Goal: Task Accomplishment & Management: Use online tool/utility

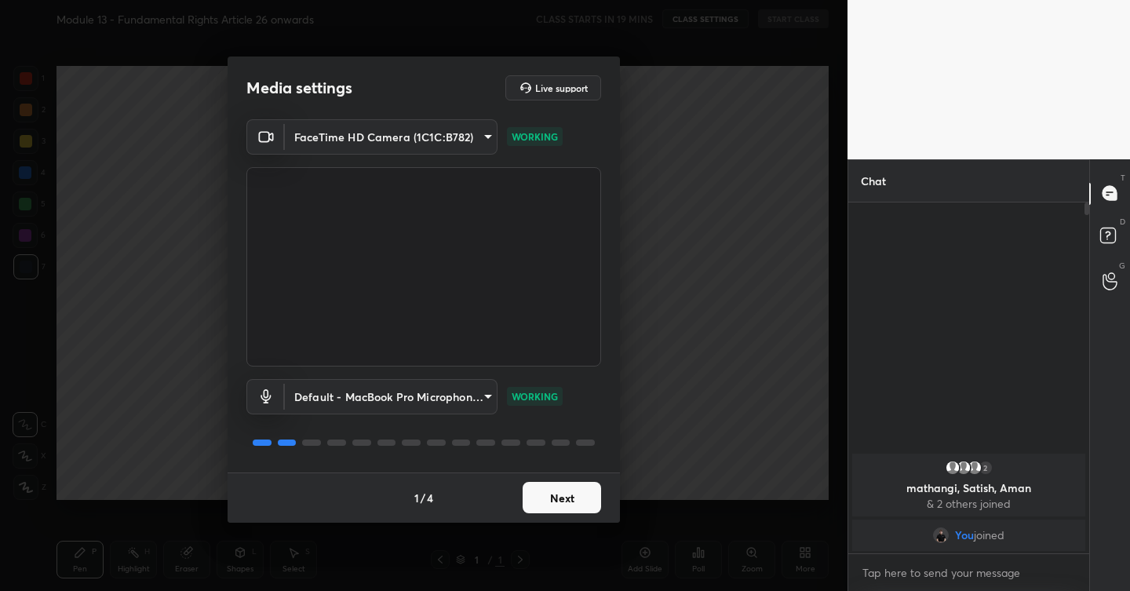
click at [564, 498] on button "Next" at bounding box center [562, 497] width 79 height 31
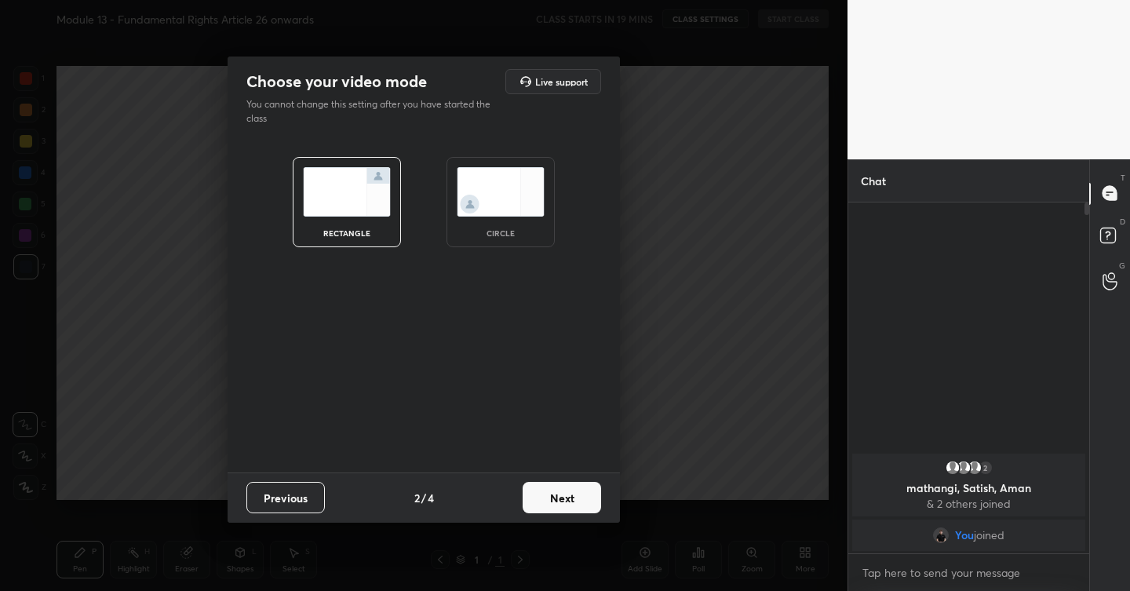
click at [561, 493] on button "Next" at bounding box center [562, 497] width 79 height 31
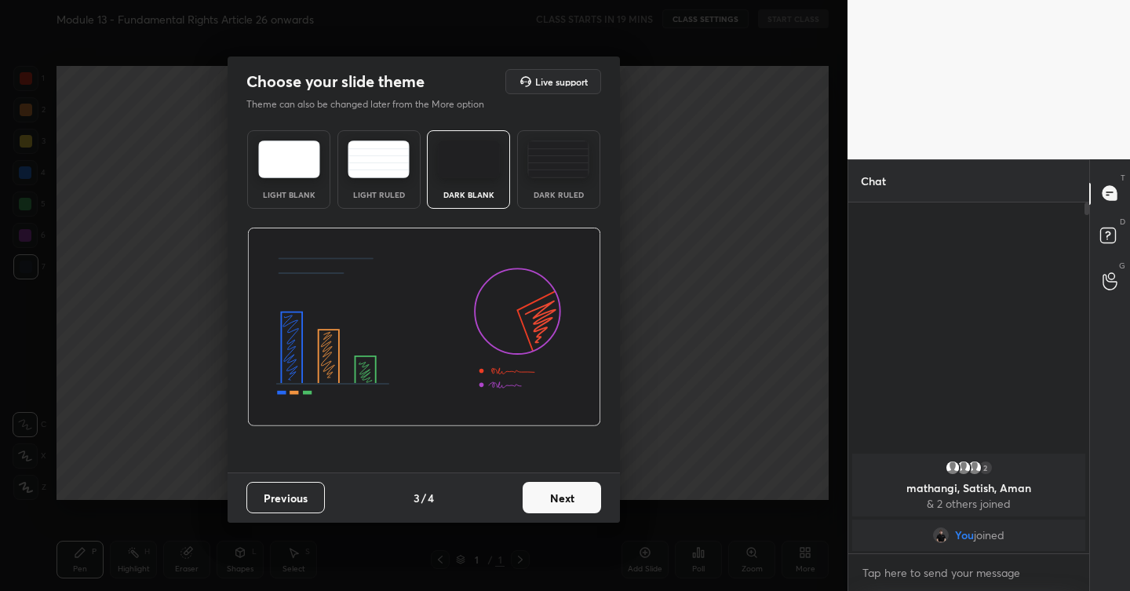
click at [570, 505] on button "Next" at bounding box center [562, 497] width 79 height 31
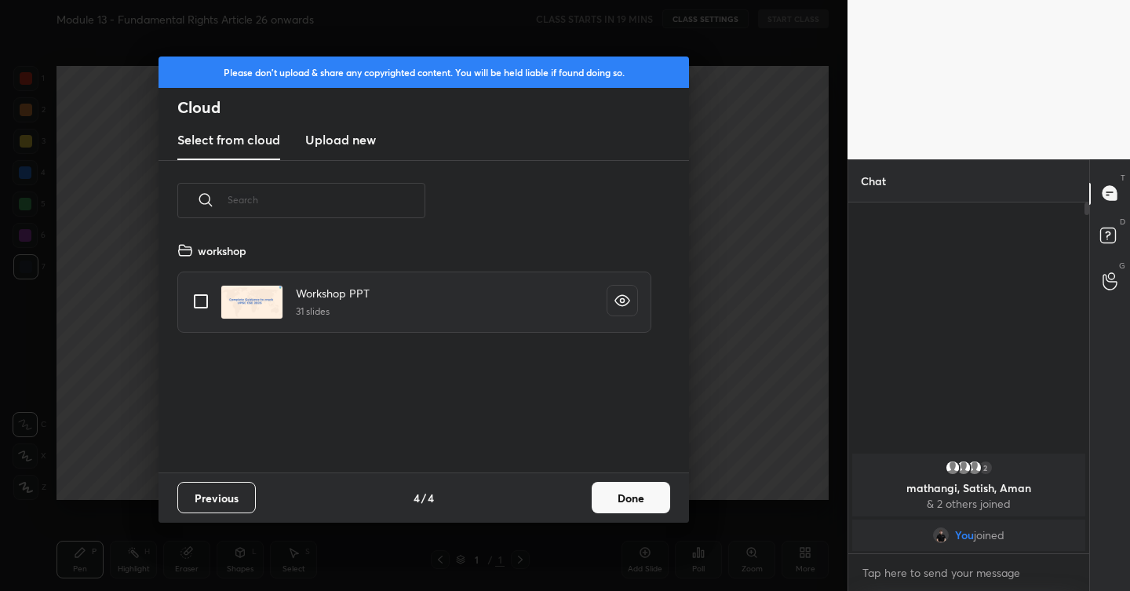
scroll to position [232, 504]
click at [349, 143] on h3 "Upload new" at bounding box center [340, 139] width 71 height 19
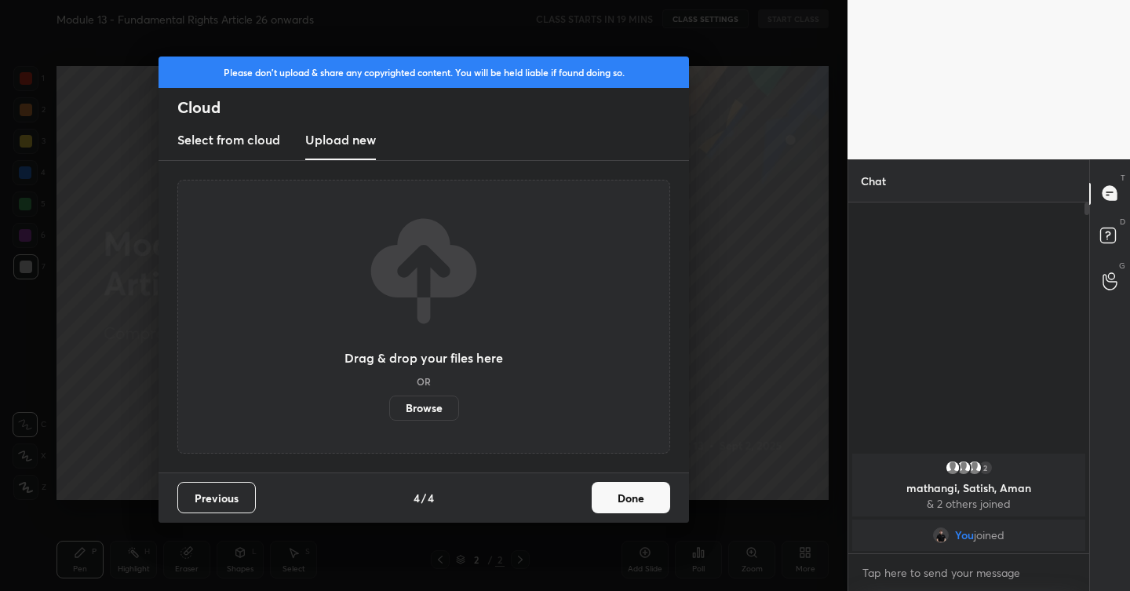
click at [436, 411] on label "Browse" at bounding box center [424, 408] width 70 height 25
click at [389, 411] on input "Browse" at bounding box center [389, 408] width 0 height 25
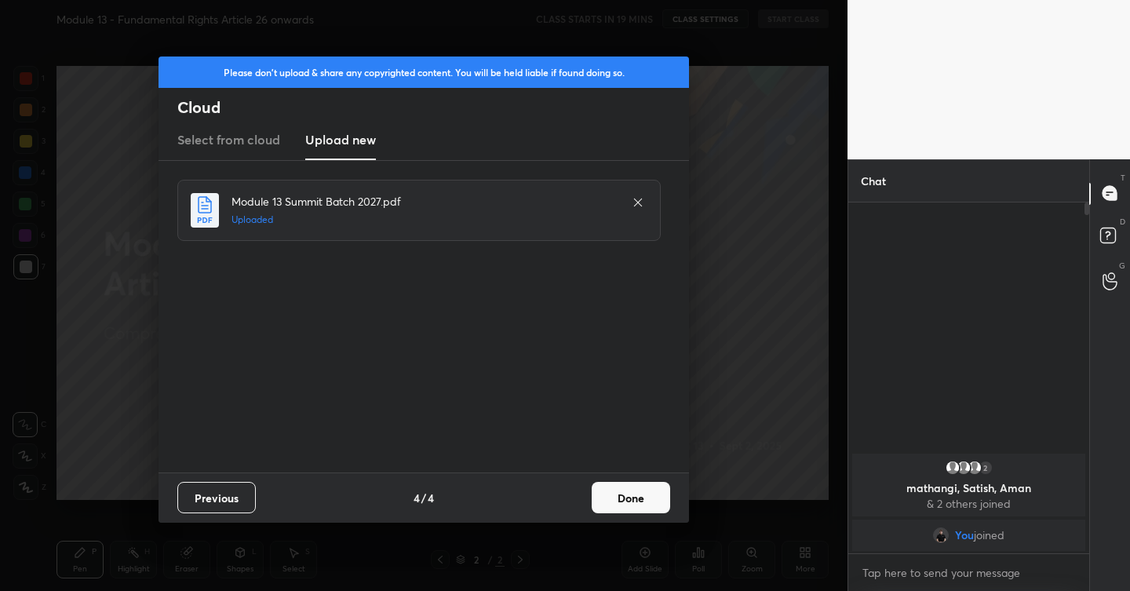
click at [638, 487] on button "Done" at bounding box center [631, 497] width 79 height 31
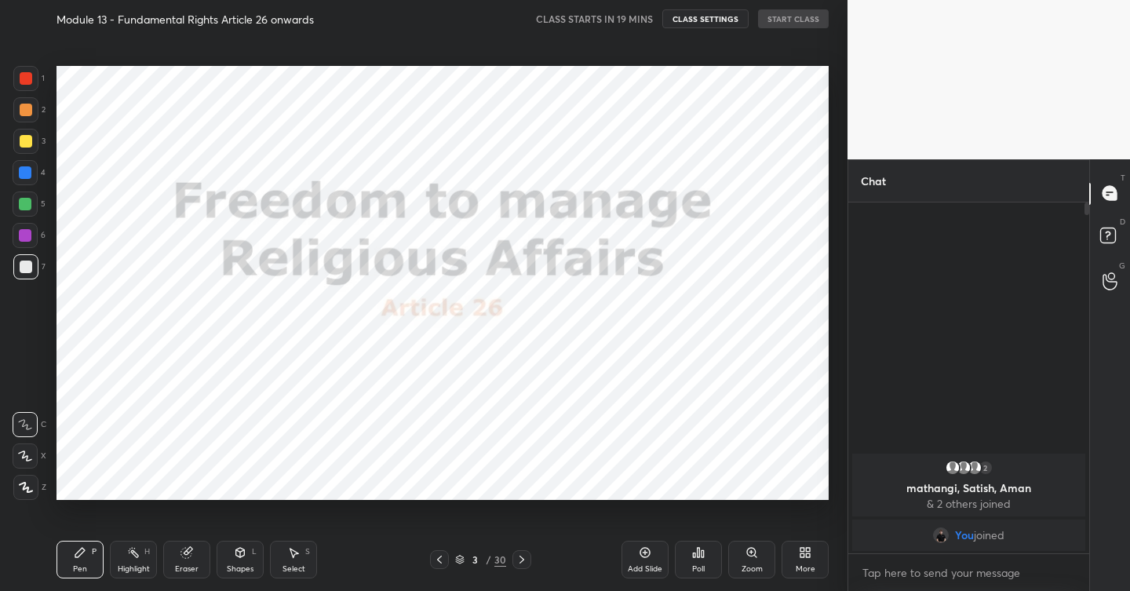
click at [28, 75] on div at bounding box center [26, 78] width 13 height 13
click at [22, 500] on div "1 2 3 4 5 6 7 C X Z C X Z E E Erase all H H Module 13 - Fundamental Rights Arti…" at bounding box center [417, 295] width 835 height 591
click at [26, 488] on icon at bounding box center [26, 487] width 13 height 9
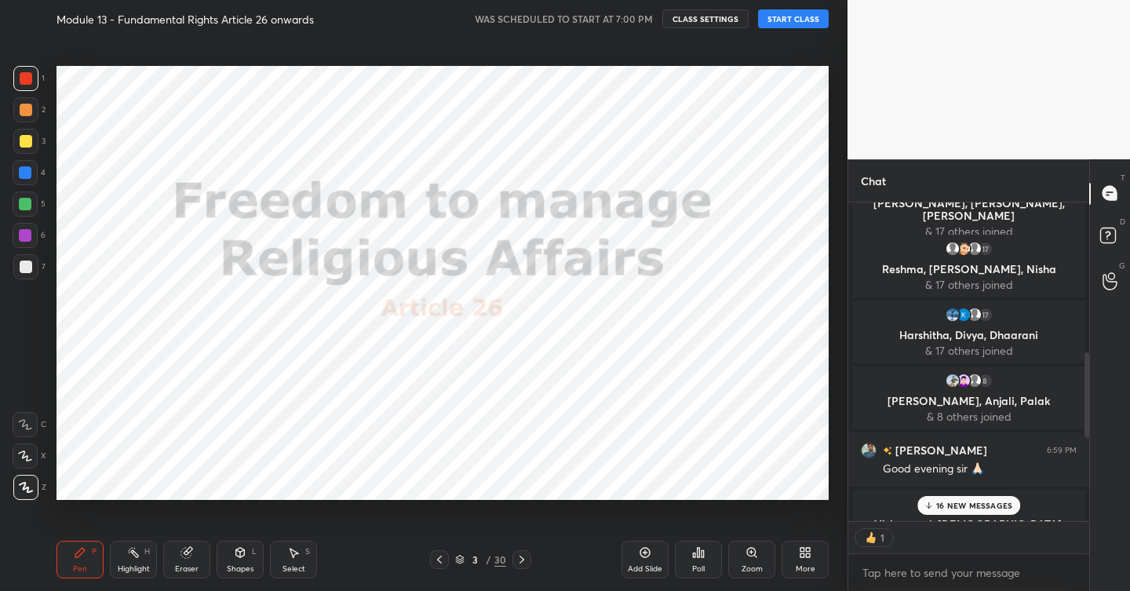
scroll to position [5, 5]
click at [962, 503] on p "16 NEW MESSAGES" at bounding box center [975, 505] width 76 height 9
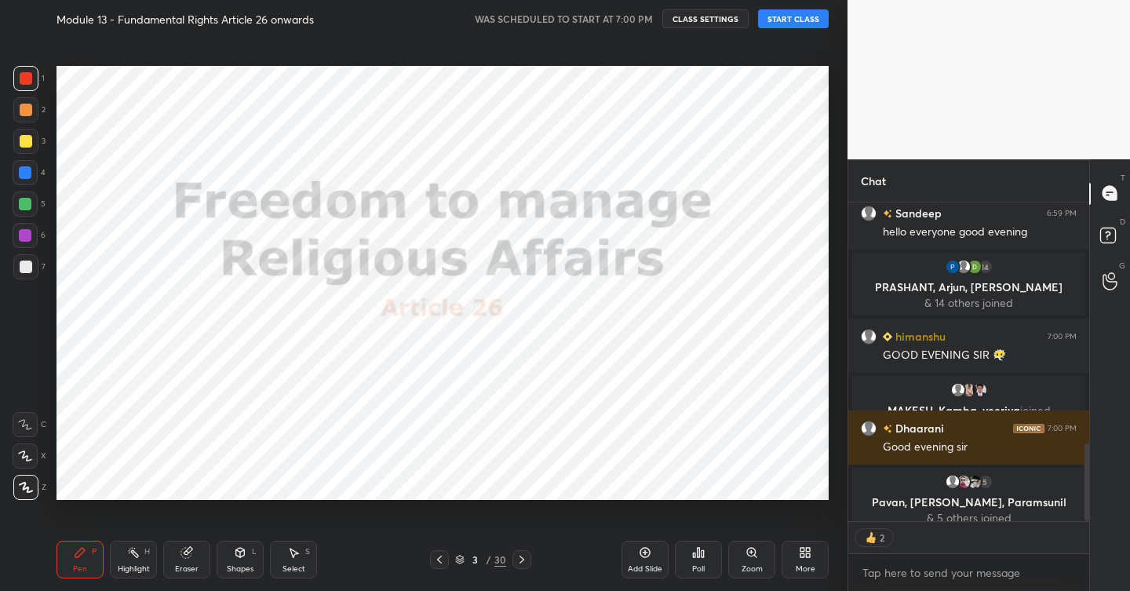
click at [797, 21] on button "START CLASS" at bounding box center [793, 18] width 71 height 19
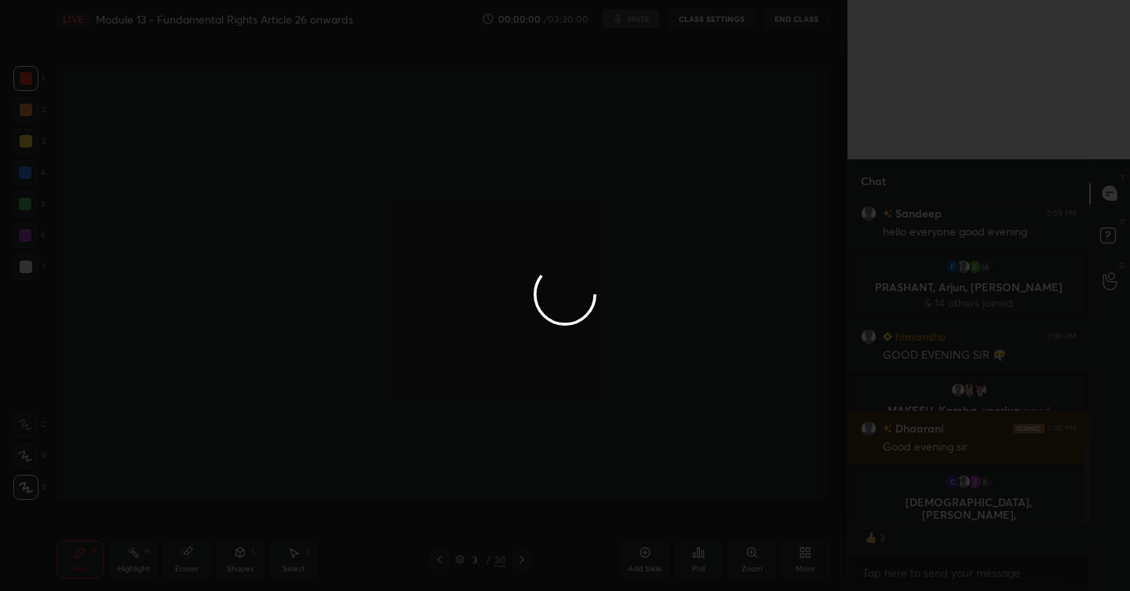
type textarea "x"
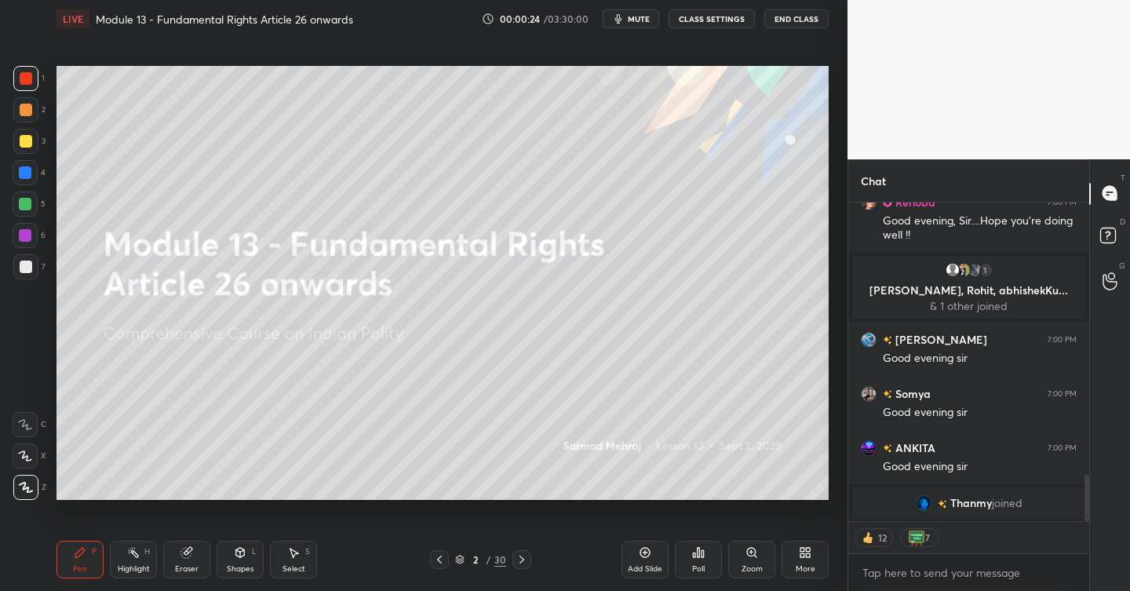
scroll to position [2033, 0]
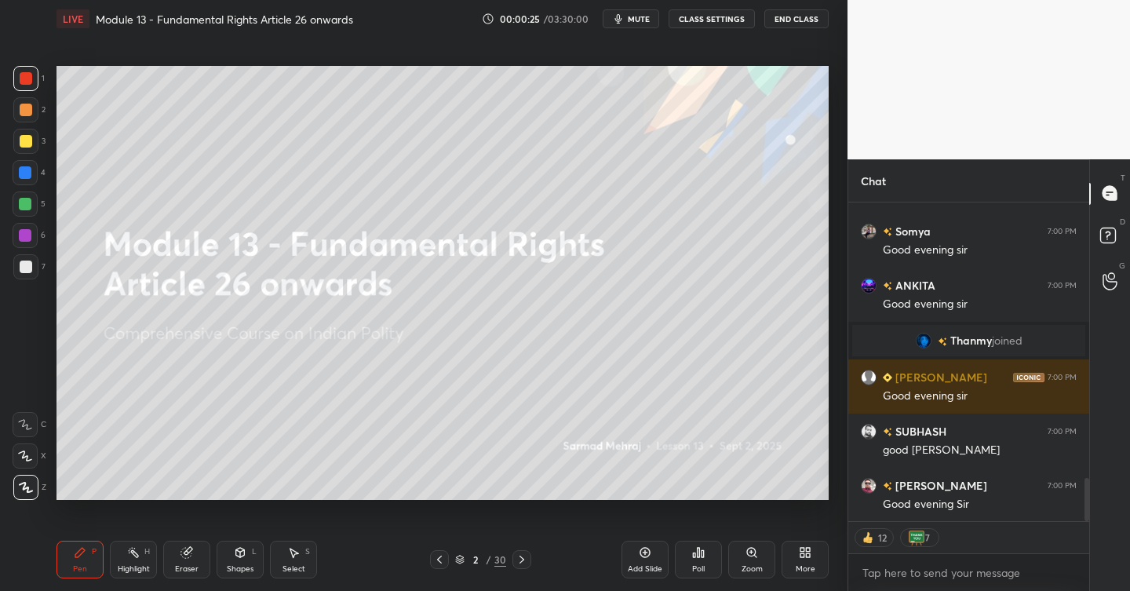
click at [652, 553] on div "Add Slide" at bounding box center [645, 560] width 47 height 38
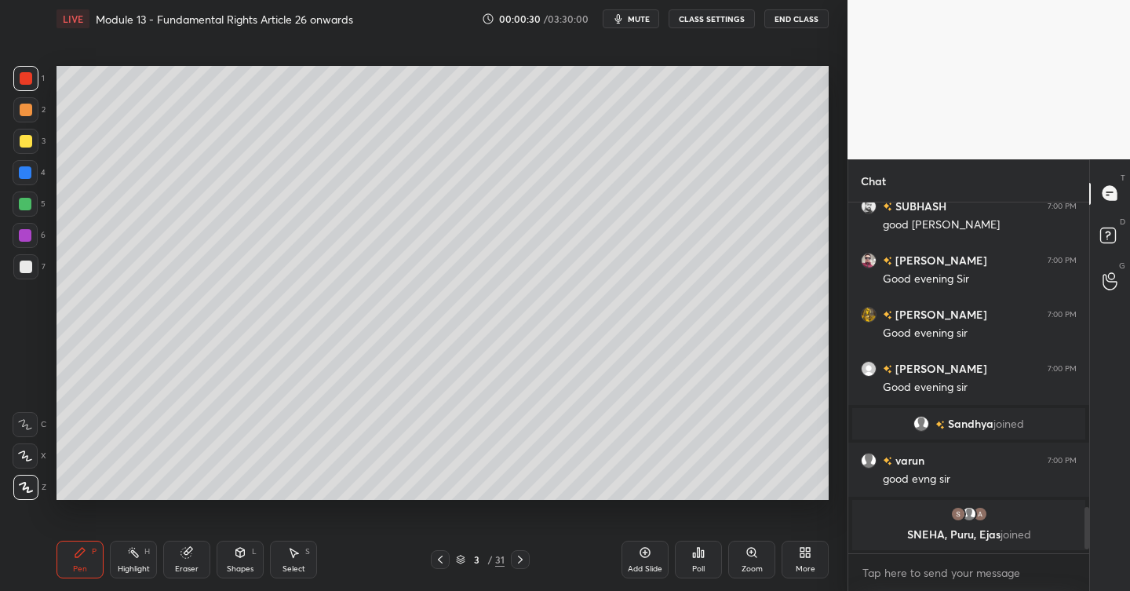
scroll to position [2300, 0]
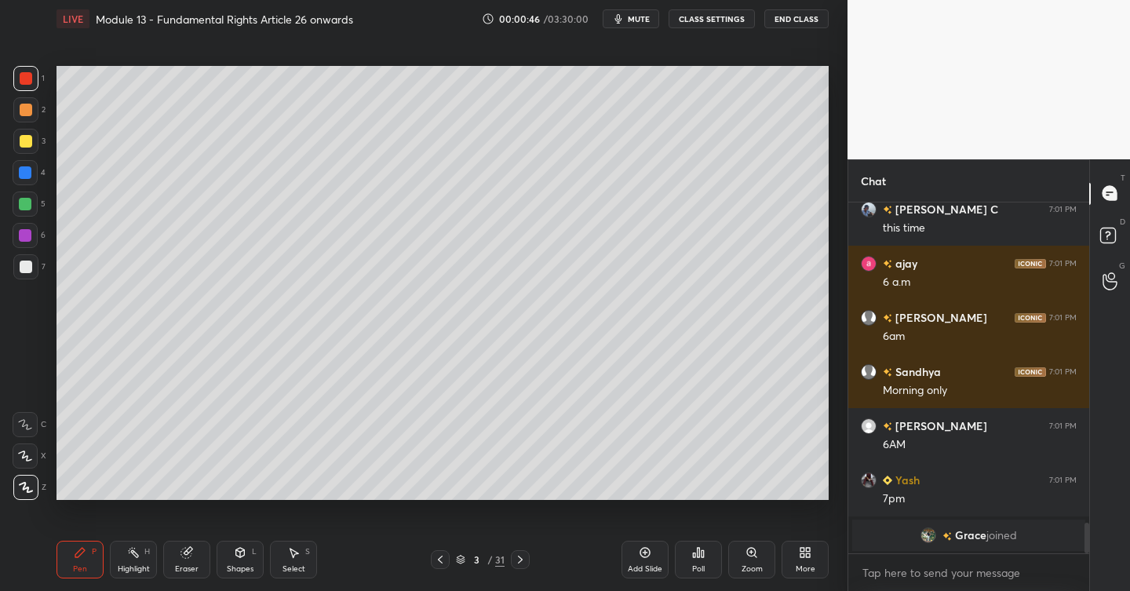
click at [700, 559] on div "Poll" at bounding box center [698, 560] width 47 height 38
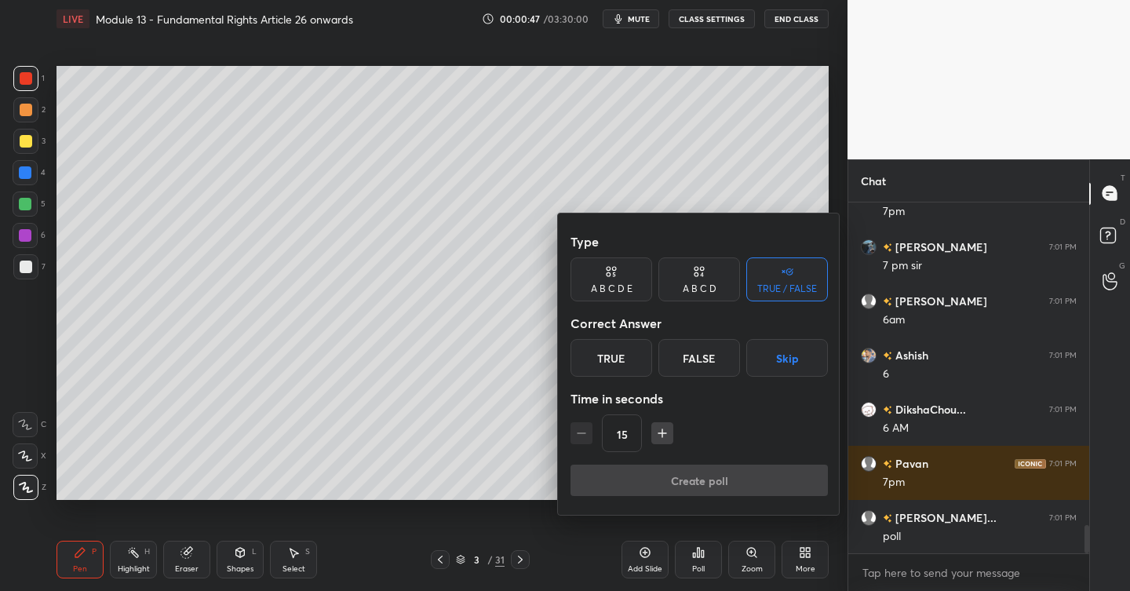
click at [684, 284] on div "A B C D" at bounding box center [700, 288] width 34 height 9
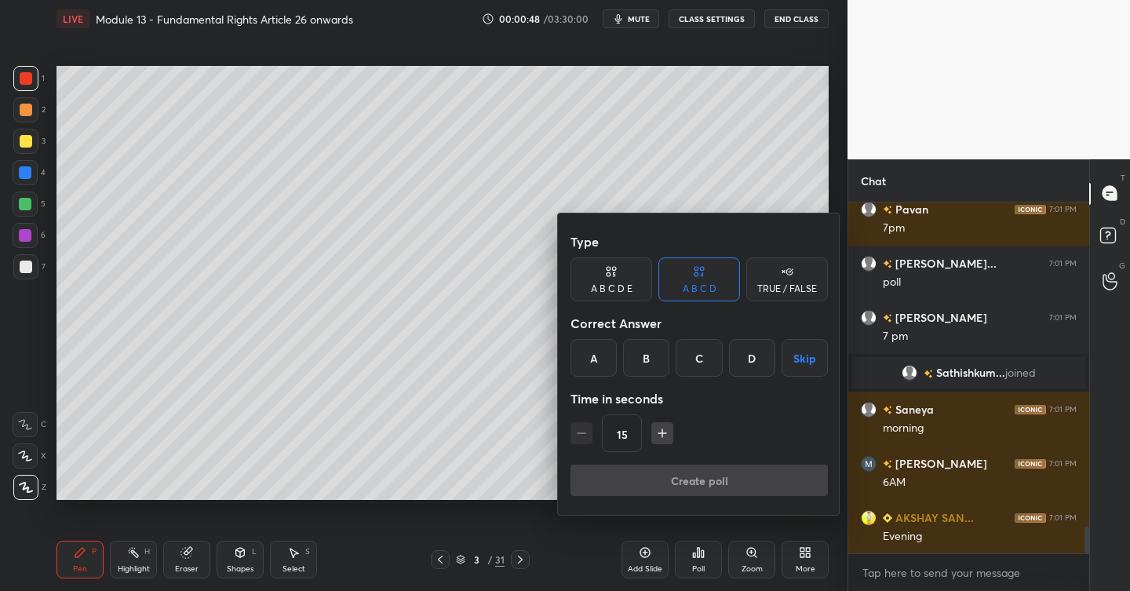
click at [601, 356] on div "A" at bounding box center [594, 358] width 46 height 38
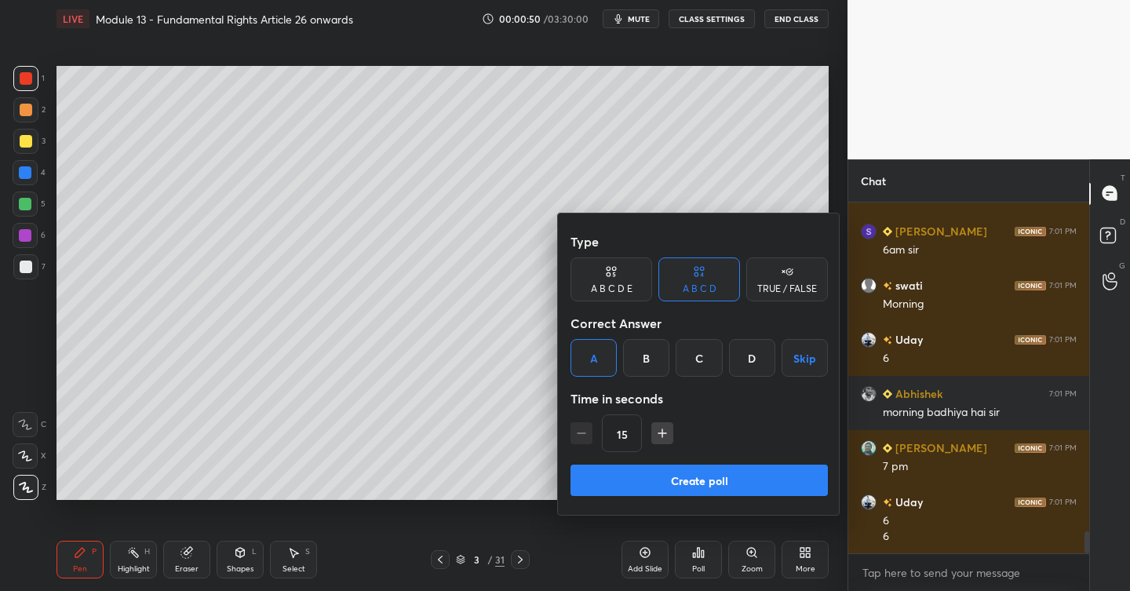
click at [638, 360] on div "B" at bounding box center [646, 358] width 46 height 38
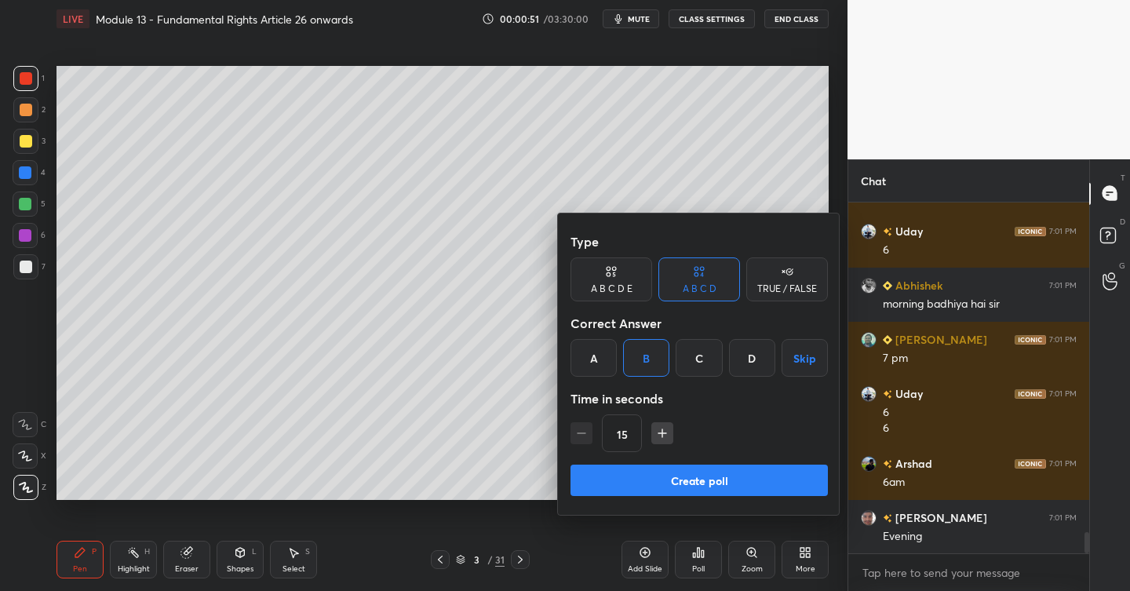
click at [704, 475] on button "Create poll" at bounding box center [700, 480] width 258 height 31
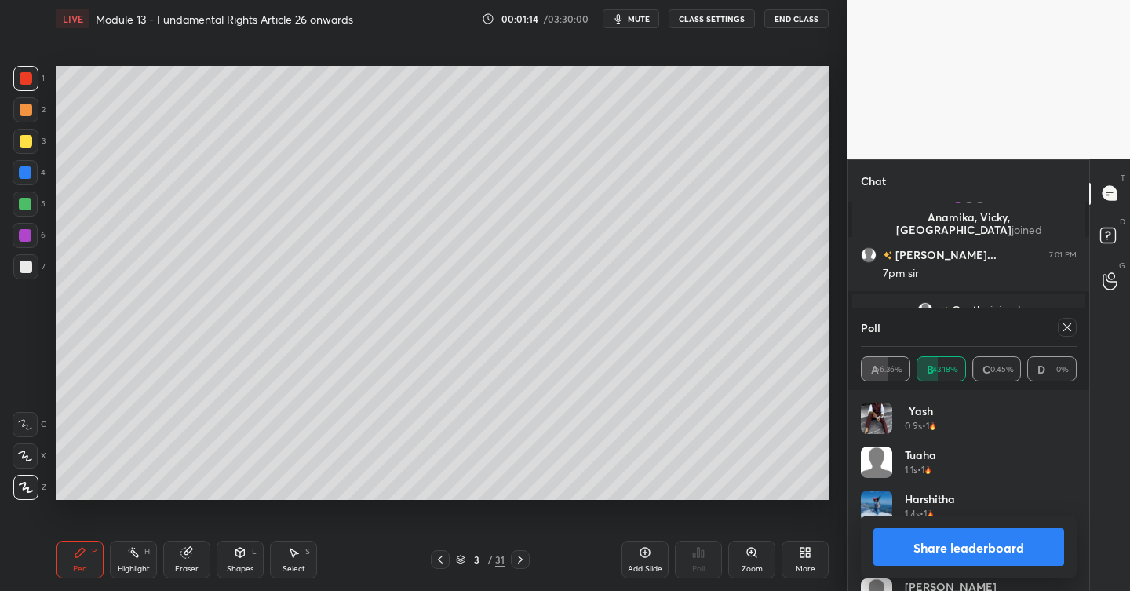
click at [1076, 326] on div at bounding box center [1067, 327] width 19 height 19
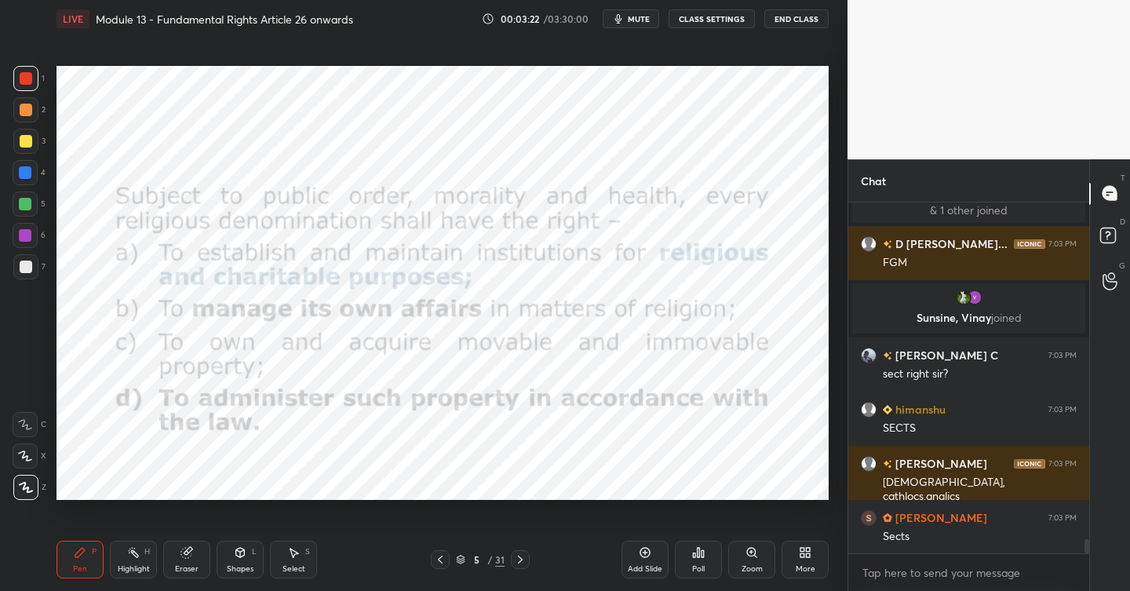
scroll to position [8625, 0]
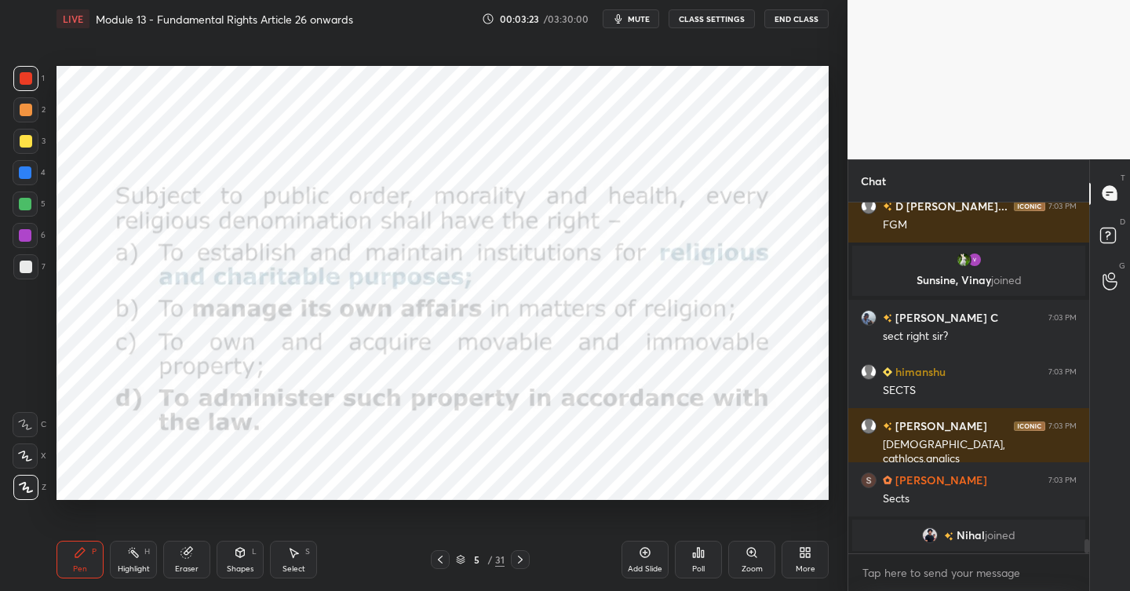
drag, startPoint x: 648, startPoint y: 553, endPoint x: 628, endPoint y: 546, distance: 20.9
click at [648, 553] on icon at bounding box center [645, 552] width 13 height 13
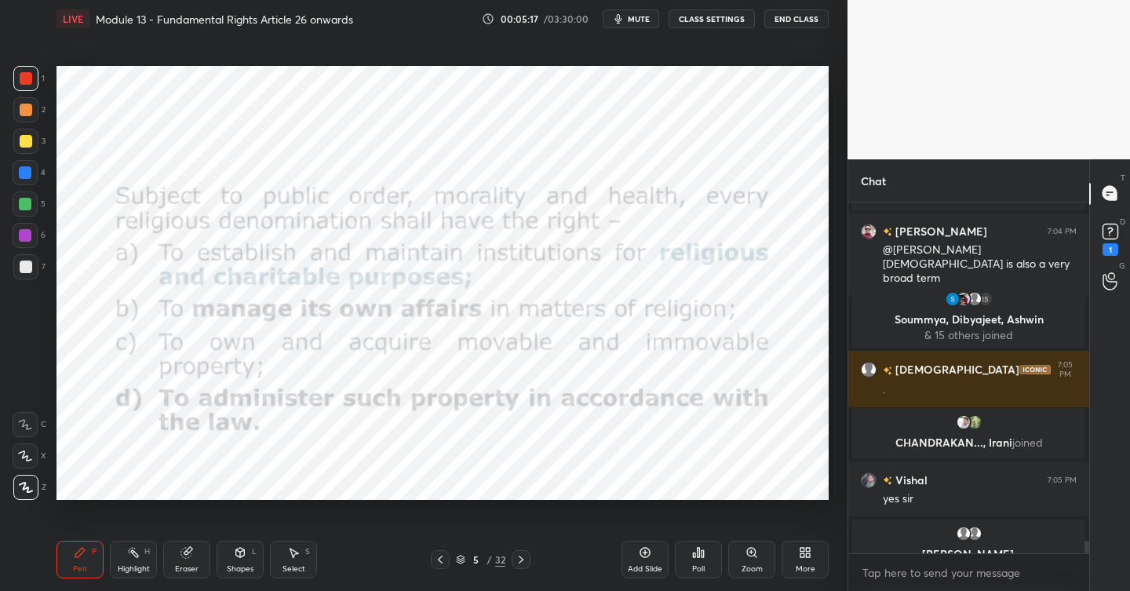
scroll to position [9250, 0]
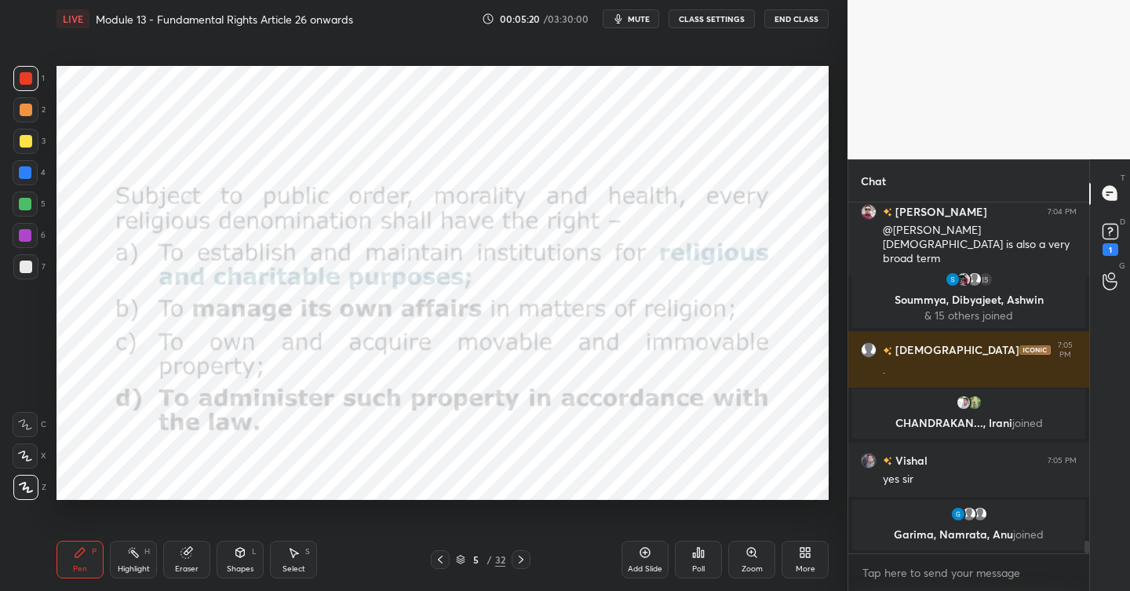
click at [523, 561] on icon at bounding box center [521, 559] width 13 height 13
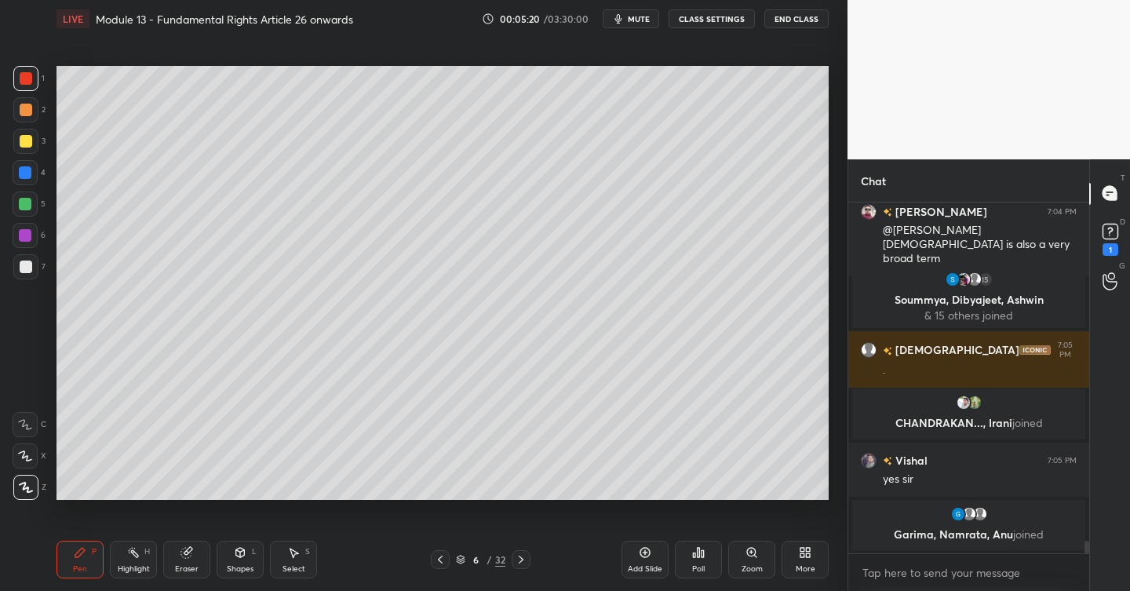
click at [647, 550] on icon at bounding box center [645, 552] width 13 height 13
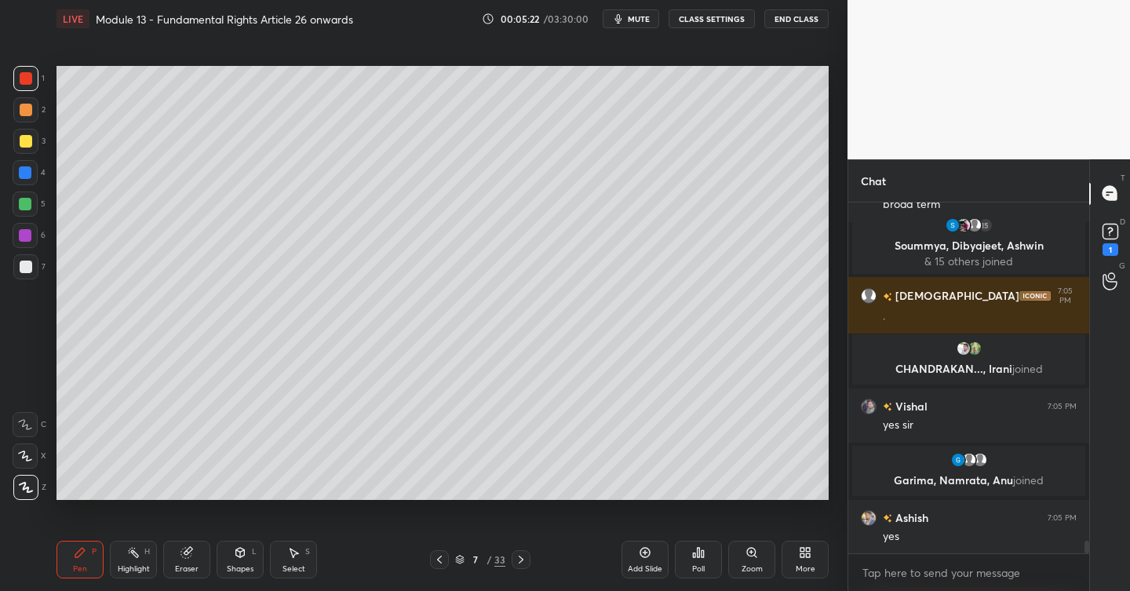
drag, startPoint x: 26, startPoint y: 137, endPoint x: 47, endPoint y: 138, distance: 21.2
click at [26, 138] on div at bounding box center [26, 141] width 13 height 13
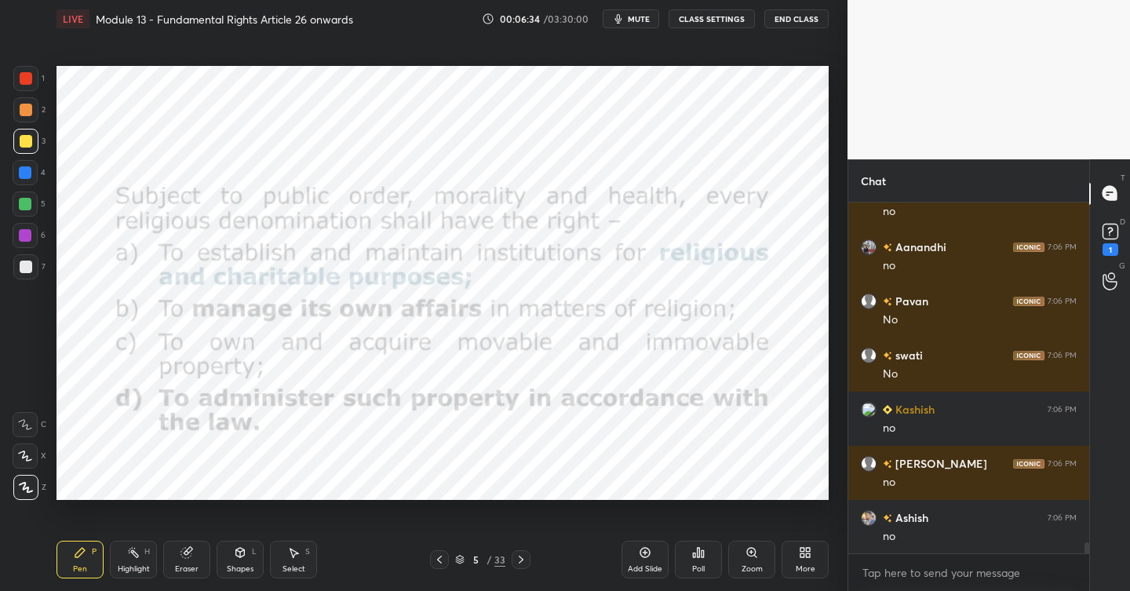
scroll to position [10658, 0]
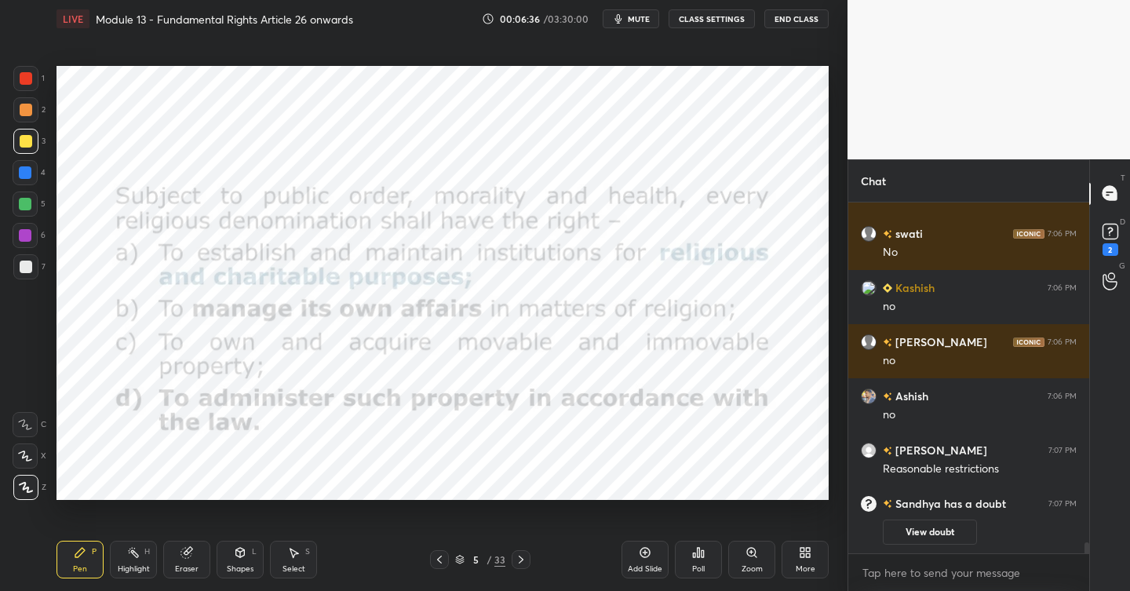
click at [18, 82] on div at bounding box center [25, 78] width 25 height 25
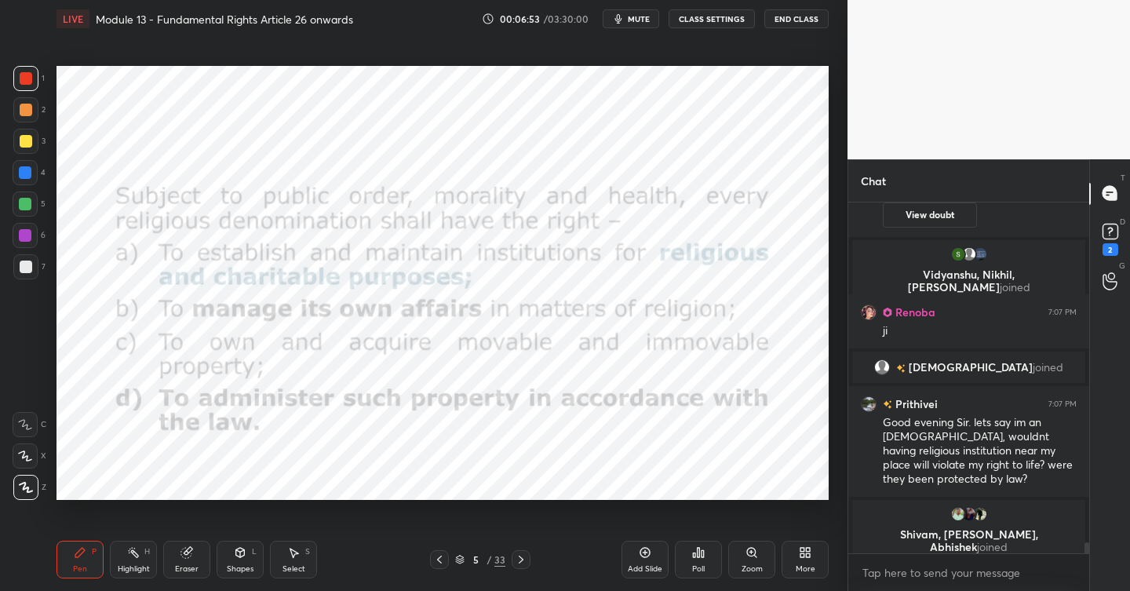
scroll to position [10772, 0]
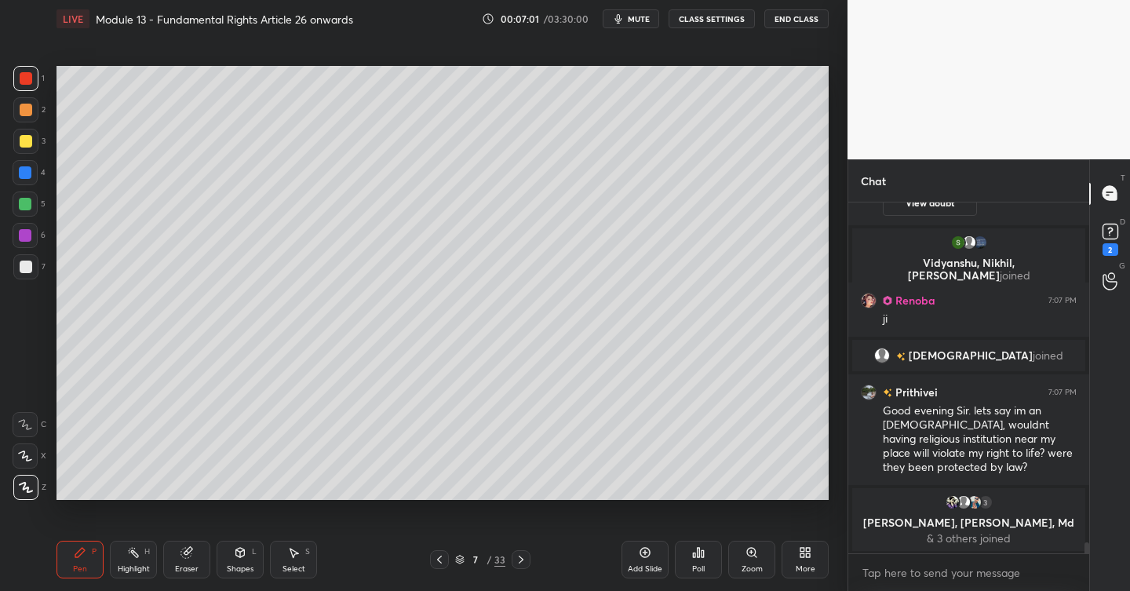
click at [646, 553] on icon at bounding box center [645, 552] width 13 height 13
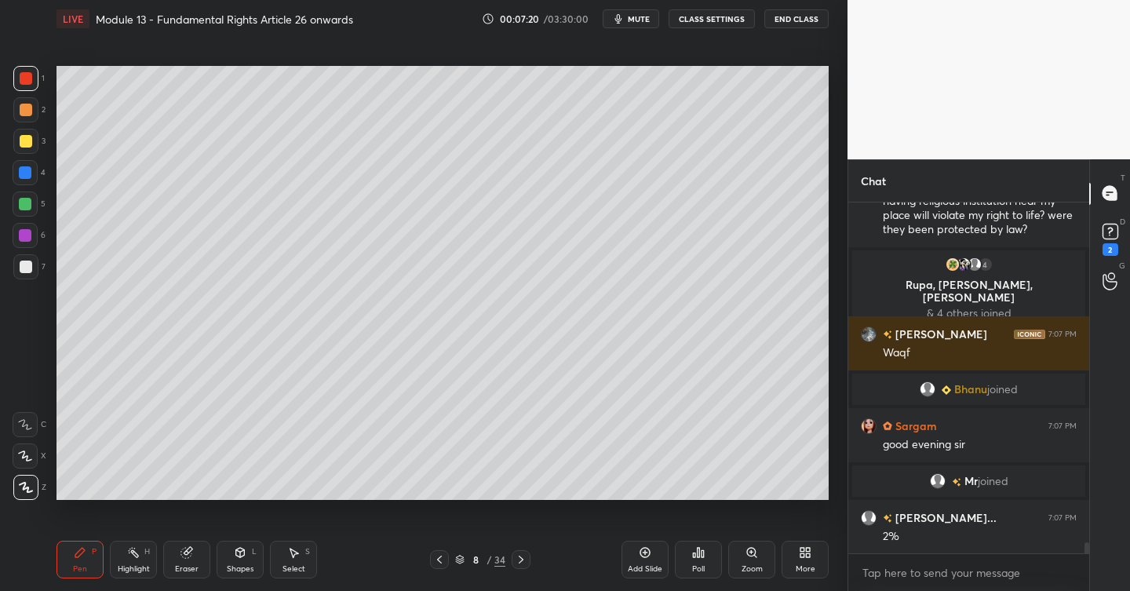
scroll to position [10989, 0]
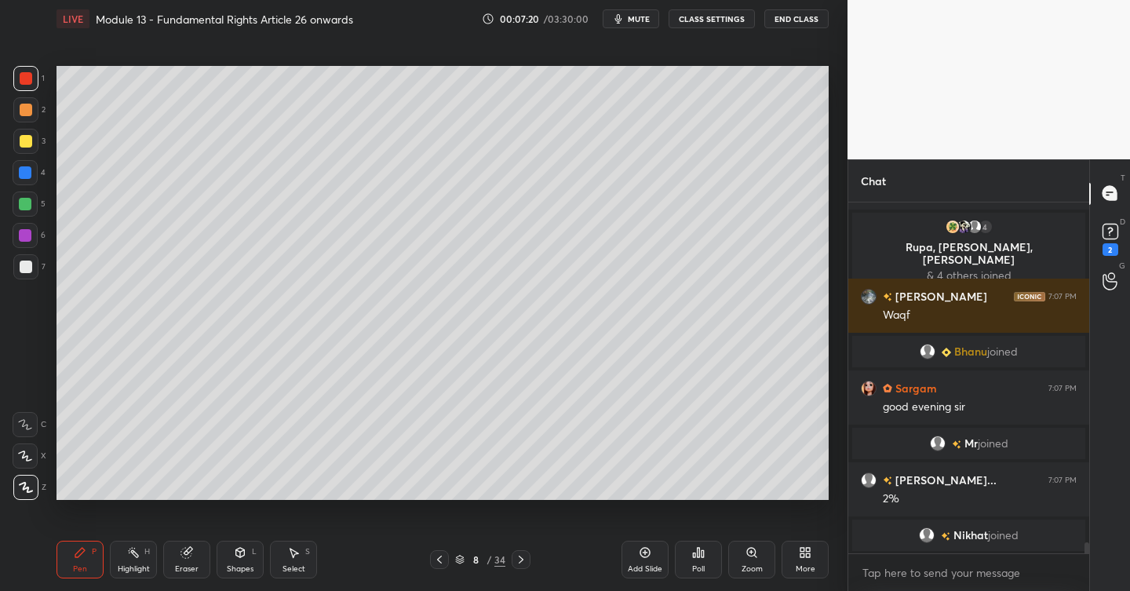
drag, startPoint x: 30, startPoint y: 262, endPoint x: 44, endPoint y: 261, distance: 14.2
click at [31, 262] on div at bounding box center [25, 266] width 25 height 25
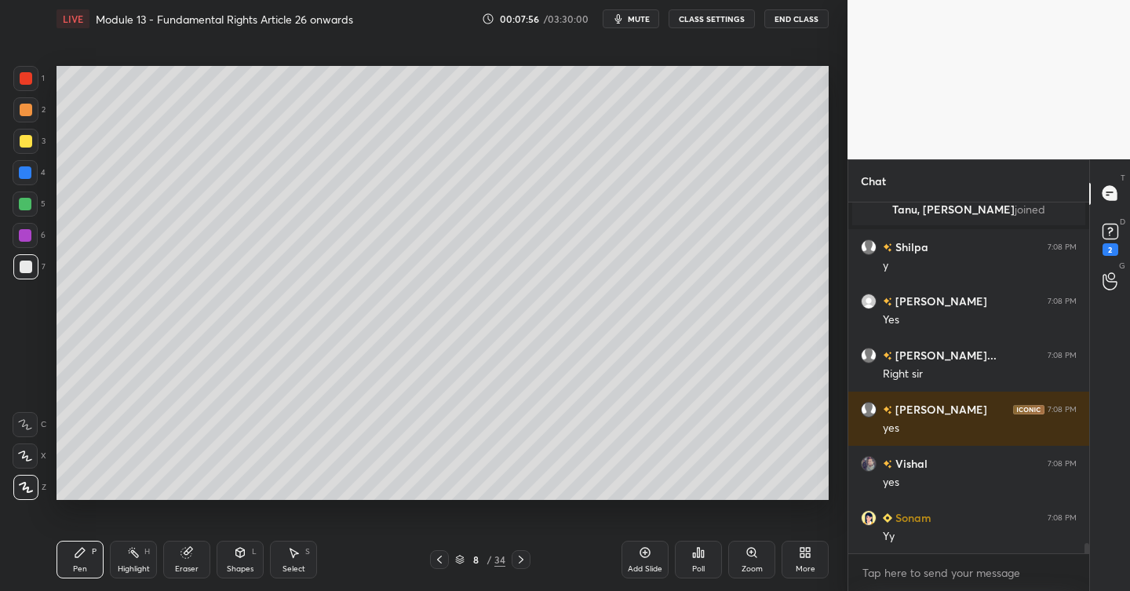
scroll to position [11683, 0]
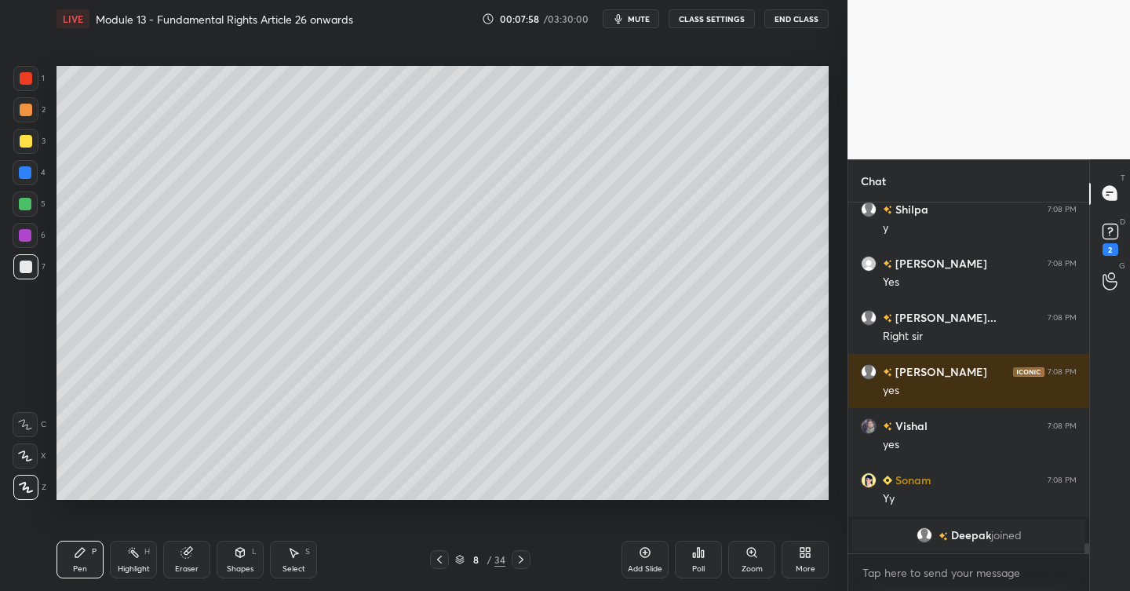
click at [657, 560] on div "Add Slide" at bounding box center [645, 560] width 47 height 38
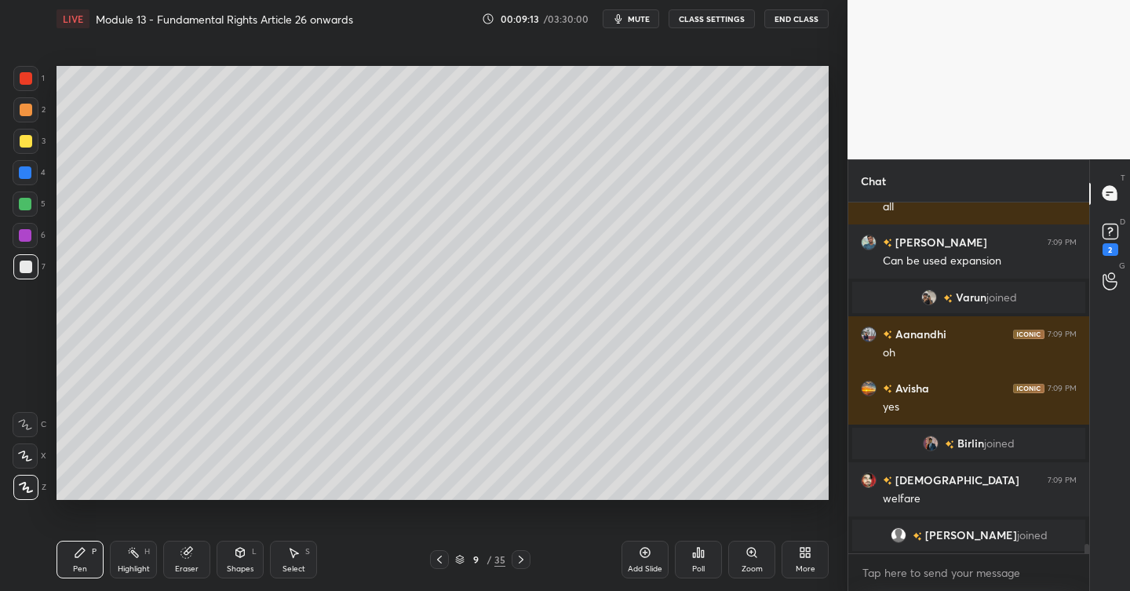
scroll to position [12557, 0]
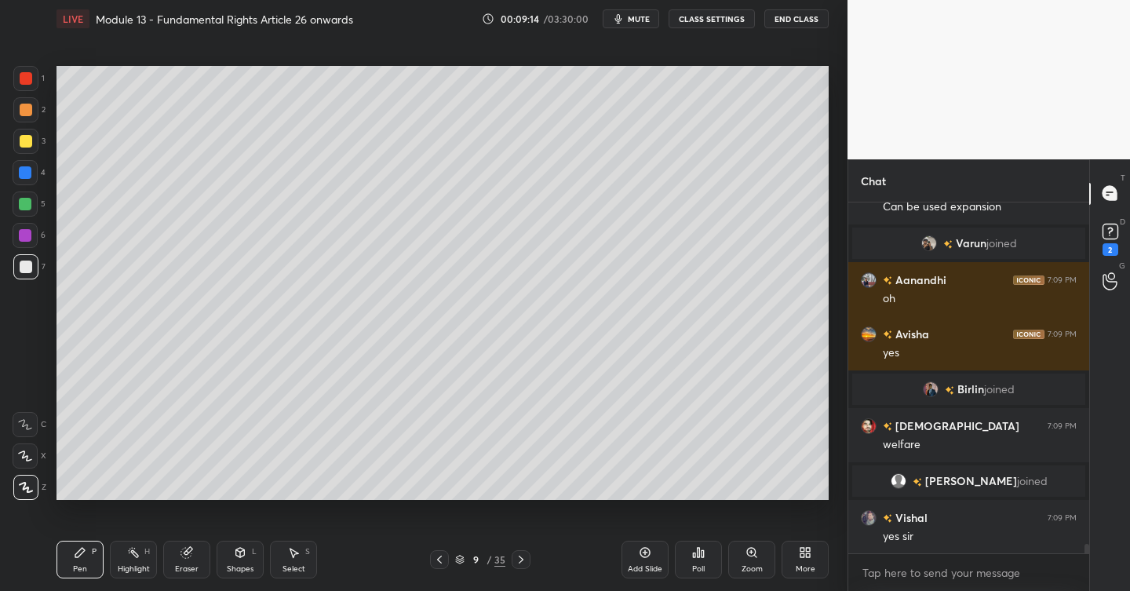
click at [27, 203] on div at bounding box center [25, 204] width 13 height 13
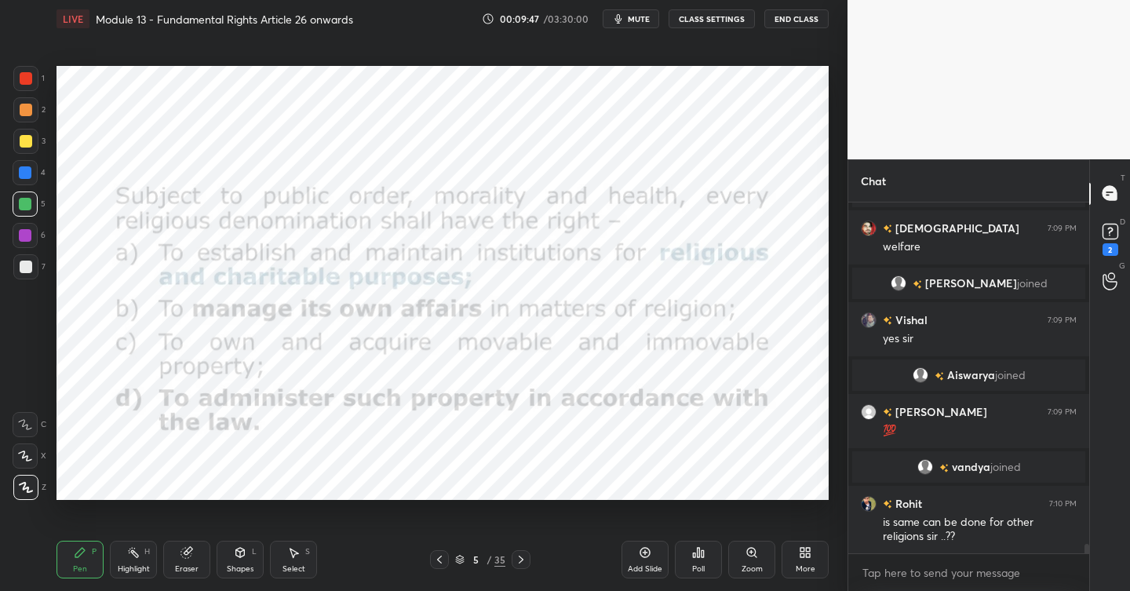
scroll to position [12766, 0]
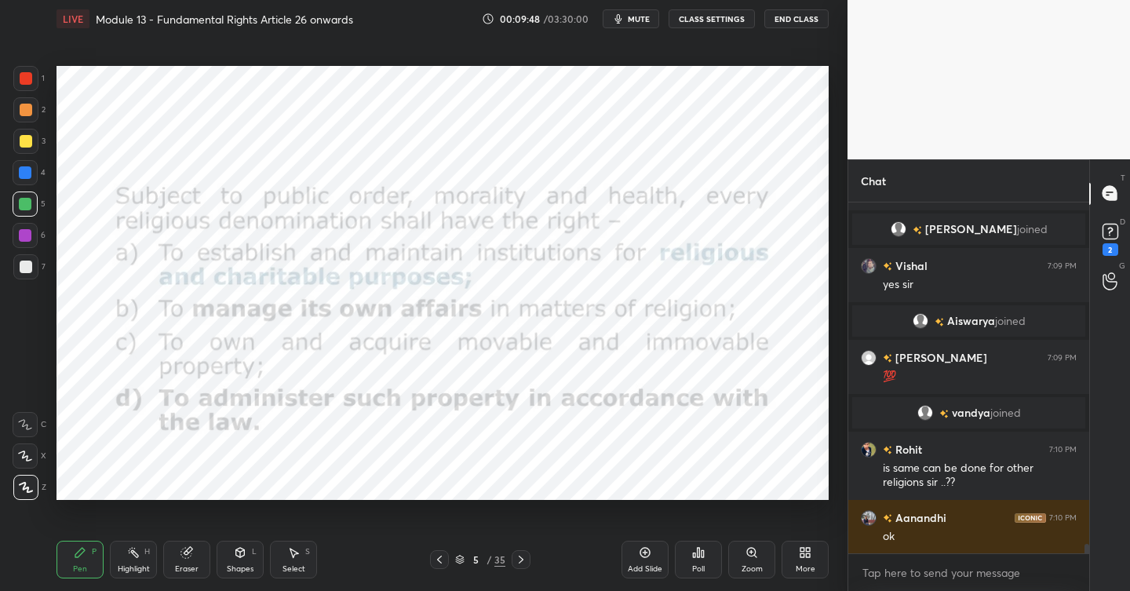
click at [521, 561] on icon at bounding box center [521, 560] width 5 height 8
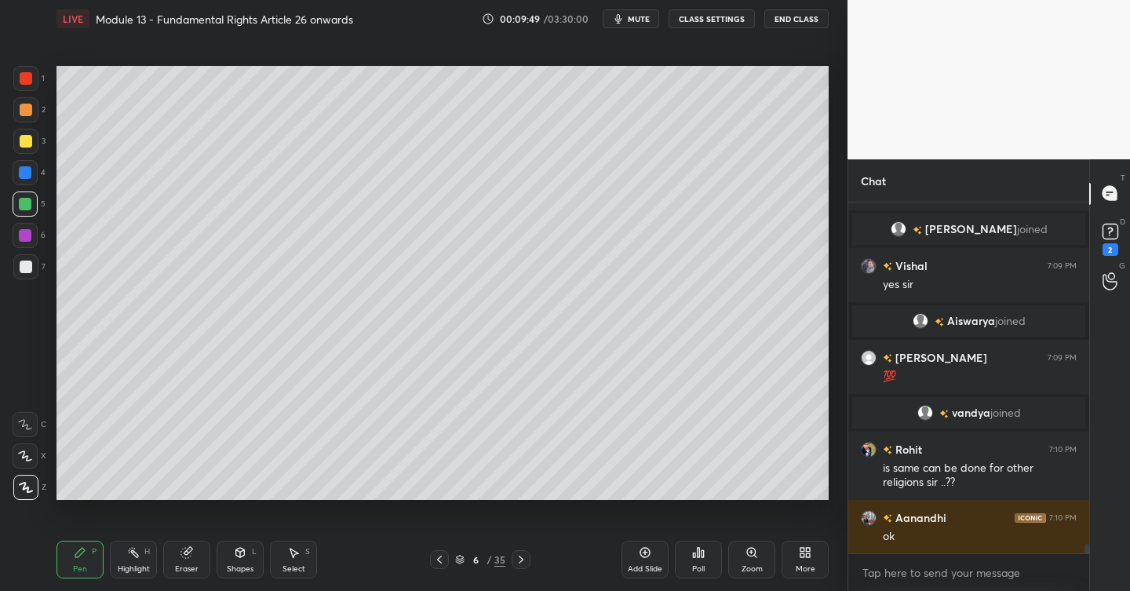
click at [523, 561] on icon at bounding box center [521, 559] width 13 height 13
click at [524, 561] on icon at bounding box center [521, 559] width 13 height 13
click at [644, 552] on icon at bounding box center [645, 552] width 13 height 13
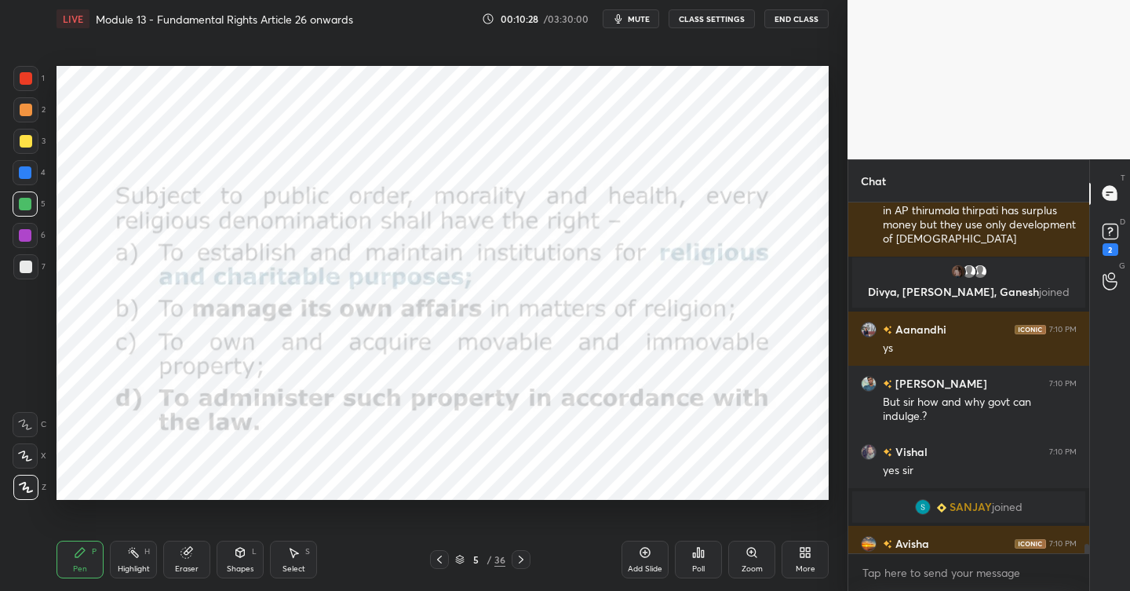
scroll to position [13111, 0]
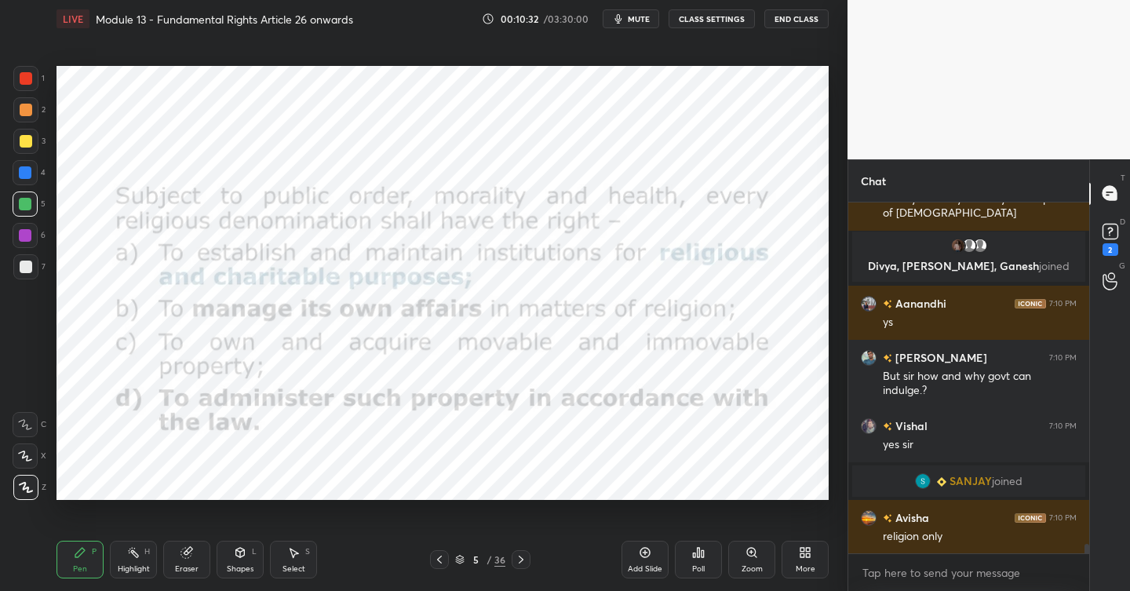
click at [523, 562] on icon at bounding box center [521, 559] width 13 height 13
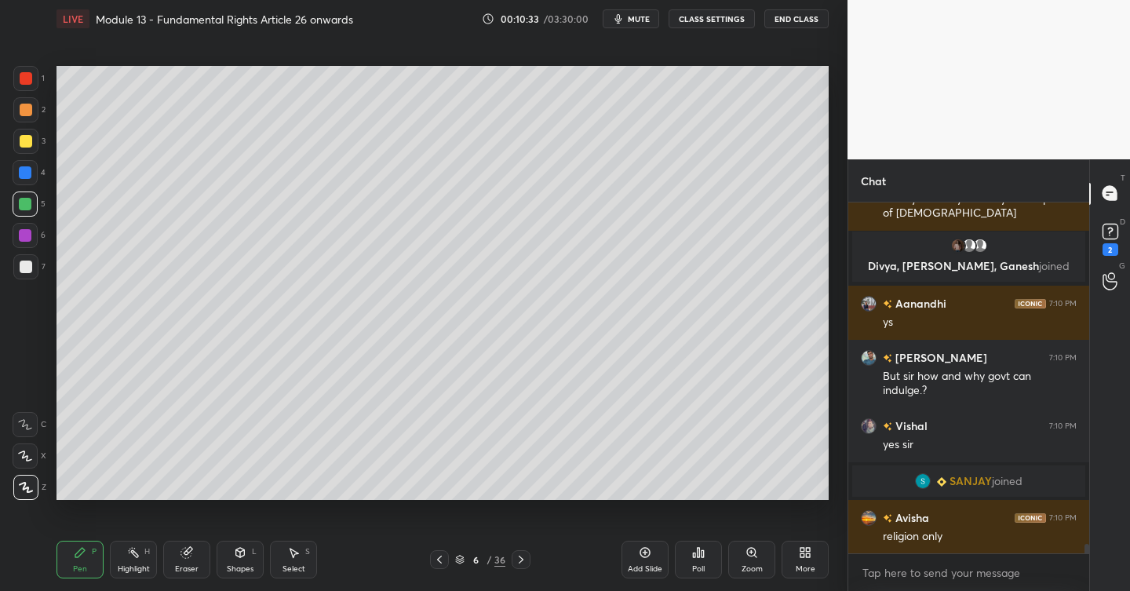
click at [523, 561] on icon at bounding box center [521, 559] width 13 height 13
click at [523, 560] on icon at bounding box center [521, 559] width 13 height 13
click at [524, 558] on icon at bounding box center [521, 559] width 13 height 13
click at [523, 560] on icon at bounding box center [521, 559] width 13 height 13
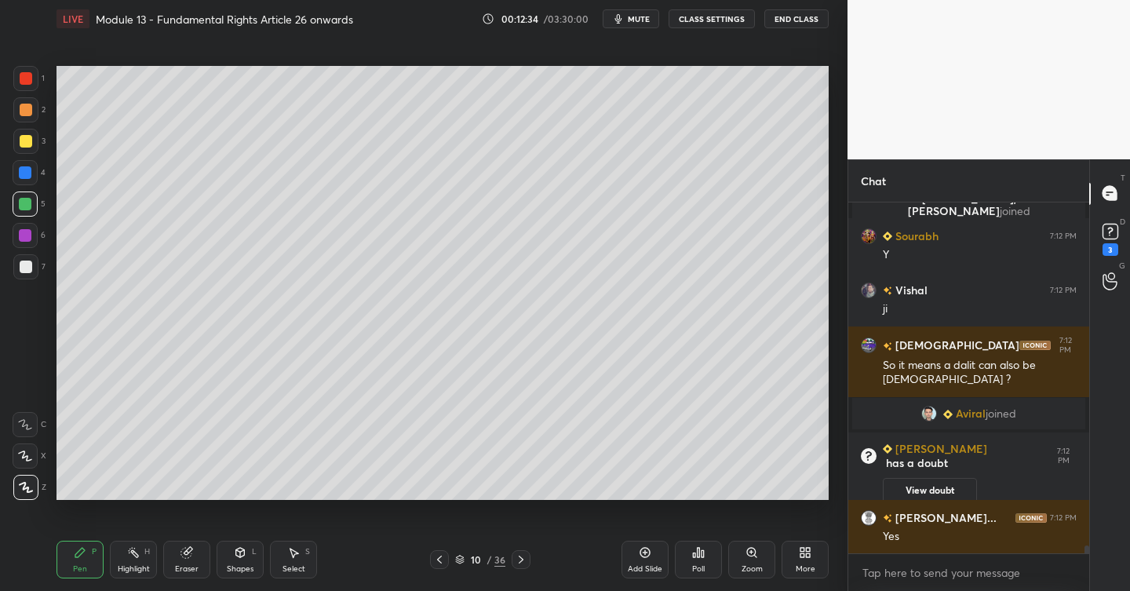
scroll to position [15271, 0]
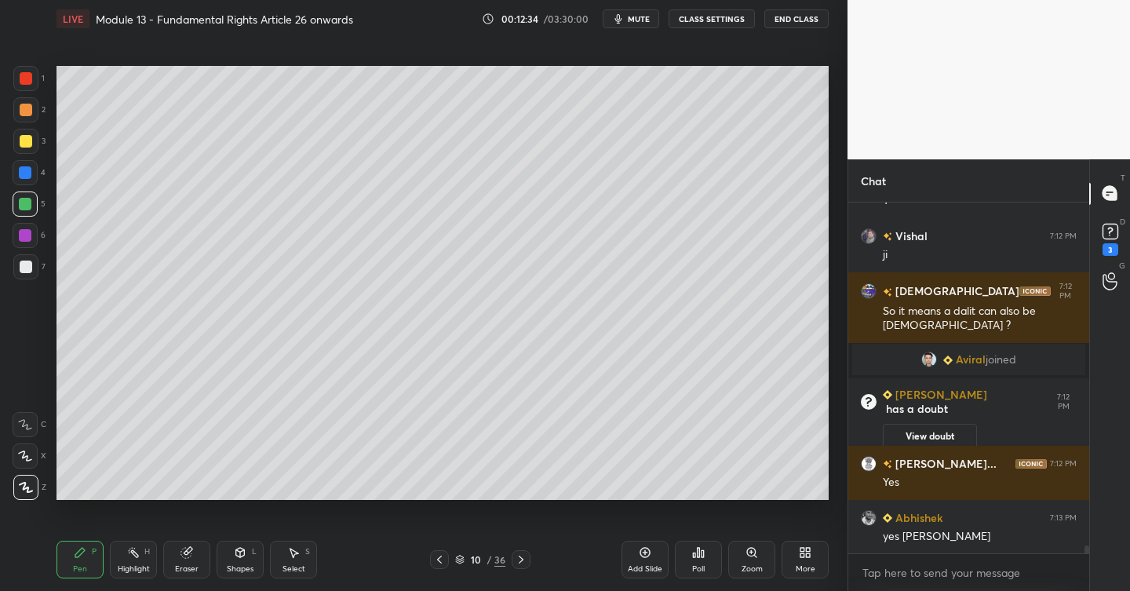
drag, startPoint x: 14, startPoint y: 265, endPoint x: 39, endPoint y: 267, distance: 25.2
click at [16, 262] on div at bounding box center [25, 266] width 25 height 25
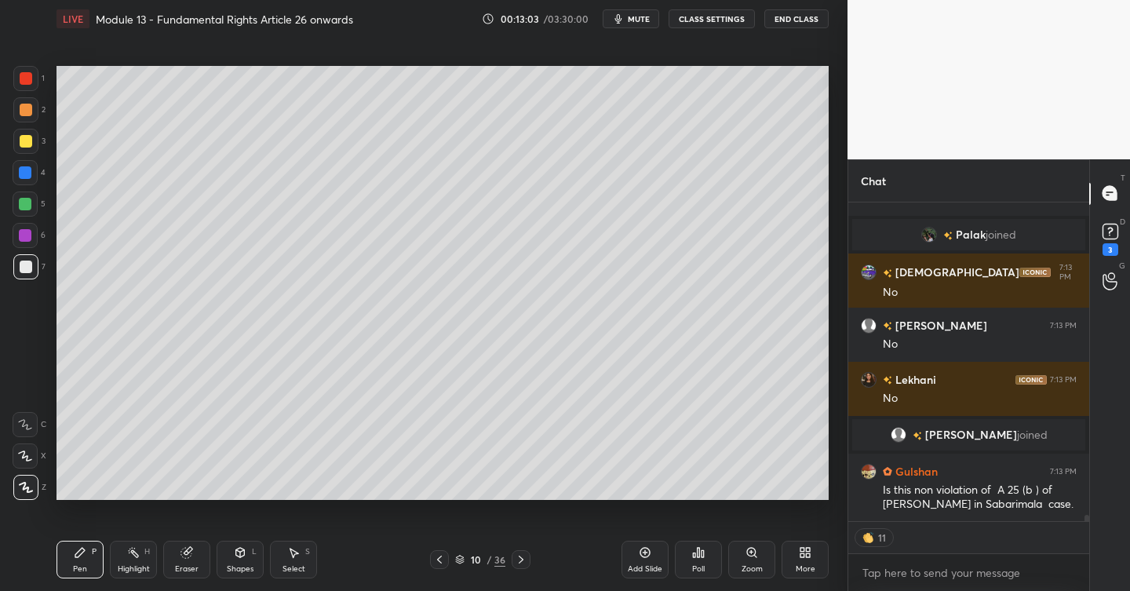
scroll to position [15917, 0]
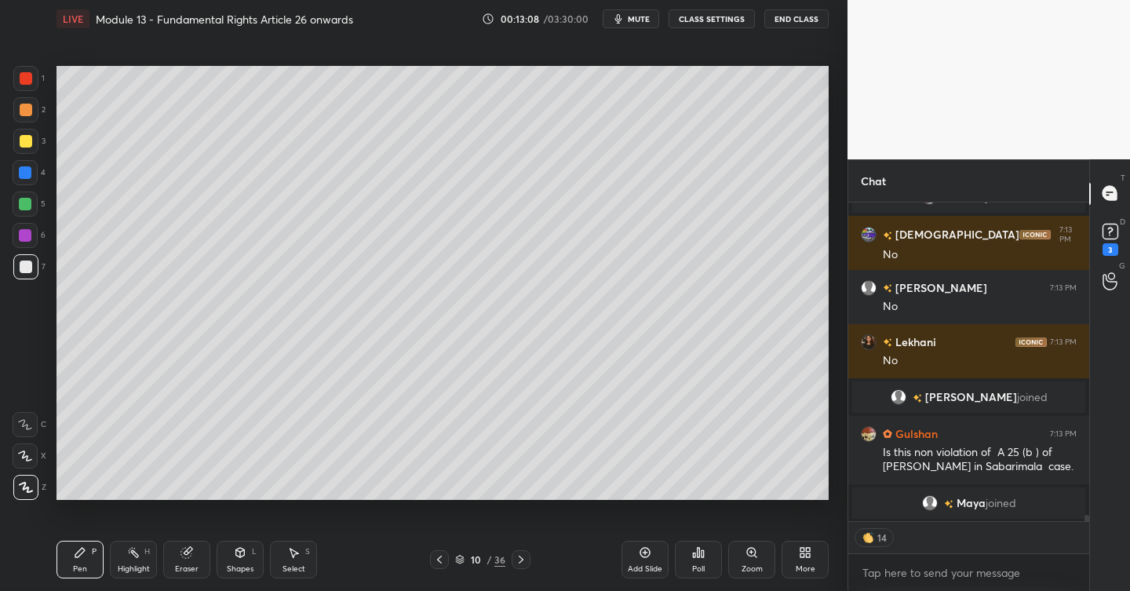
click at [521, 561] on icon at bounding box center [521, 559] width 13 height 13
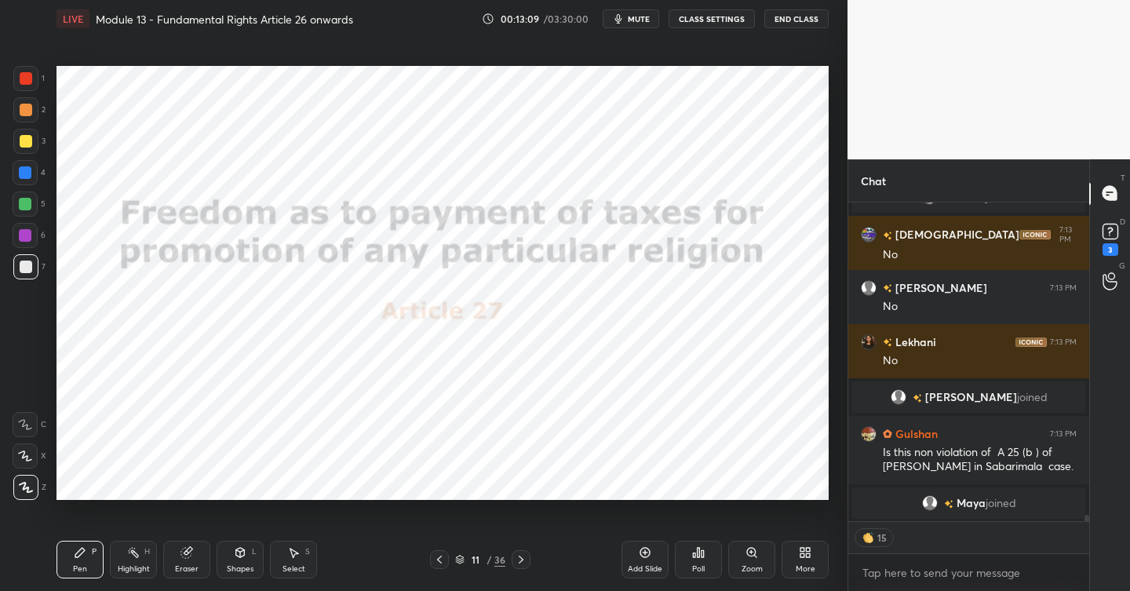
scroll to position [15956, 0]
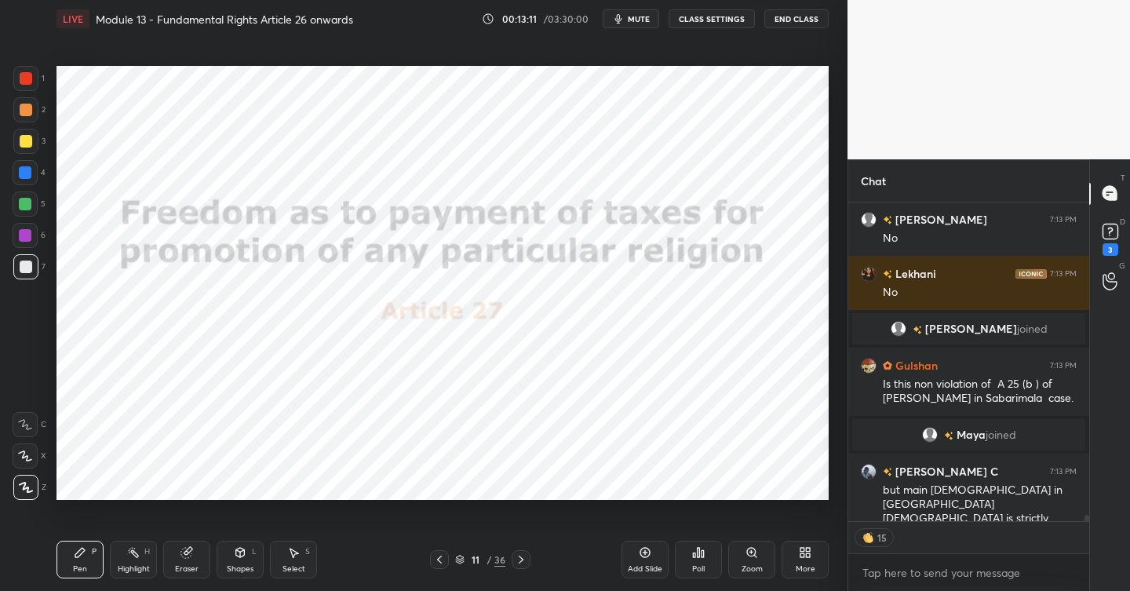
click at [26, 81] on div at bounding box center [26, 78] width 13 height 13
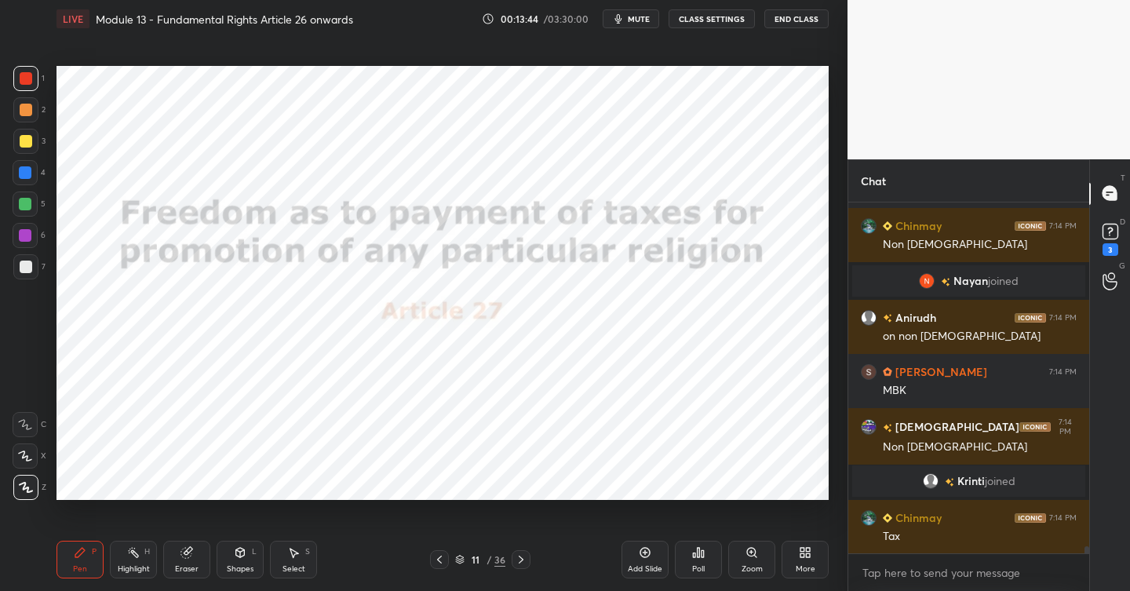
scroll to position [16925, 0]
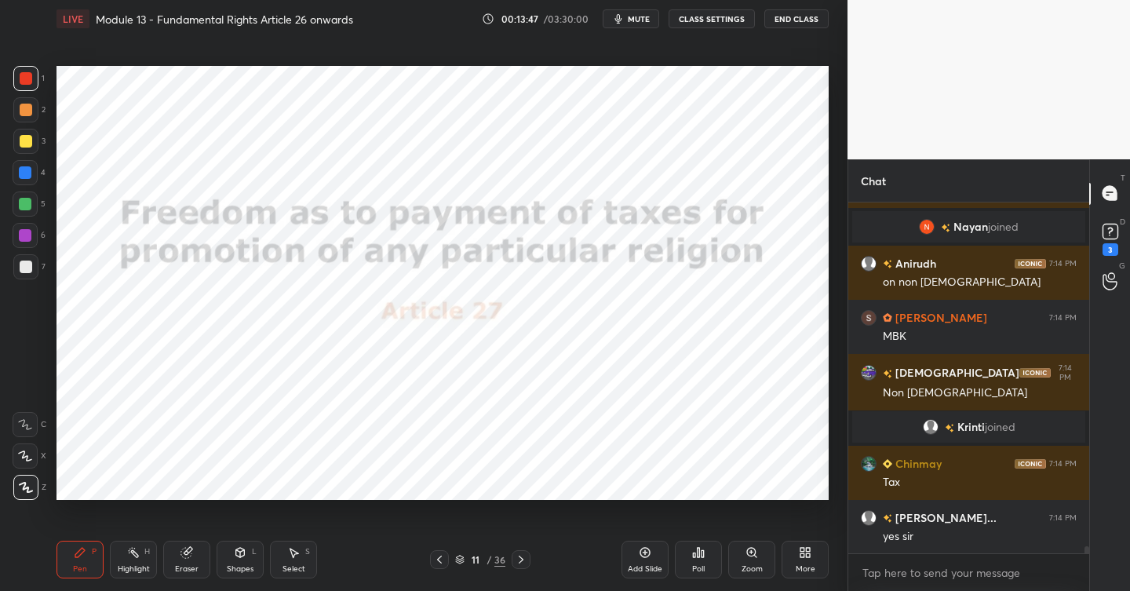
click at [31, 175] on div at bounding box center [25, 172] width 25 height 25
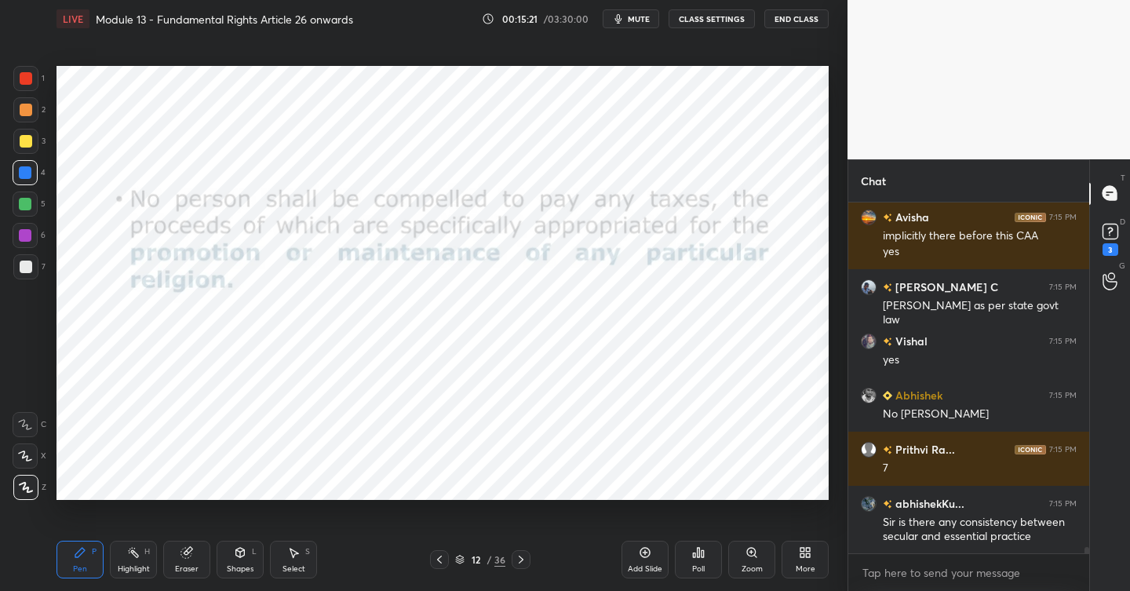
scroll to position [18925, 0]
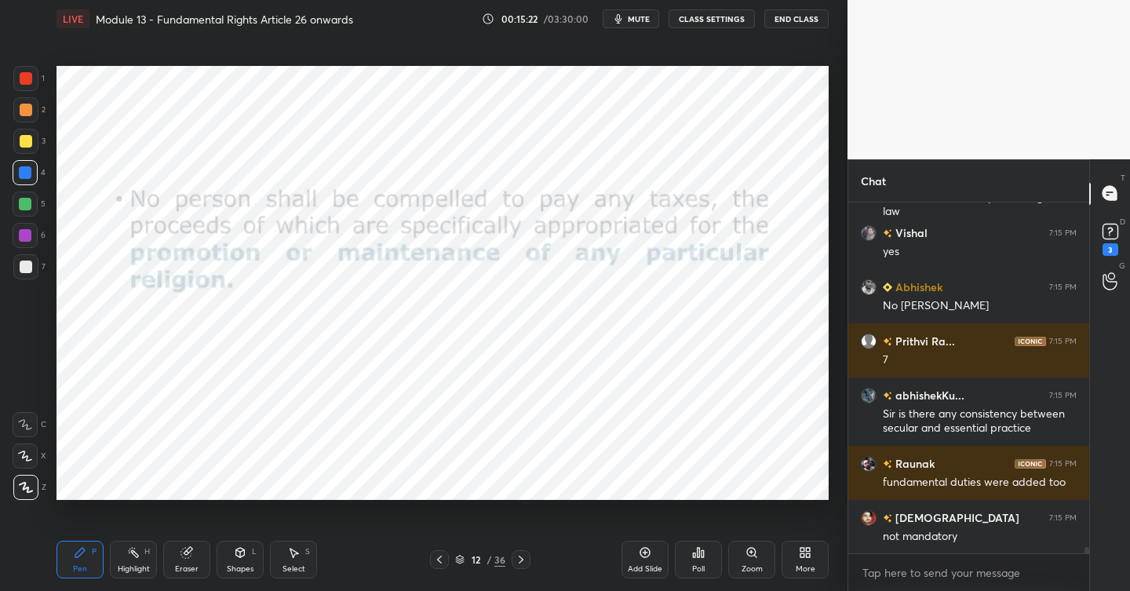
drag, startPoint x: 656, startPoint y: 557, endPoint x: 638, endPoint y: 554, distance: 18.2
click at [656, 556] on div "Add Slide" at bounding box center [645, 560] width 47 height 38
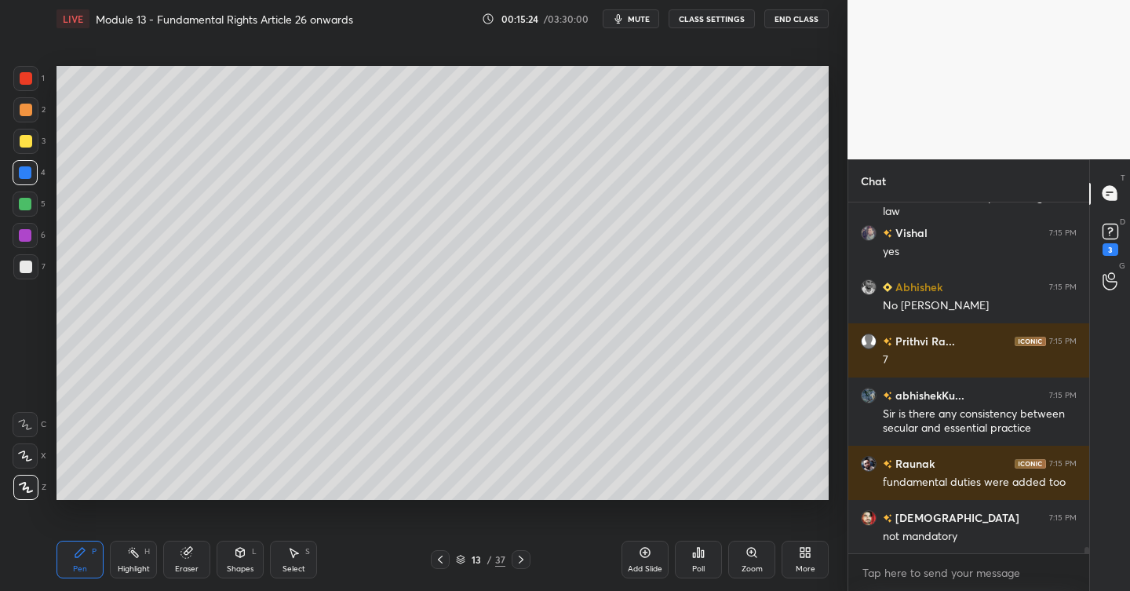
click at [28, 139] on div at bounding box center [26, 141] width 13 height 13
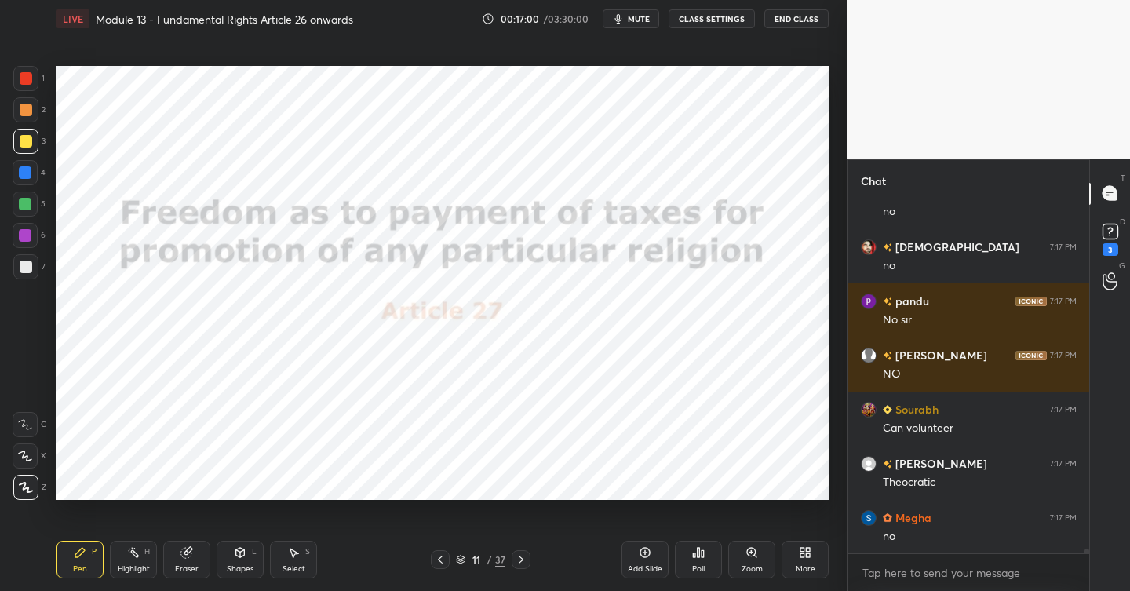
scroll to position [24441, 0]
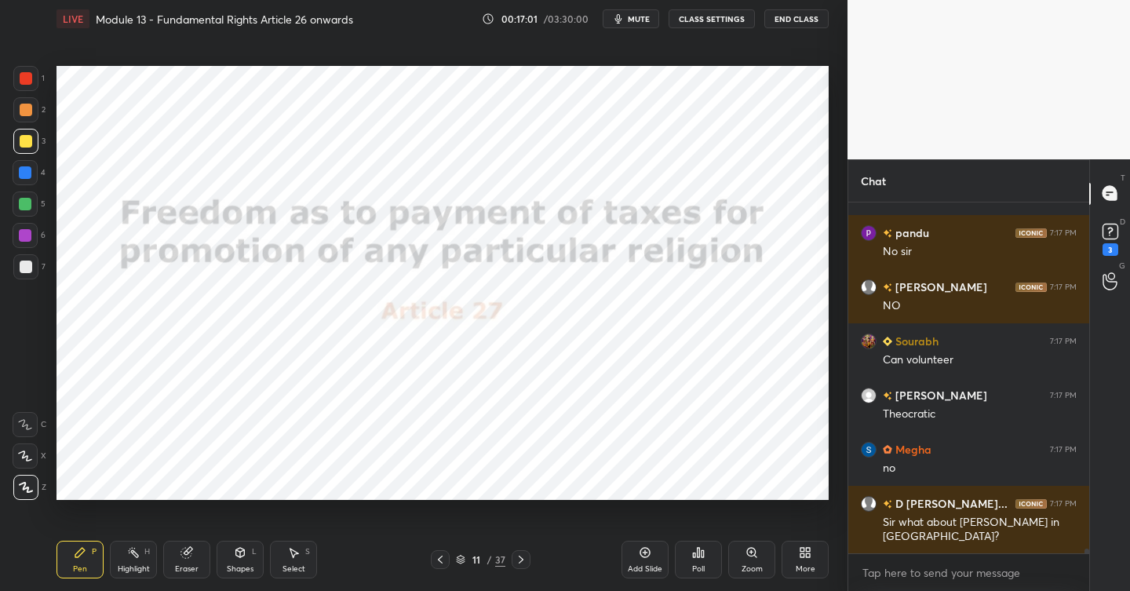
click at [31, 202] on div at bounding box center [25, 204] width 13 height 13
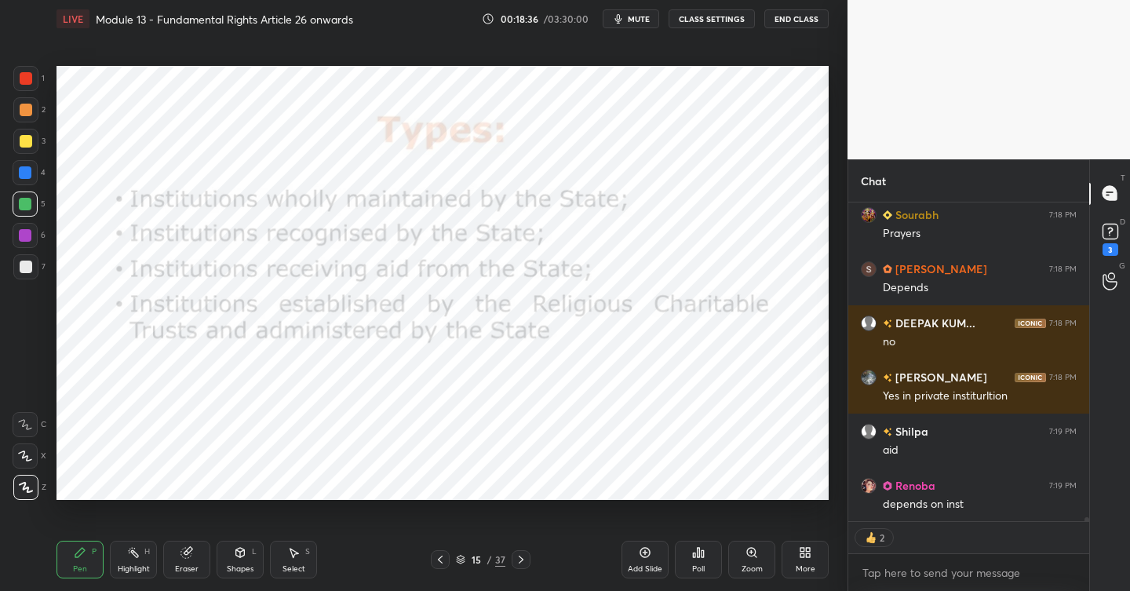
scroll to position [26867, 0]
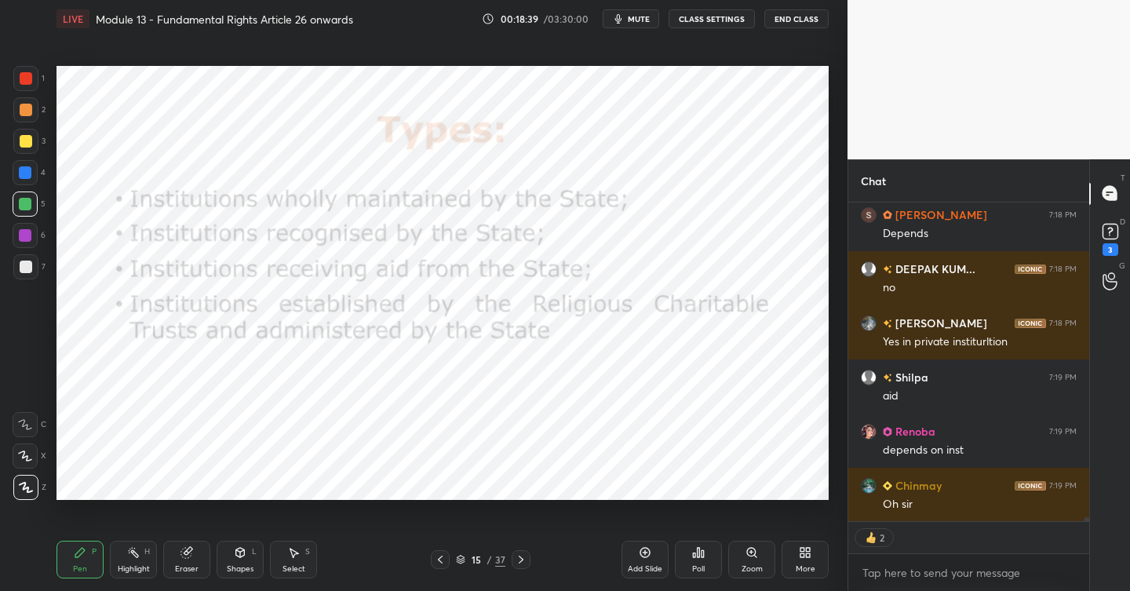
click at [33, 82] on div at bounding box center [25, 78] width 25 height 25
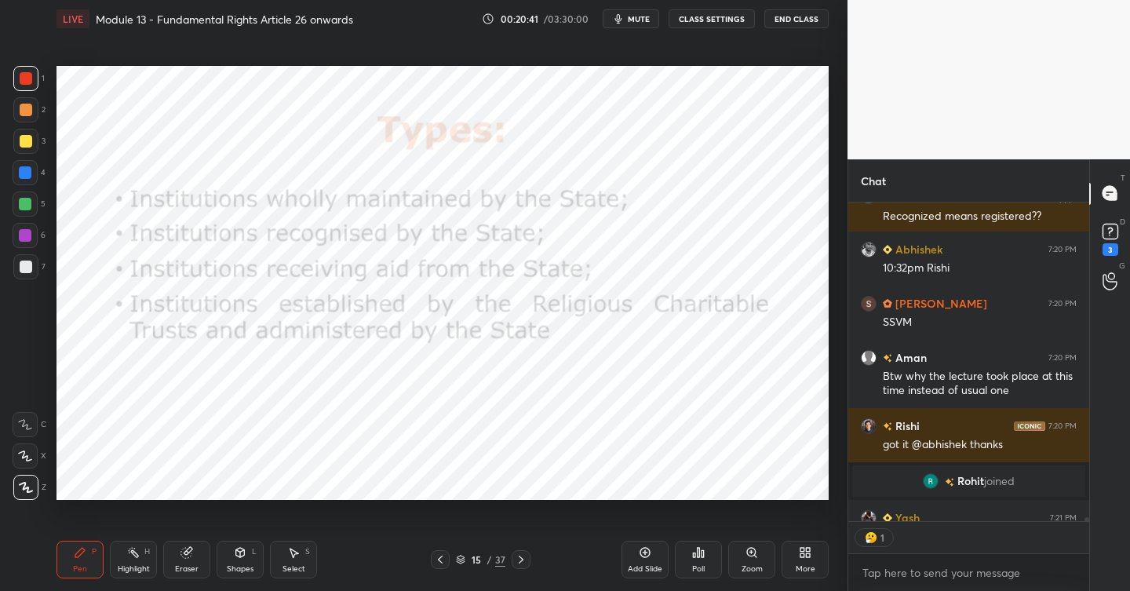
scroll to position [5, 5]
click at [647, 552] on icon at bounding box center [645, 552] width 13 height 13
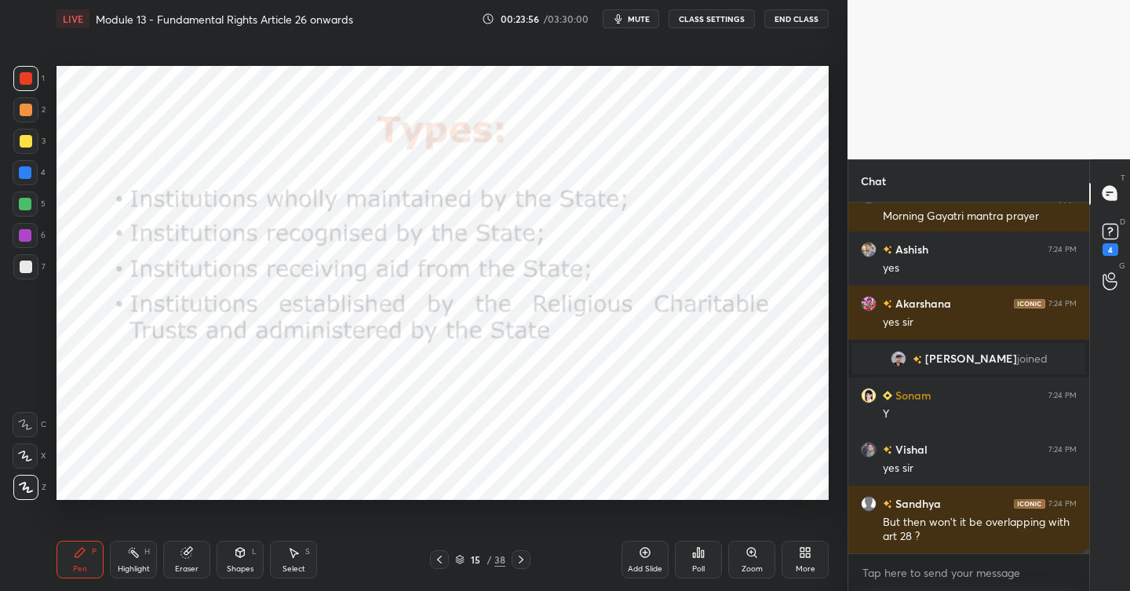
scroll to position [30038, 0]
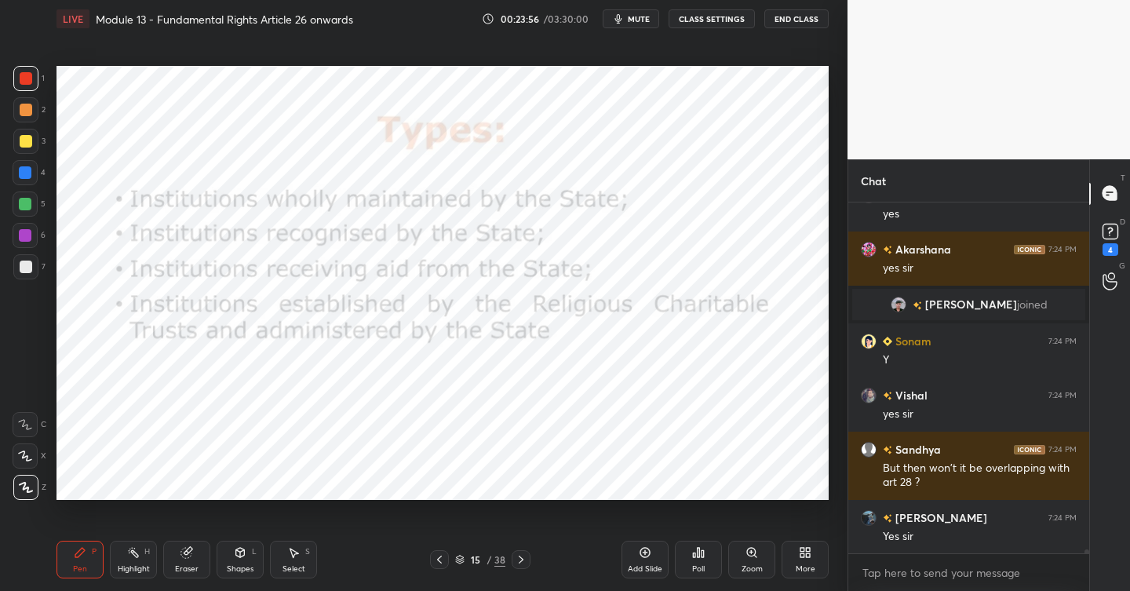
click at [521, 564] on icon at bounding box center [521, 559] width 13 height 13
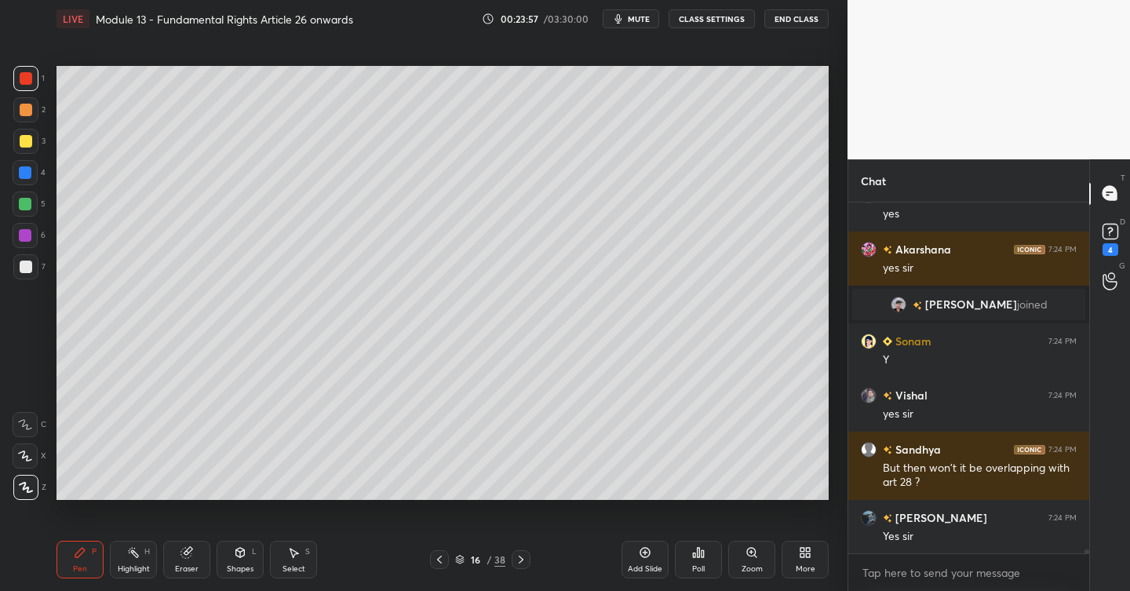
click at [651, 555] on div "Add Slide" at bounding box center [645, 560] width 47 height 38
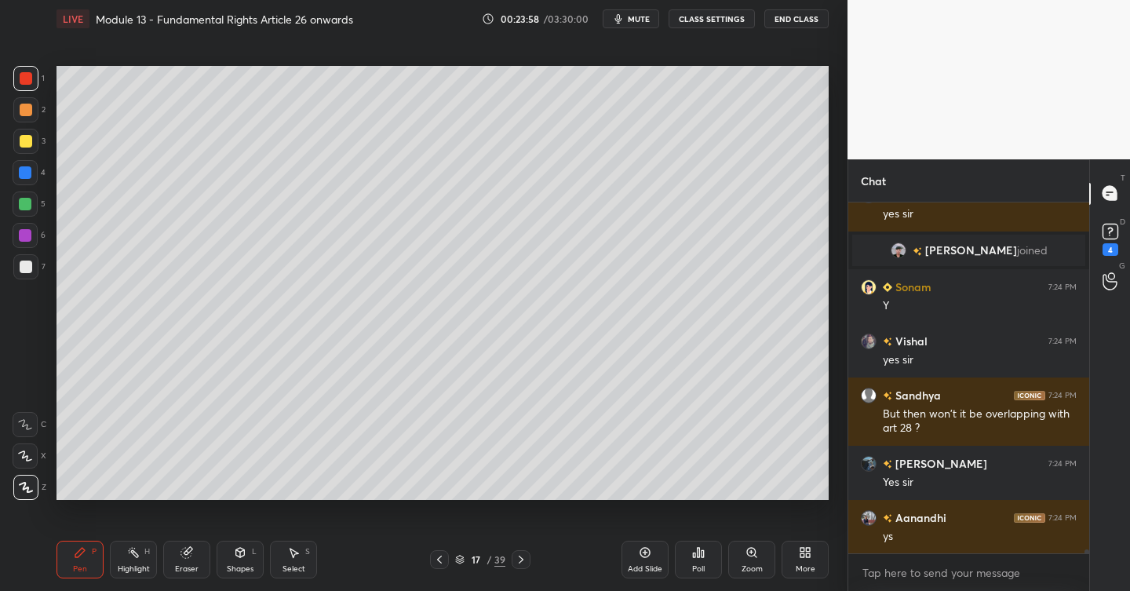
scroll to position [30147, 0]
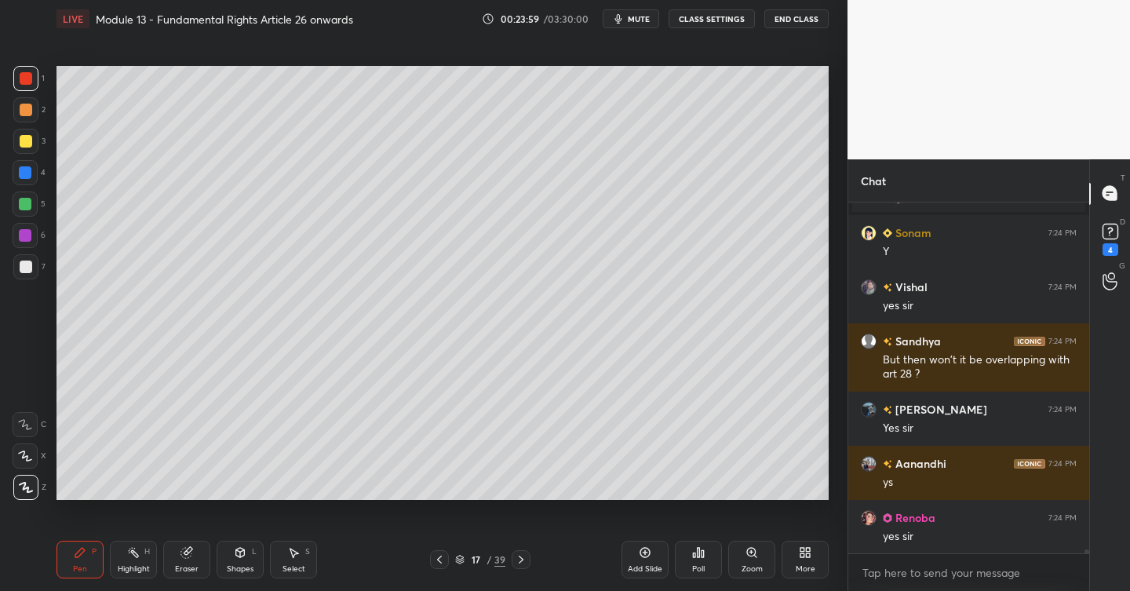
click at [28, 143] on div at bounding box center [26, 141] width 13 height 13
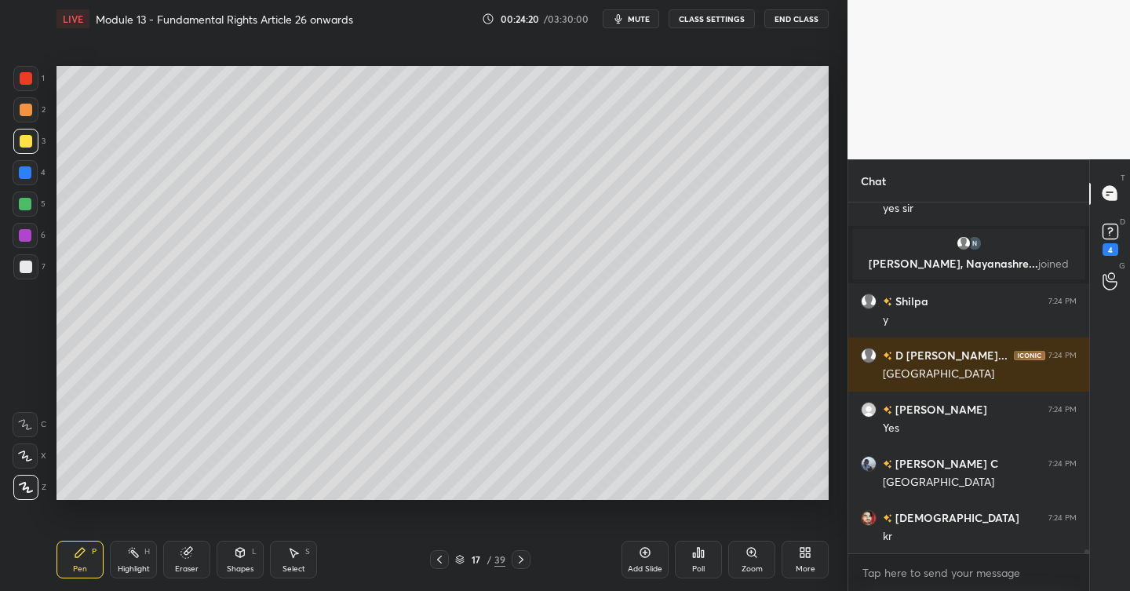
scroll to position [30367, 0]
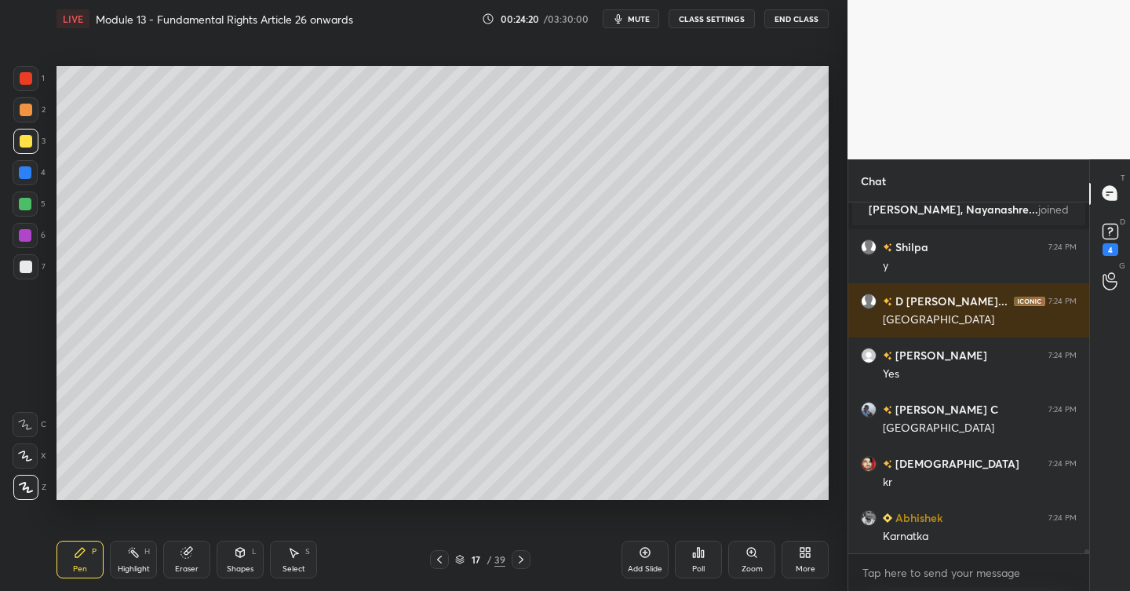
click at [31, 265] on div at bounding box center [25, 266] width 25 height 25
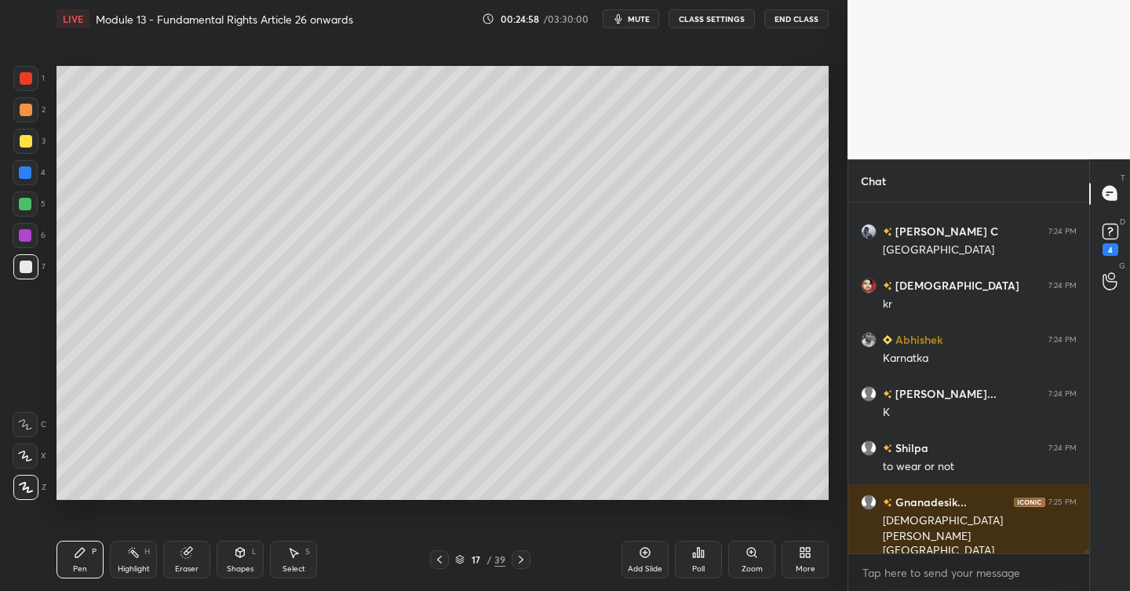
scroll to position [30614, 0]
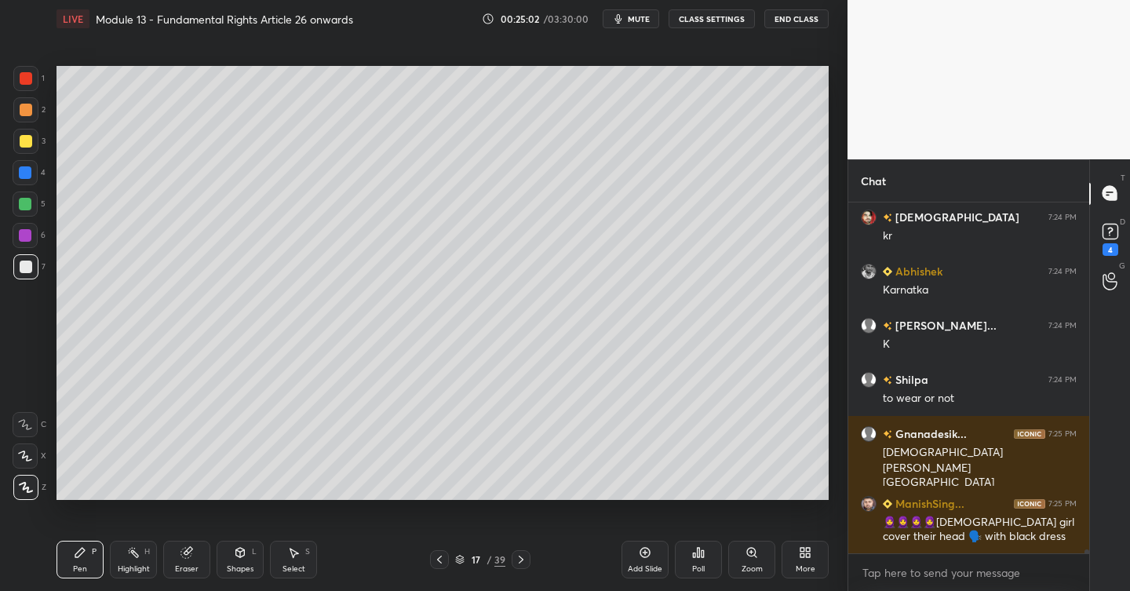
click at [27, 238] on div at bounding box center [25, 235] width 13 height 13
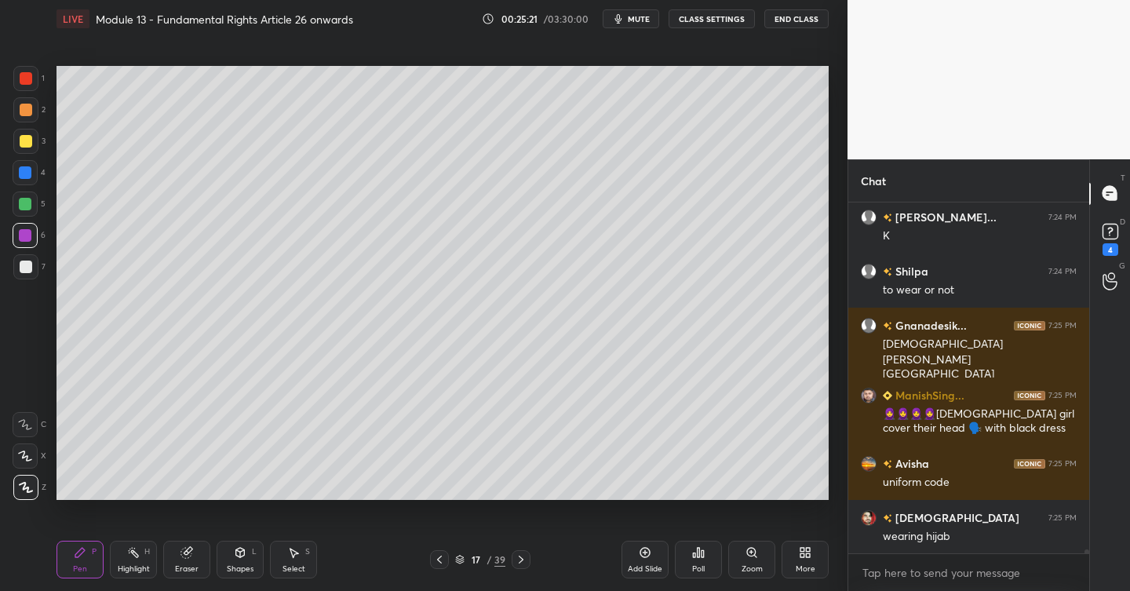
scroll to position [30776, 0]
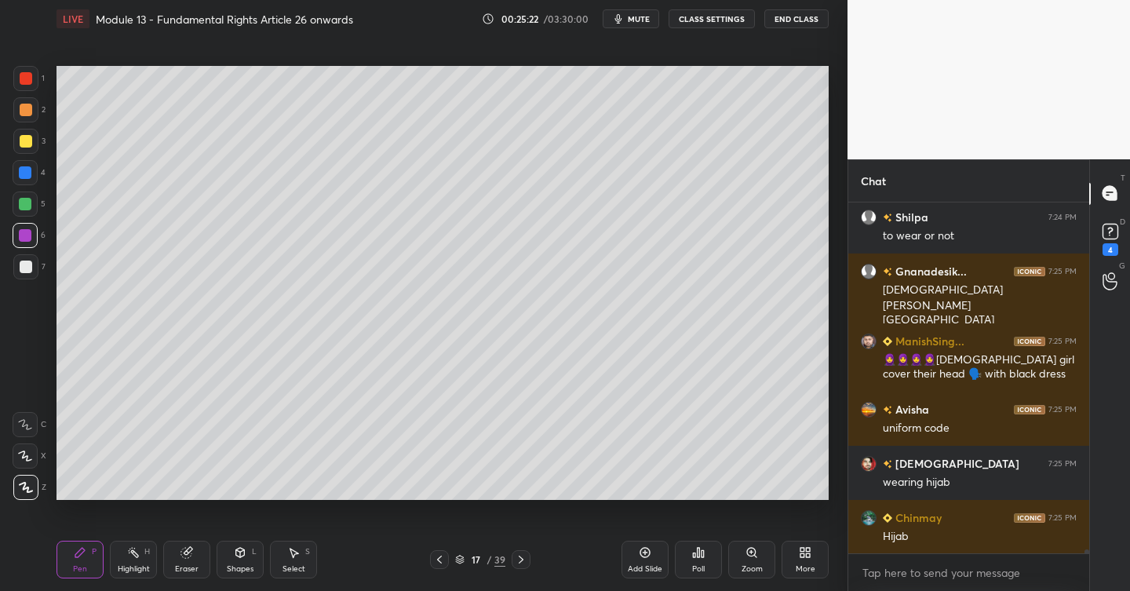
click at [29, 203] on div at bounding box center [25, 204] width 13 height 13
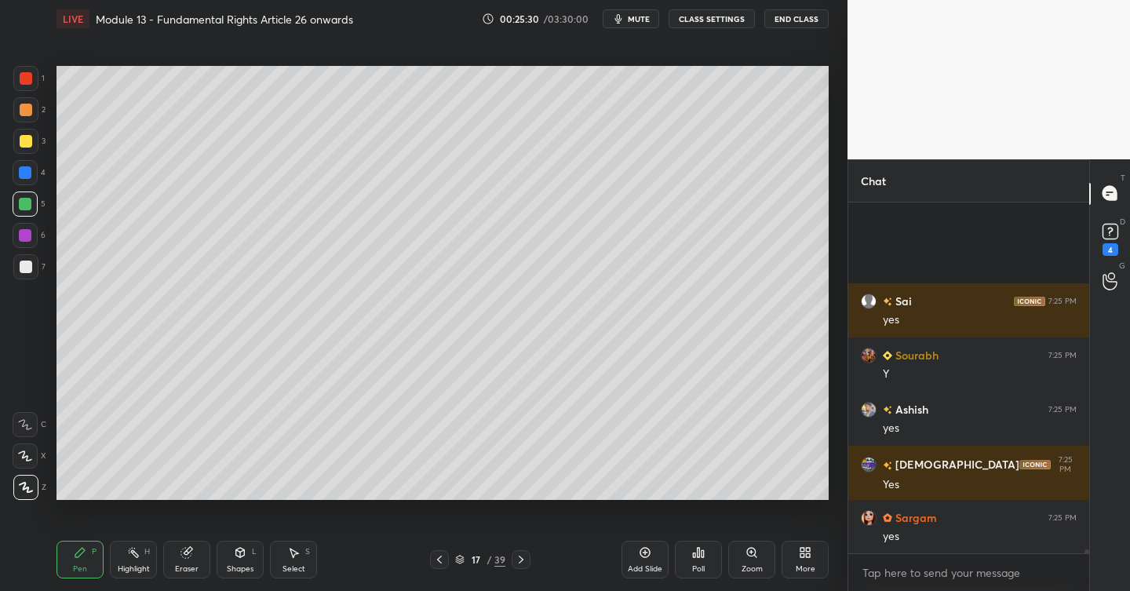
scroll to position [31318, 0]
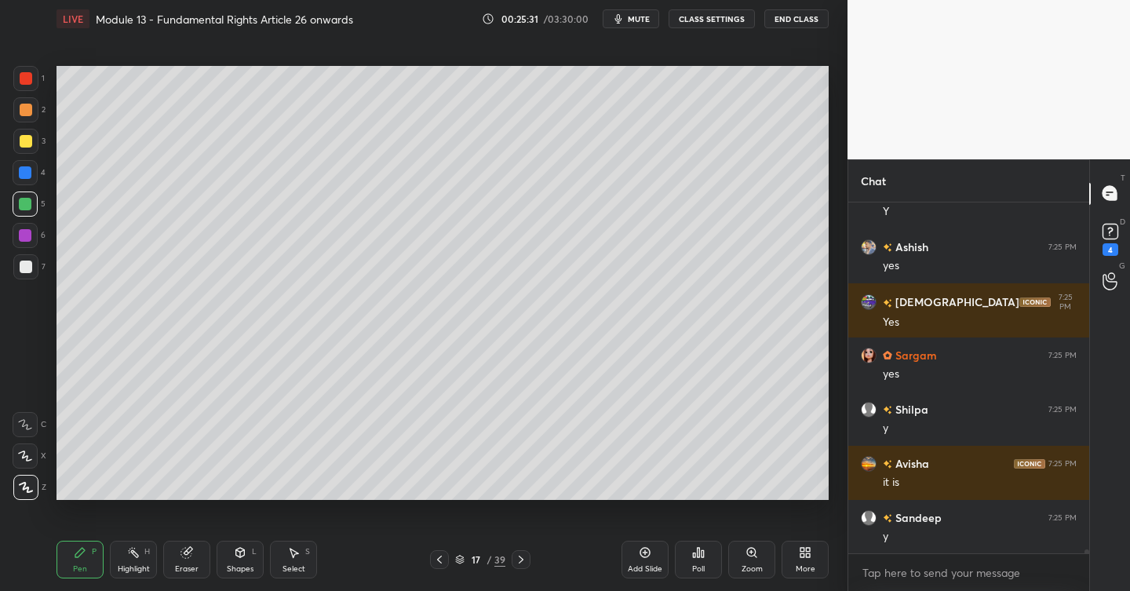
click at [650, 549] on icon at bounding box center [645, 552] width 13 height 13
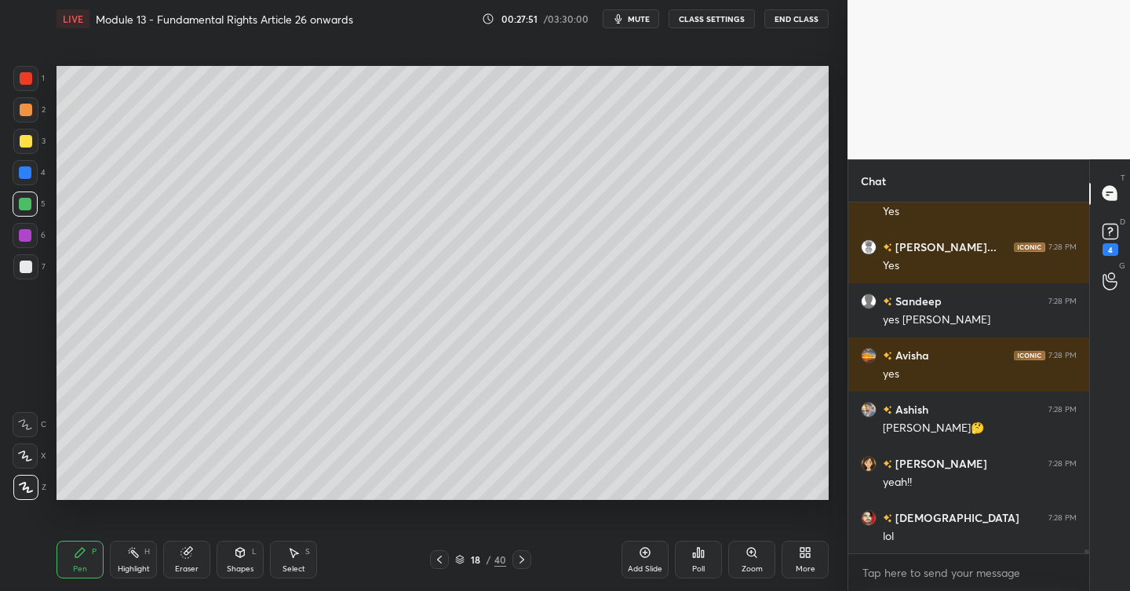
scroll to position [34278, 0]
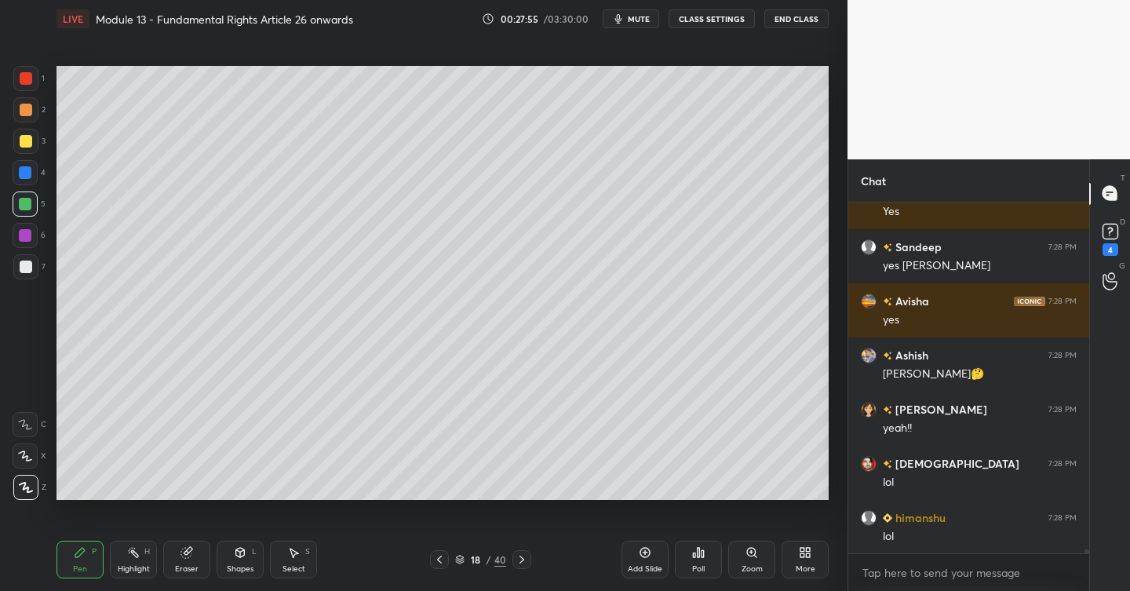
click at [24, 141] on div at bounding box center [26, 141] width 13 height 13
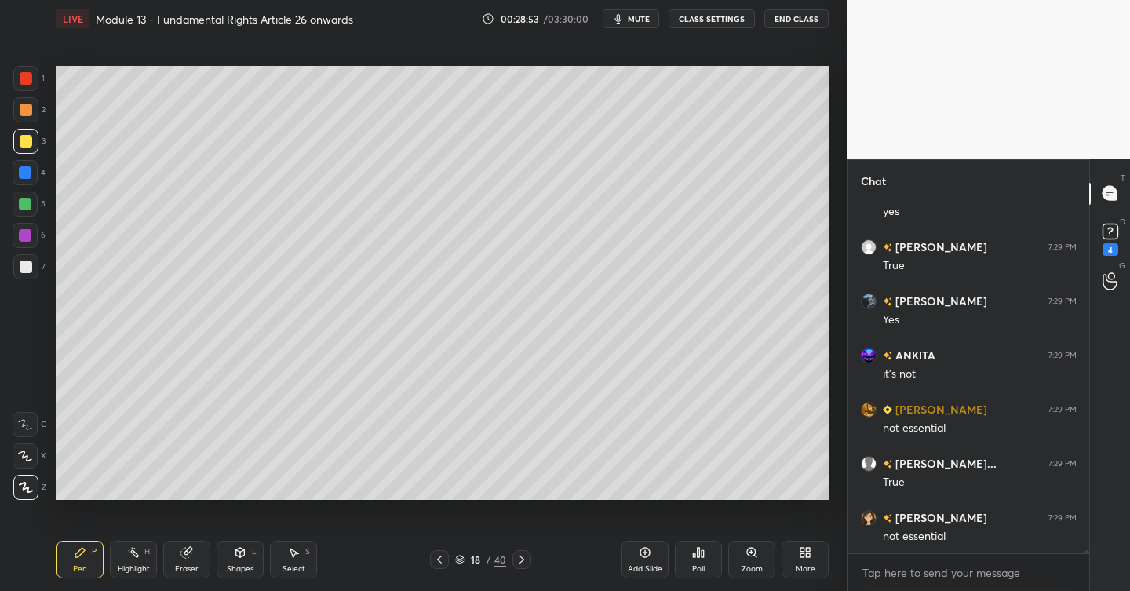
scroll to position [35743, 0]
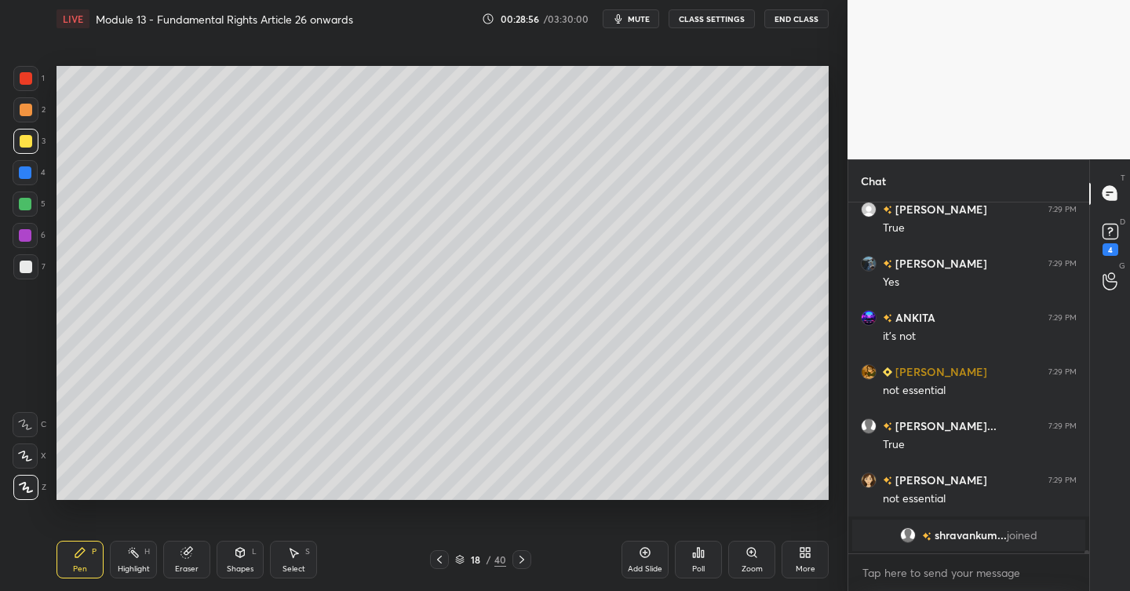
click at [651, 550] on div "Add Slide" at bounding box center [645, 560] width 47 height 38
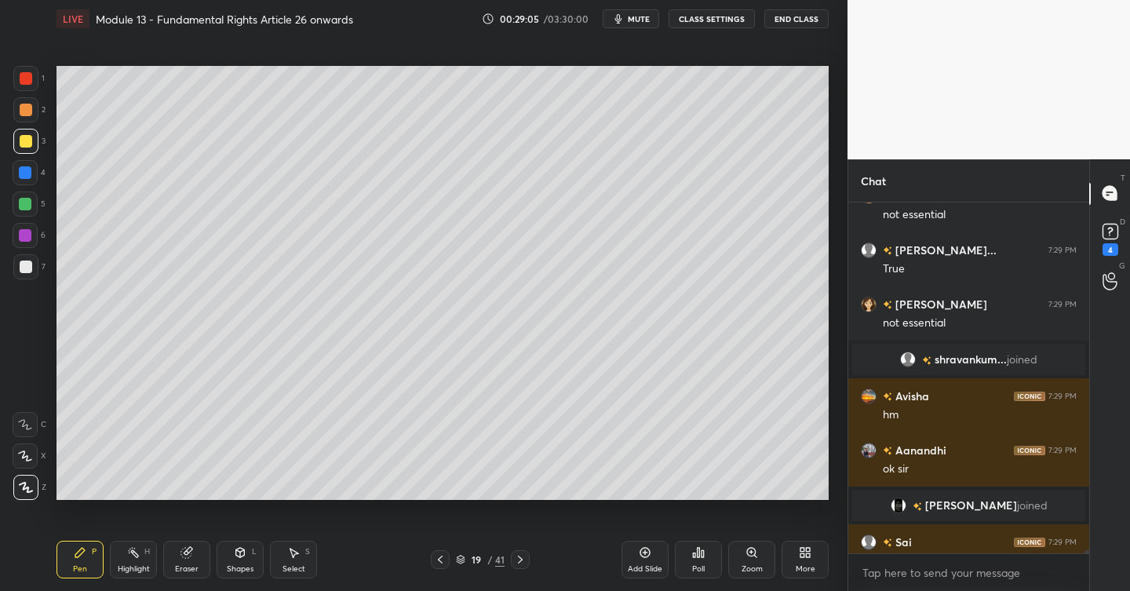
scroll to position [35428, 0]
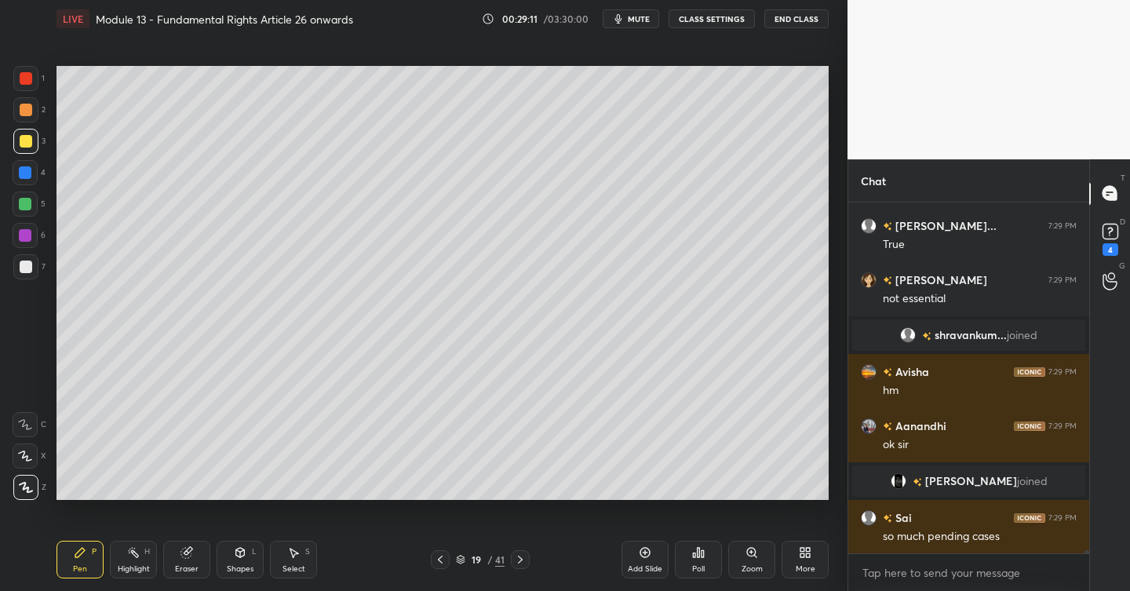
click at [647, 562] on div "Add Slide" at bounding box center [645, 560] width 47 height 38
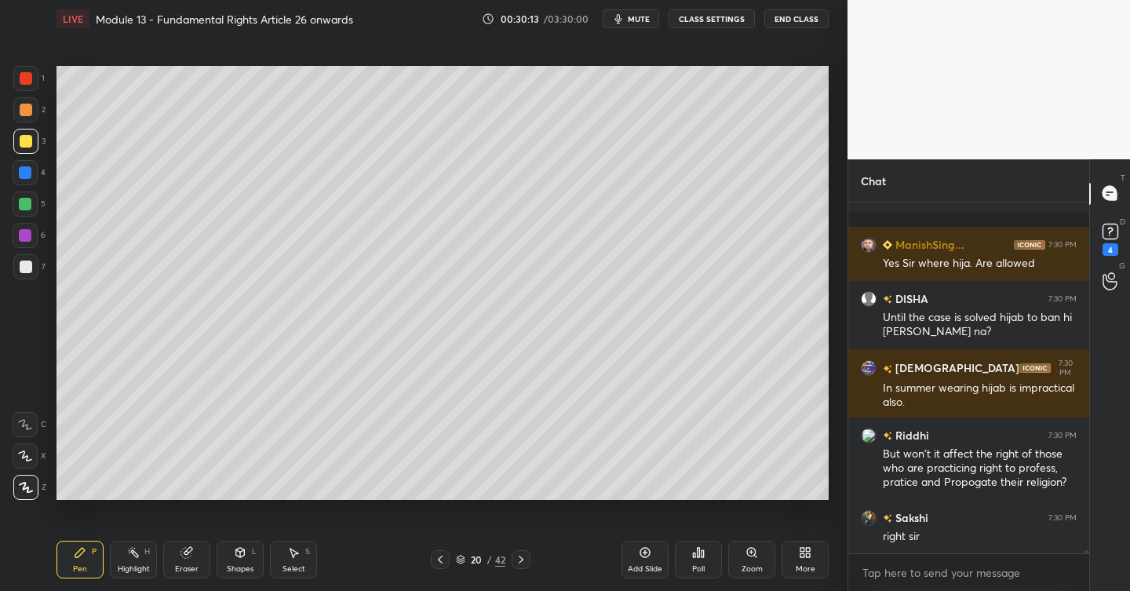
scroll to position [37189, 0]
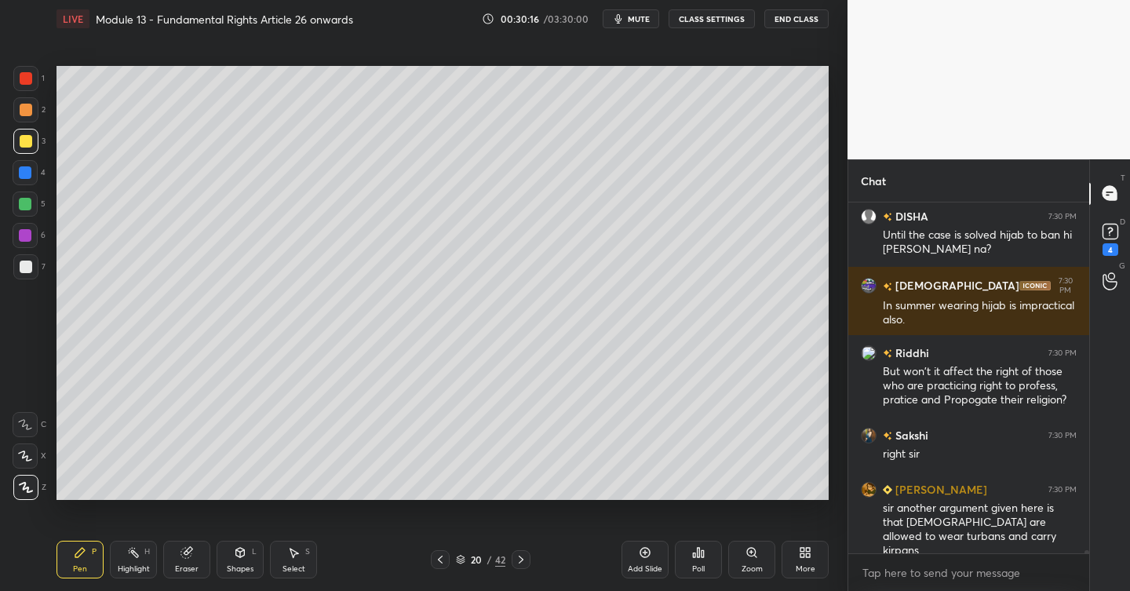
click at [29, 265] on div at bounding box center [26, 267] width 13 height 13
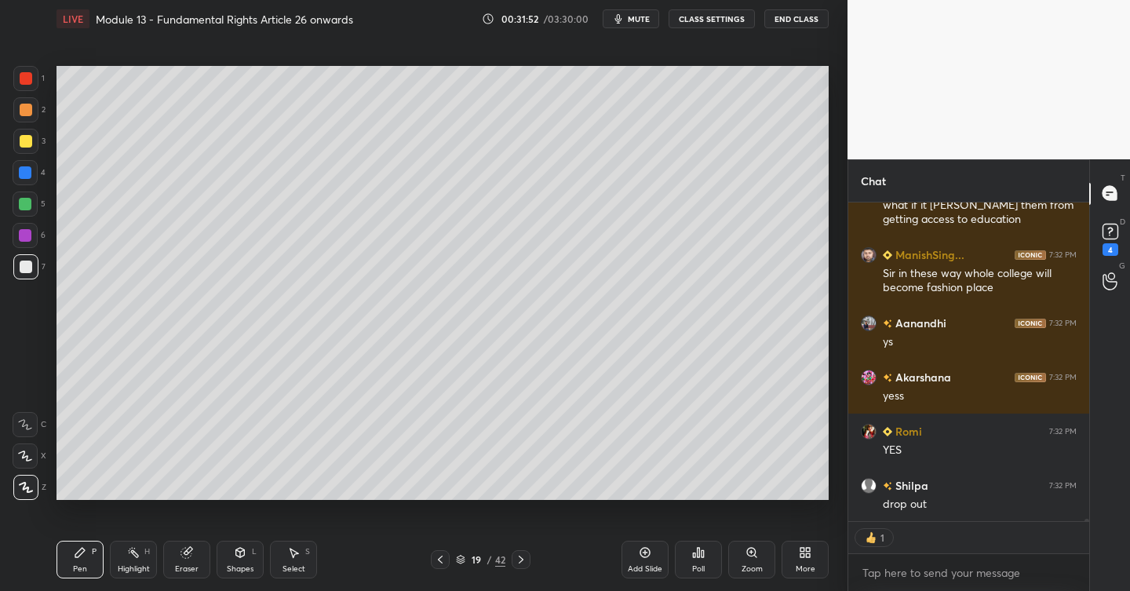
scroll to position [346, 236]
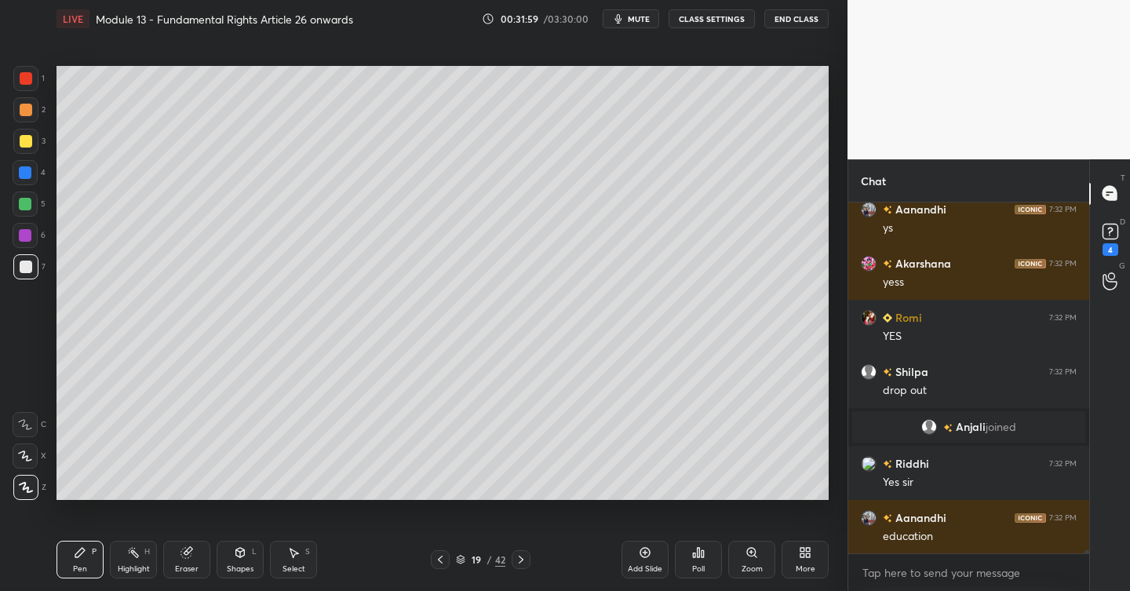
drag, startPoint x: 651, startPoint y: 549, endPoint x: 628, endPoint y: 549, distance: 22.8
click at [648, 548] on icon at bounding box center [645, 552] width 13 height 13
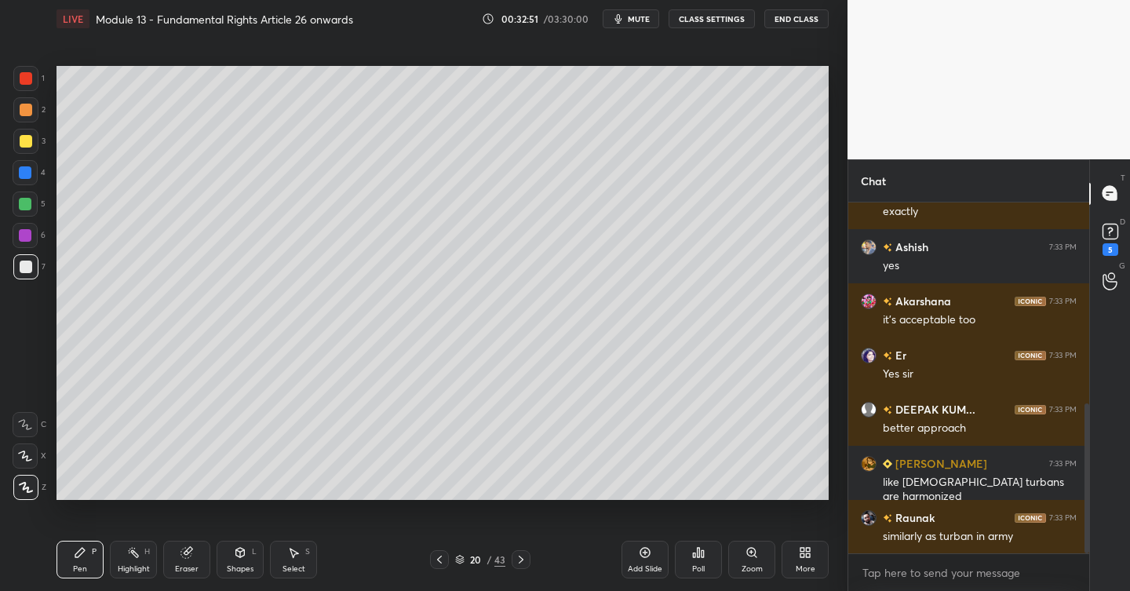
scroll to position [528, 0]
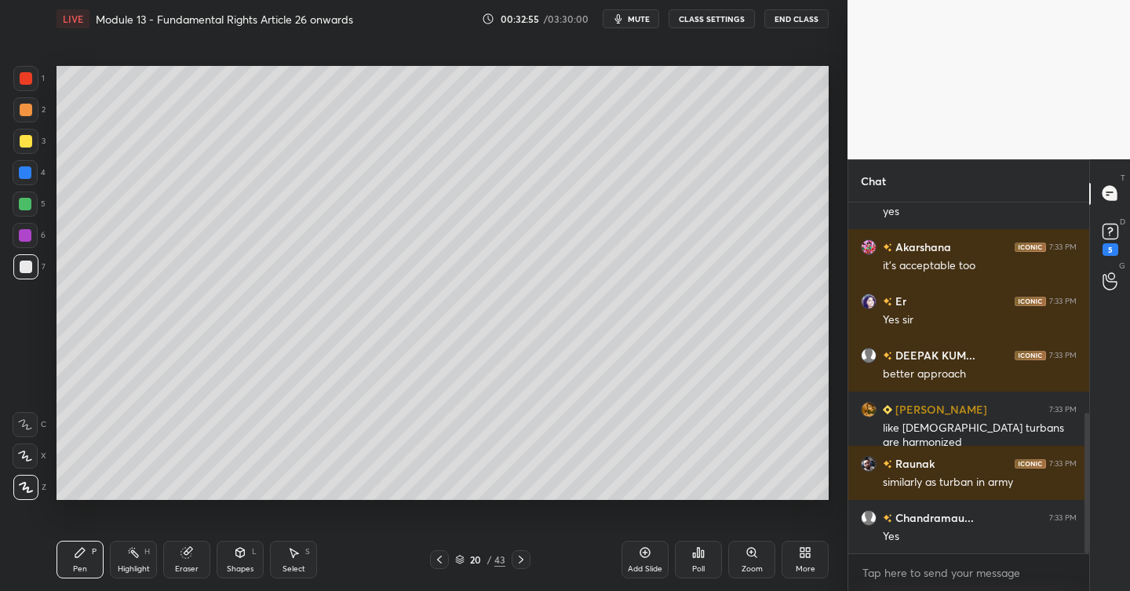
click at [650, 553] on div "Add Slide" at bounding box center [645, 560] width 47 height 38
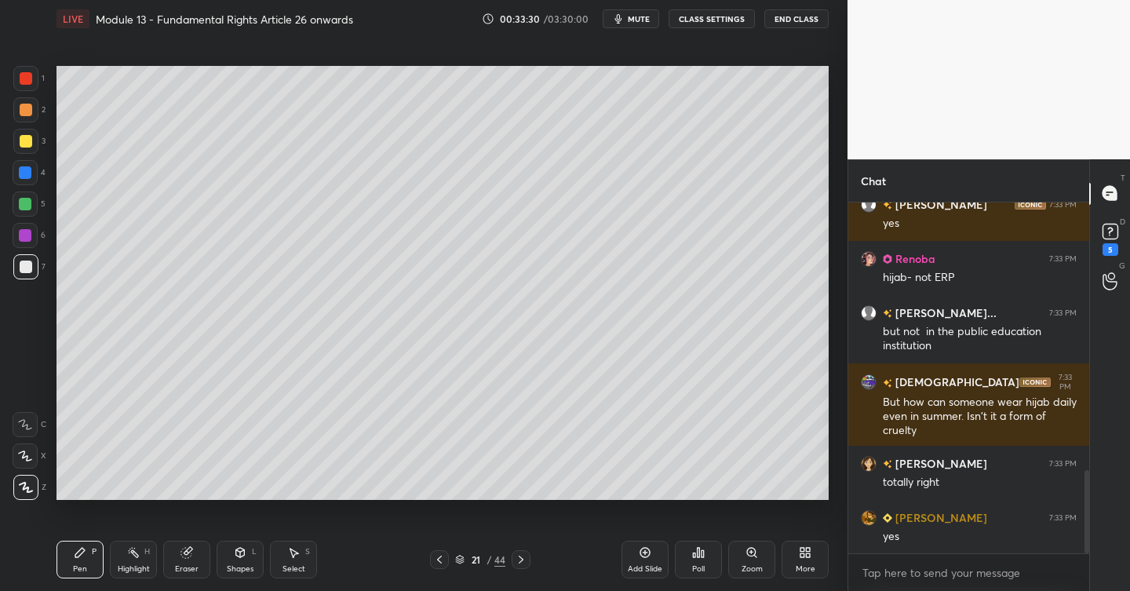
scroll to position [1181, 0]
drag, startPoint x: 29, startPoint y: 141, endPoint x: 55, endPoint y: 144, distance: 26.2
click at [30, 142] on div at bounding box center [26, 141] width 13 height 13
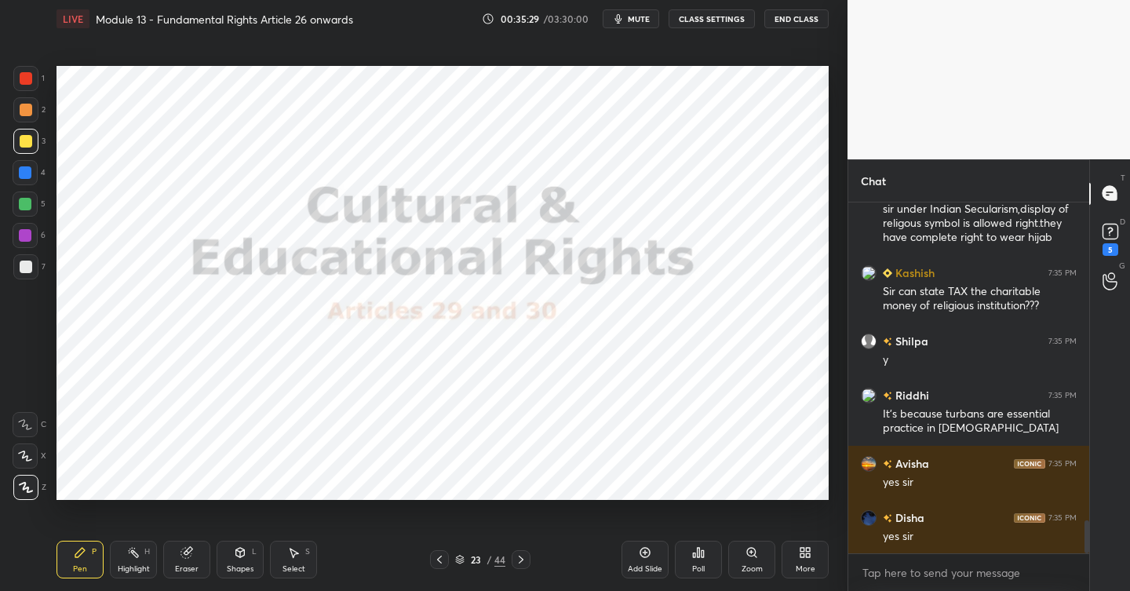
scroll to position [3556, 0]
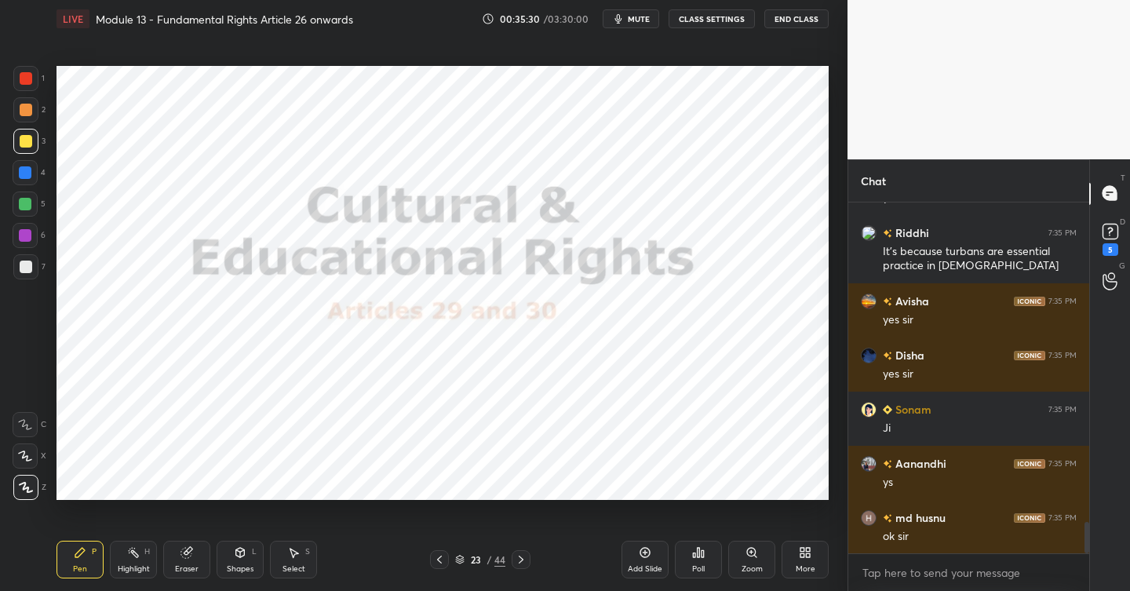
drag, startPoint x: 31, startPoint y: 80, endPoint x: 52, endPoint y: 84, distance: 21.6
click at [31, 82] on div at bounding box center [26, 78] width 13 height 13
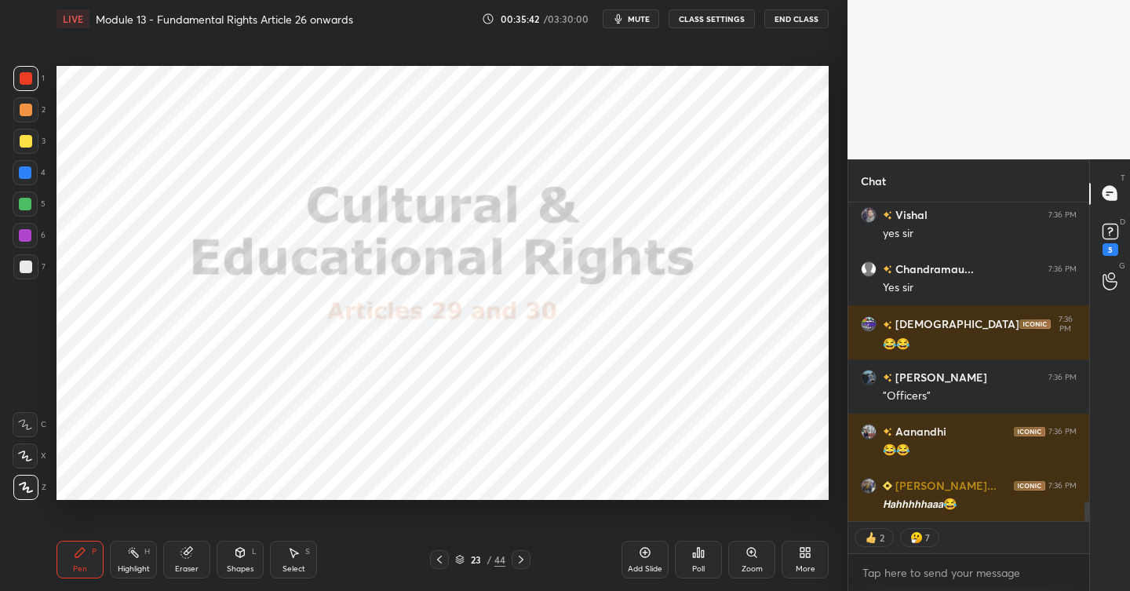
scroll to position [4957, 0]
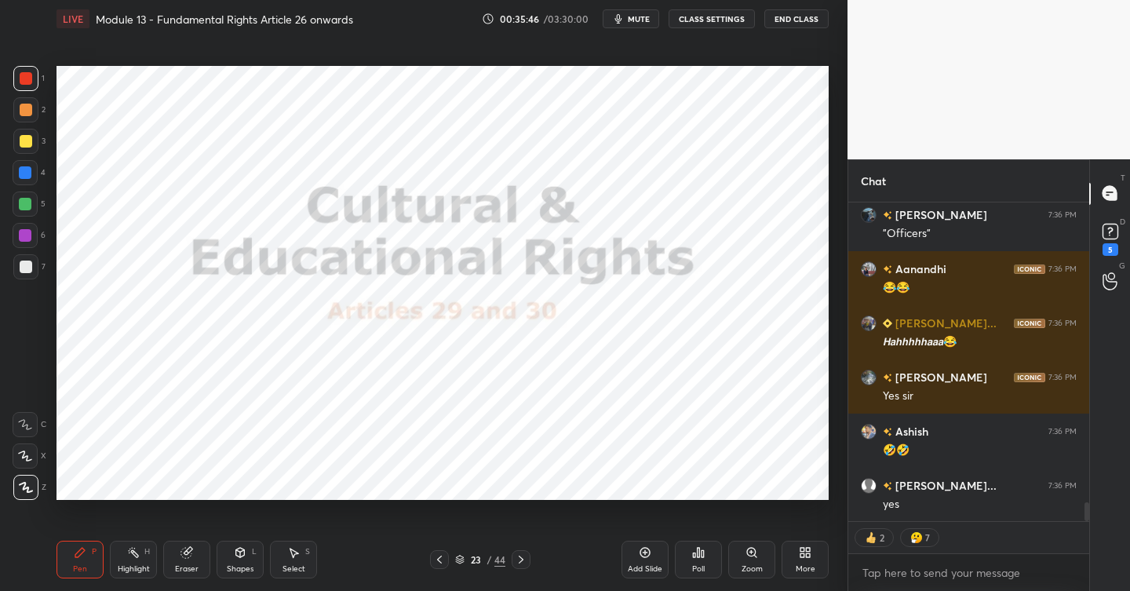
drag, startPoint x: 527, startPoint y: 555, endPoint x: 515, endPoint y: 555, distance: 11.8
click at [526, 555] on icon at bounding box center [521, 559] width 13 height 13
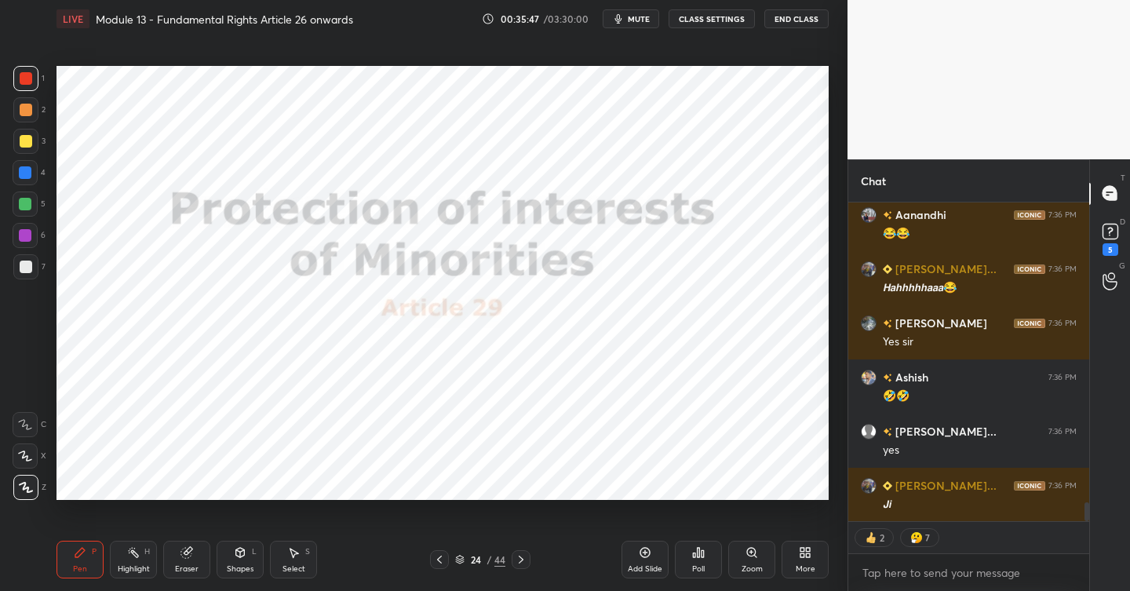
drag, startPoint x: 526, startPoint y: 560, endPoint x: 503, endPoint y: 561, distance: 22.8
click at [524, 560] on icon at bounding box center [521, 559] width 13 height 13
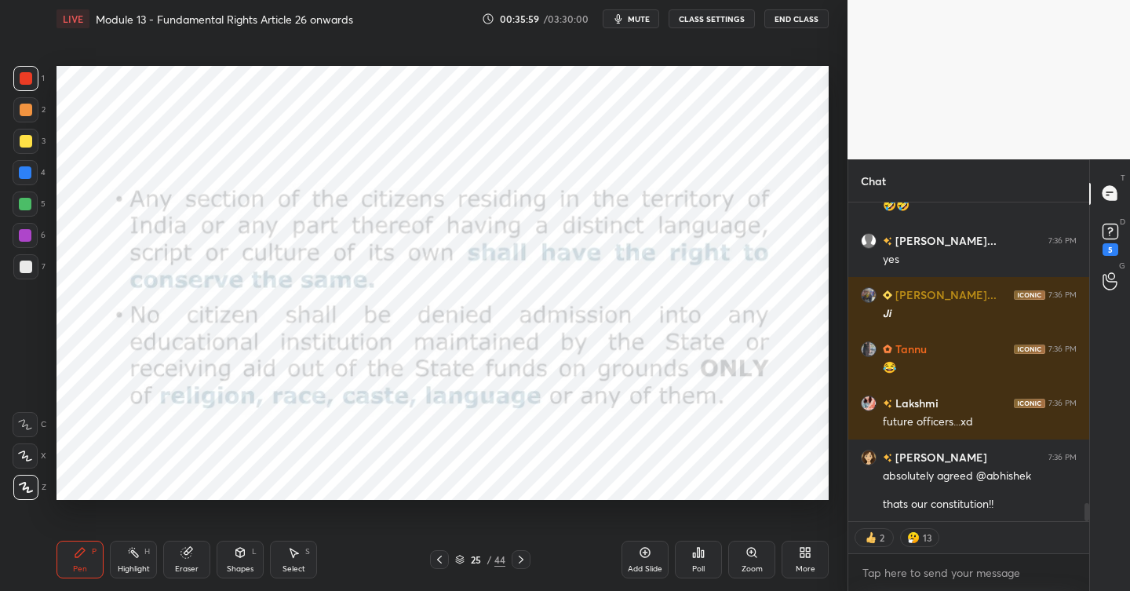
scroll to position [5348, 0]
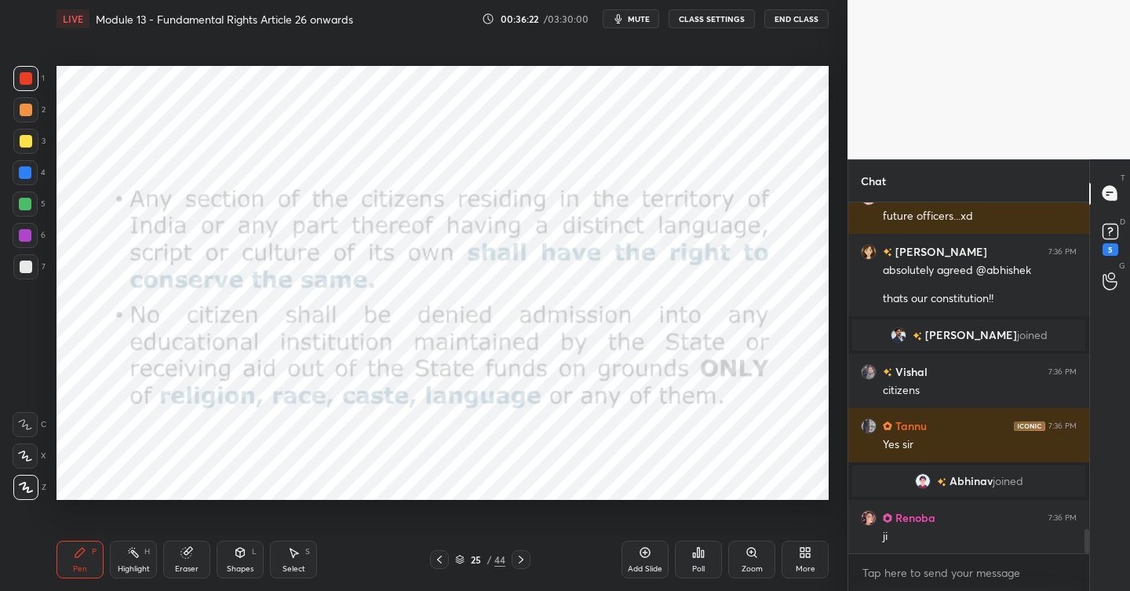
click at [656, 558] on div "Add Slide" at bounding box center [645, 560] width 47 height 38
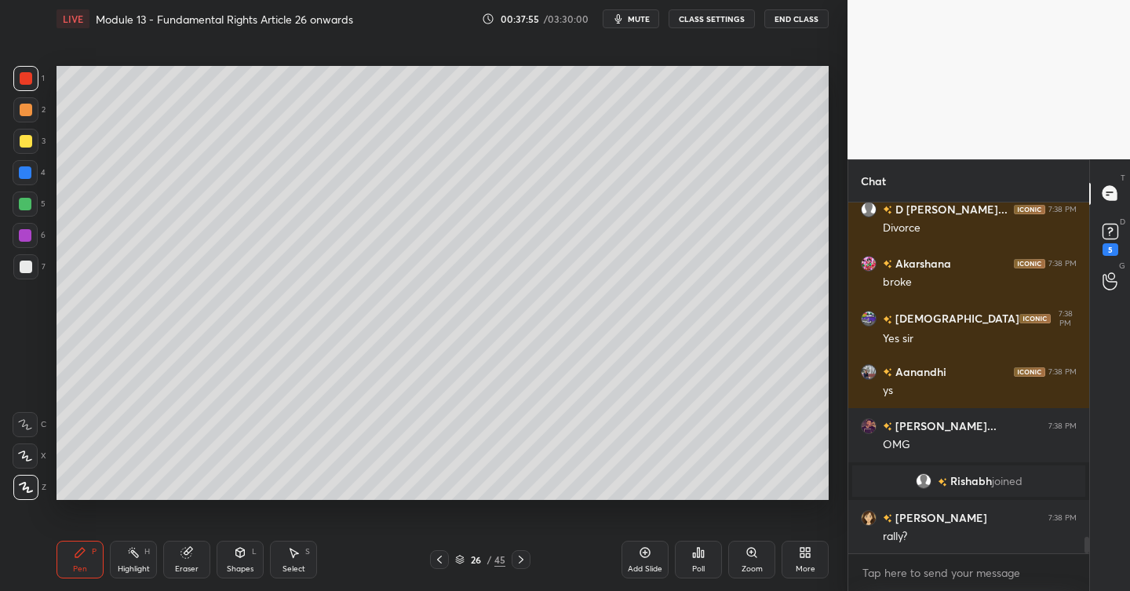
scroll to position [7231, 0]
drag, startPoint x: 641, startPoint y: 552, endPoint x: 619, endPoint y: 554, distance: 22.1
click at [637, 553] on div "Add Slide" at bounding box center [645, 560] width 47 height 38
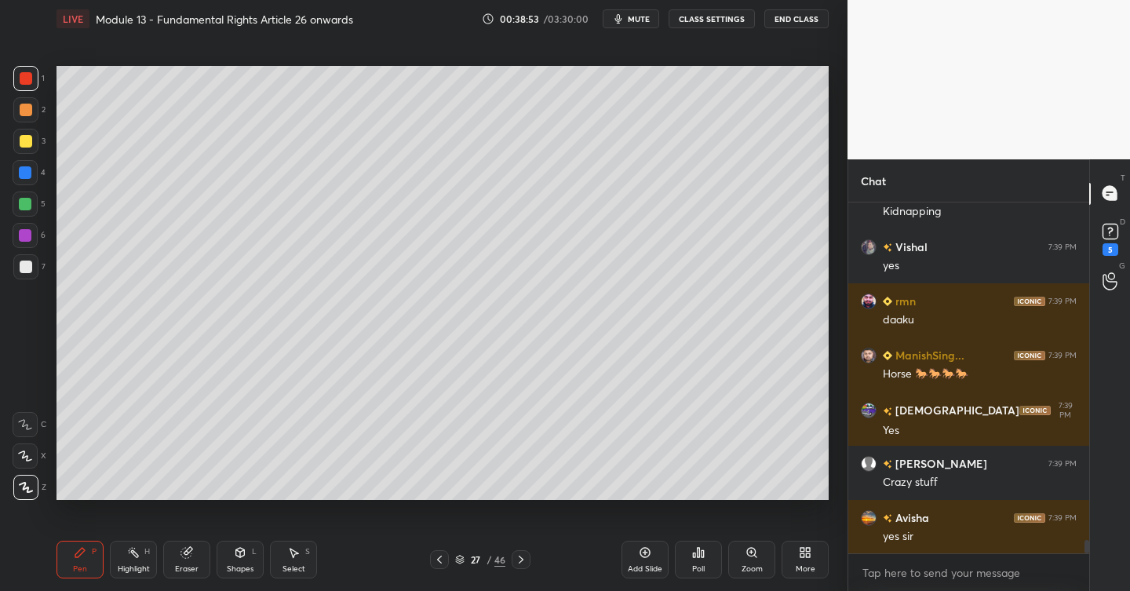
scroll to position [9037, 0]
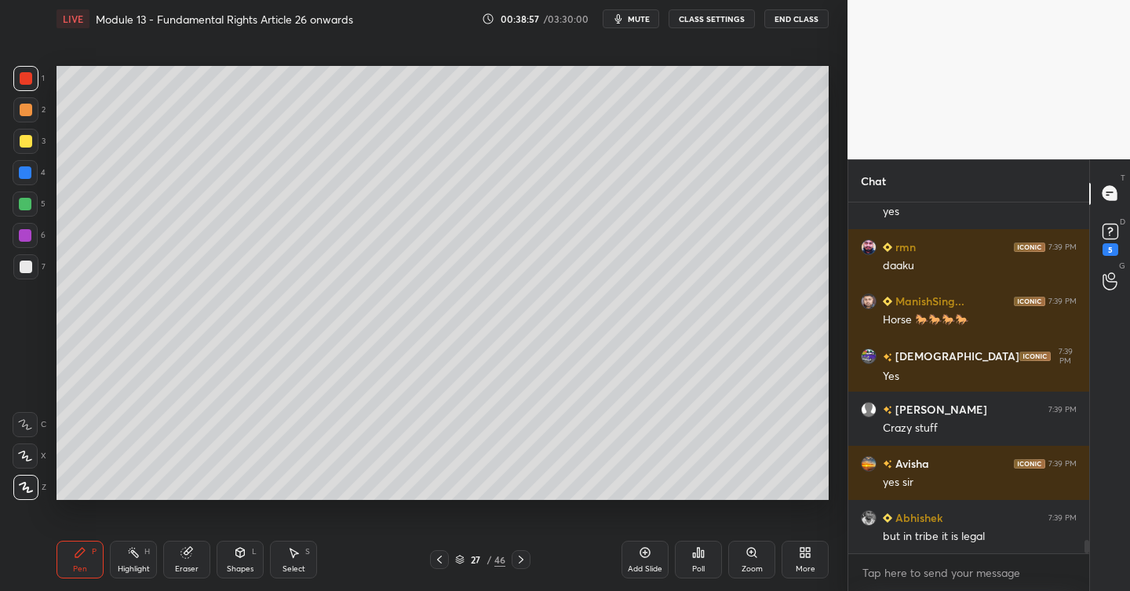
click at [29, 141] on div at bounding box center [26, 141] width 13 height 13
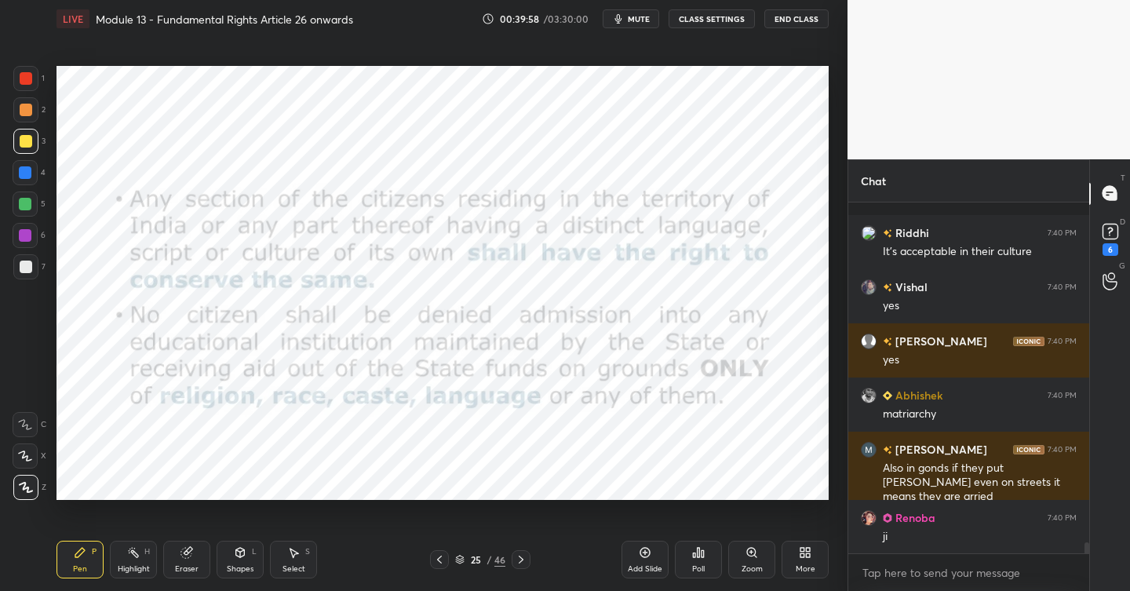
scroll to position [10866, 0]
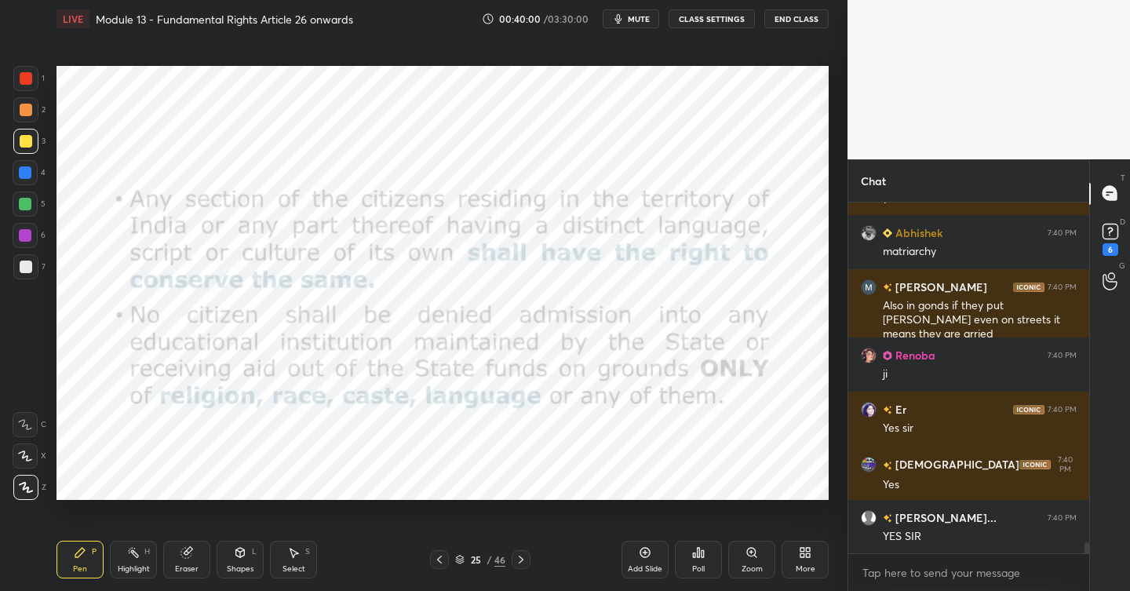
click at [27, 79] on div at bounding box center [26, 78] width 13 height 13
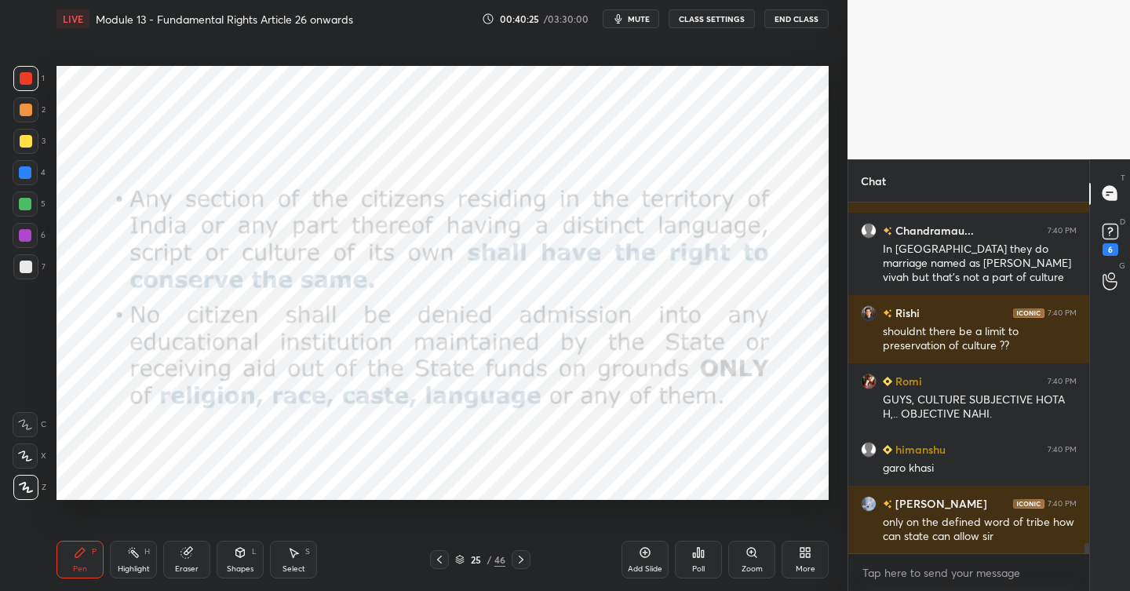
click at [525, 558] on icon at bounding box center [521, 559] width 13 height 13
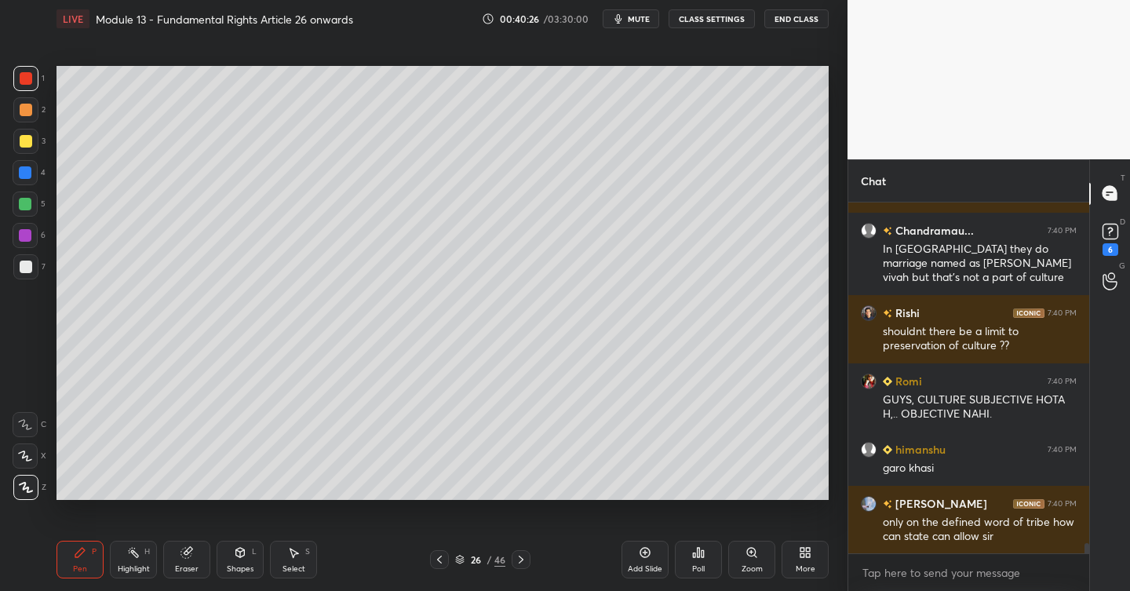
click at [525, 559] on icon at bounding box center [521, 559] width 13 height 13
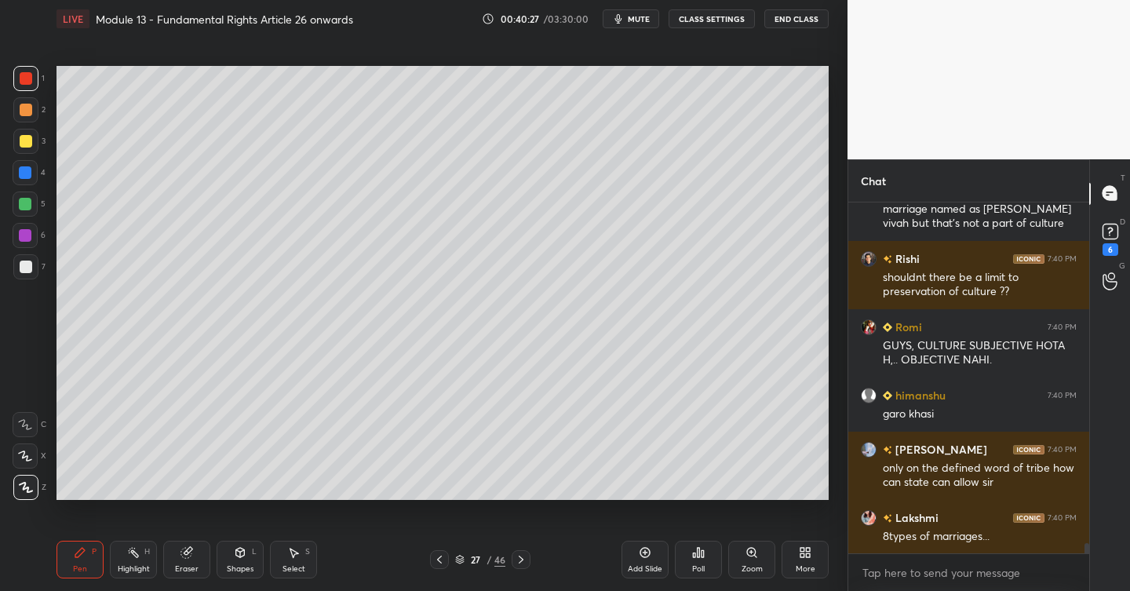
click at [652, 559] on div "Add Slide" at bounding box center [645, 560] width 47 height 38
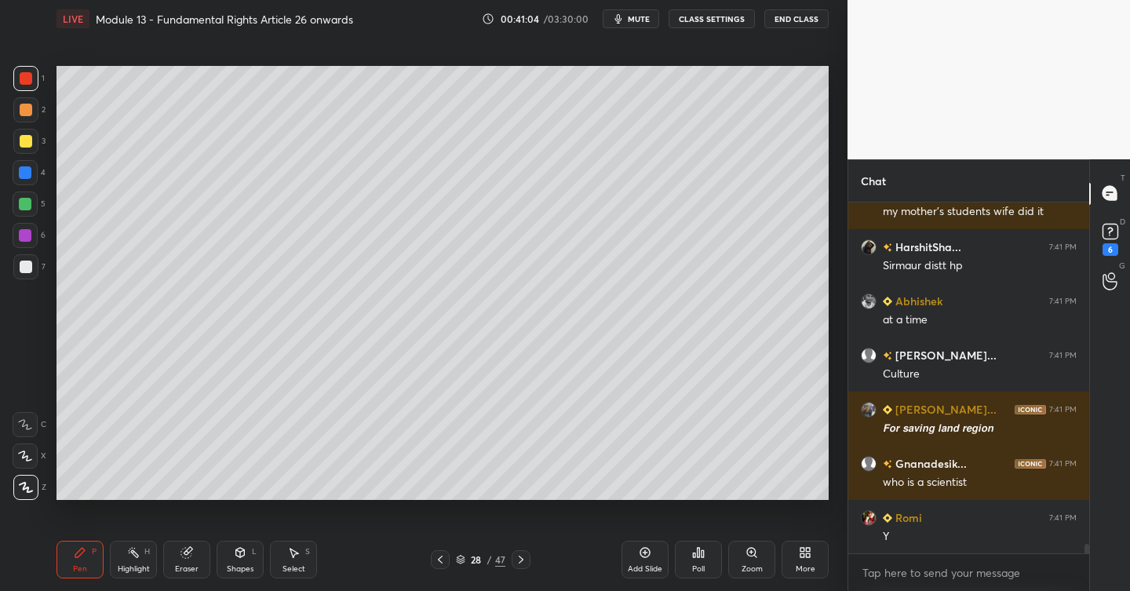
scroll to position [13155, 0]
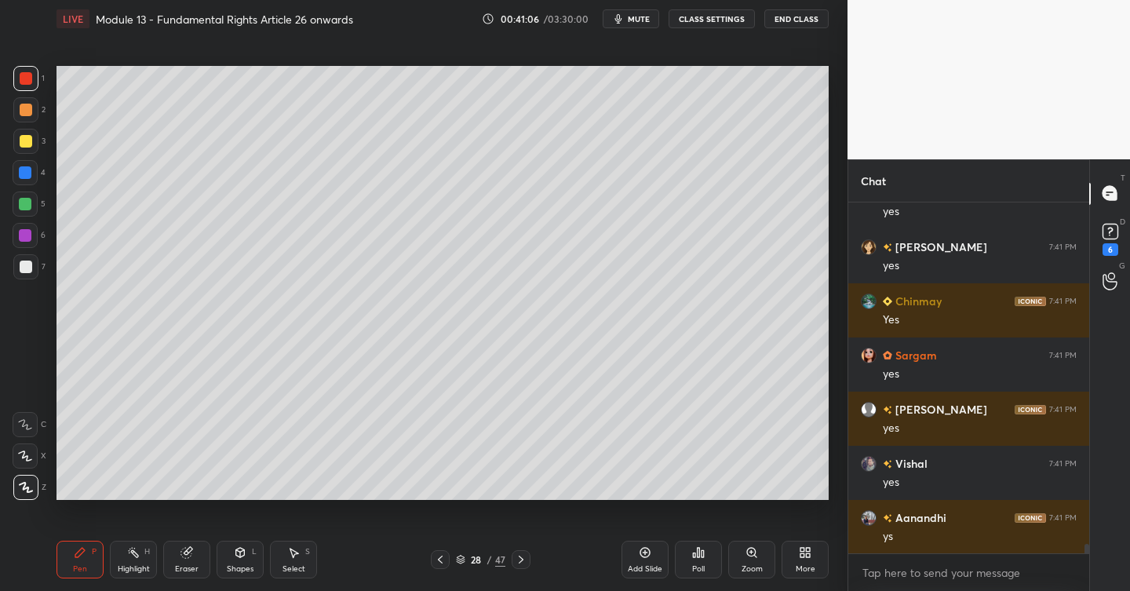
drag, startPoint x: 30, startPoint y: 166, endPoint x: 48, endPoint y: 169, distance: 18.2
click at [31, 168] on div at bounding box center [25, 172] width 13 height 13
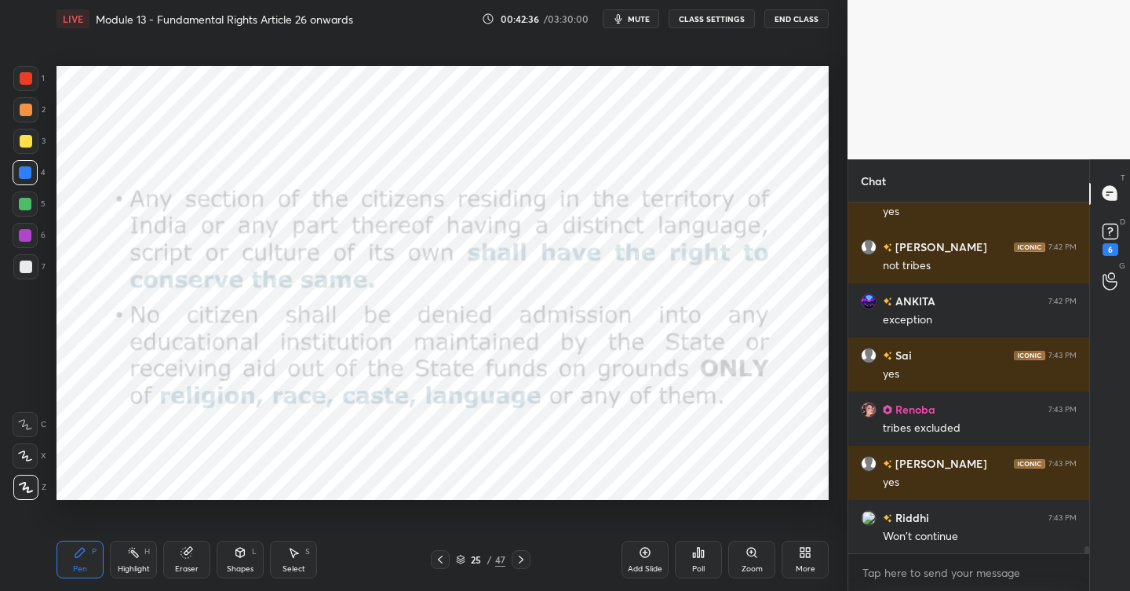
scroll to position [17005, 0]
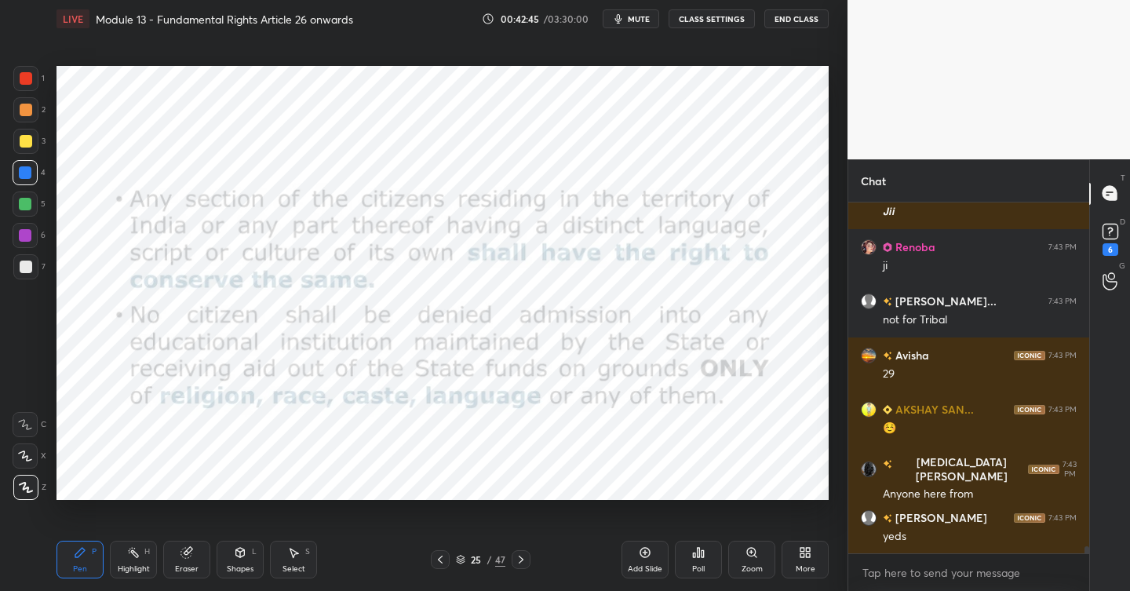
click at [646, 555] on icon at bounding box center [645, 552] width 13 height 13
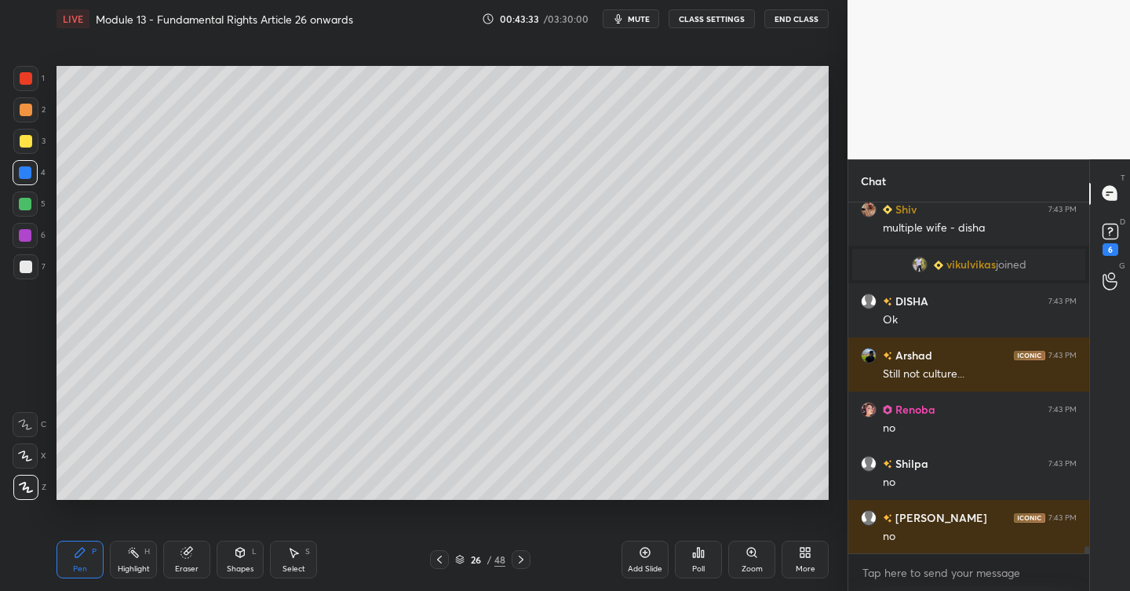
scroll to position [17103, 0]
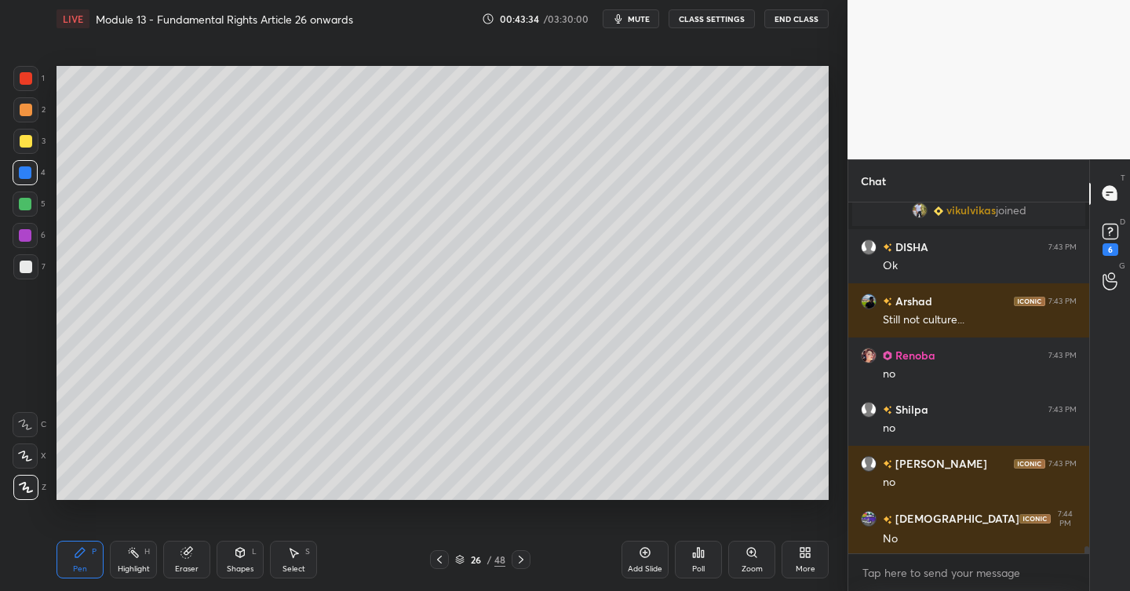
click at [31, 142] on div at bounding box center [26, 141] width 13 height 13
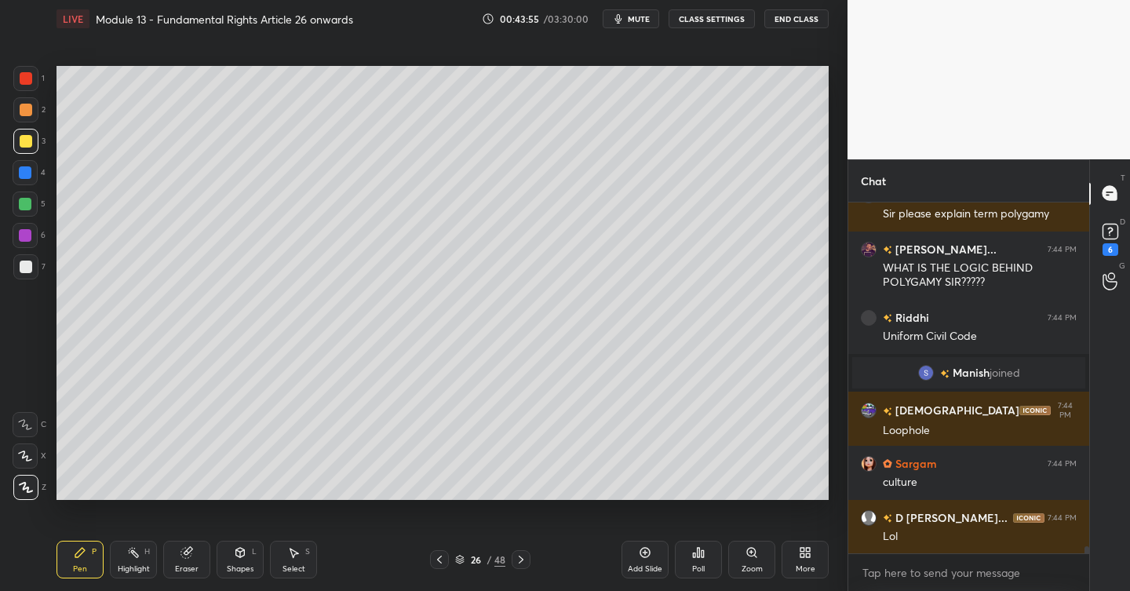
scroll to position [17788, 0]
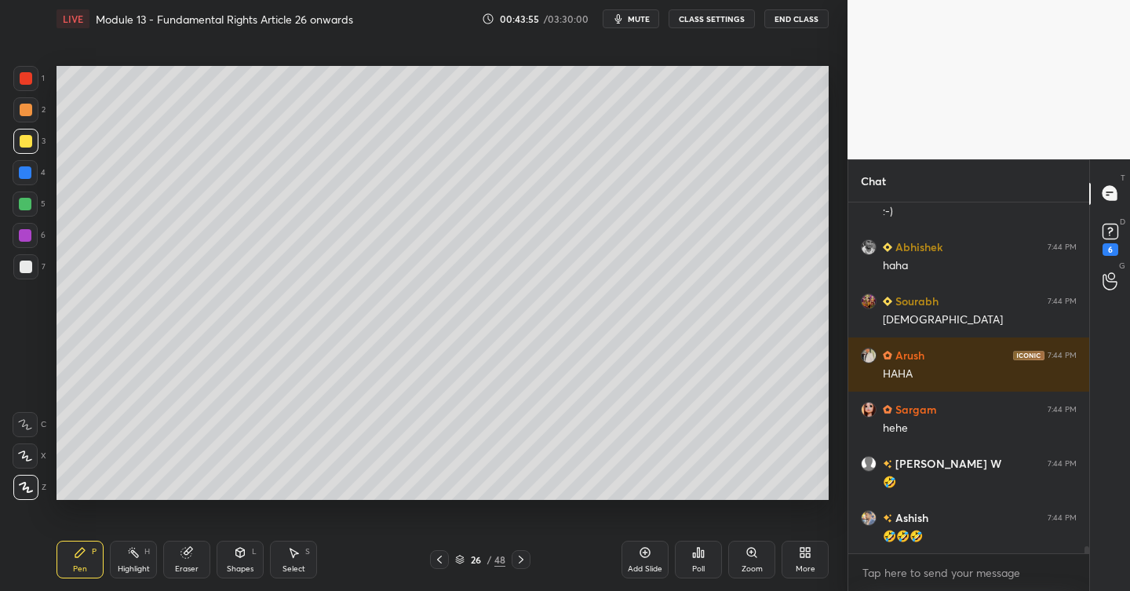
click at [646, 553] on icon at bounding box center [645, 552] width 13 height 13
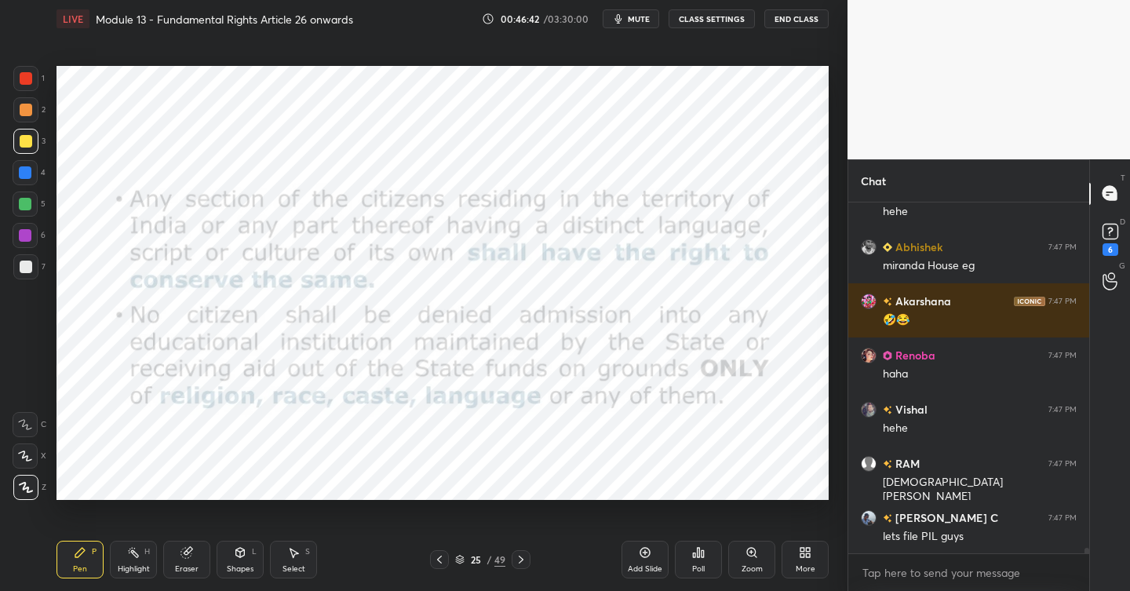
scroll to position [22067, 0]
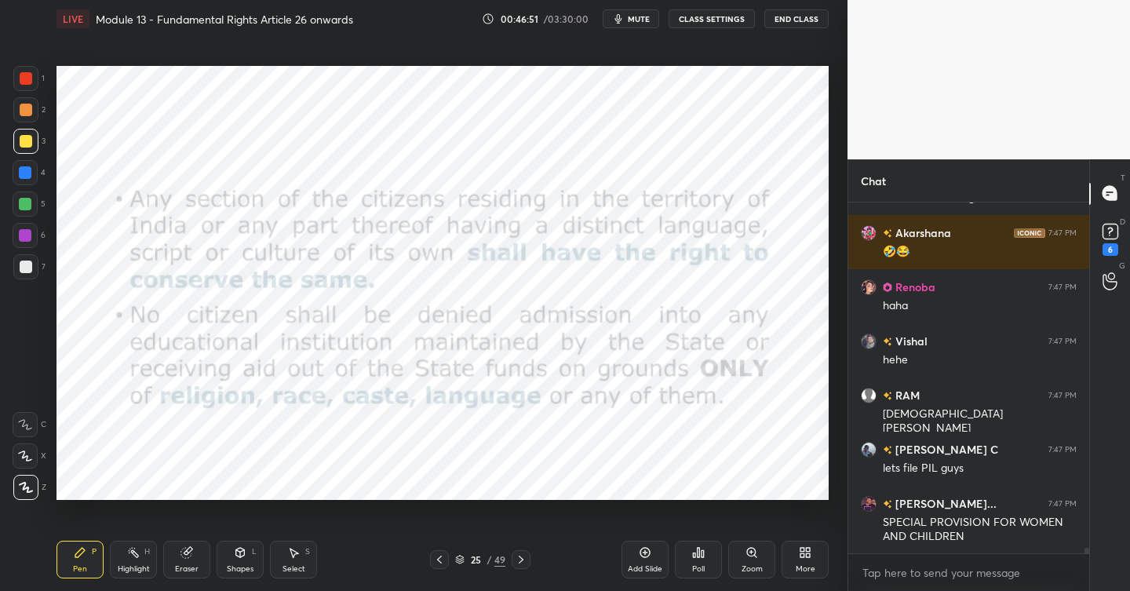
click at [26, 174] on div at bounding box center [25, 172] width 13 height 13
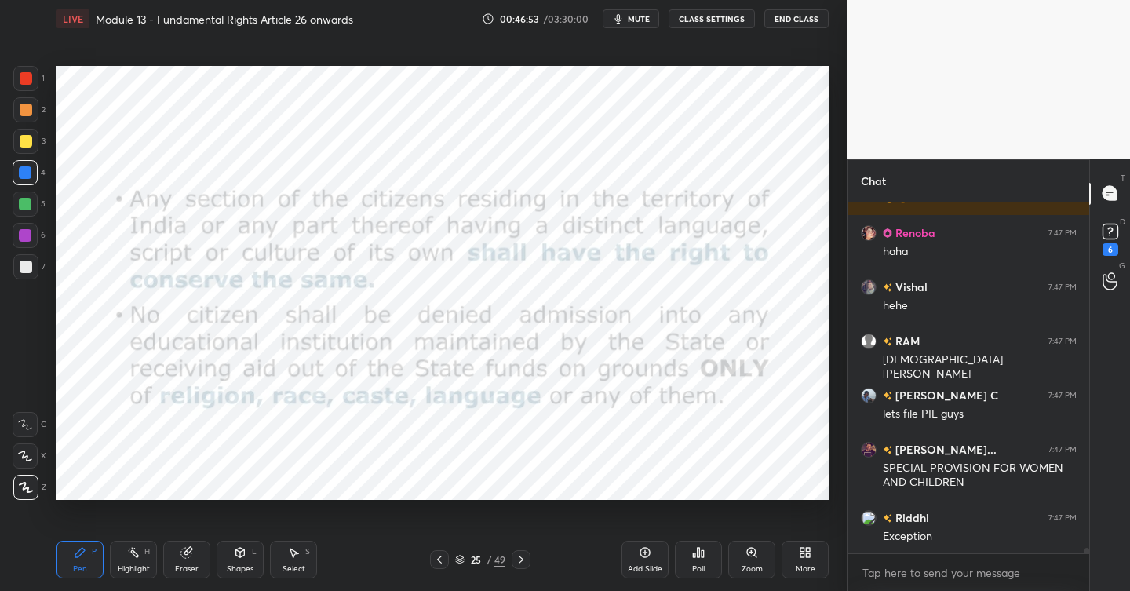
scroll to position [21768, 0]
click at [636, 506] on div "Setting up your live class Poll for secs No correct answer Start poll" at bounding box center [442, 283] width 785 height 491
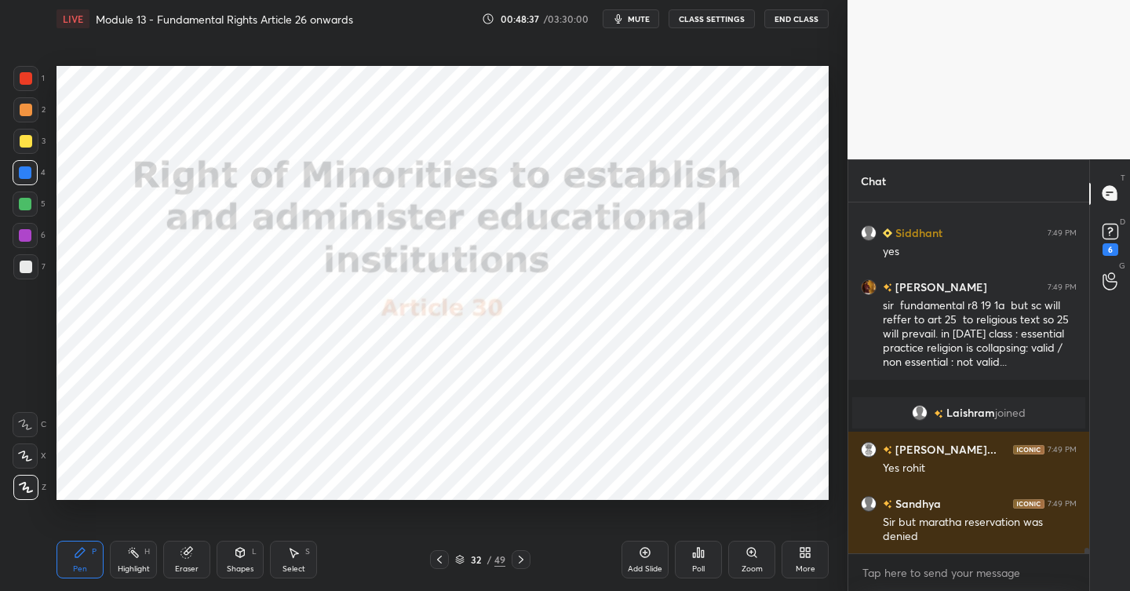
scroll to position [22587, 0]
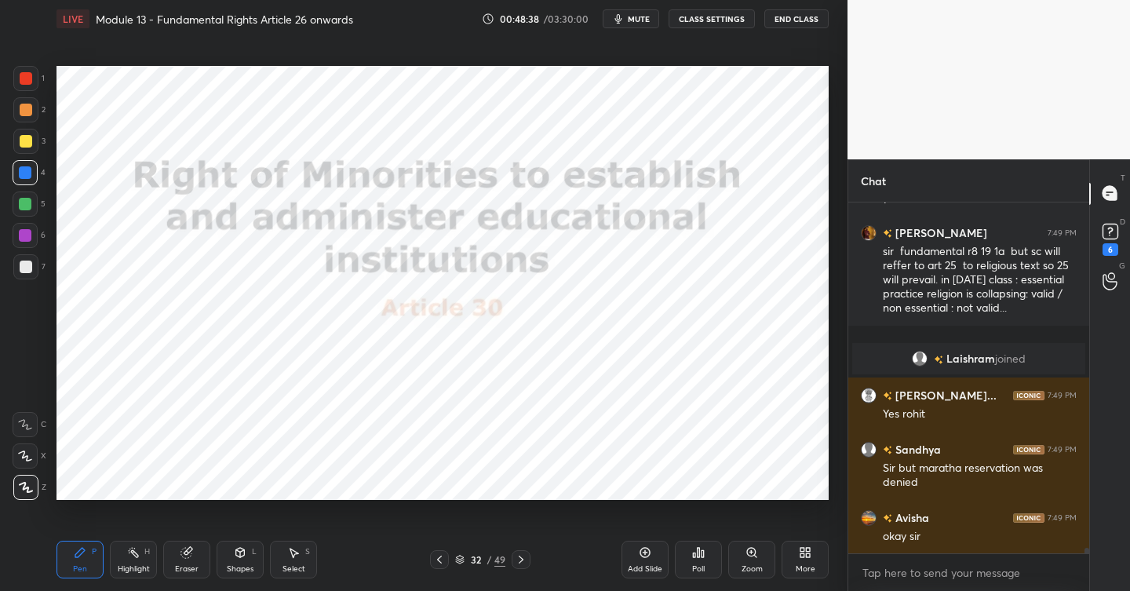
drag, startPoint x: 30, startPoint y: 75, endPoint x: 31, endPoint y: 85, distance: 9.6
click at [31, 78] on div at bounding box center [26, 78] width 13 height 13
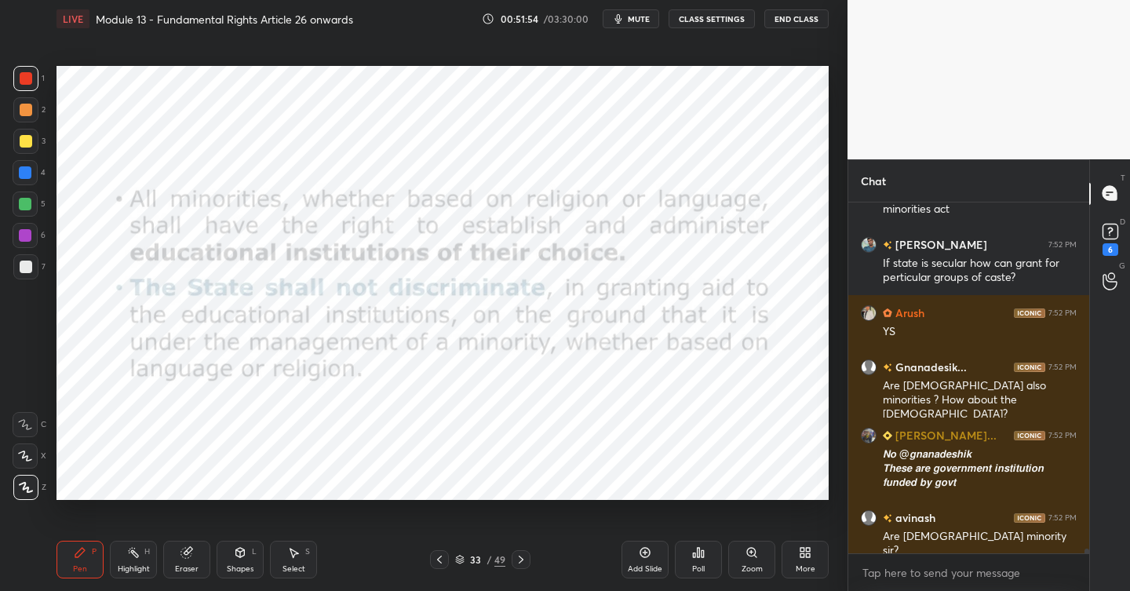
scroll to position [26776, 0]
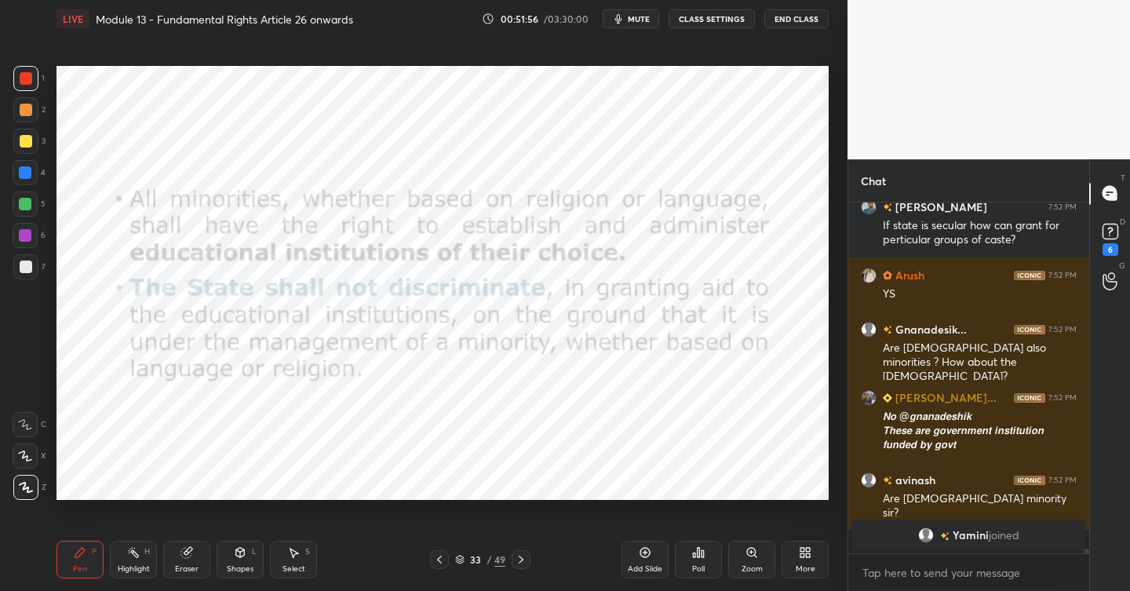
drag, startPoint x: 656, startPoint y: 551, endPoint x: 637, endPoint y: 554, distance: 19.1
click at [656, 552] on div "Add Slide" at bounding box center [645, 560] width 47 height 38
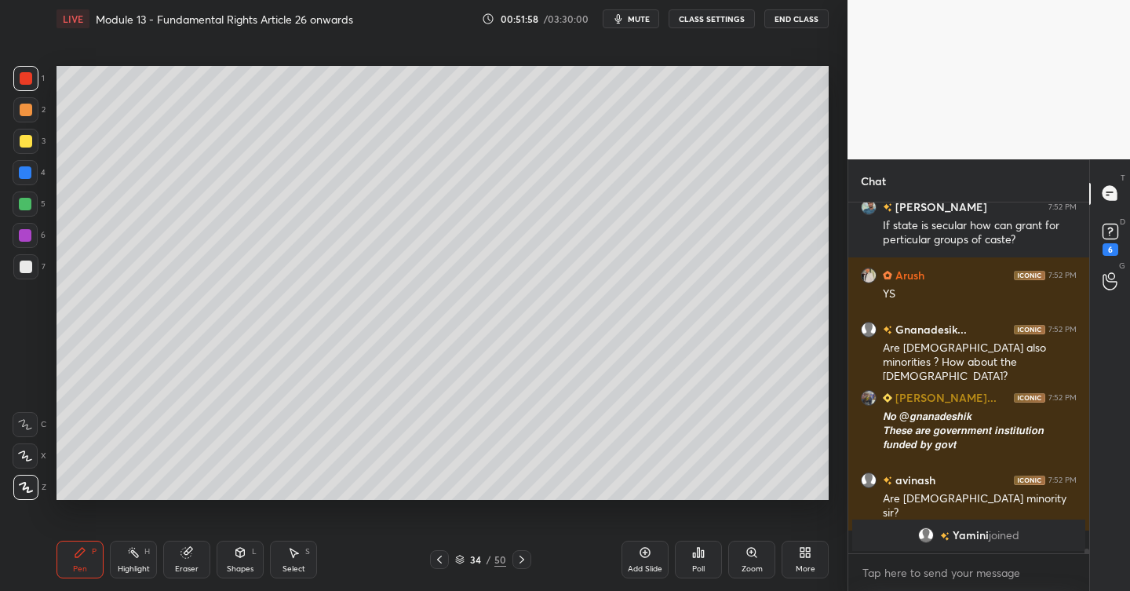
click at [21, 142] on div at bounding box center [26, 141] width 13 height 13
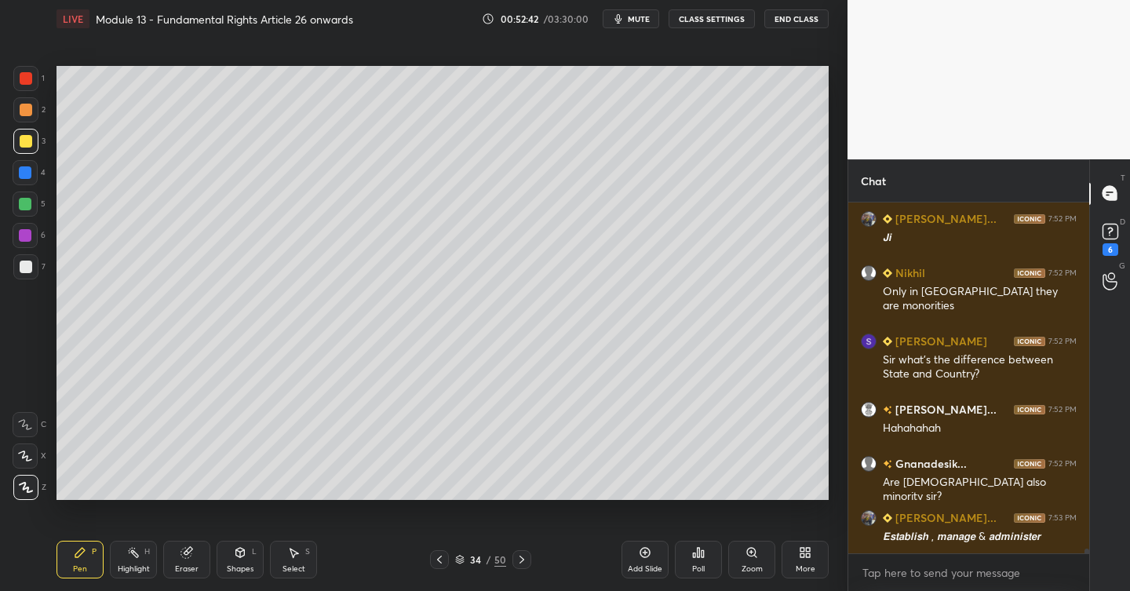
scroll to position [26052, 0]
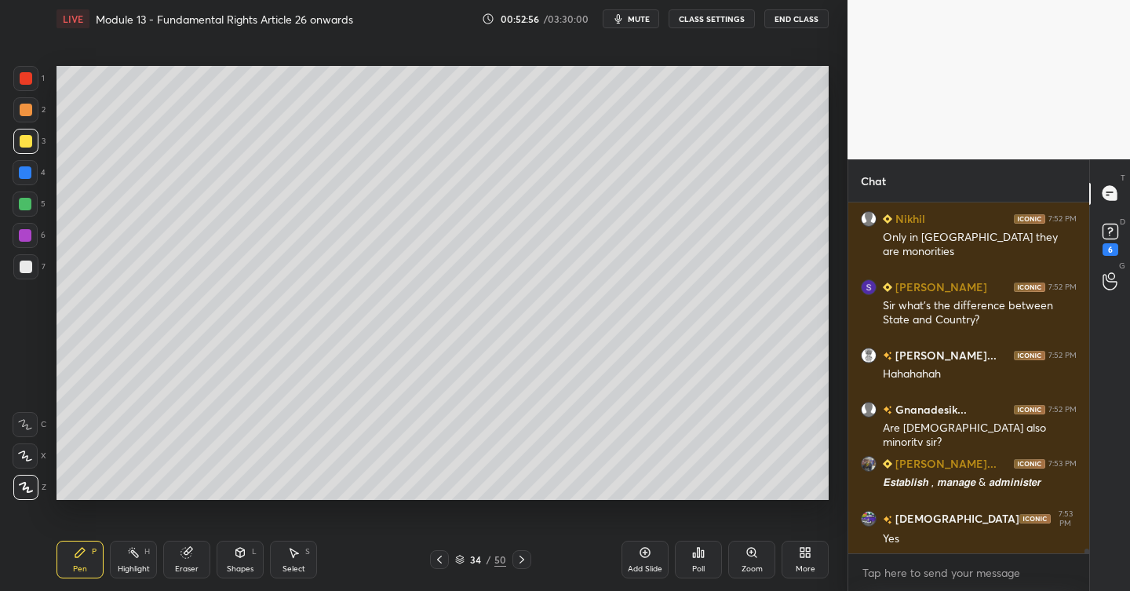
click at [652, 552] on div "Add Slide" at bounding box center [645, 560] width 47 height 38
click at [31, 175] on div at bounding box center [25, 172] width 13 height 13
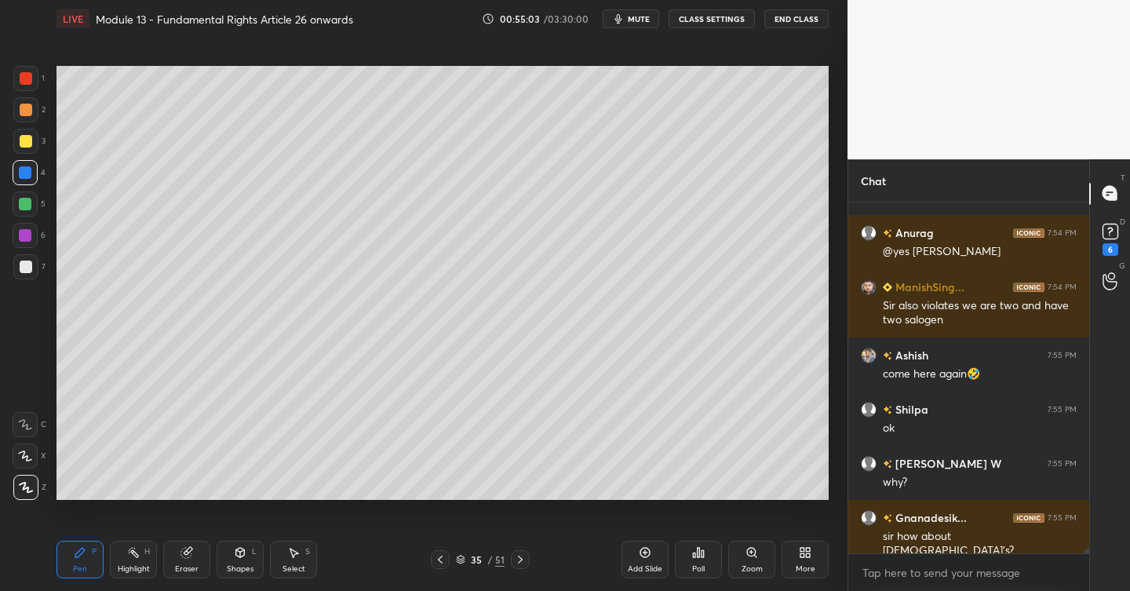
scroll to position [26788, 0]
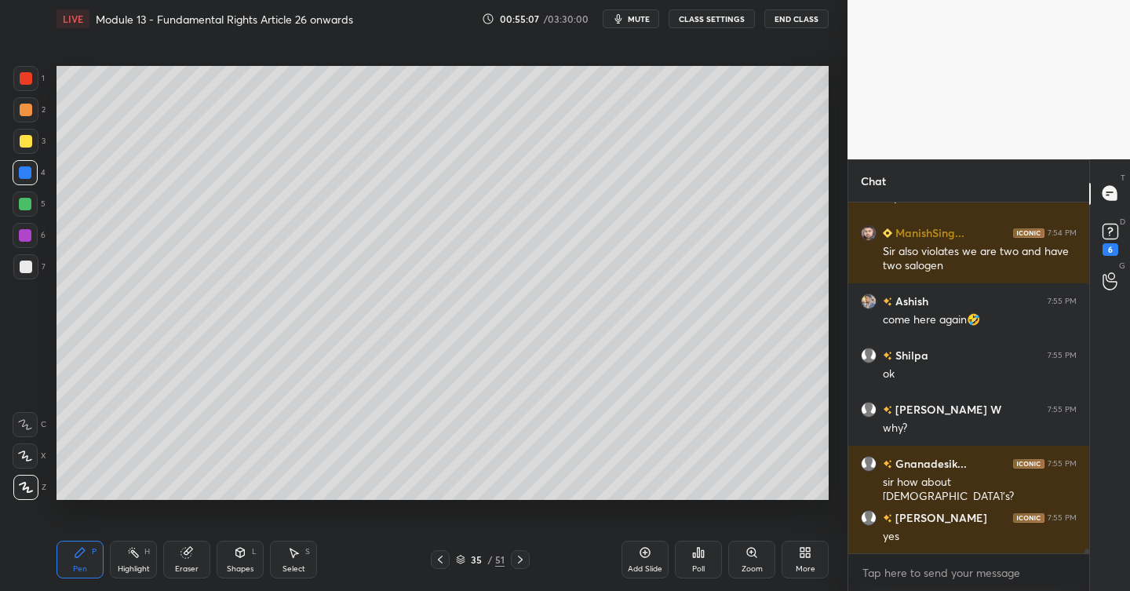
click at [26, 126] on div "2" at bounding box center [29, 112] width 32 height 31
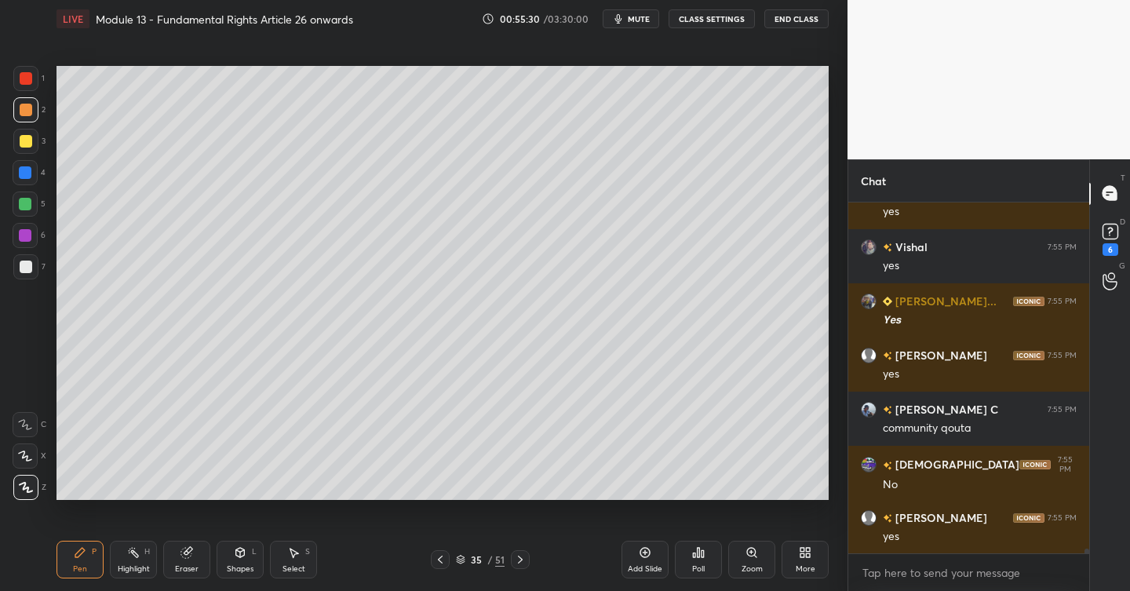
scroll to position [27181, 0]
drag, startPoint x: 648, startPoint y: 553, endPoint x: 618, endPoint y: 535, distance: 34.9
click at [646, 552] on icon at bounding box center [645, 552] width 13 height 13
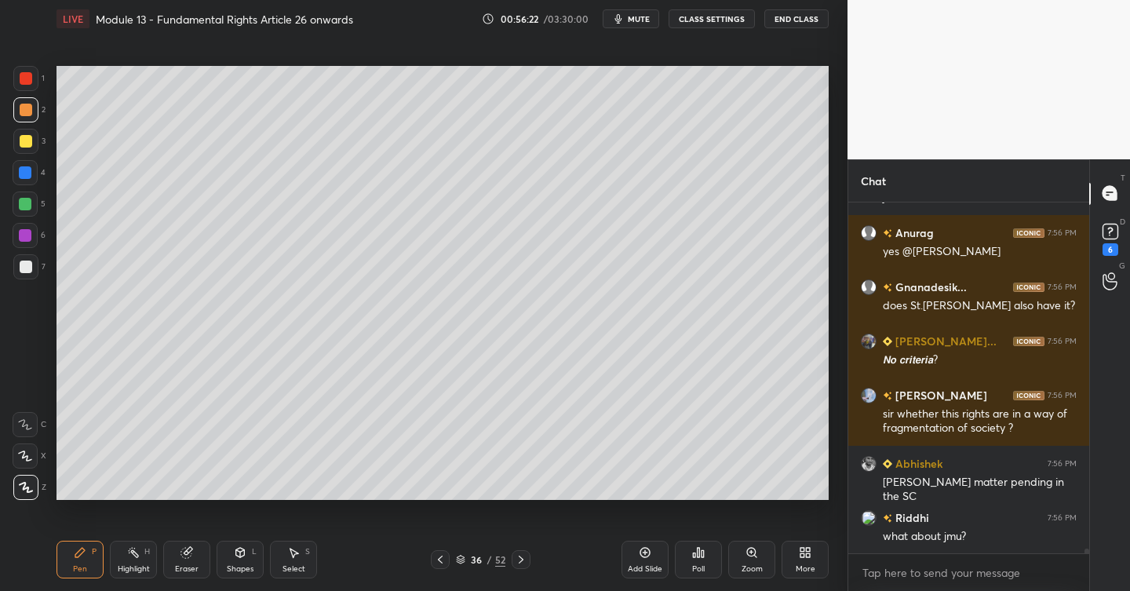
scroll to position [27519, 0]
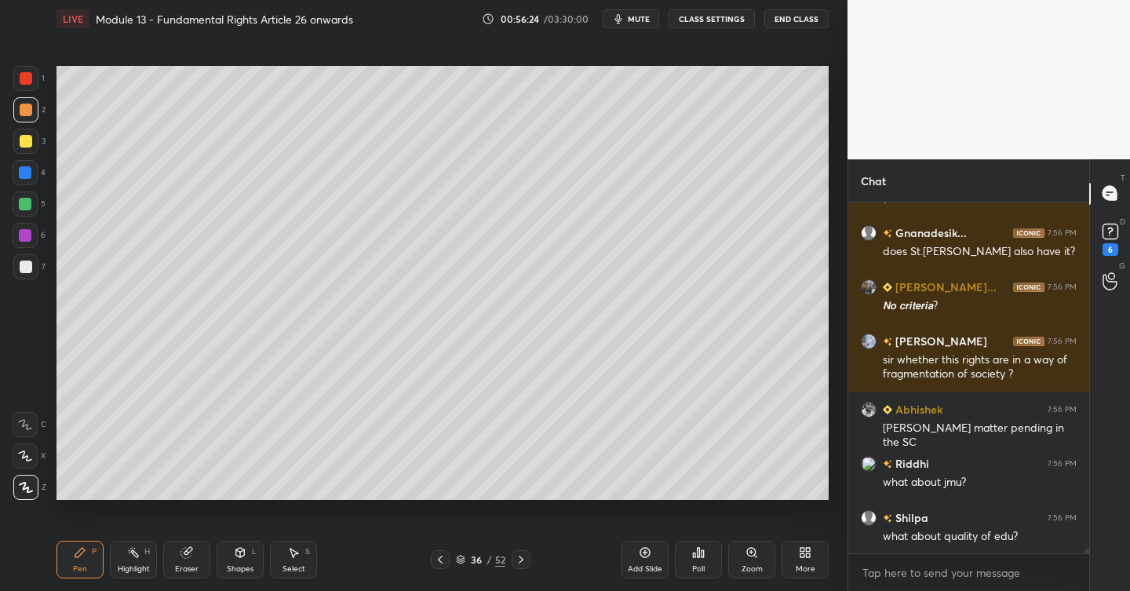
drag, startPoint x: 651, startPoint y: 553, endPoint x: 636, endPoint y: 557, distance: 15.6
click at [647, 553] on icon at bounding box center [645, 552] width 13 height 13
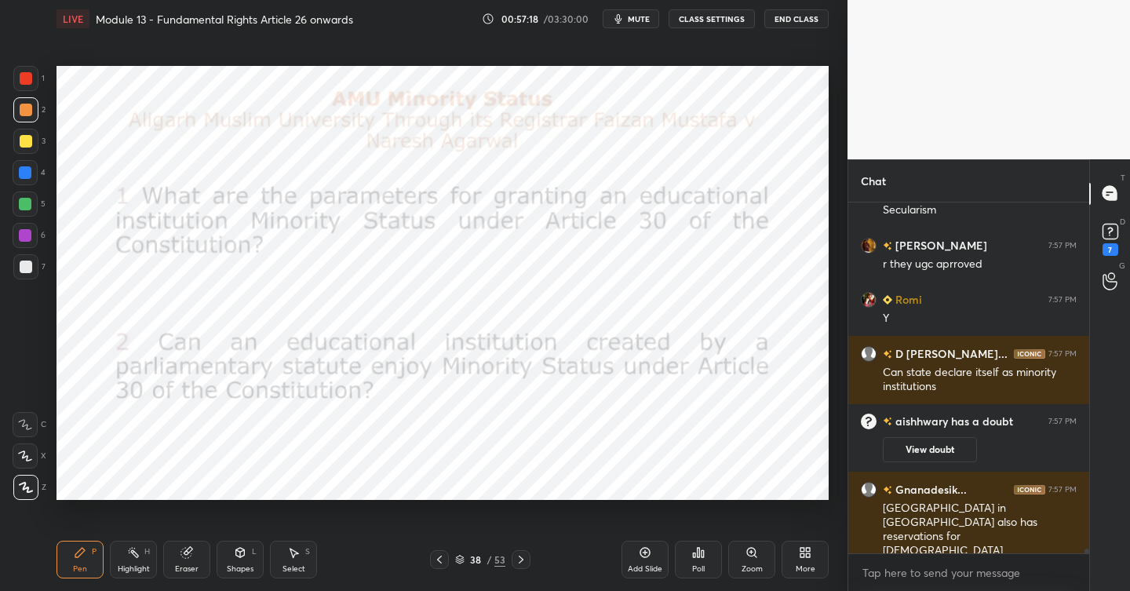
scroll to position [28182, 0]
click at [29, 83] on div at bounding box center [26, 78] width 13 height 13
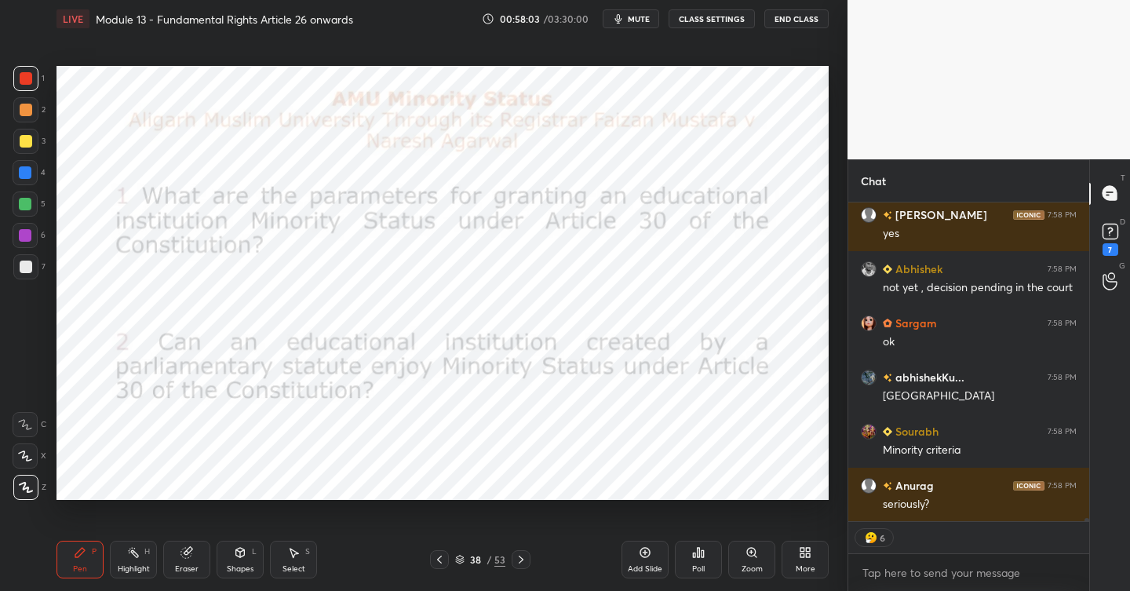
scroll to position [30127, 0]
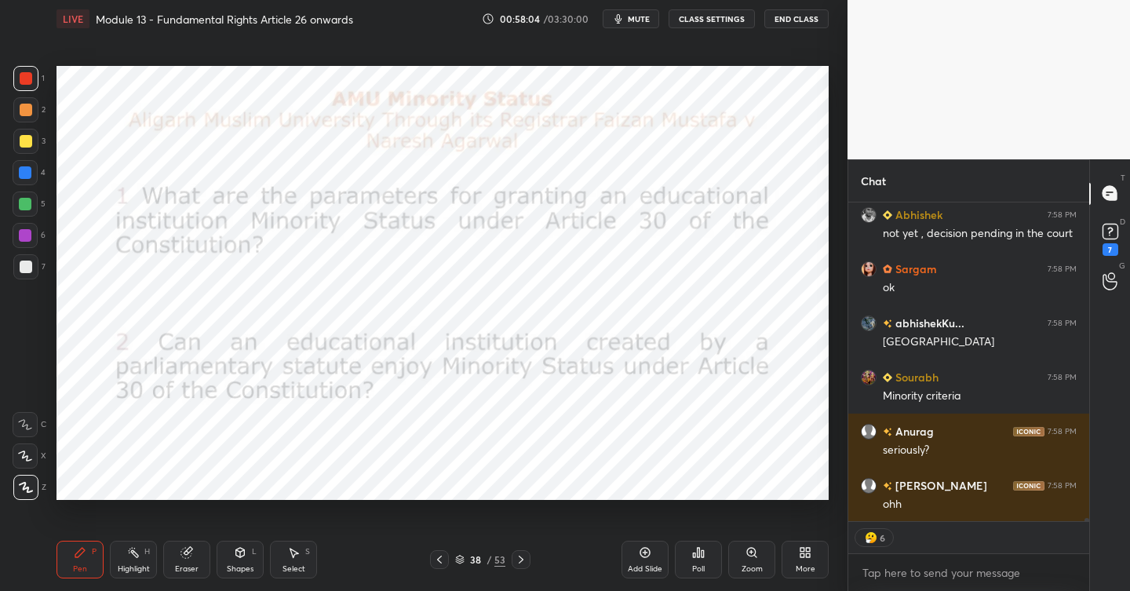
click at [648, 557] on icon at bounding box center [645, 552] width 13 height 13
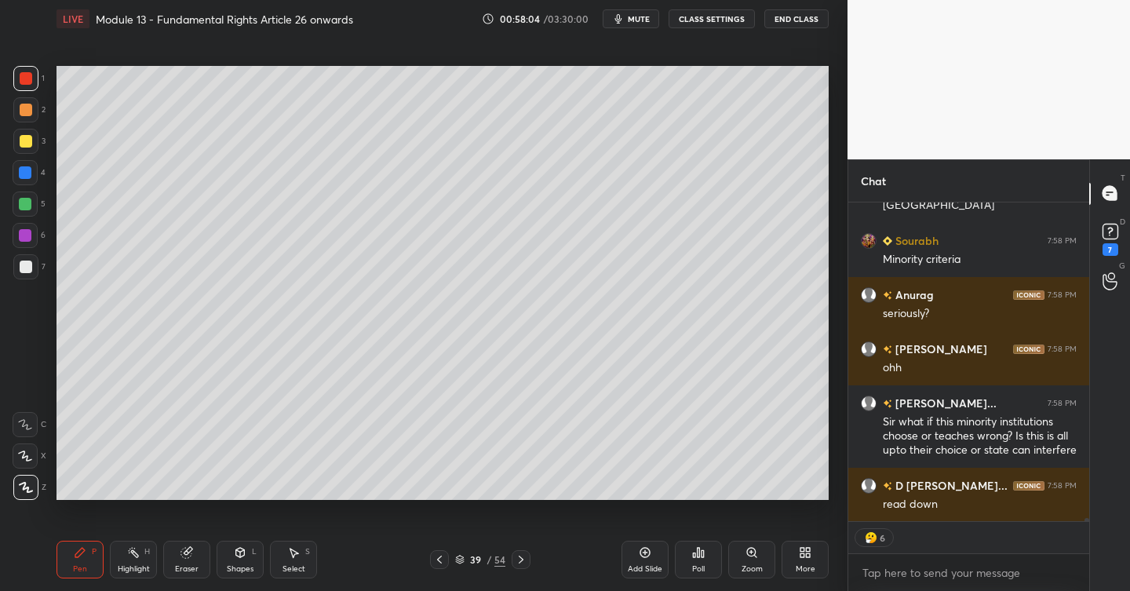
scroll to position [30318, 0]
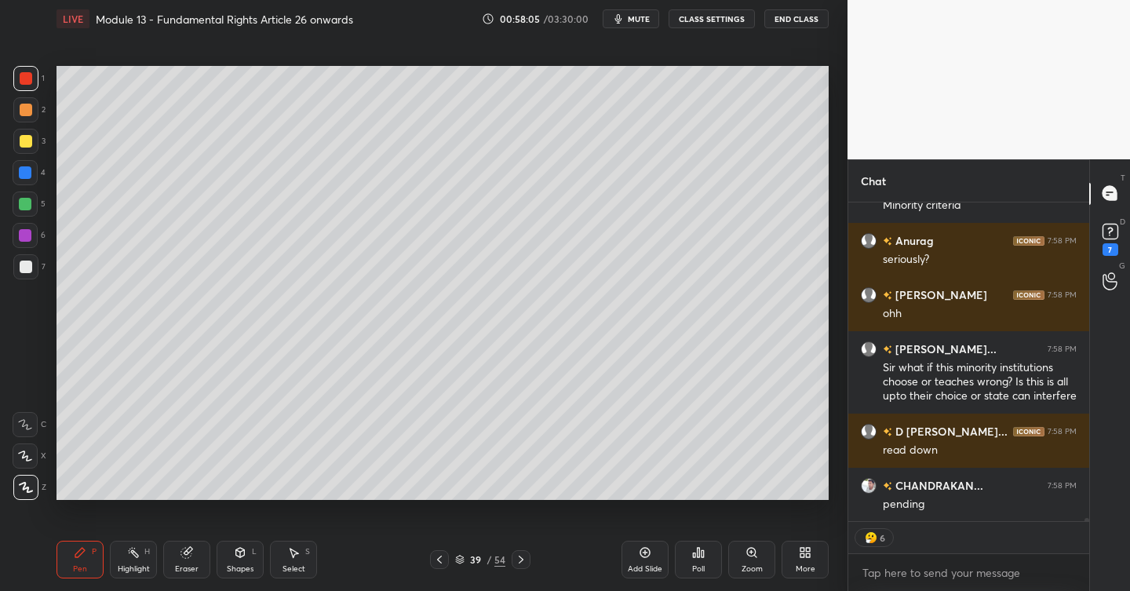
click at [27, 135] on div at bounding box center [26, 141] width 13 height 13
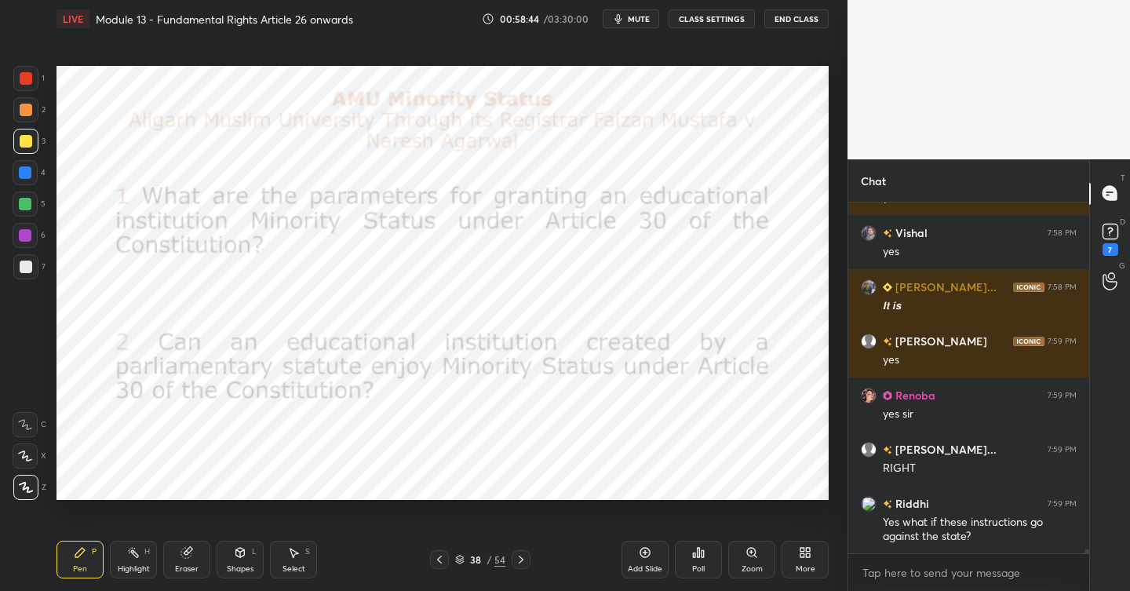
scroll to position [31221, 0]
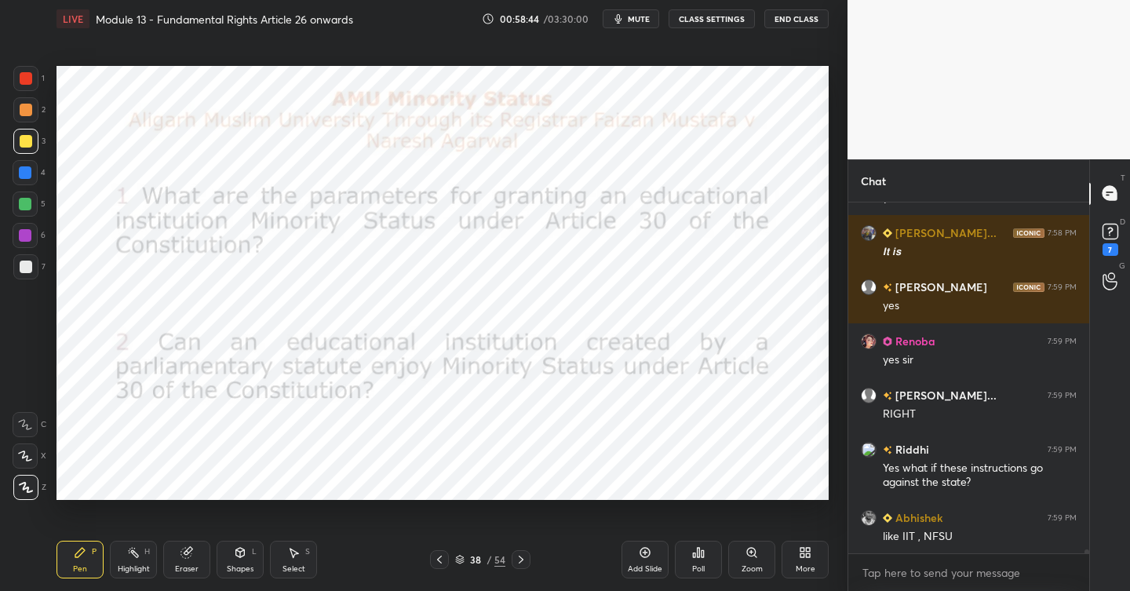
click at [29, 77] on div at bounding box center [26, 78] width 13 height 13
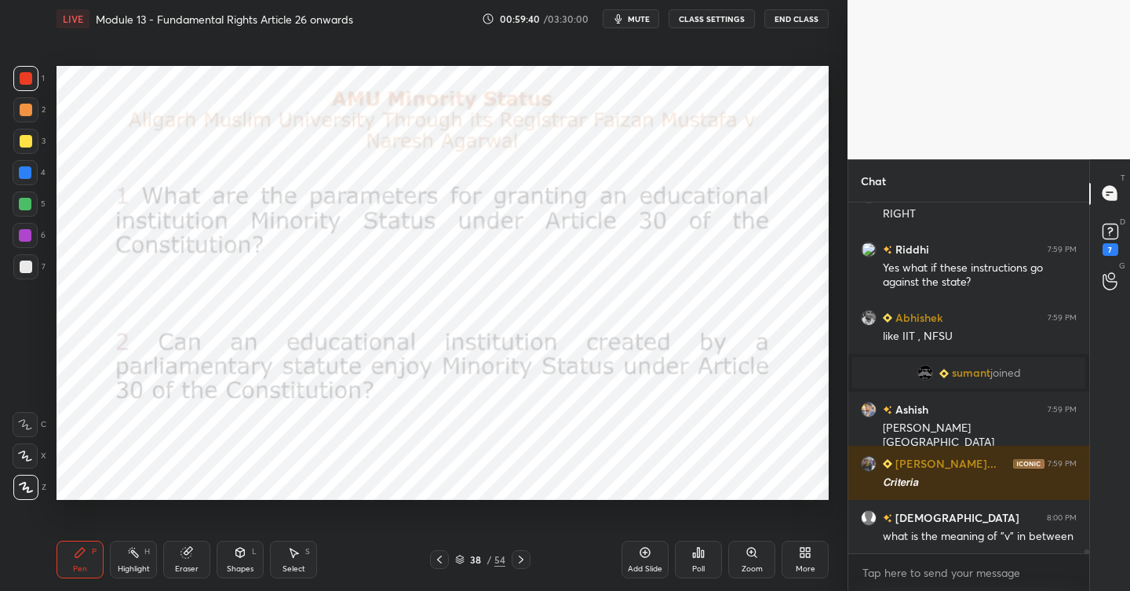
scroll to position [30489, 0]
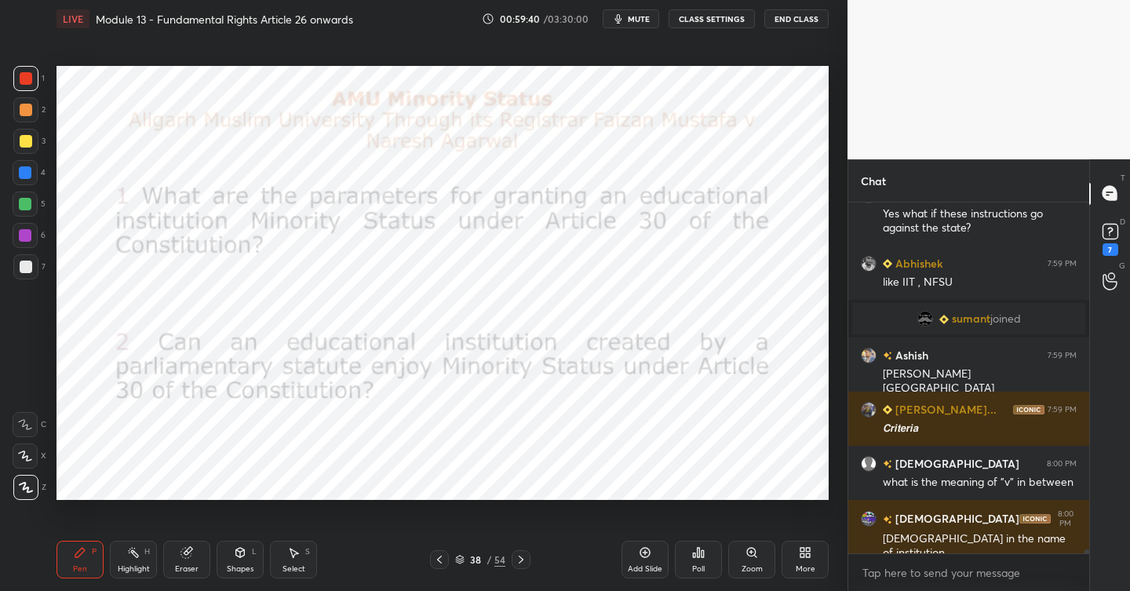
drag, startPoint x: 445, startPoint y: 558, endPoint x: 431, endPoint y: 552, distance: 15.5
click at [445, 558] on icon at bounding box center [439, 559] width 13 height 13
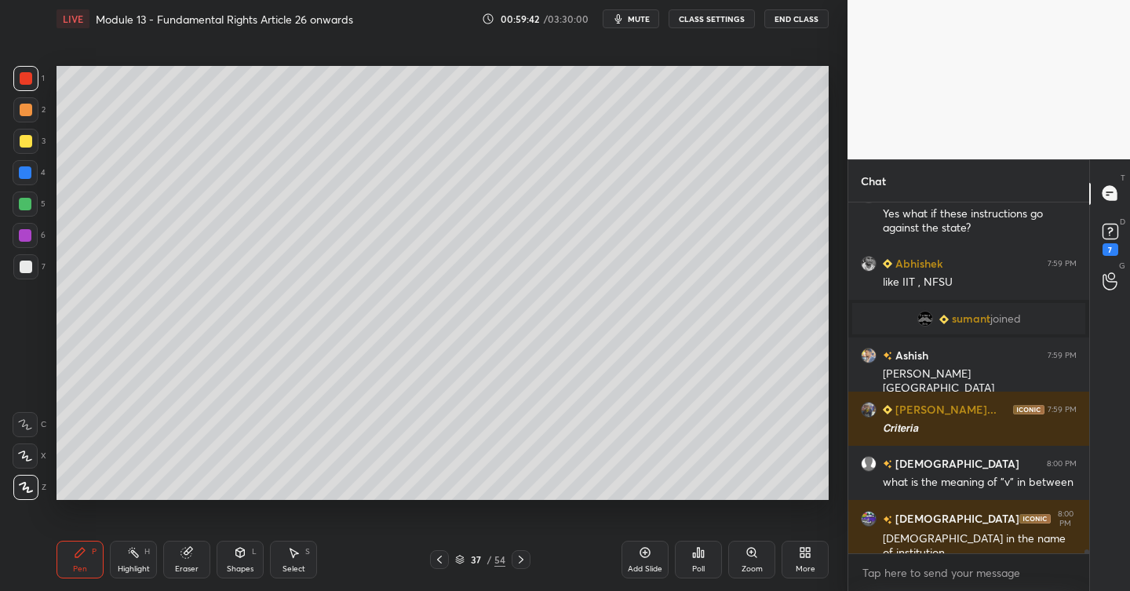
drag, startPoint x: 646, startPoint y: 550, endPoint x: 623, endPoint y: 528, distance: 32.2
click at [645, 550] on icon at bounding box center [645, 552] width 13 height 13
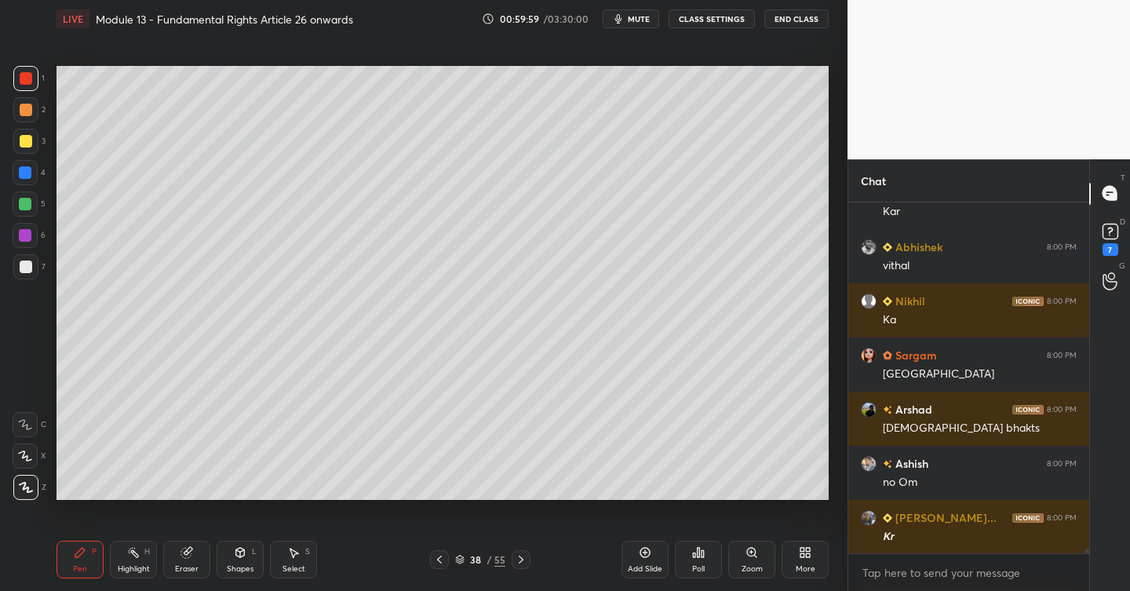
scroll to position [31518, 0]
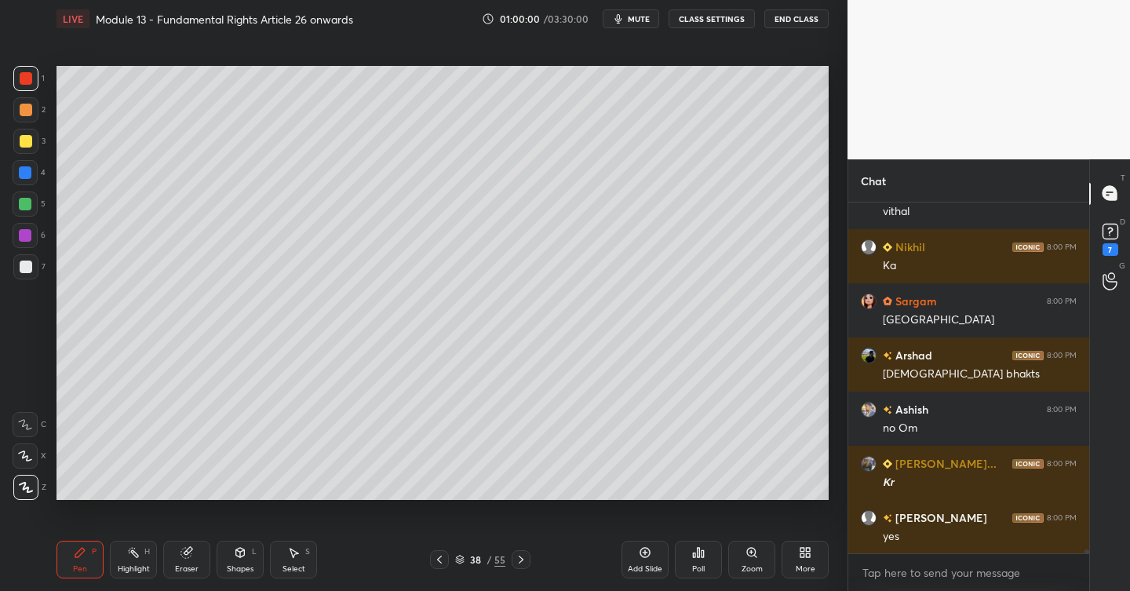
click at [22, 271] on div at bounding box center [26, 267] width 13 height 13
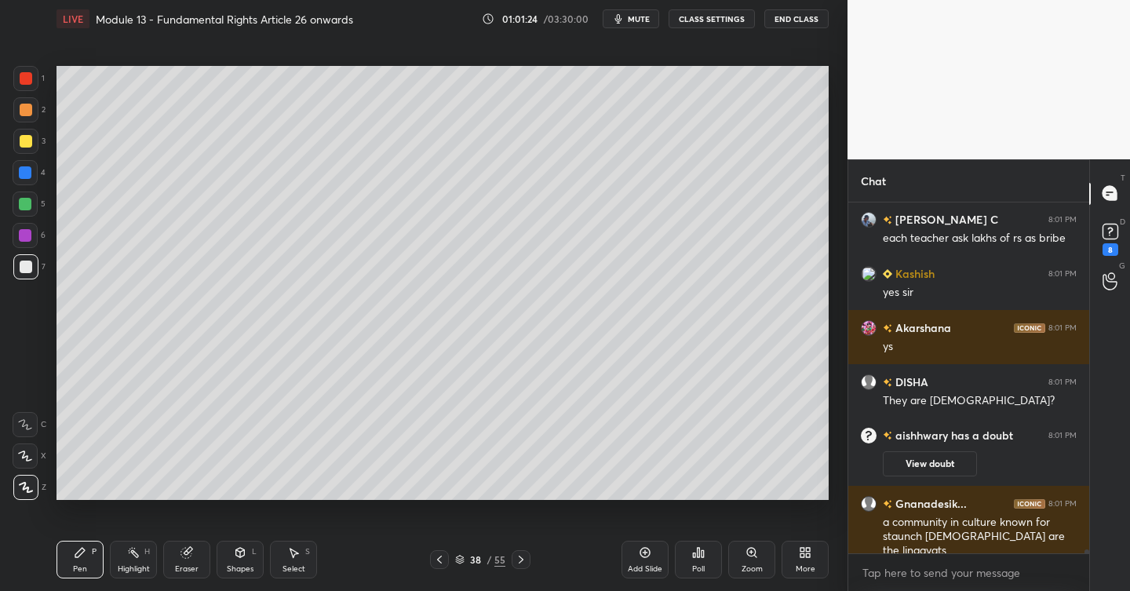
scroll to position [32146, 0]
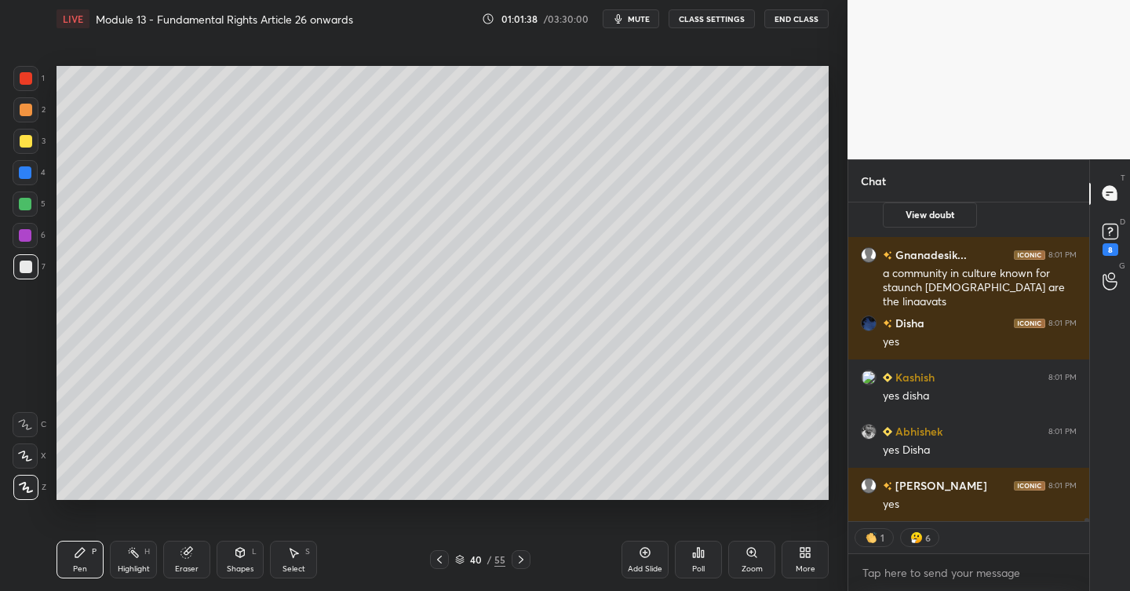
click at [645, 564] on div "Add Slide" at bounding box center [645, 560] width 47 height 38
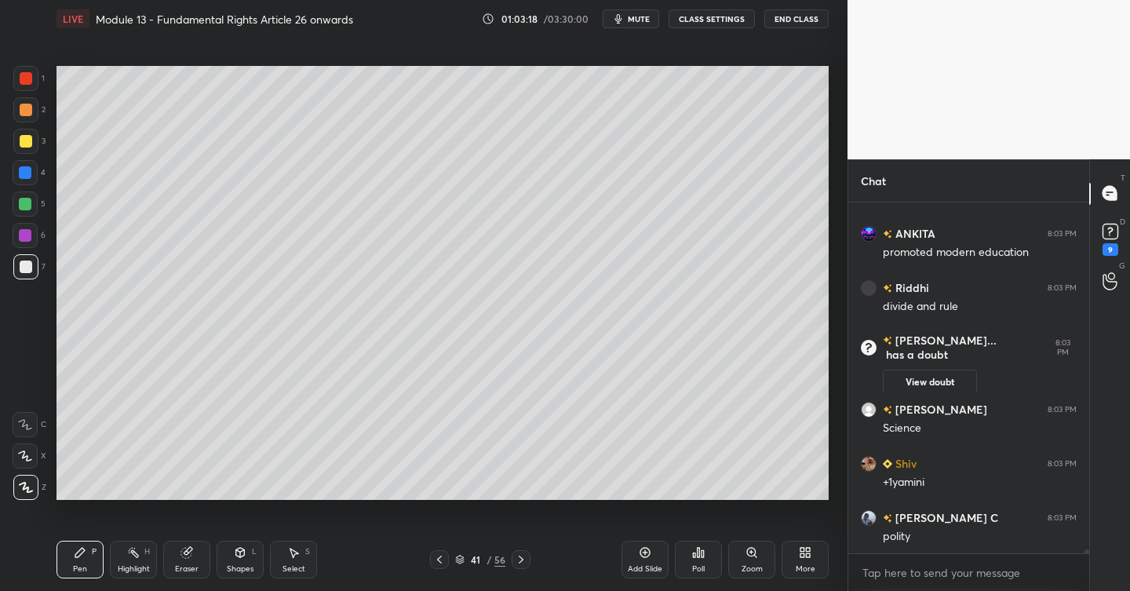
scroll to position [33270, 0]
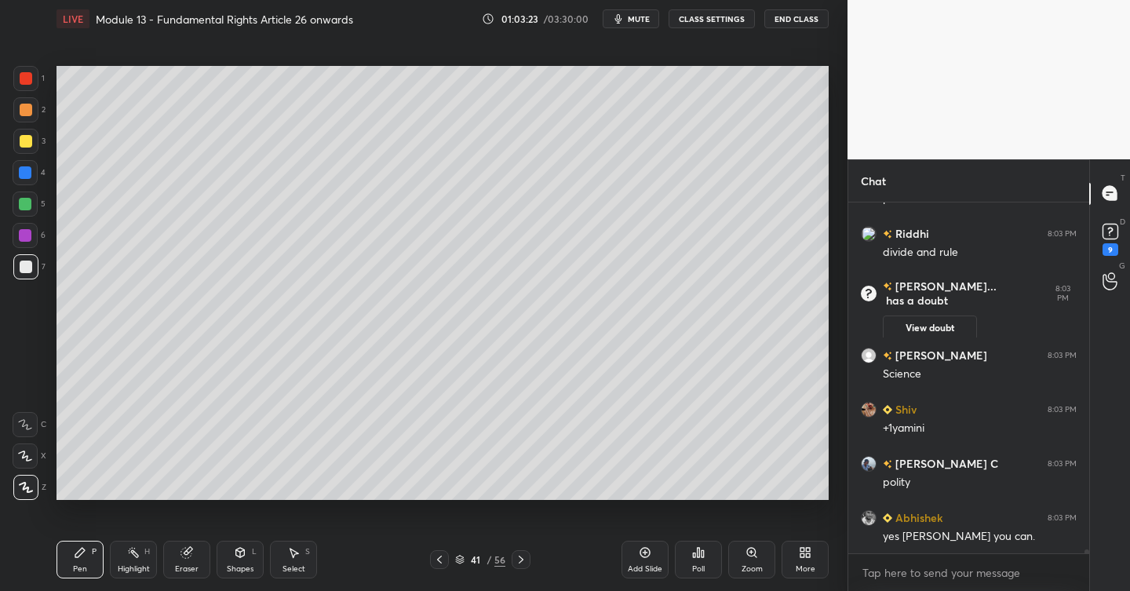
drag, startPoint x: 20, startPoint y: 148, endPoint x: 55, endPoint y: 172, distance: 42.9
click at [21, 148] on div at bounding box center [25, 141] width 25 height 25
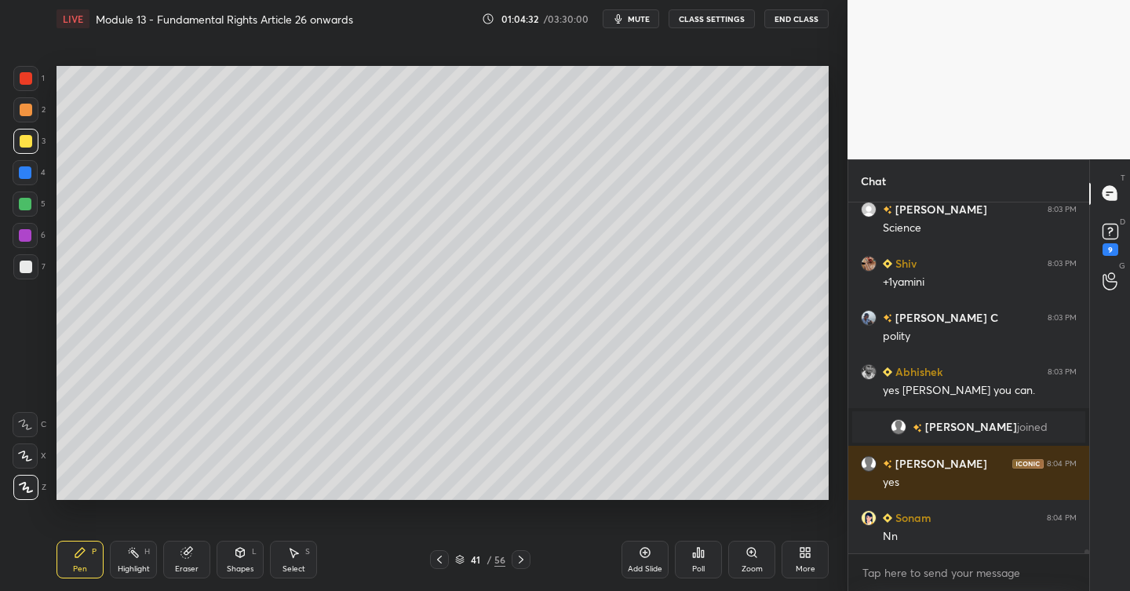
scroll to position [33409, 0]
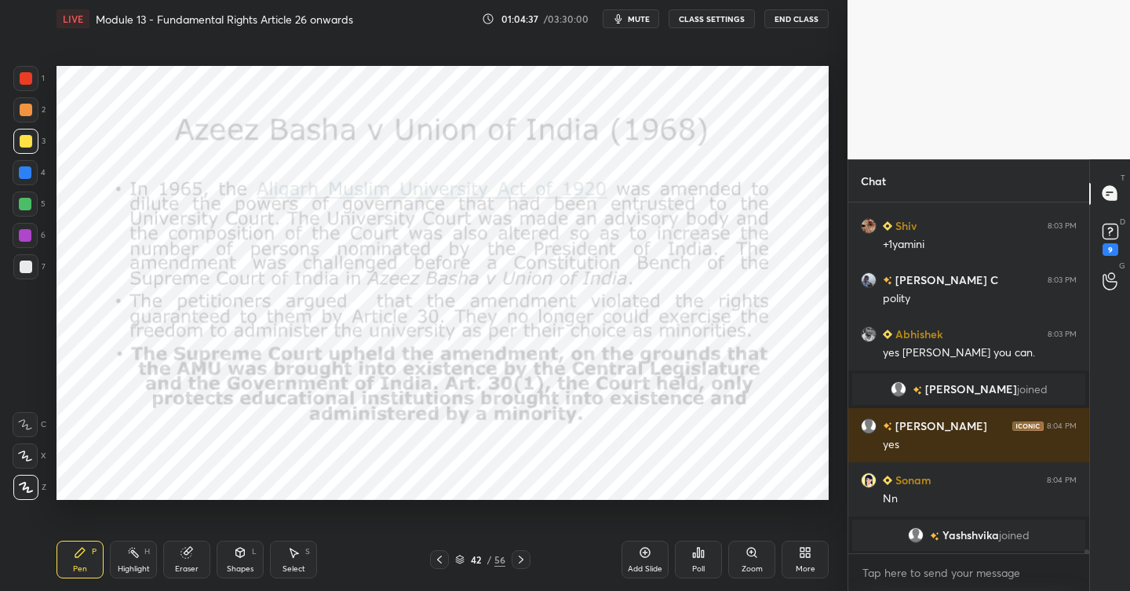
drag, startPoint x: 21, startPoint y: 73, endPoint x: 54, endPoint y: 105, distance: 46.1
click at [23, 74] on div at bounding box center [26, 78] width 13 height 13
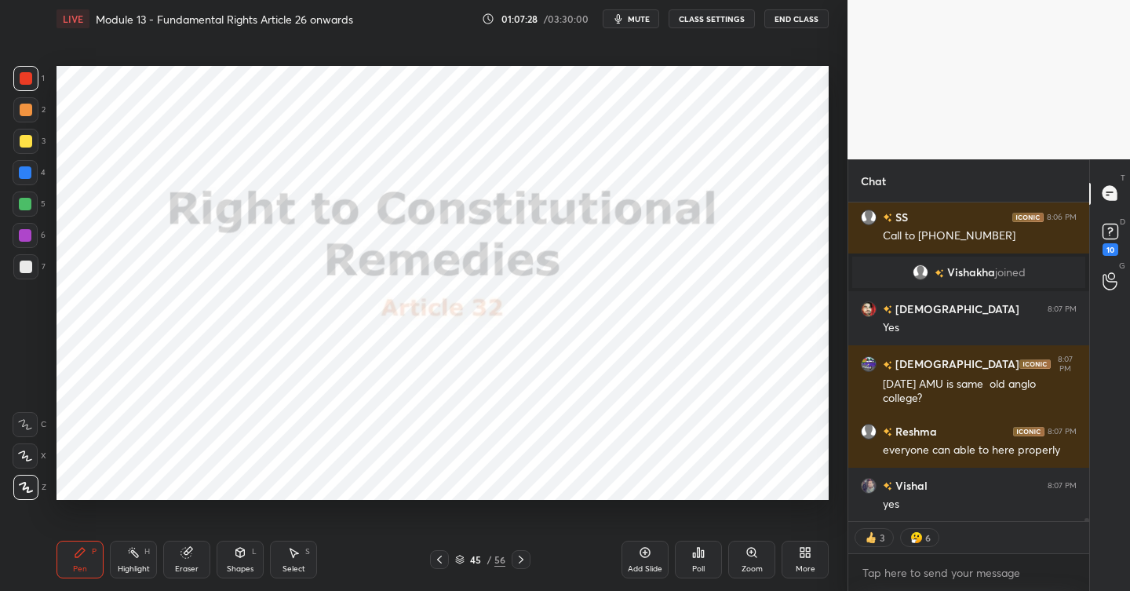
scroll to position [34052, 0]
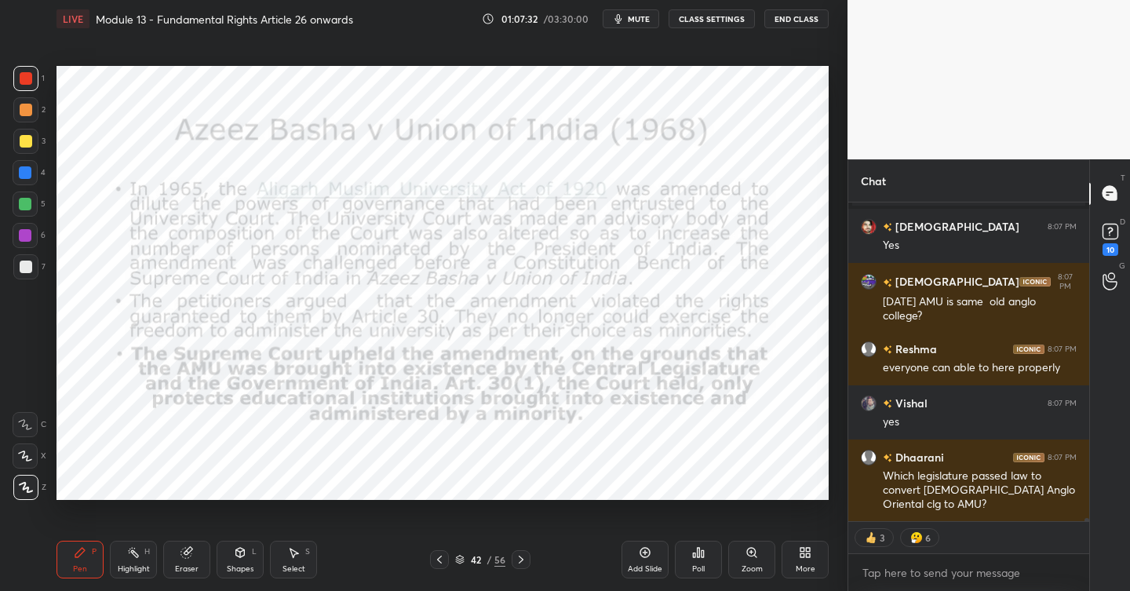
drag, startPoint x: 651, startPoint y: 558, endPoint x: 641, endPoint y: 559, distance: 10.2
click at [651, 558] on icon at bounding box center [645, 552] width 13 height 13
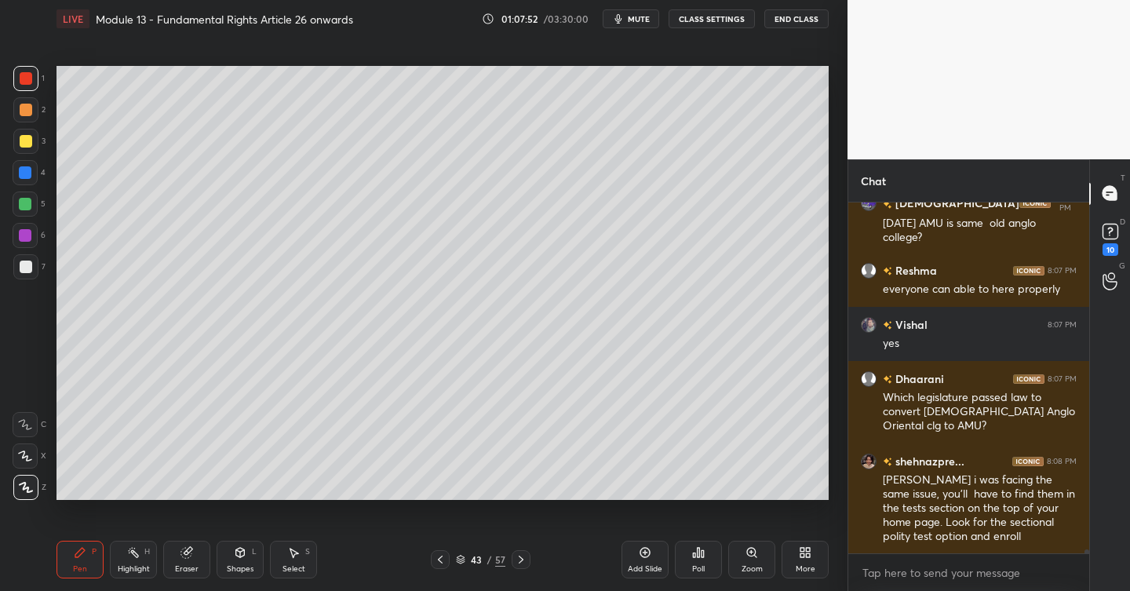
scroll to position [34185, 0]
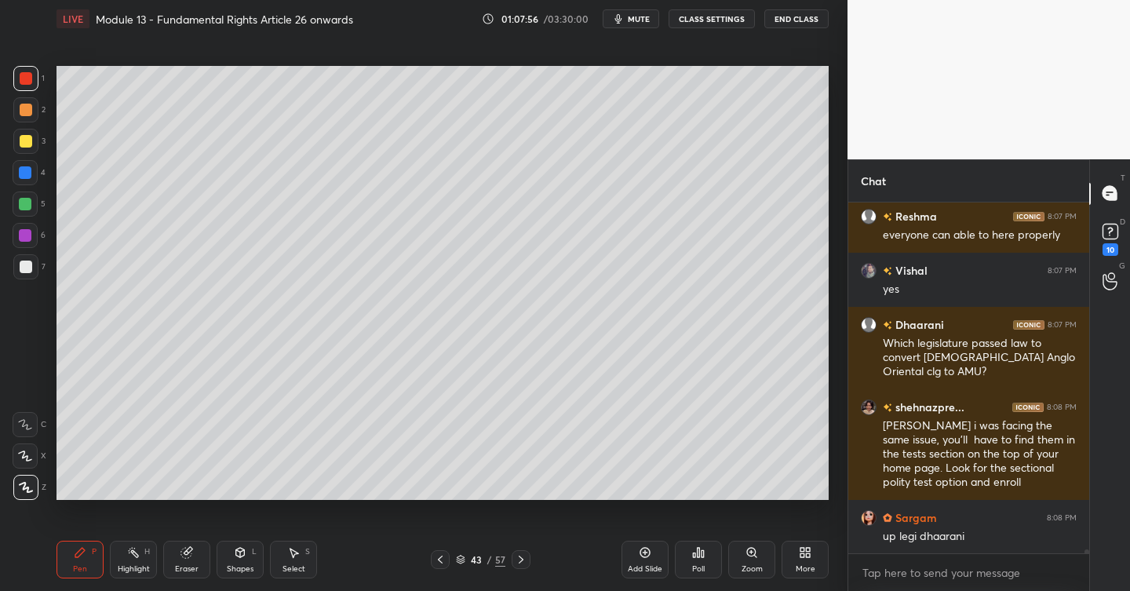
click at [31, 261] on div at bounding box center [25, 266] width 25 height 25
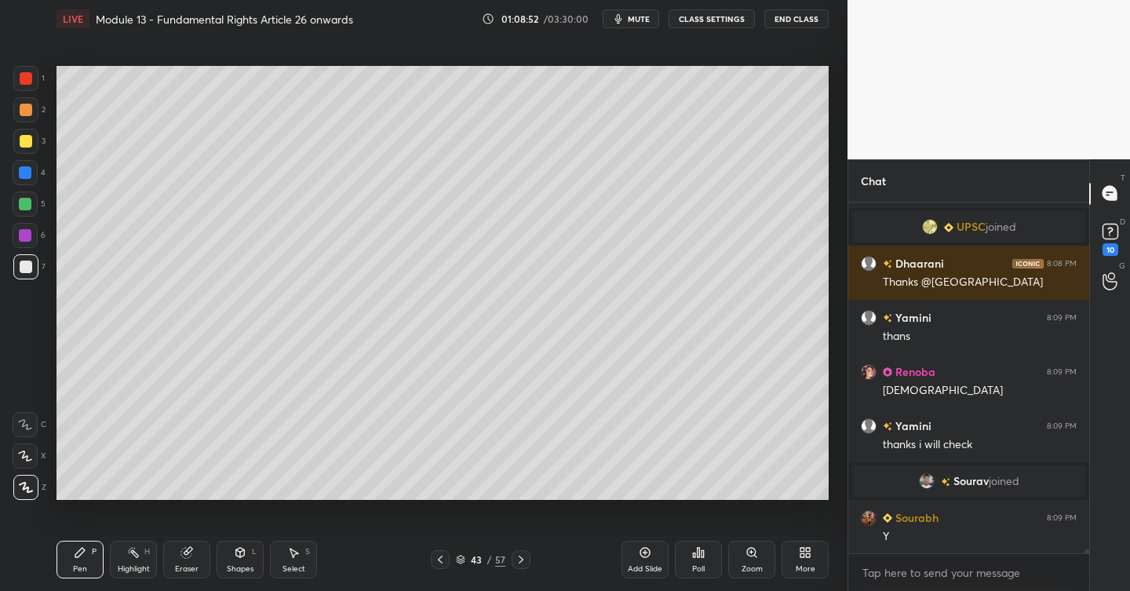
scroll to position [34504, 0]
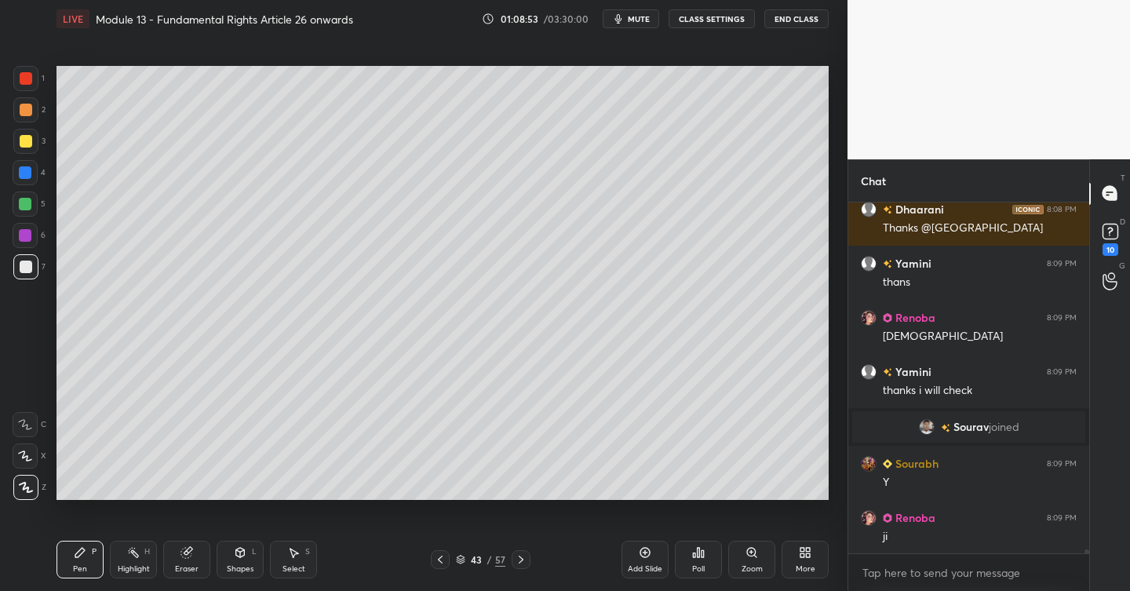
click at [652, 549] on div "Add Slide" at bounding box center [645, 560] width 47 height 38
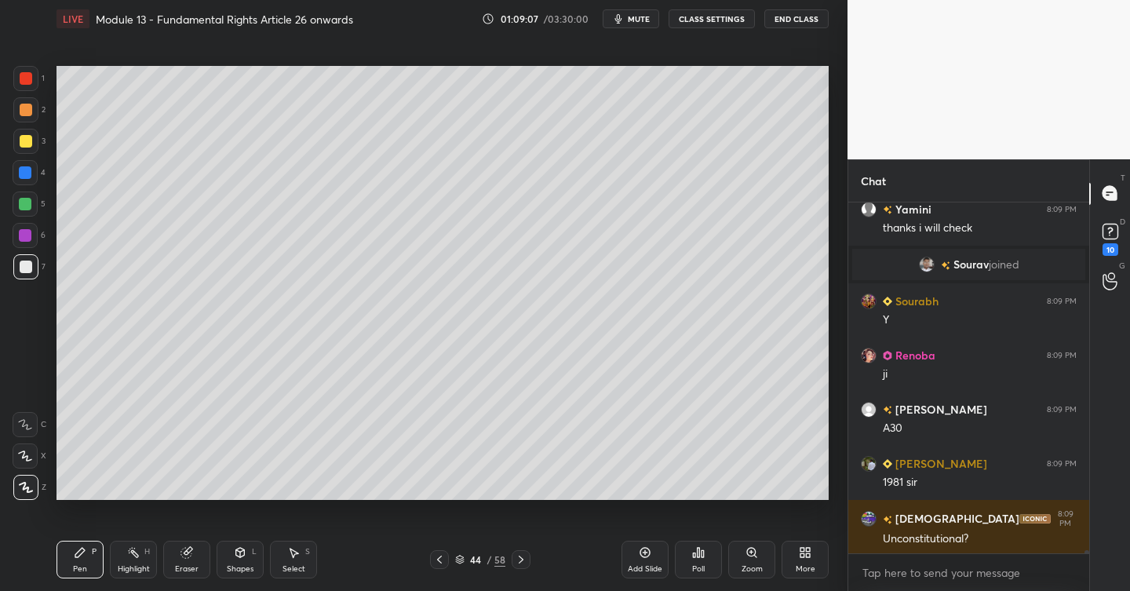
scroll to position [34720, 0]
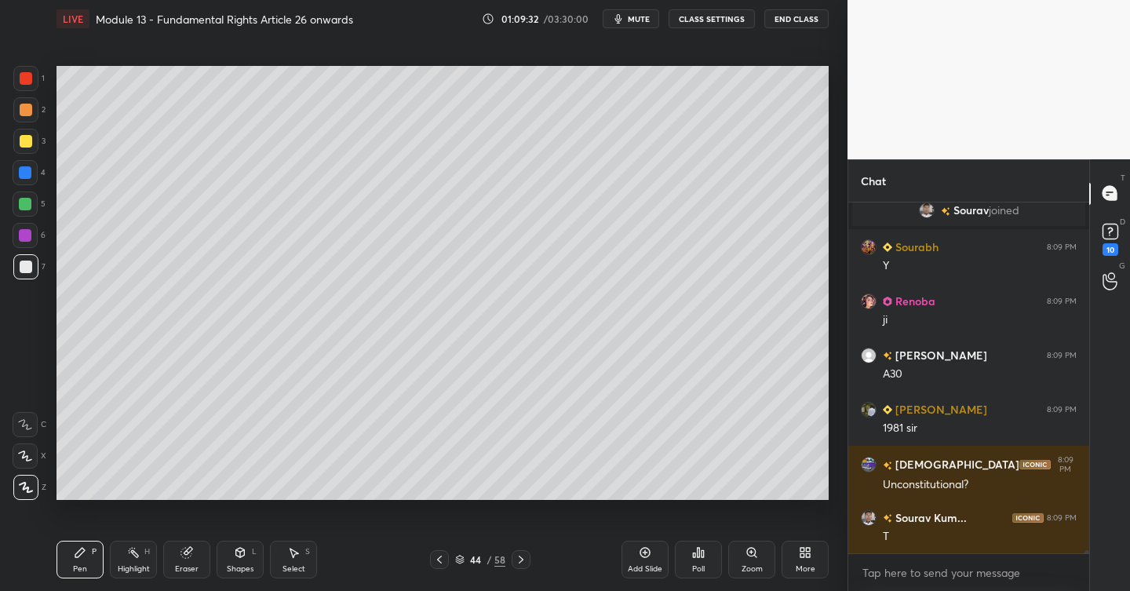
drag, startPoint x: 654, startPoint y: 551, endPoint x: 634, endPoint y: 550, distance: 19.6
click at [653, 552] on div "Add Slide" at bounding box center [645, 560] width 47 height 38
click at [28, 143] on div at bounding box center [26, 141] width 13 height 13
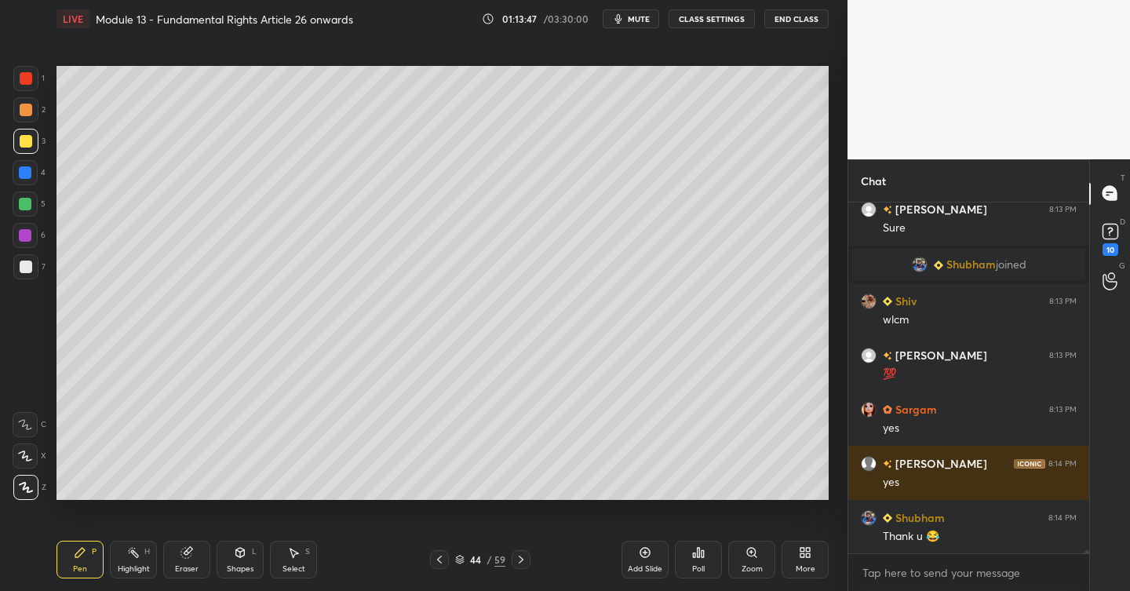
scroll to position [35798, 0]
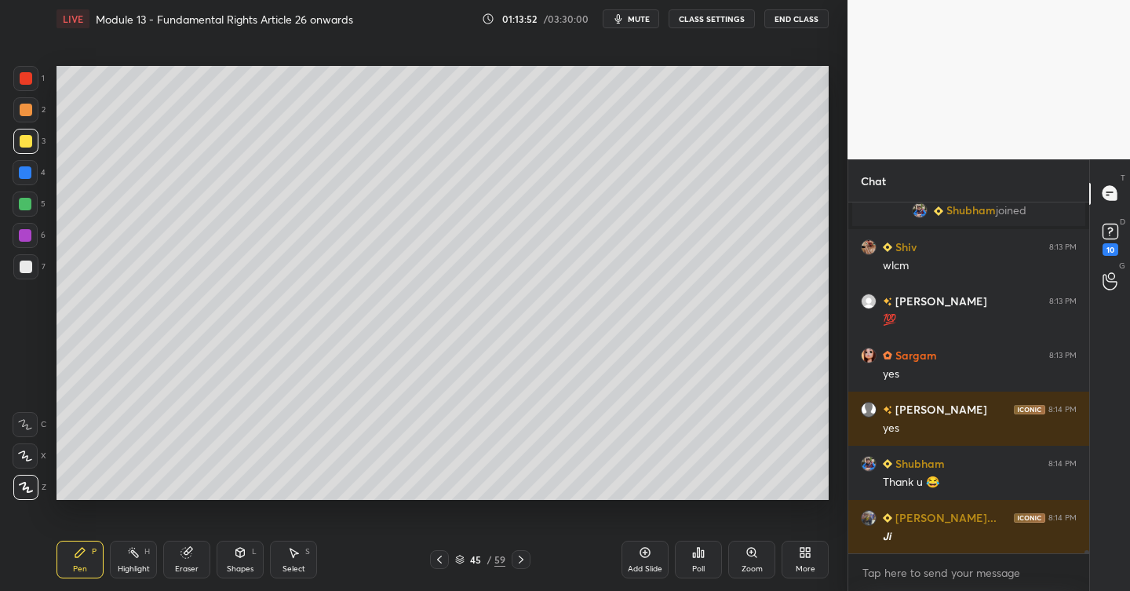
click at [31, 261] on div at bounding box center [25, 266] width 25 height 25
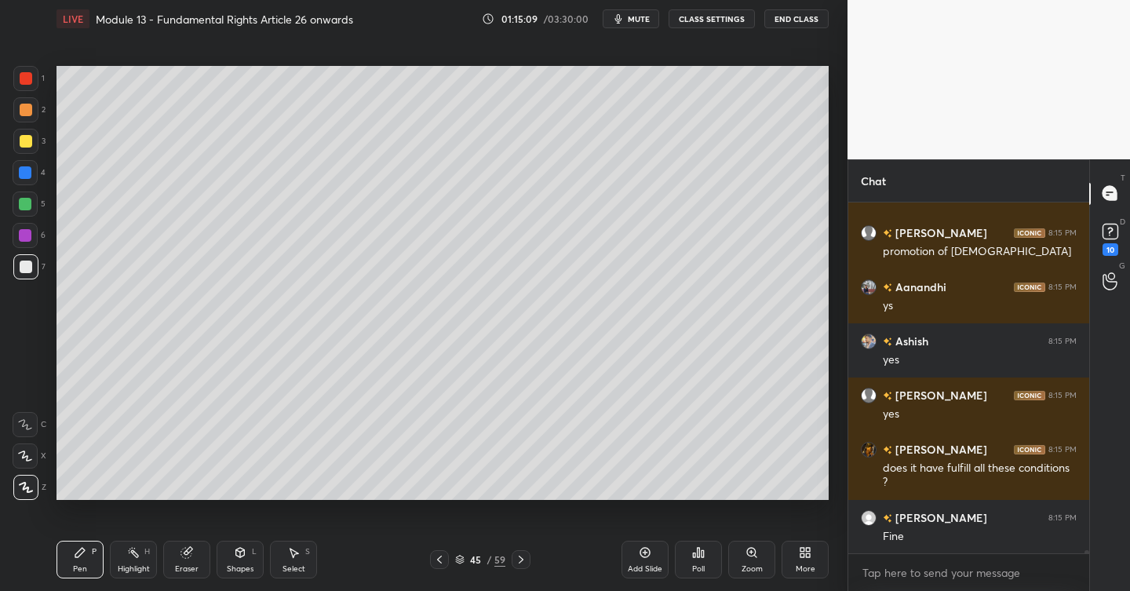
scroll to position [36876, 0]
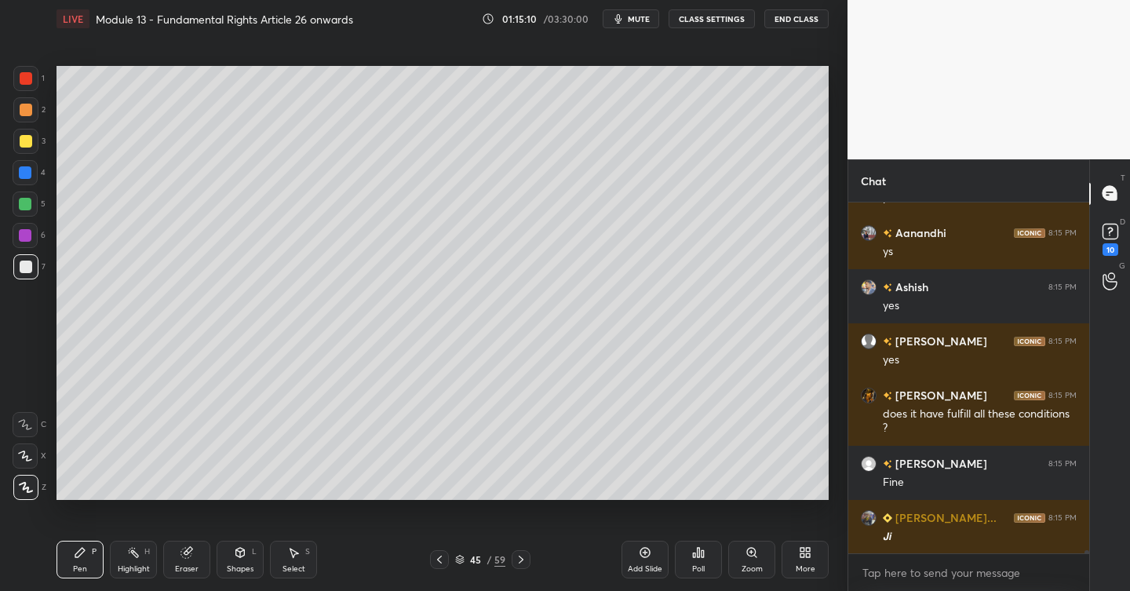
drag, startPoint x: 646, startPoint y: 559, endPoint x: 633, endPoint y: 560, distance: 13.4
click at [645, 560] on div "Add Slide" at bounding box center [645, 560] width 47 height 38
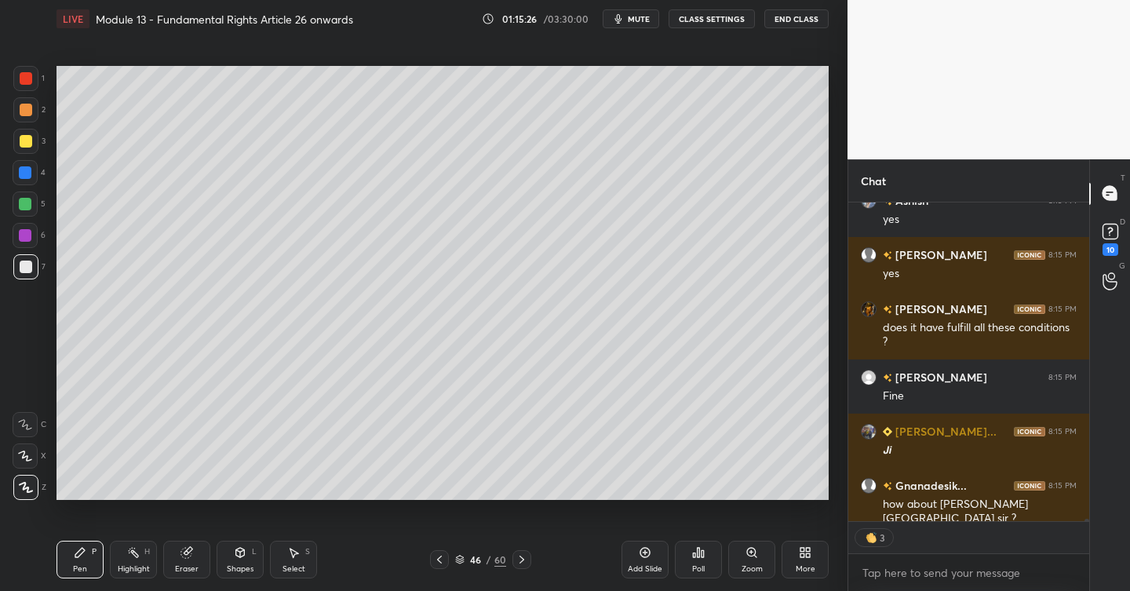
click at [31, 143] on div at bounding box center [25, 141] width 25 height 25
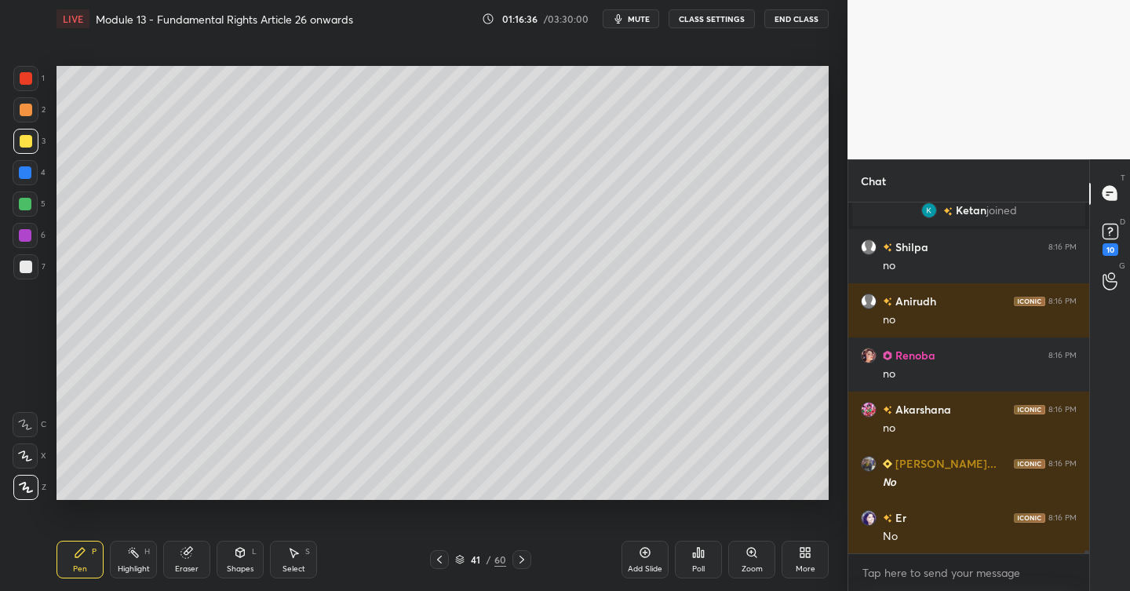
scroll to position [37188, 0]
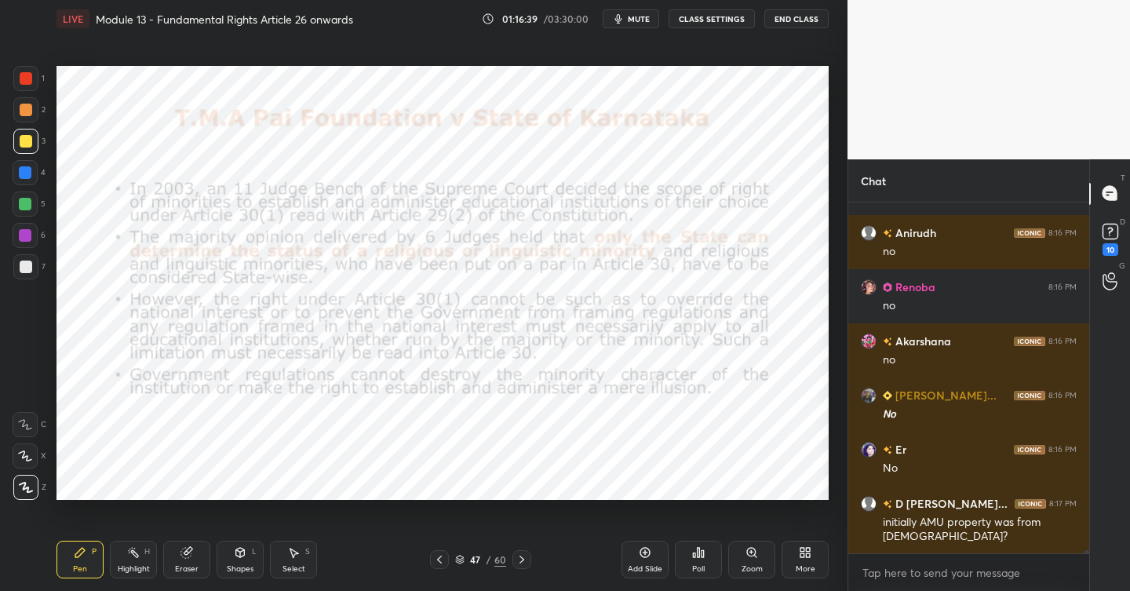
click at [27, 82] on div at bounding box center [26, 78] width 13 height 13
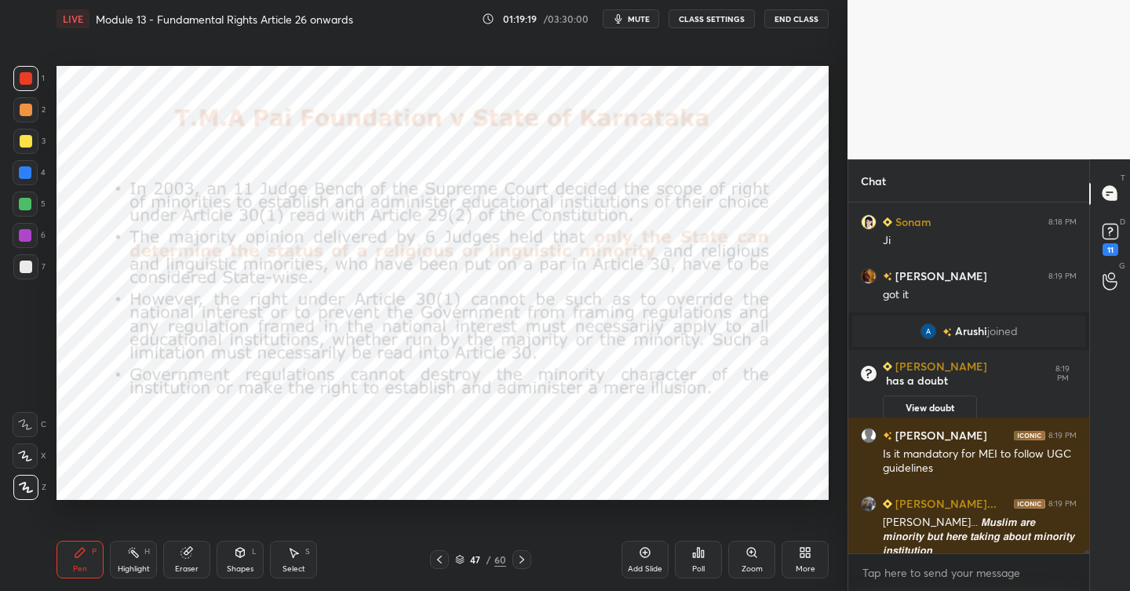
scroll to position [37931, 0]
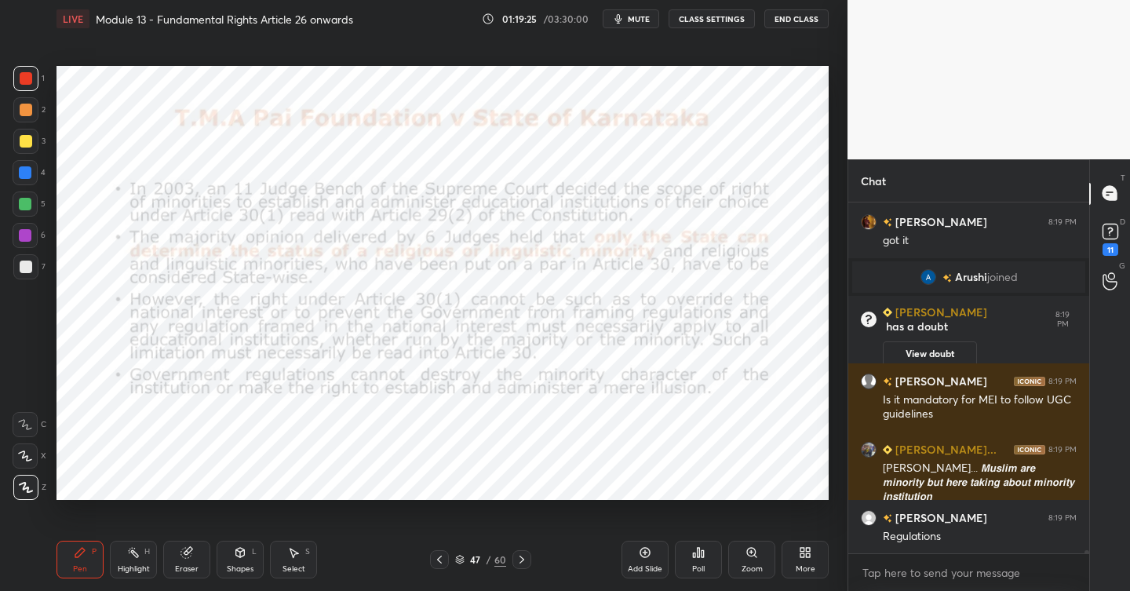
click at [647, 557] on icon at bounding box center [645, 552] width 13 height 13
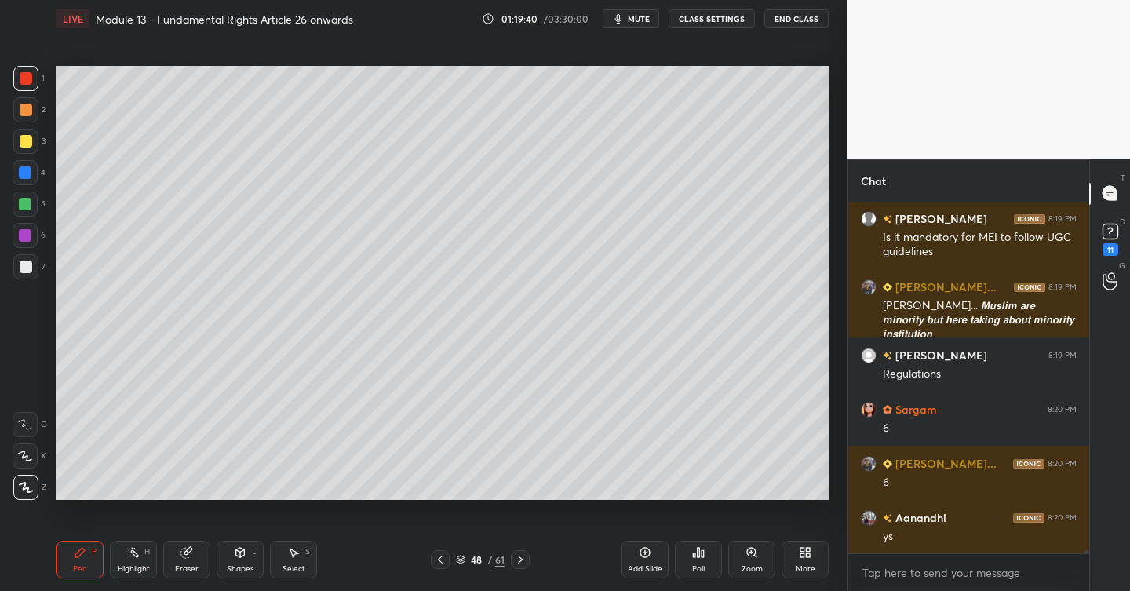
scroll to position [38147, 0]
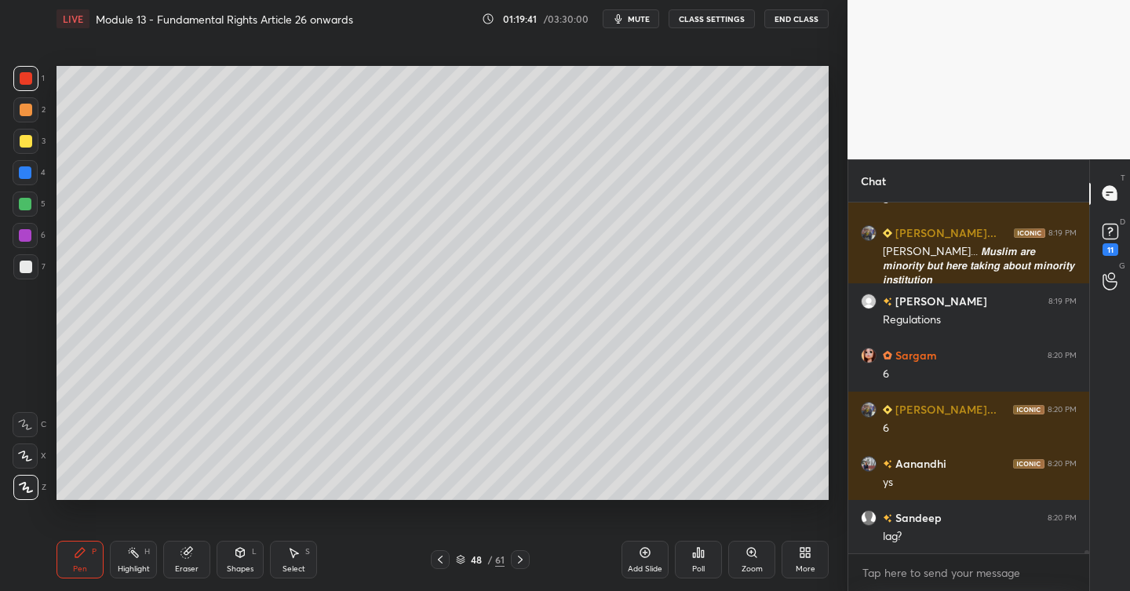
click at [34, 144] on div at bounding box center [25, 141] width 25 height 25
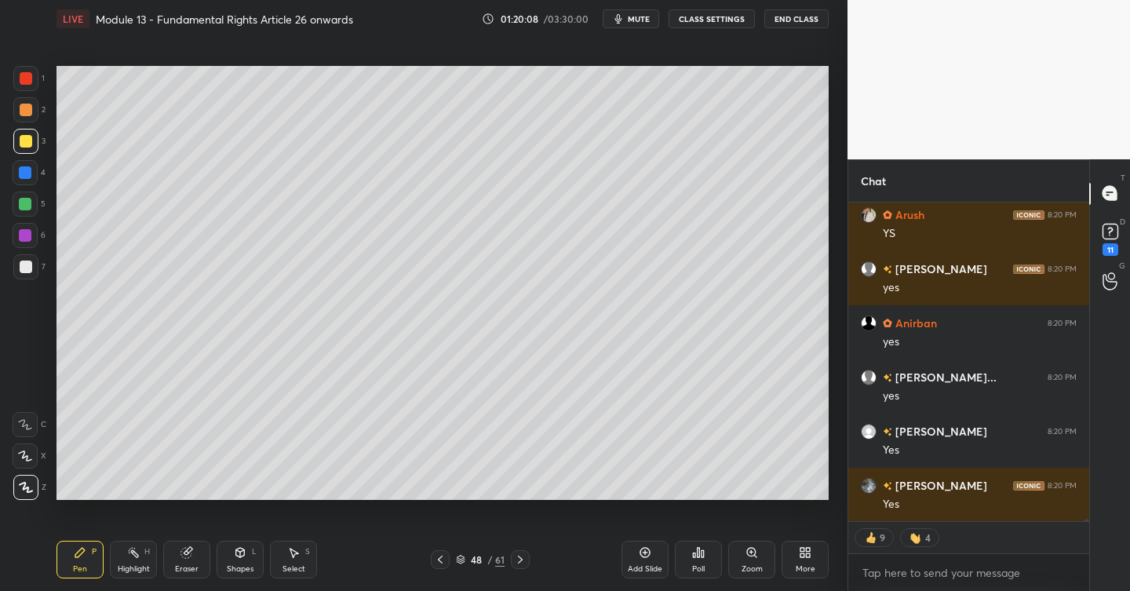
scroll to position [40956, 0]
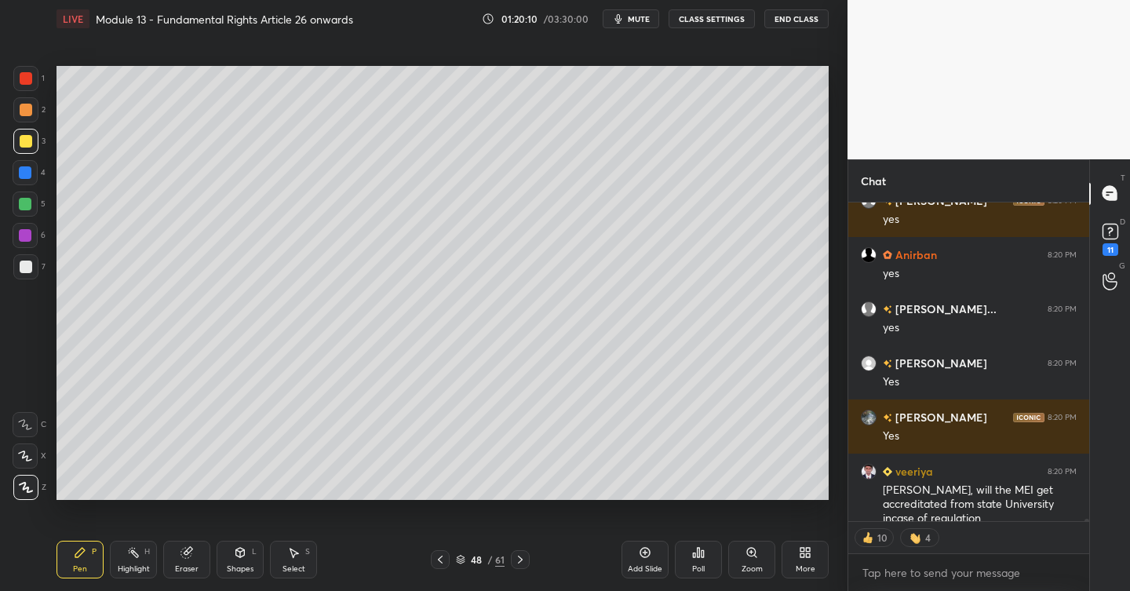
click at [27, 176] on div at bounding box center [25, 172] width 13 height 13
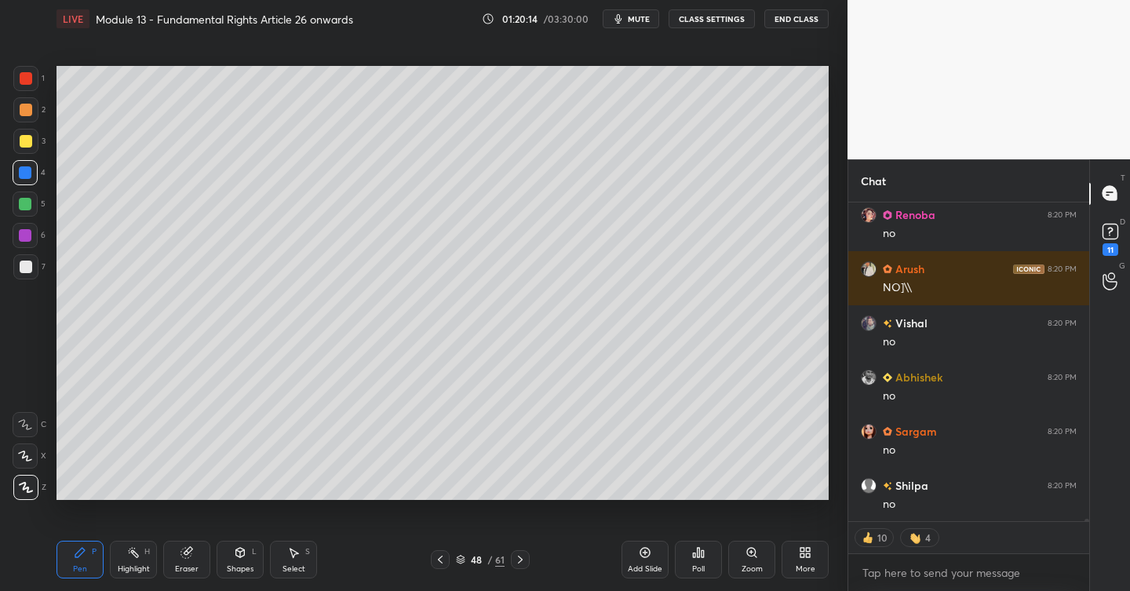
scroll to position [41498, 0]
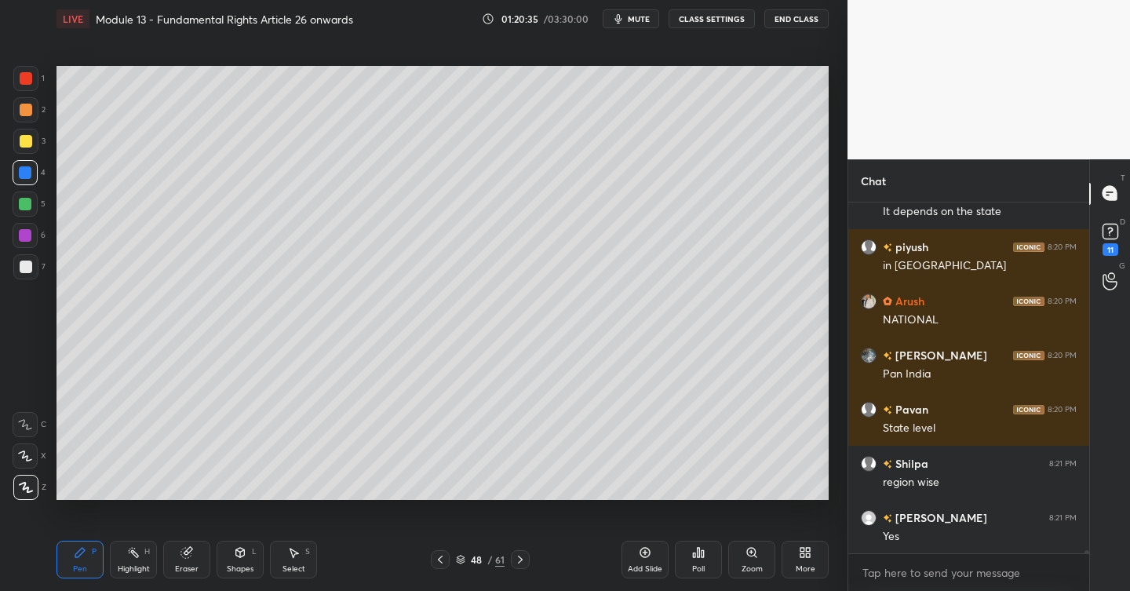
click at [653, 553] on div "Add Slide" at bounding box center [645, 560] width 47 height 38
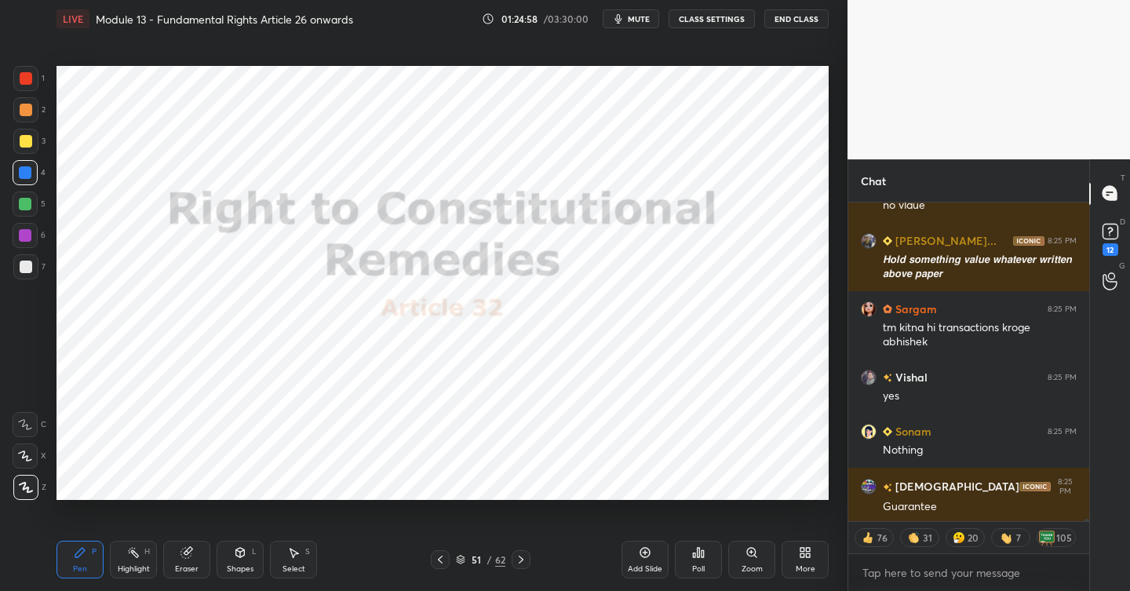
scroll to position [46724, 0]
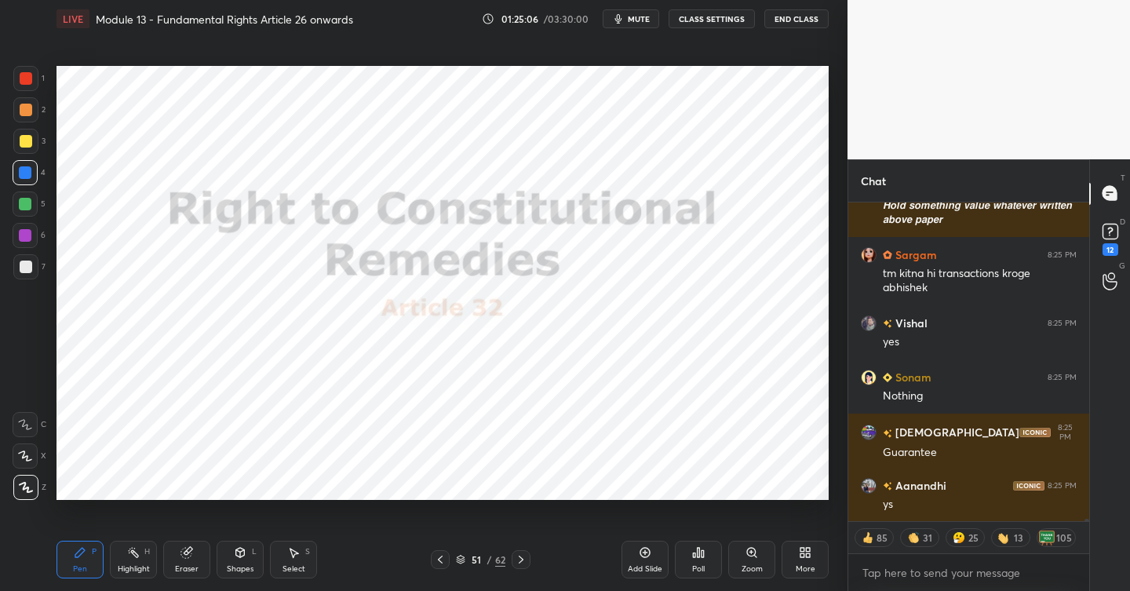
drag, startPoint x: 650, startPoint y: 555, endPoint x: 641, endPoint y: 559, distance: 10.2
click at [648, 558] on icon at bounding box center [645, 552] width 13 height 13
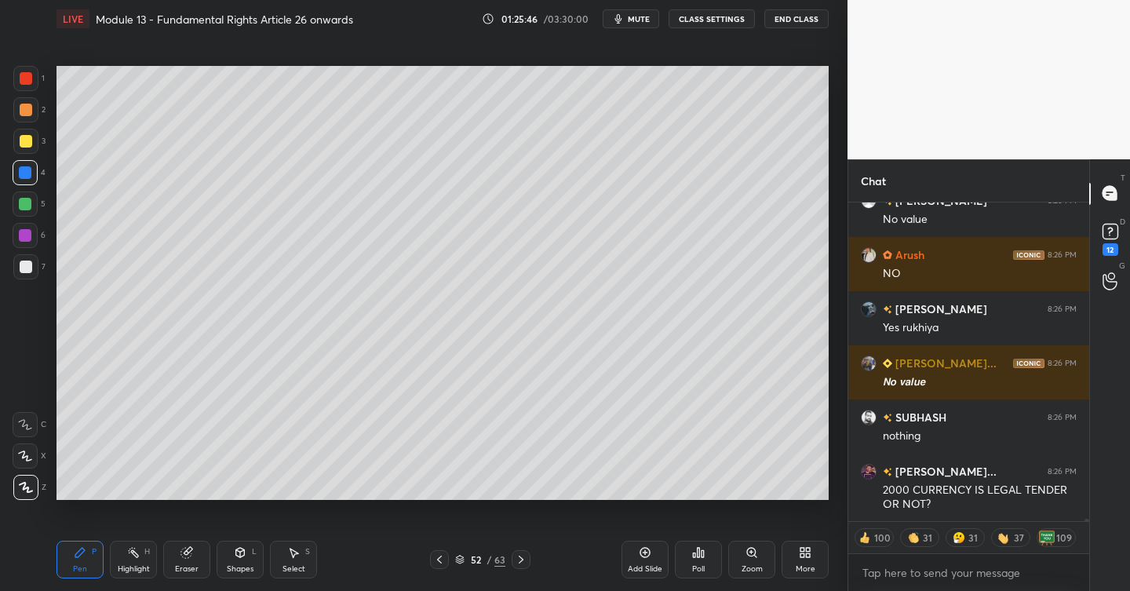
scroll to position [47292, 0]
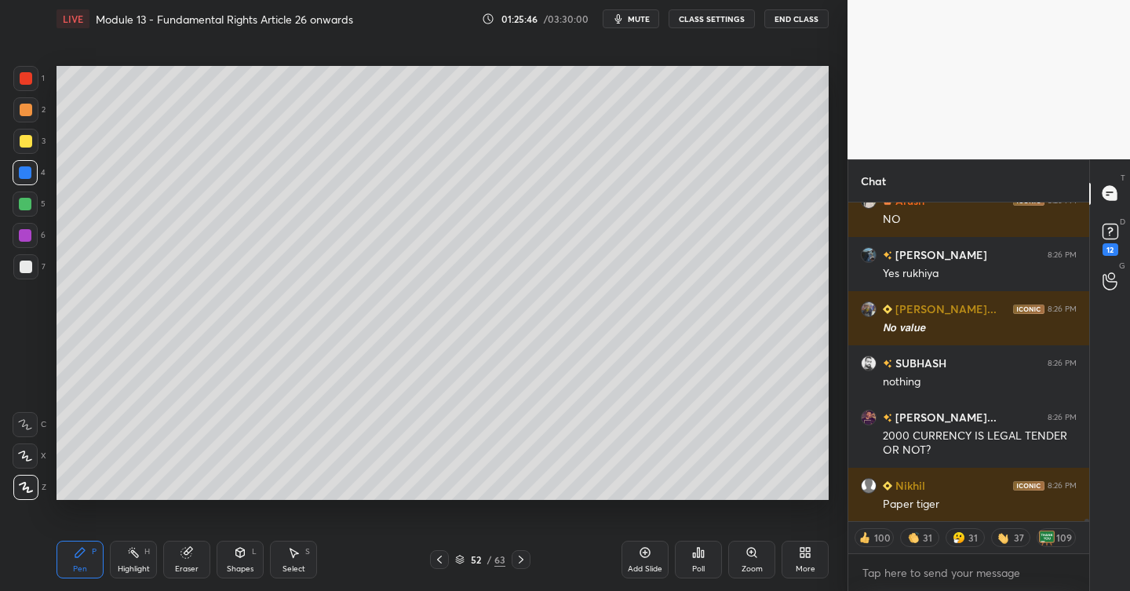
click at [27, 127] on div "2" at bounding box center [29, 112] width 32 height 31
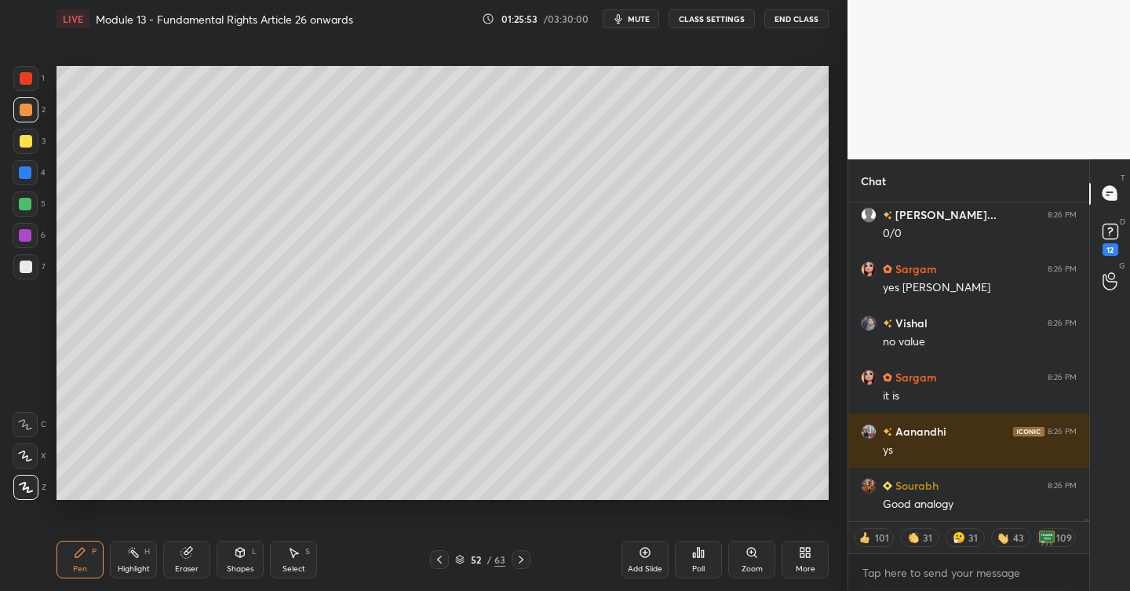
scroll to position [47686, 0]
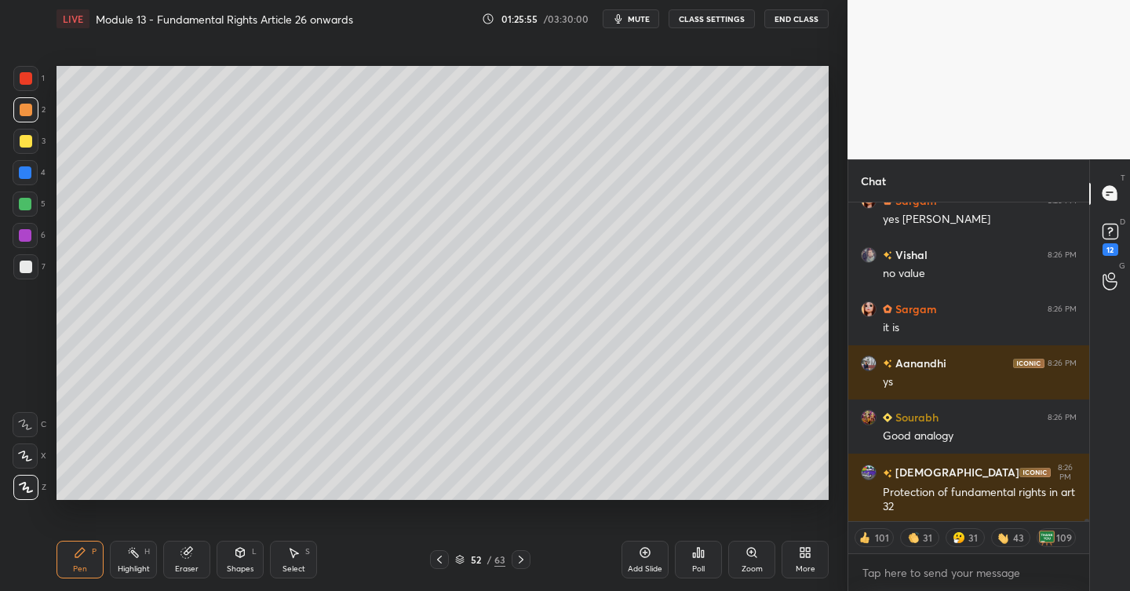
click at [650, 557] on div "Add Slide" at bounding box center [645, 560] width 47 height 38
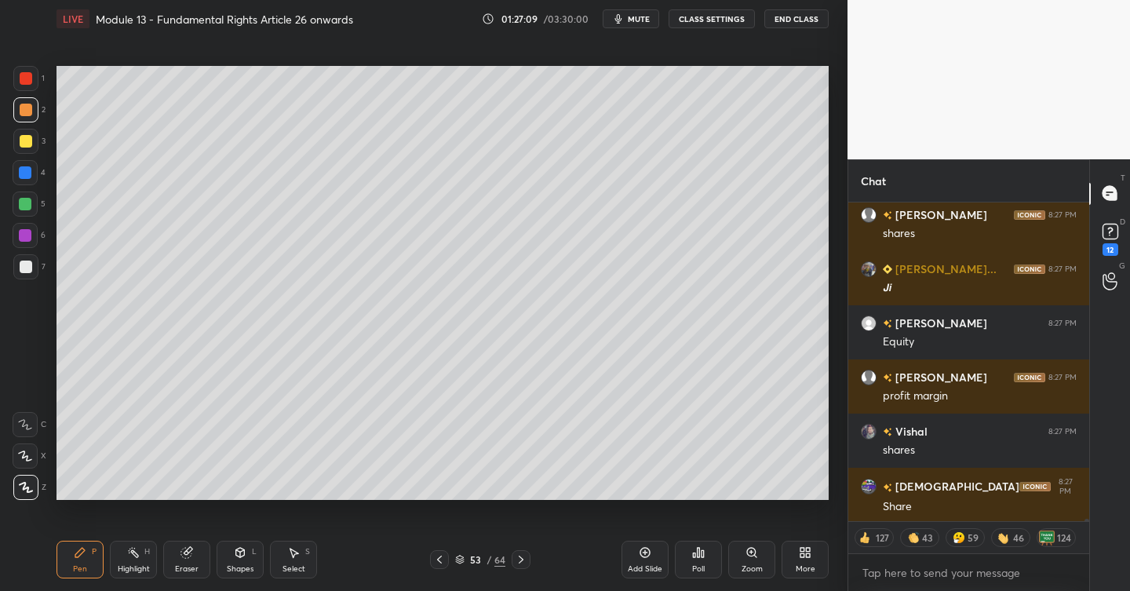
scroll to position [50882, 0]
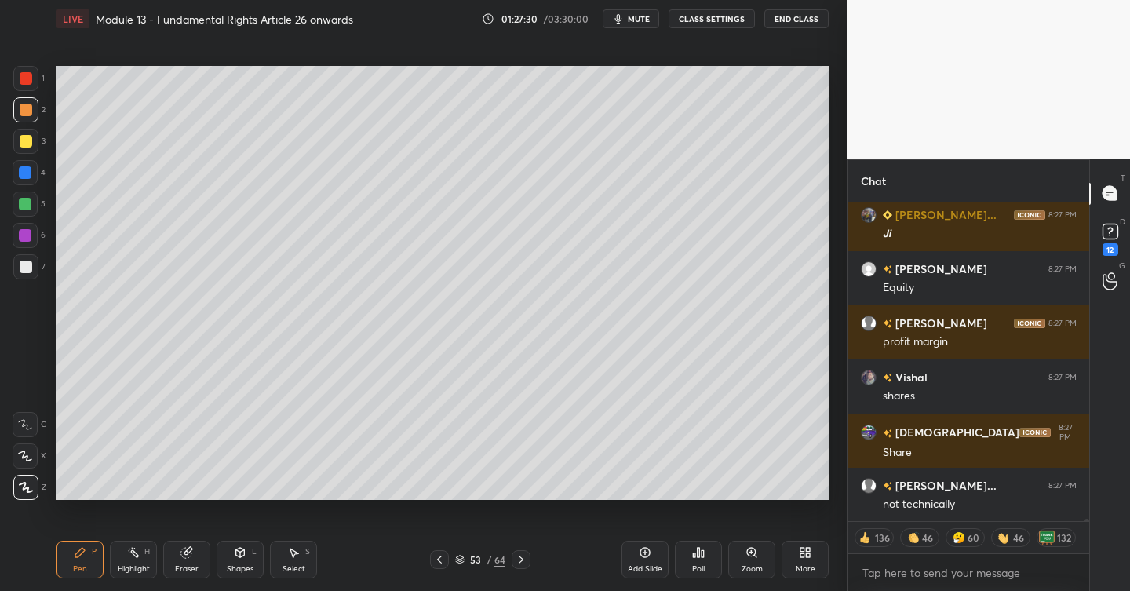
click at [653, 551] on div "Add Slide" at bounding box center [645, 560] width 47 height 38
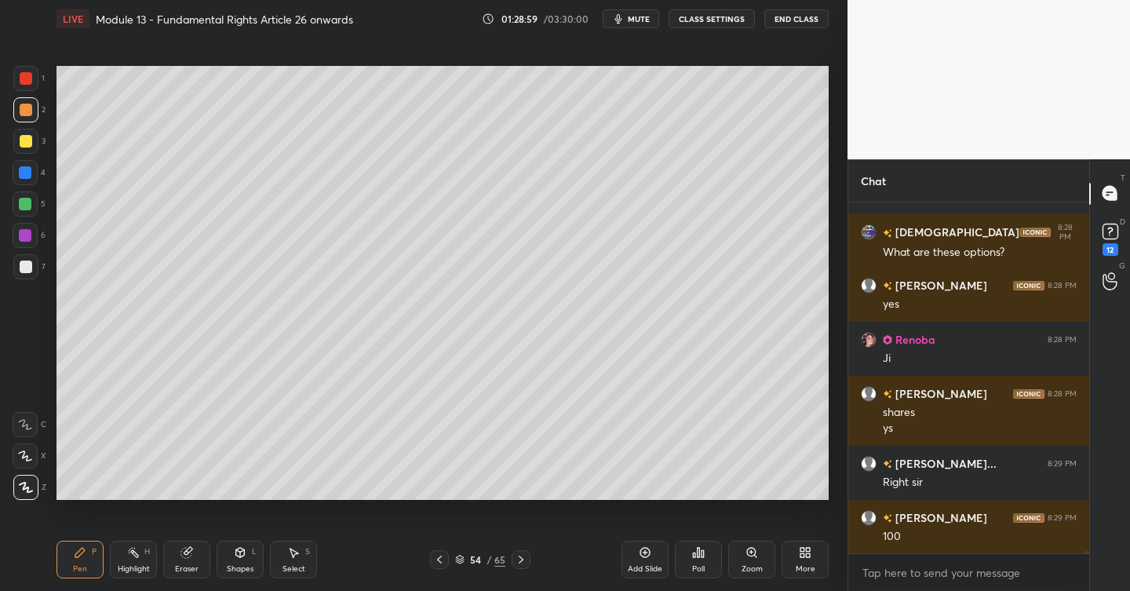
scroll to position [50159, 0]
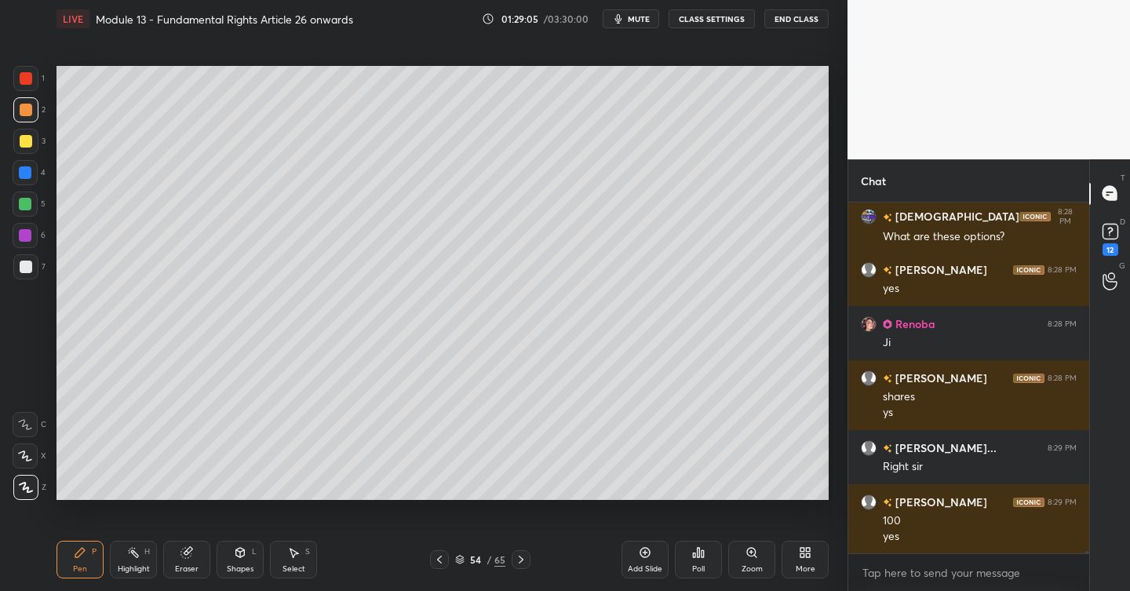
click at [25, 144] on div at bounding box center [26, 141] width 13 height 13
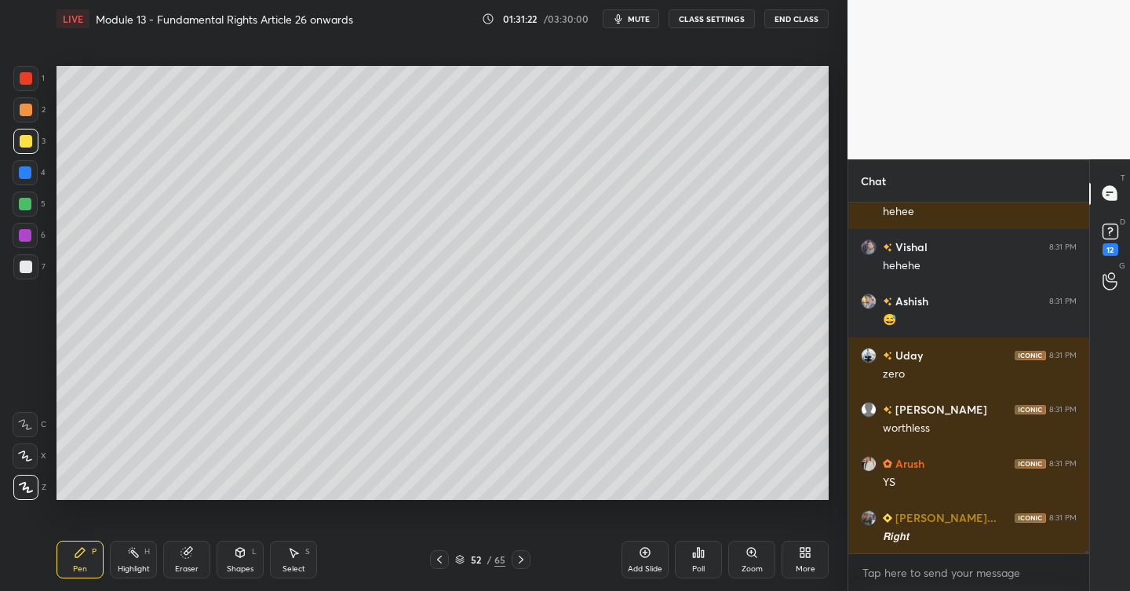
scroll to position [52375, 0]
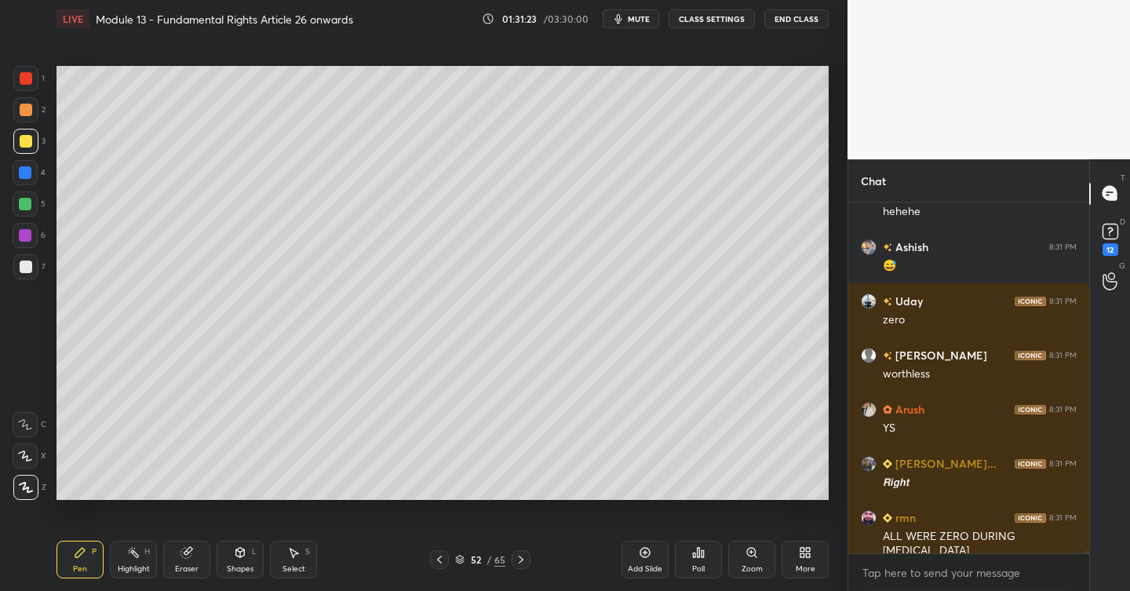
click at [46, 118] on div "1 2 3 4 5 6 7 C X Z C X Z E E Erase all H H LIVE Module 13 - Fundamental Rights…" at bounding box center [417, 295] width 835 height 591
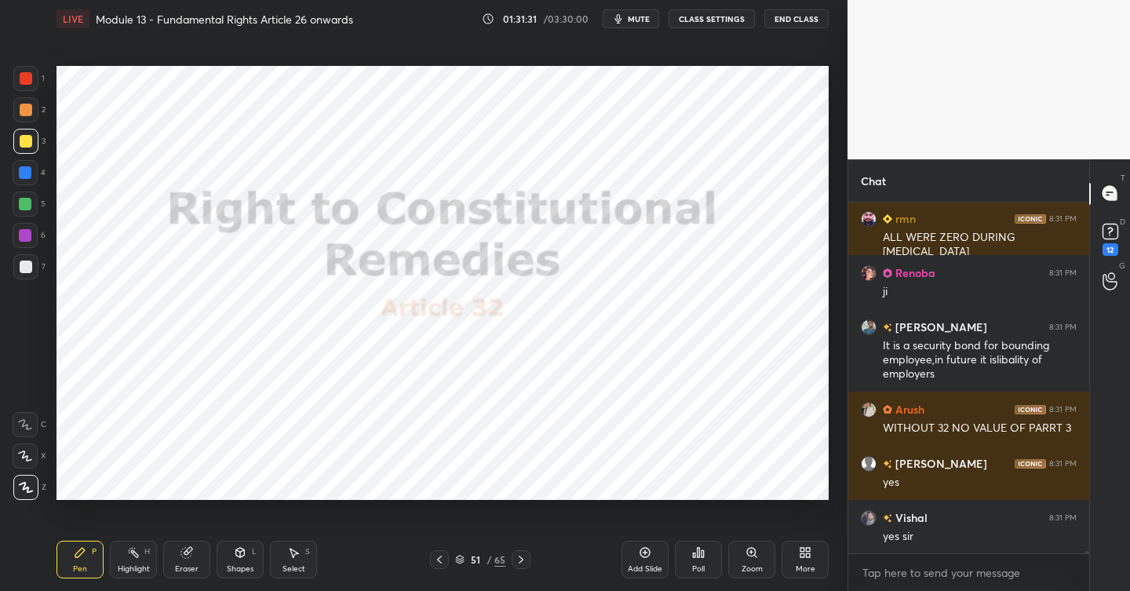
scroll to position [52728, 0]
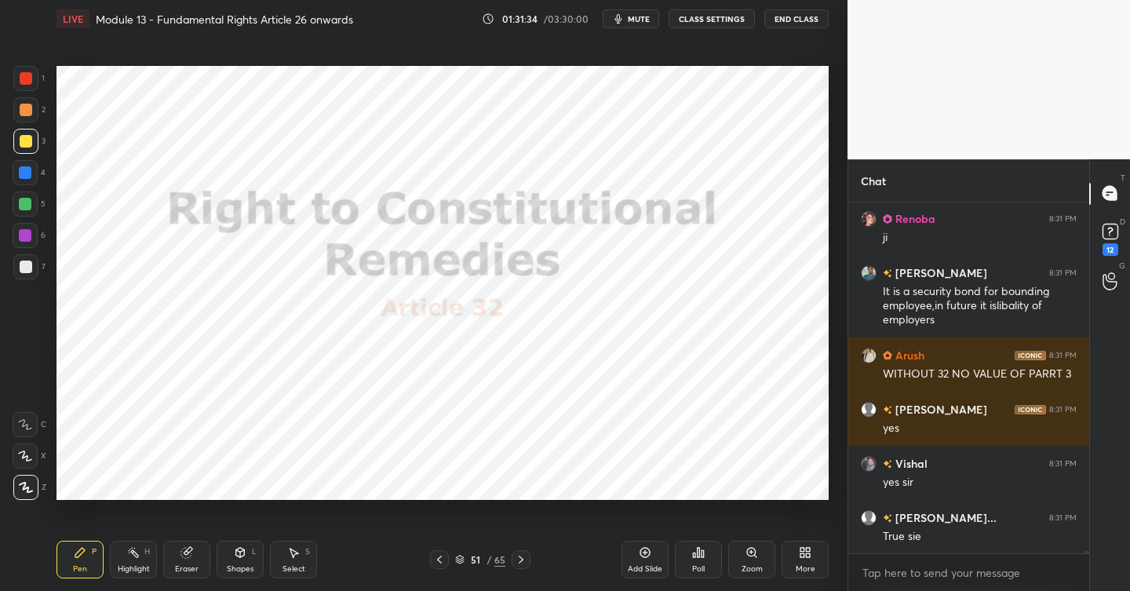
click at [26, 89] on div at bounding box center [25, 78] width 25 height 25
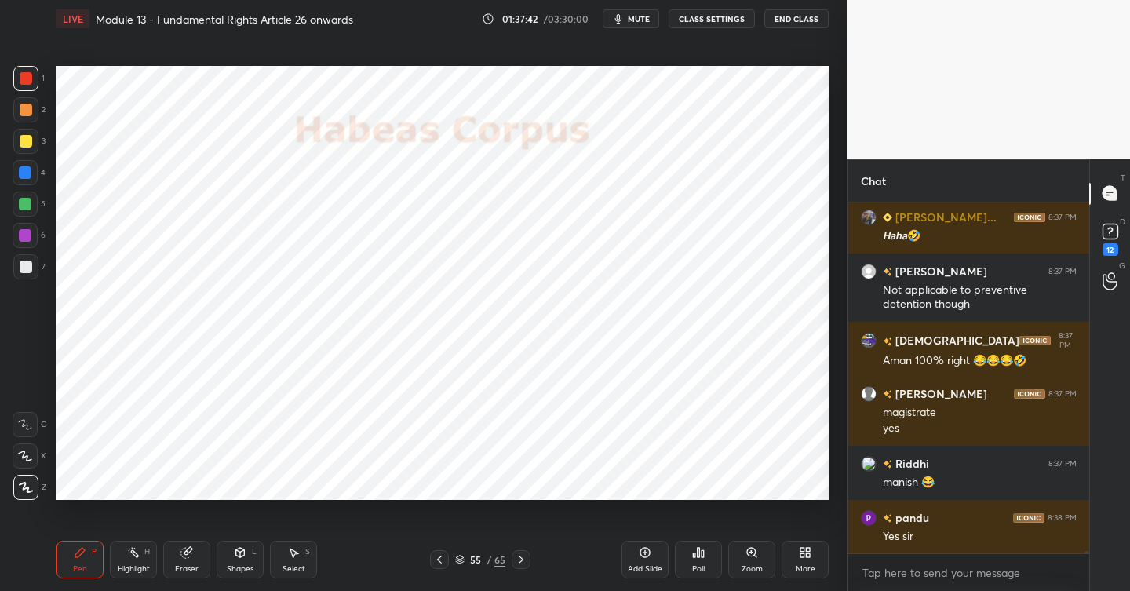
scroll to position [59281, 0]
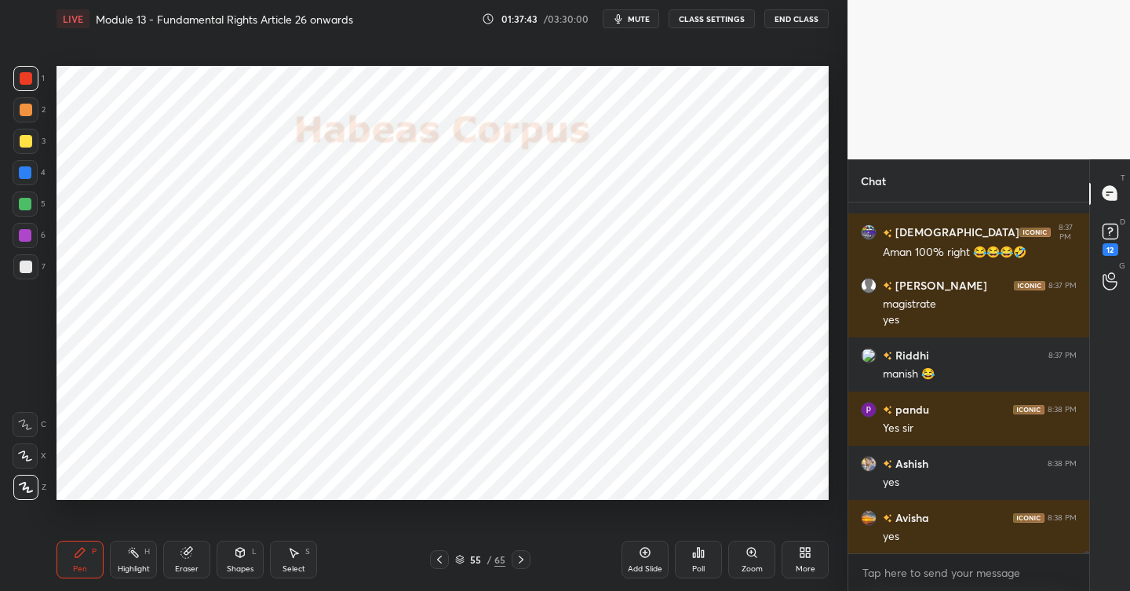
click at [649, 554] on icon at bounding box center [646, 553] width 10 height 10
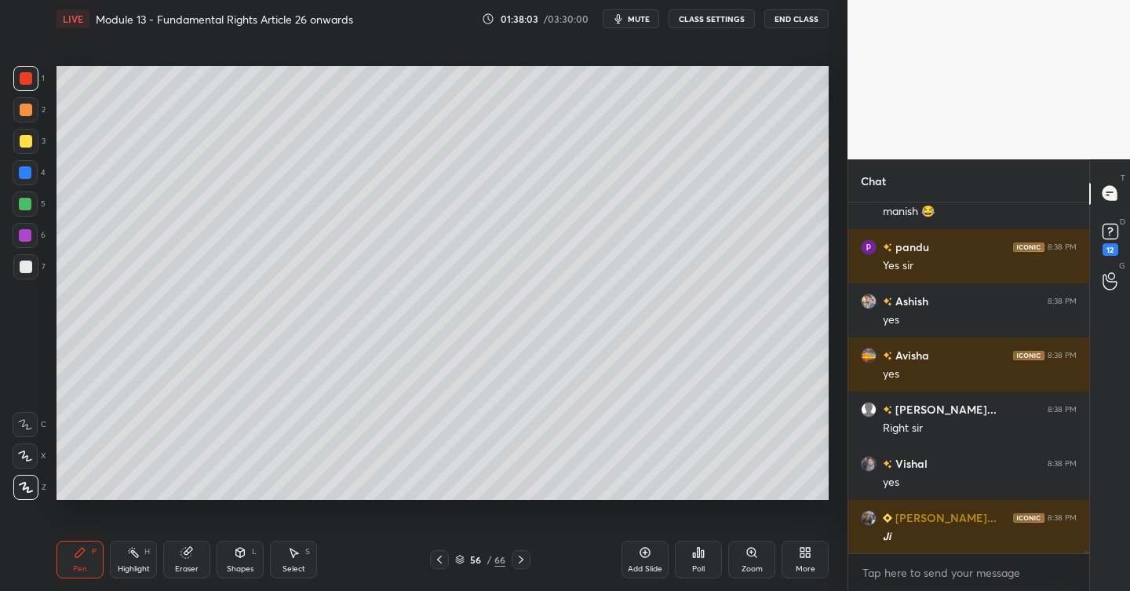
scroll to position [59552, 0]
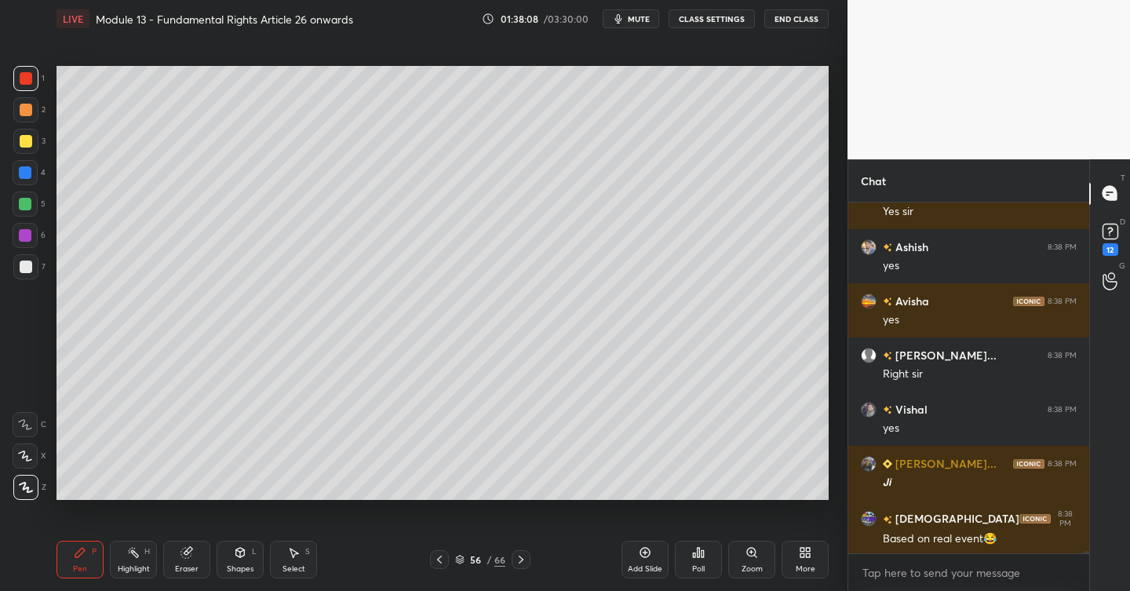
click at [29, 143] on div at bounding box center [26, 141] width 13 height 13
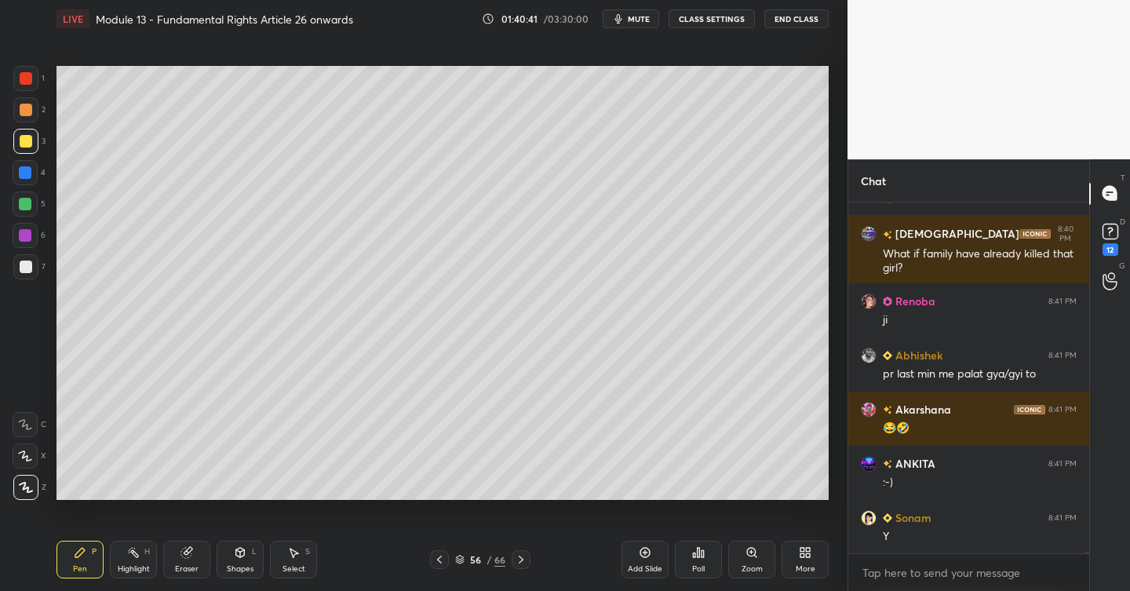
scroll to position [62929, 0]
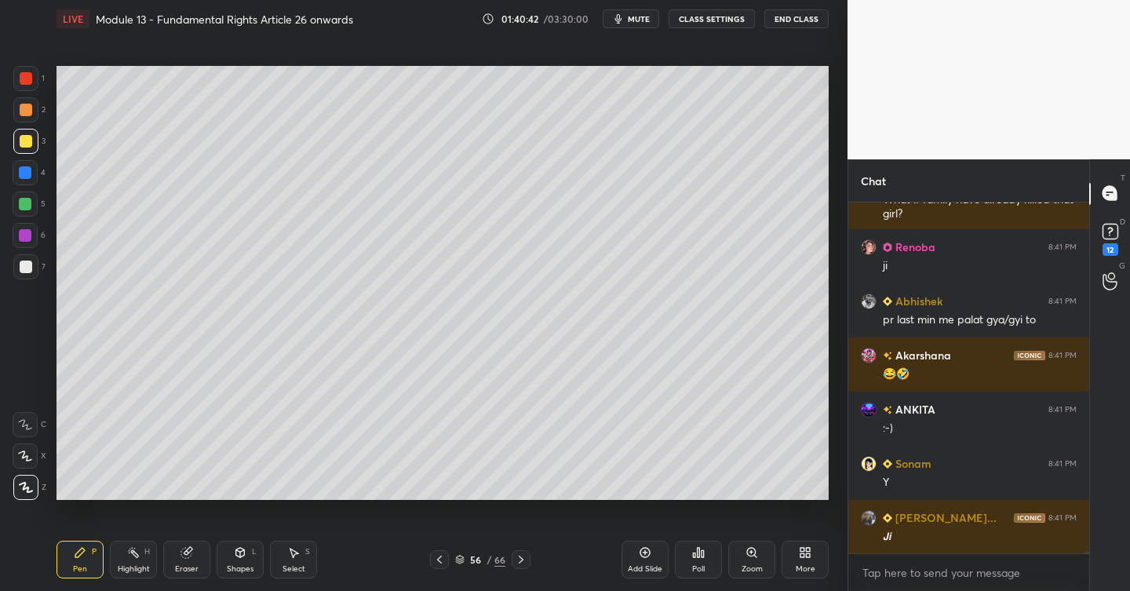
click at [652, 551] on div "Add Slide" at bounding box center [645, 560] width 47 height 38
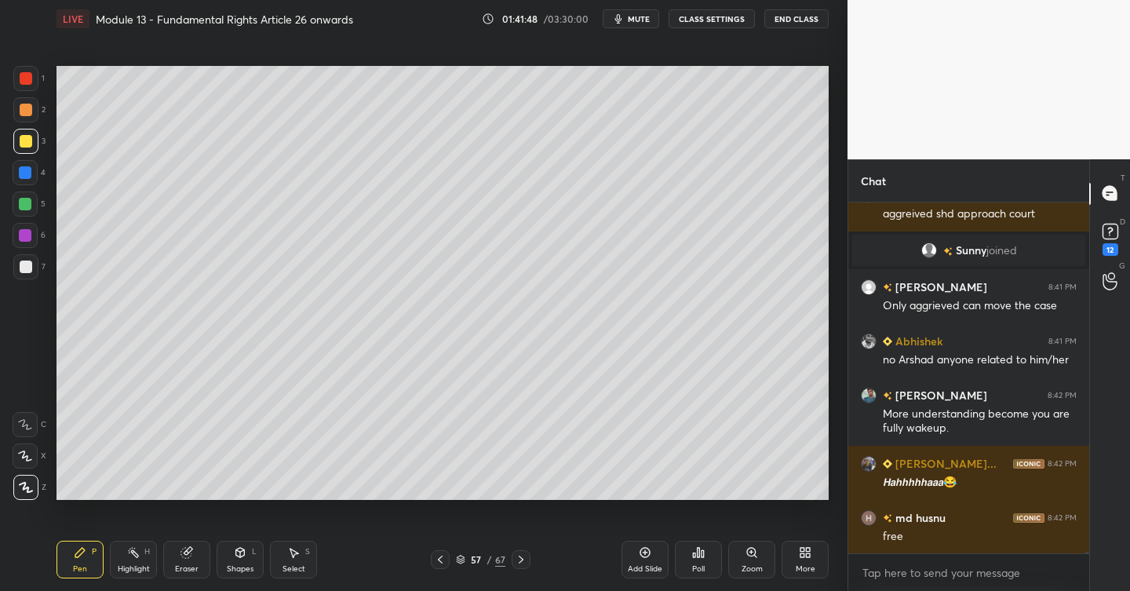
scroll to position [63218, 0]
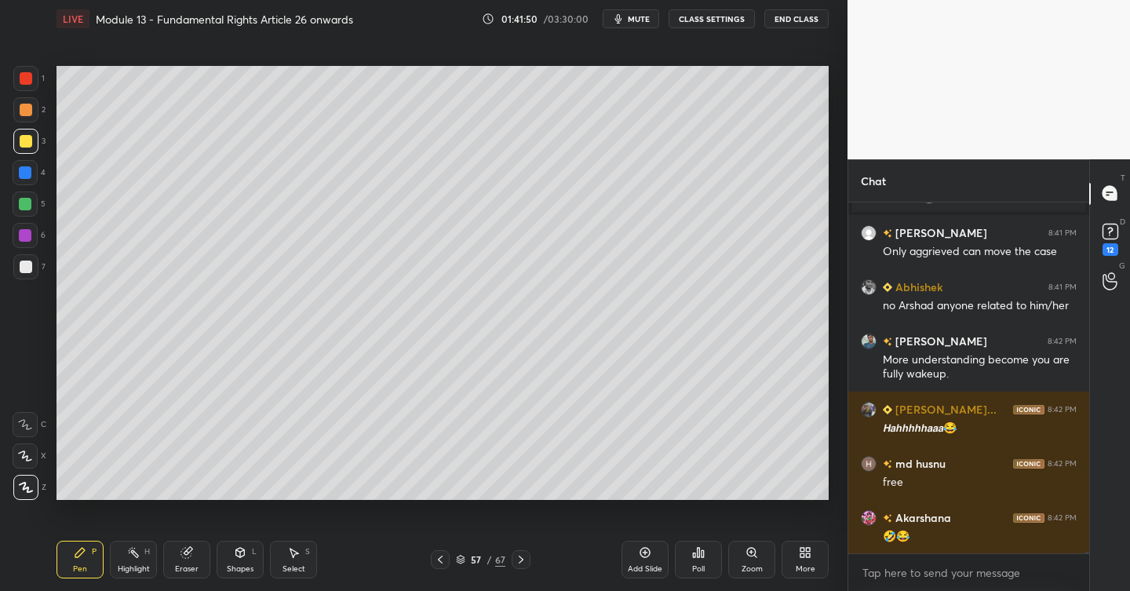
click at [28, 265] on div at bounding box center [26, 267] width 13 height 13
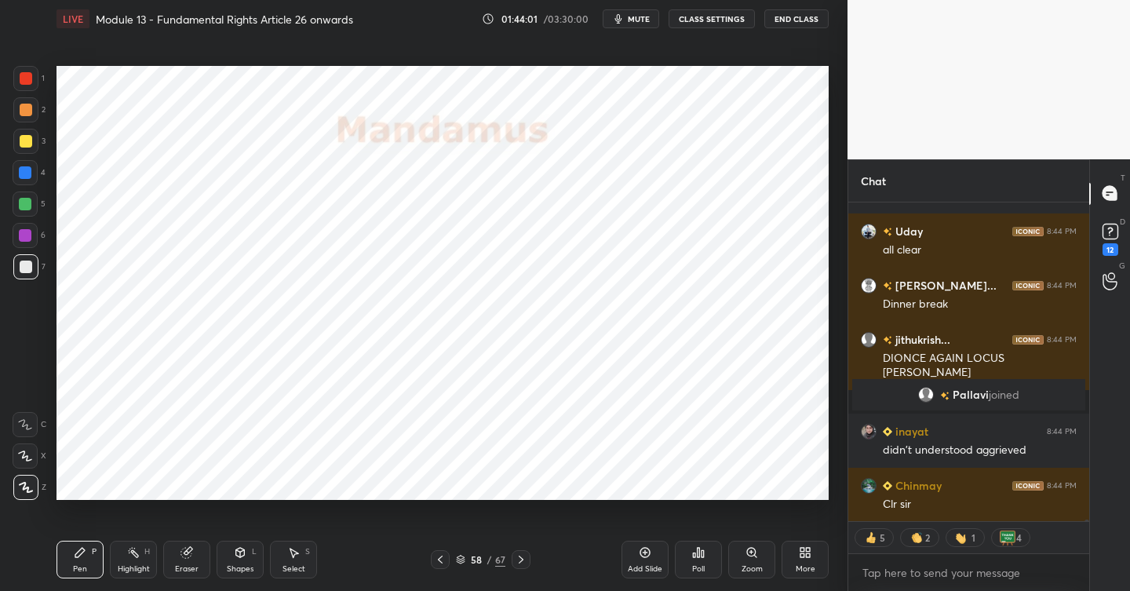
scroll to position [67125, 0]
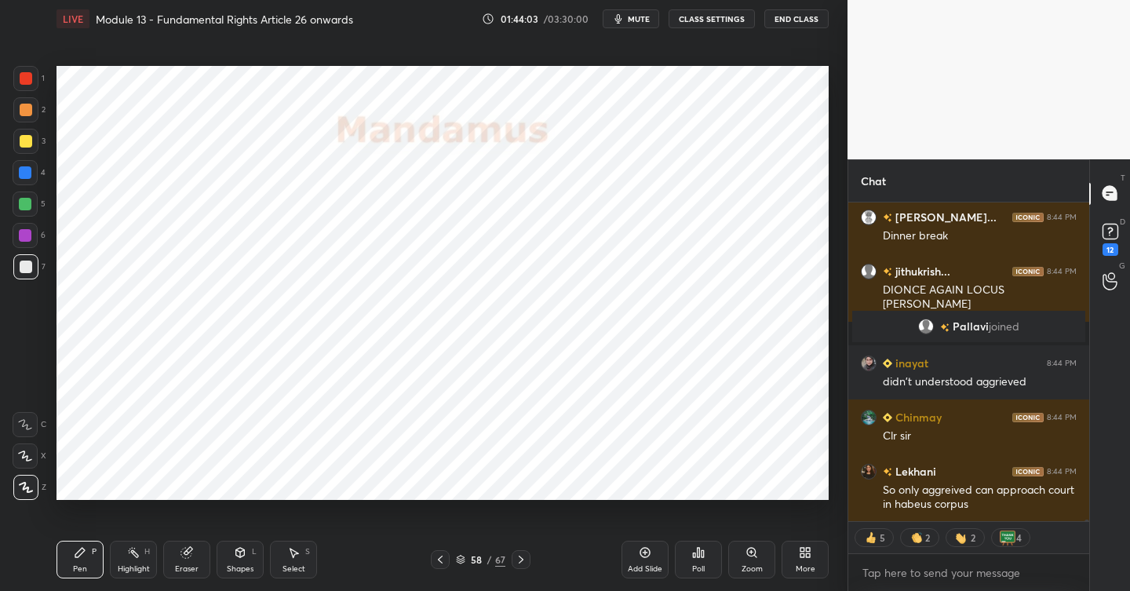
click at [31, 79] on div at bounding box center [26, 78] width 13 height 13
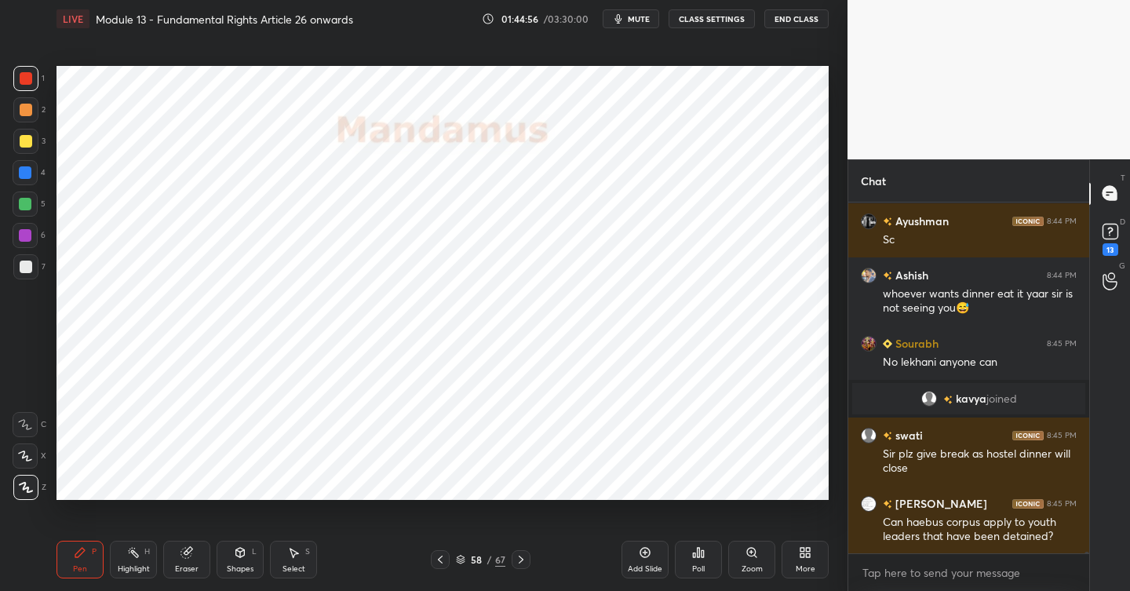
scroll to position [67173, 0]
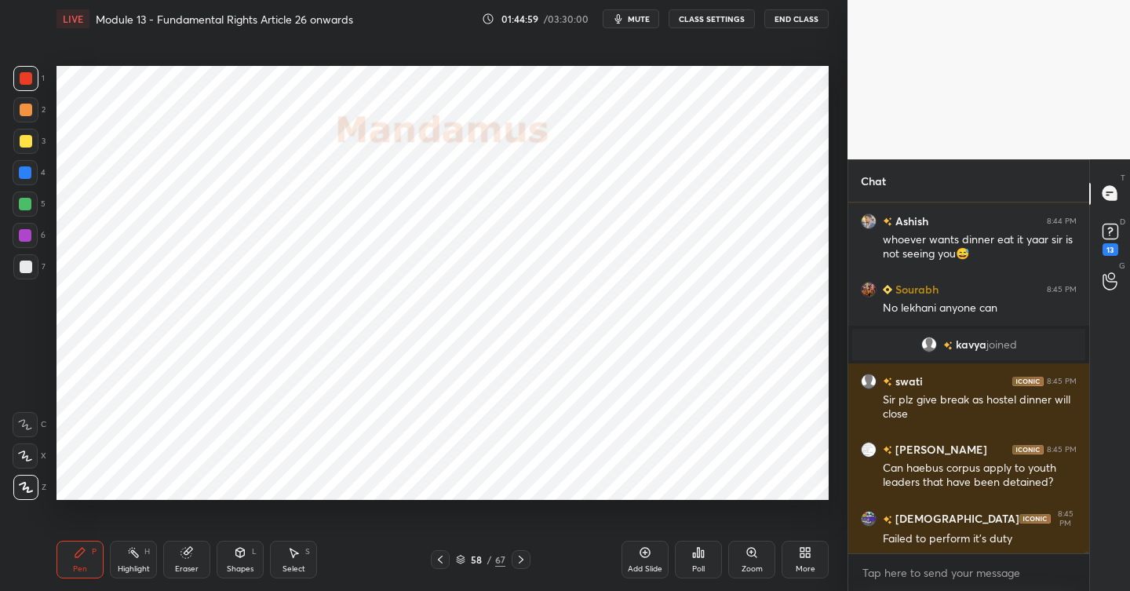
click at [648, 559] on div "Add Slide" at bounding box center [645, 560] width 47 height 38
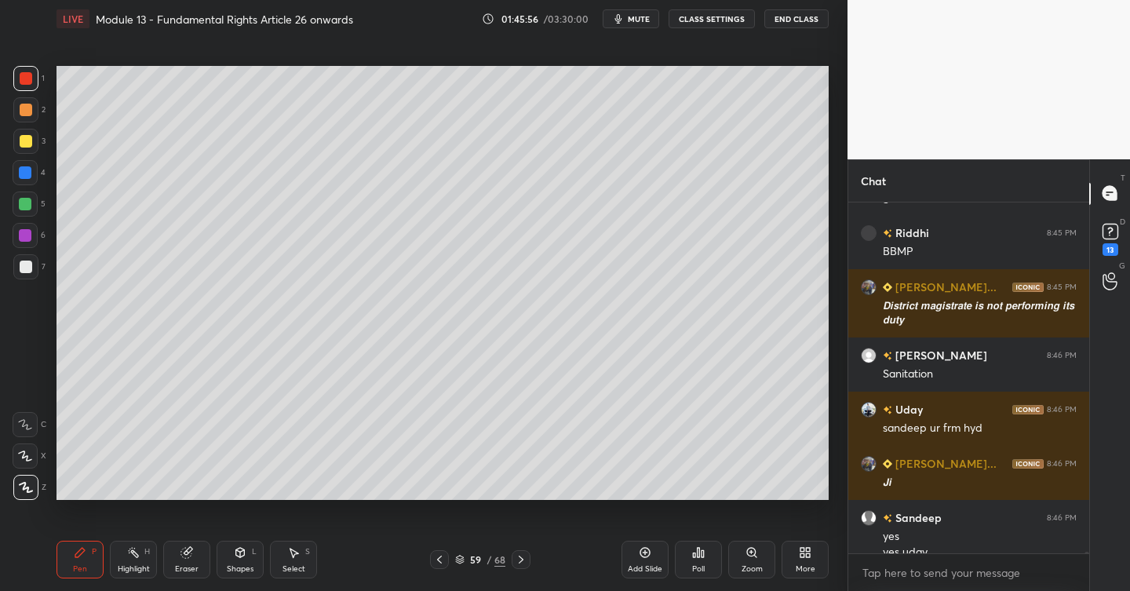
scroll to position [67799, 0]
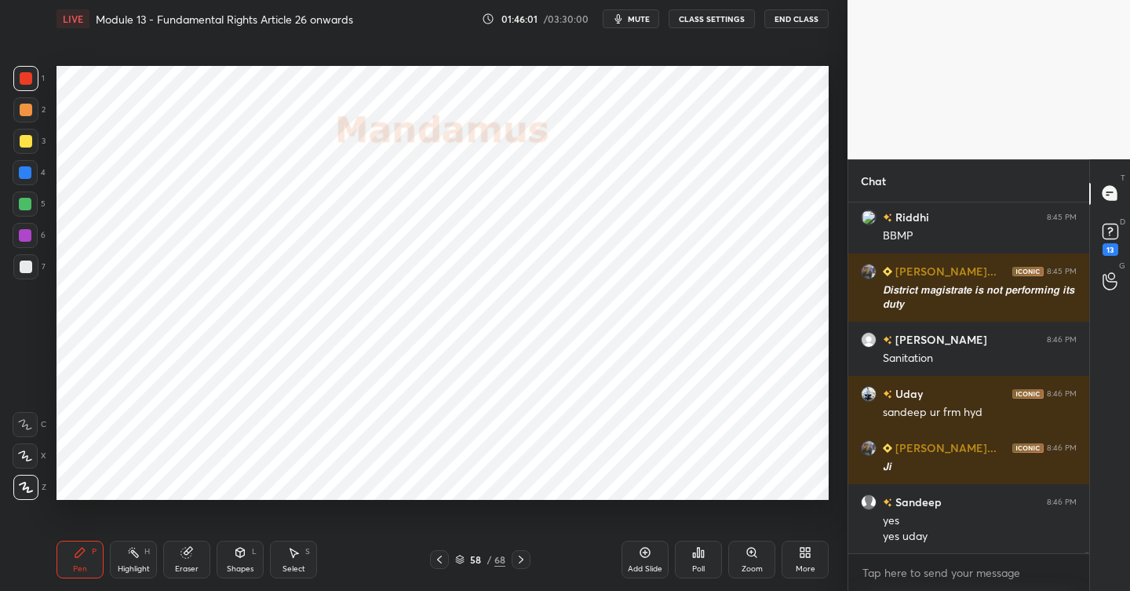
drag, startPoint x: 27, startPoint y: 100, endPoint x: 50, endPoint y: 118, distance: 29.2
click at [30, 102] on div at bounding box center [25, 109] width 25 height 25
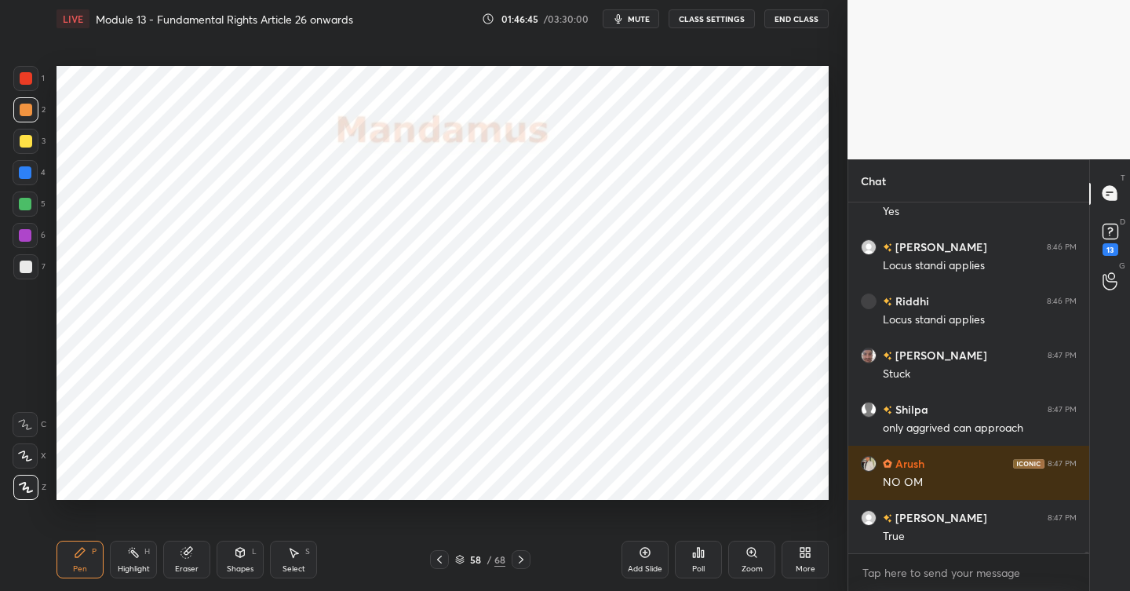
scroll to position [68185, 0]
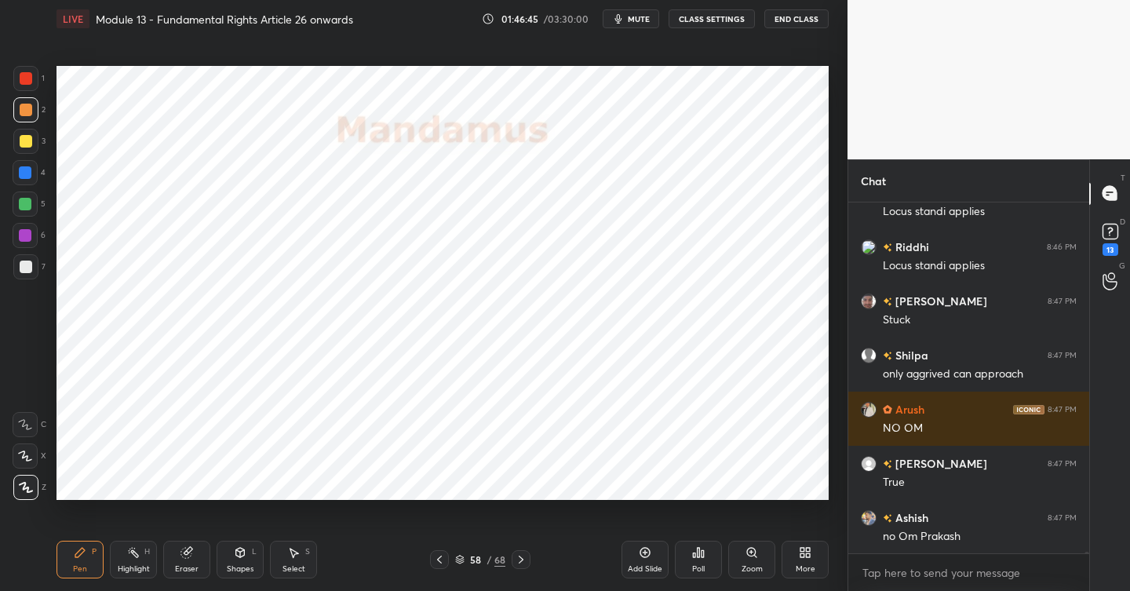
click at [522, 556] on icon at bounding box center [521, 559] width 13 height 13
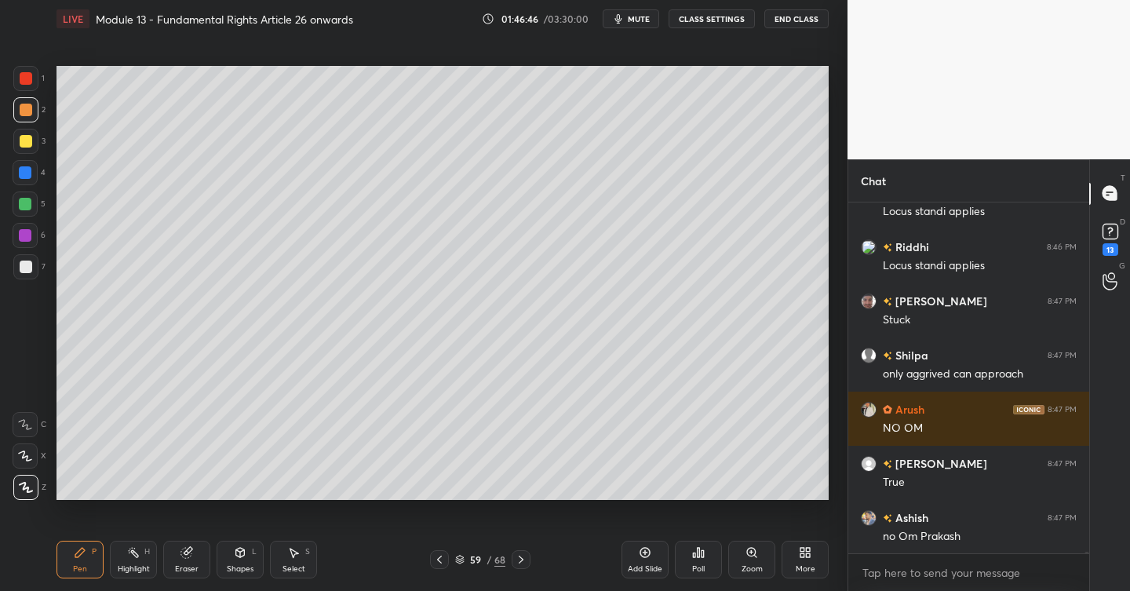
drag, startPoint x: 648, startPoint y: 549, endPoint x: 630, endPoint y: 553, distance: 18.5
click at [648, 549] on icon at bounding box center [646, 553] width 10 height 10
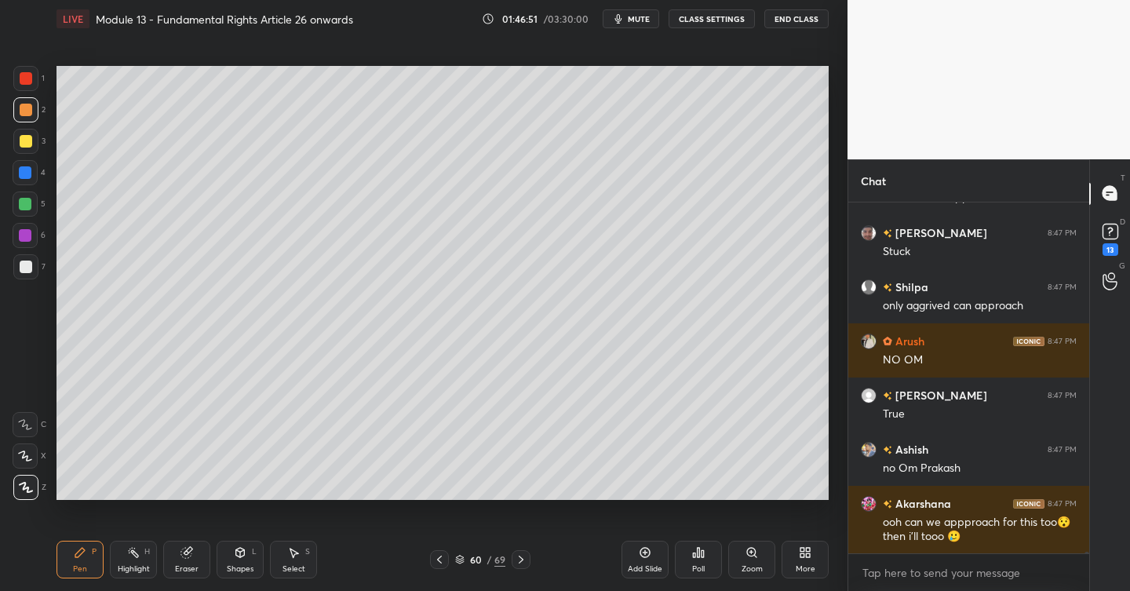
click at [27, 140] on div at bounding box center [26, 141] width 13 height 13
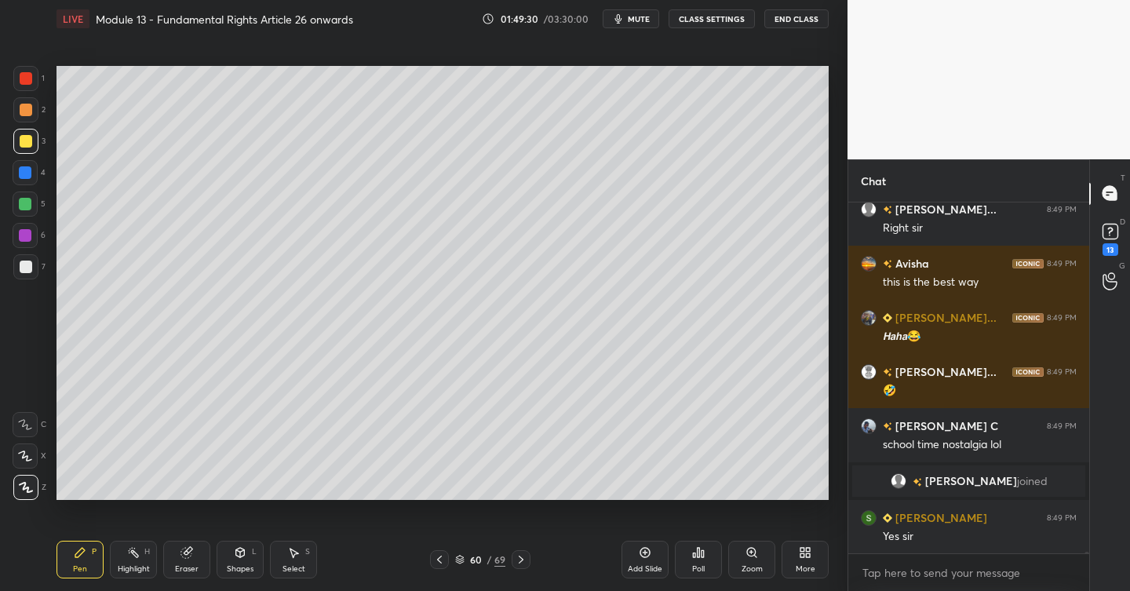
scroll to position [70562, 0]
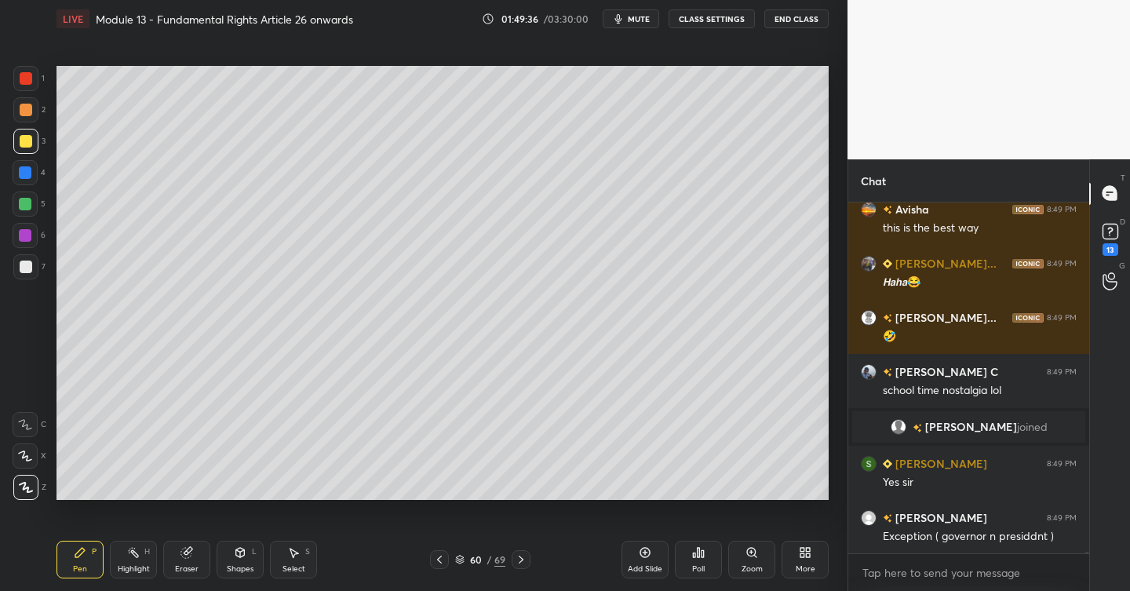
drag, startPoint x: 32, startPoint y: 265, endPoint x: 43, endPoint y: 287, distance: 24.6
click at [31, 265] on div at bounding box center [25, 266] width 25 height 25
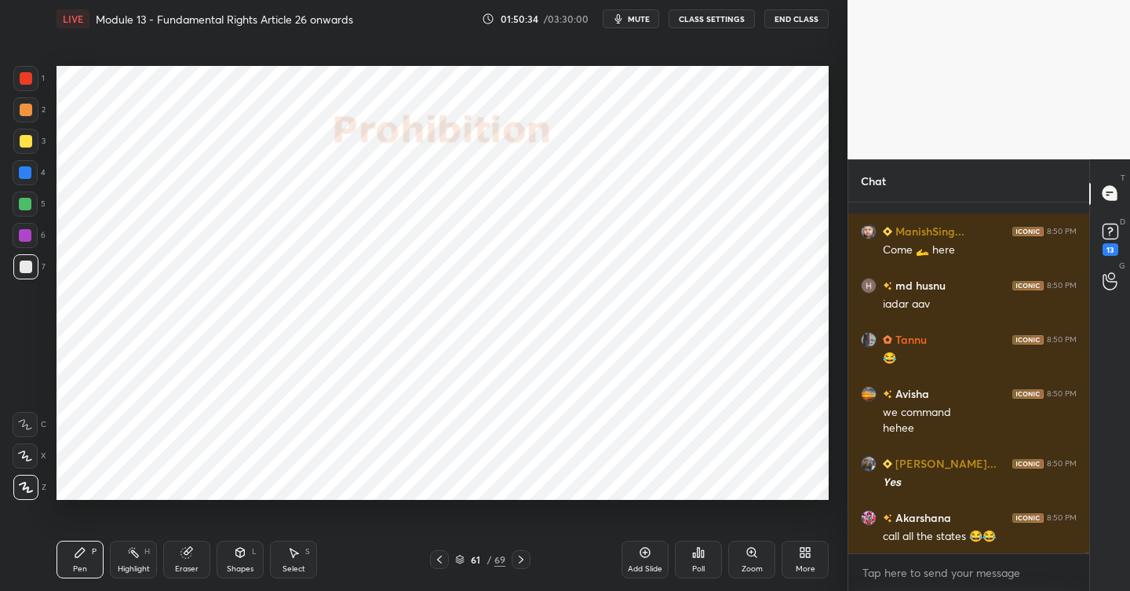
scroll to position [71947, 0]
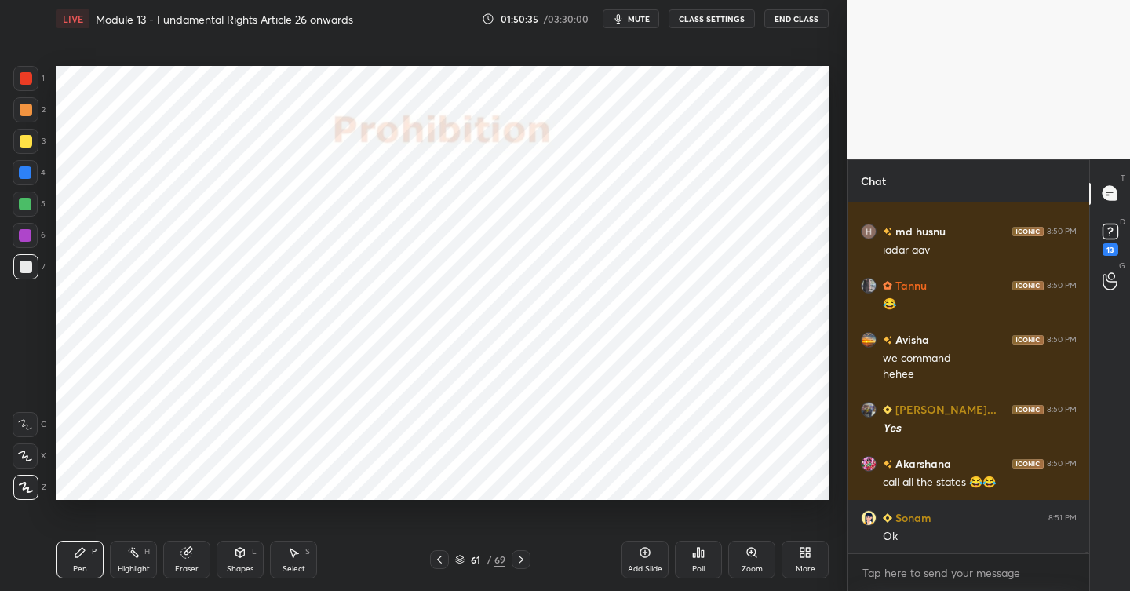
click at [24, 79] on div at bounding box center [26, 78] width 13 height 13
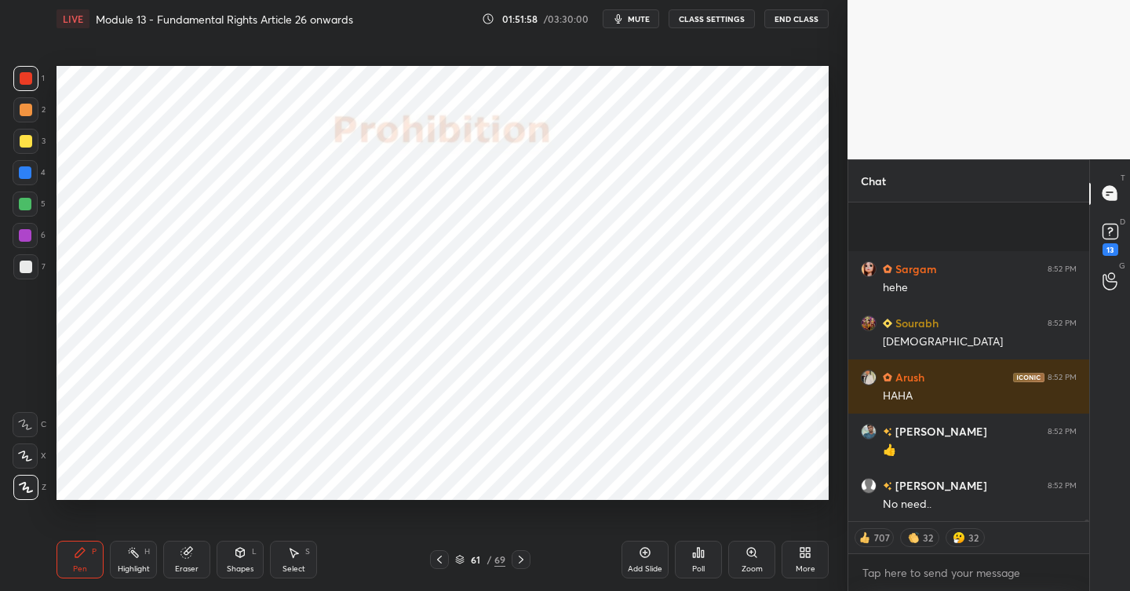
scroll to position [76019, 0]
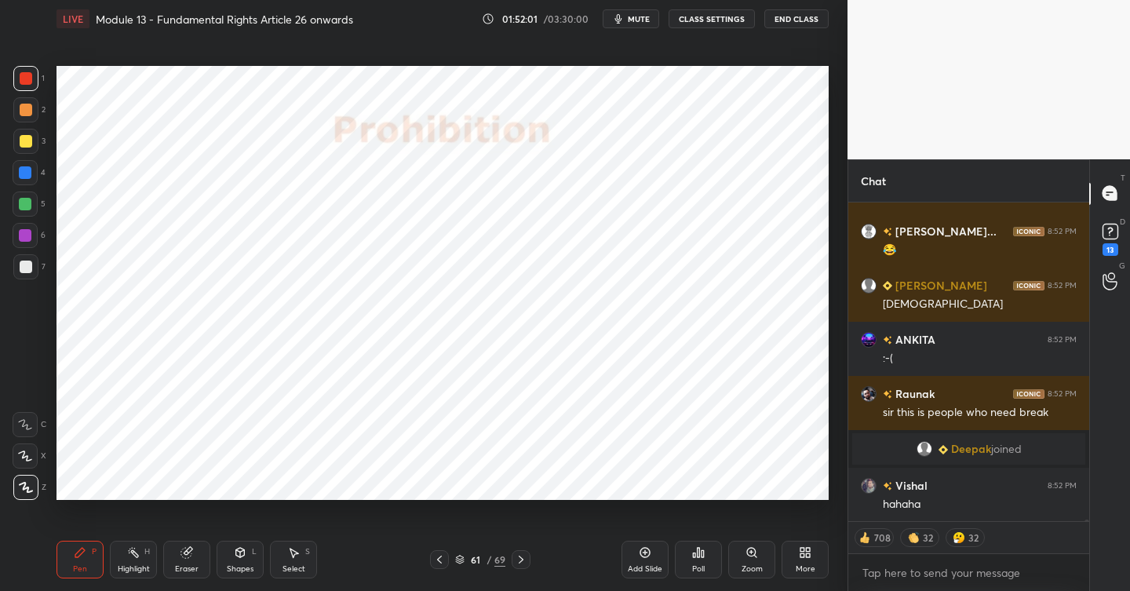
drag, startPoint x: 655, startPoint y: 550, endPoint x: 634, endPoint y: 547, distance: 21.4
click at [653, 550] on div "Add Slide" at bounding box center [645, 560] width 47 height 38
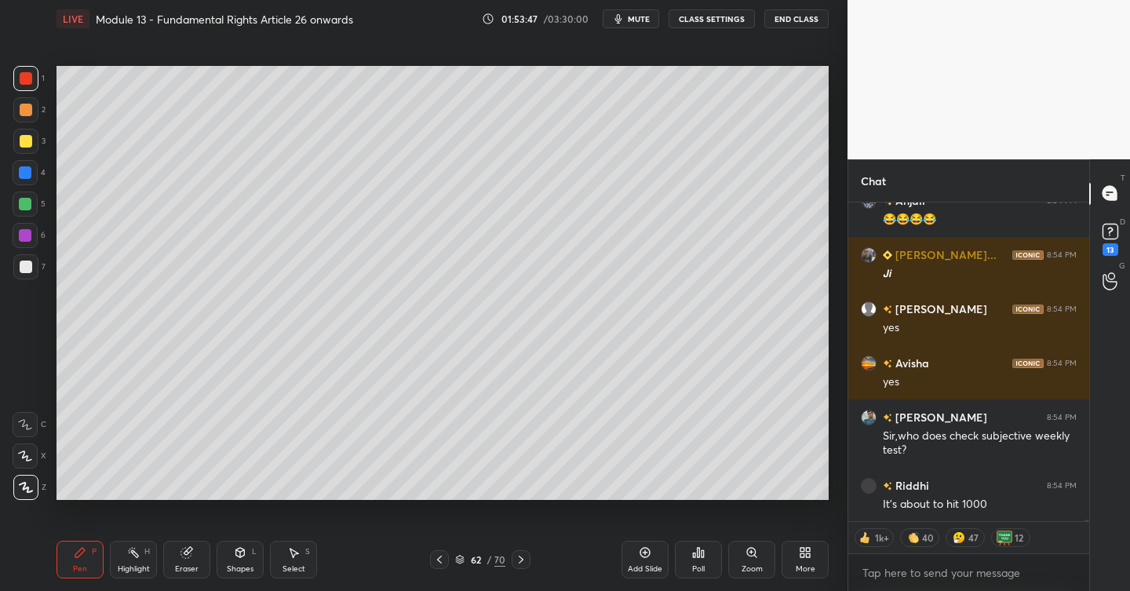
scroll to position [77304, 0]
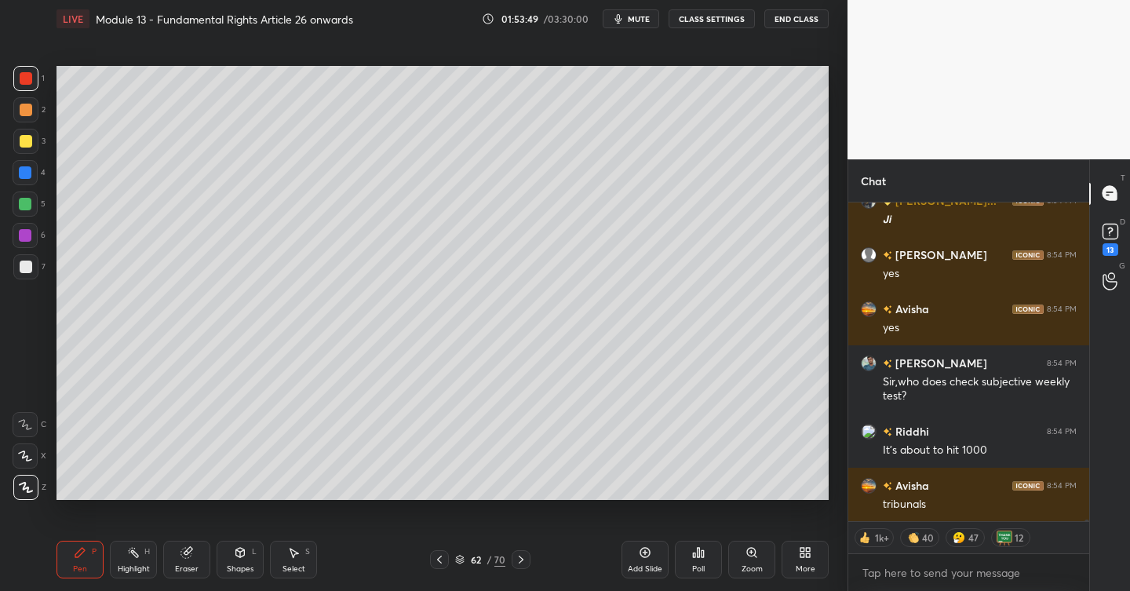
click at [31, 139] on div at bounding box center [26, 141] width 13 height 13
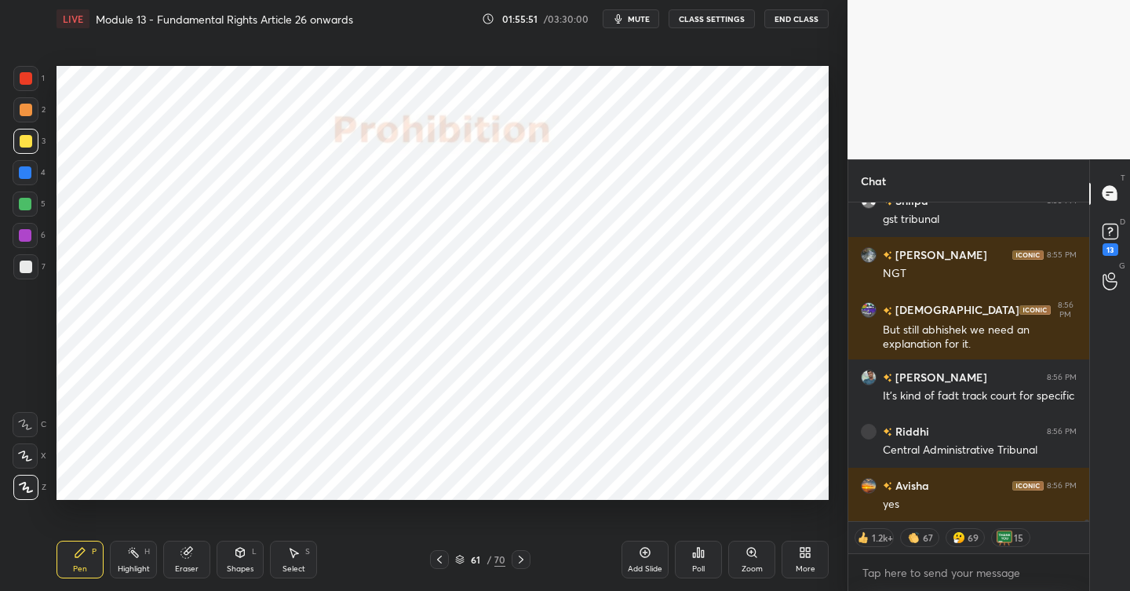
scroll to position [78568, 0]
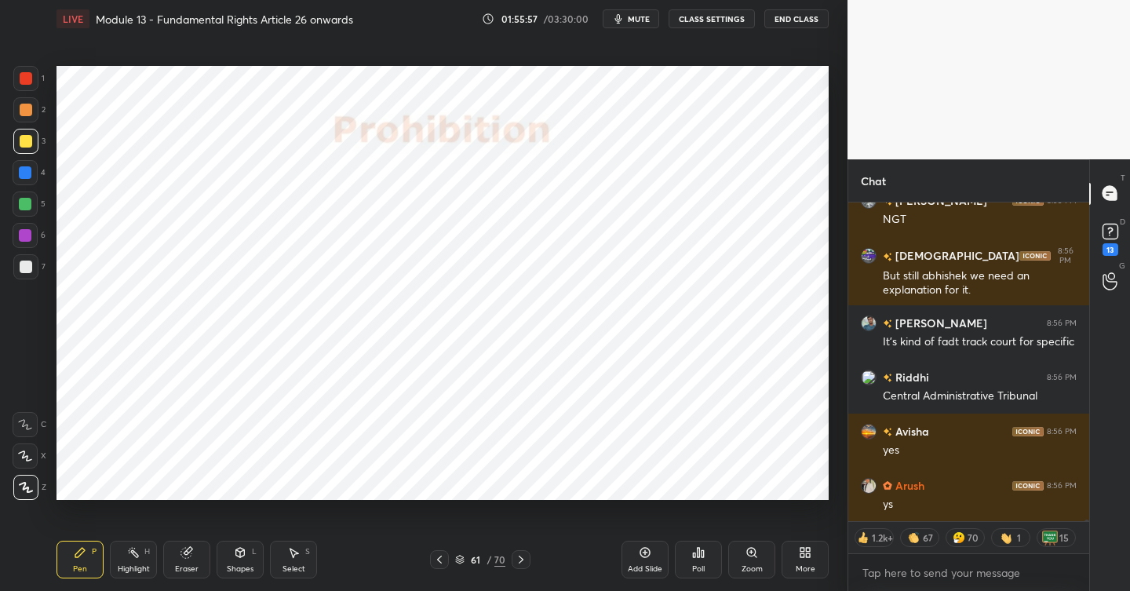
click at [34, 77] on div at bounding box center [25, 78] width 25 height 25
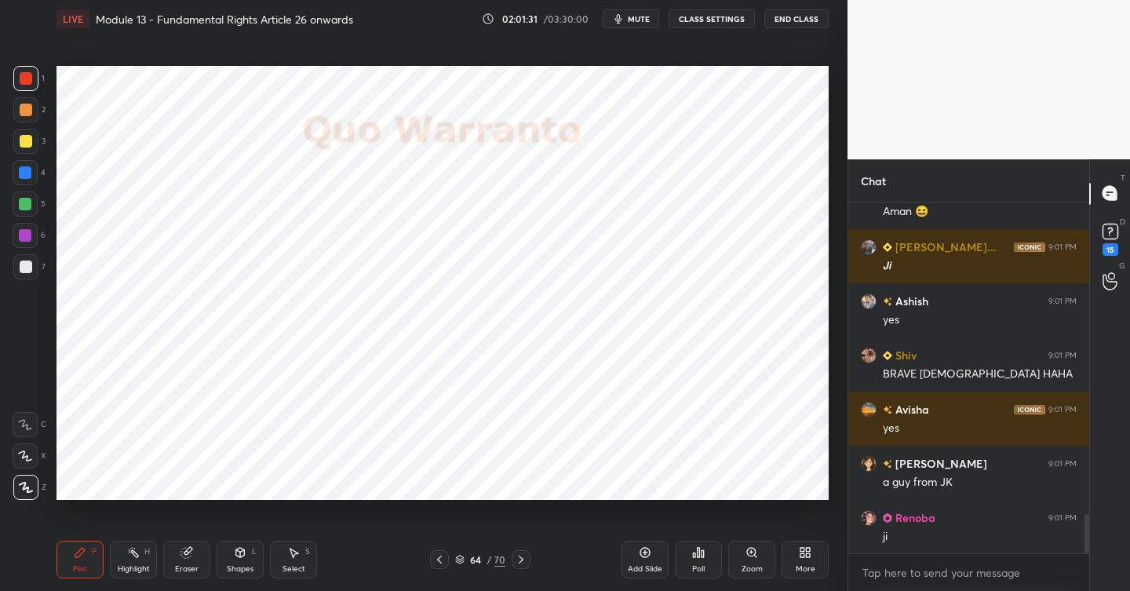
scroll to position [2813, 0]
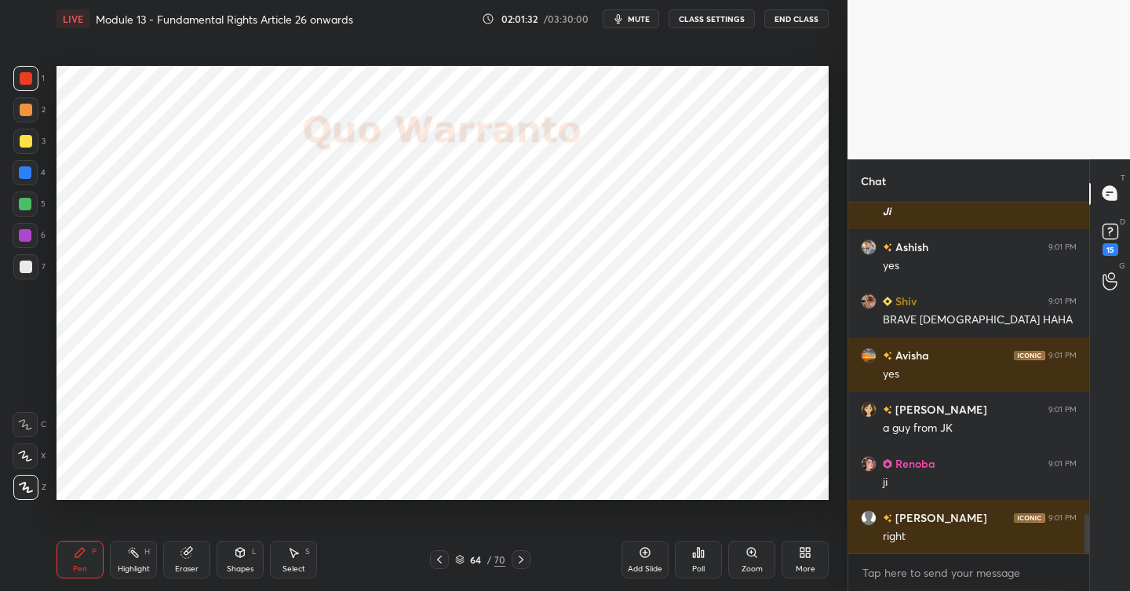
drag, startPoint x: 653, startPoint y: 556, endPoint x: 641, endPoint y: 555, distance: 12.6
click at [653, 556] on div "Add Slide" at bounding box center [645, 560] width 47 height 38
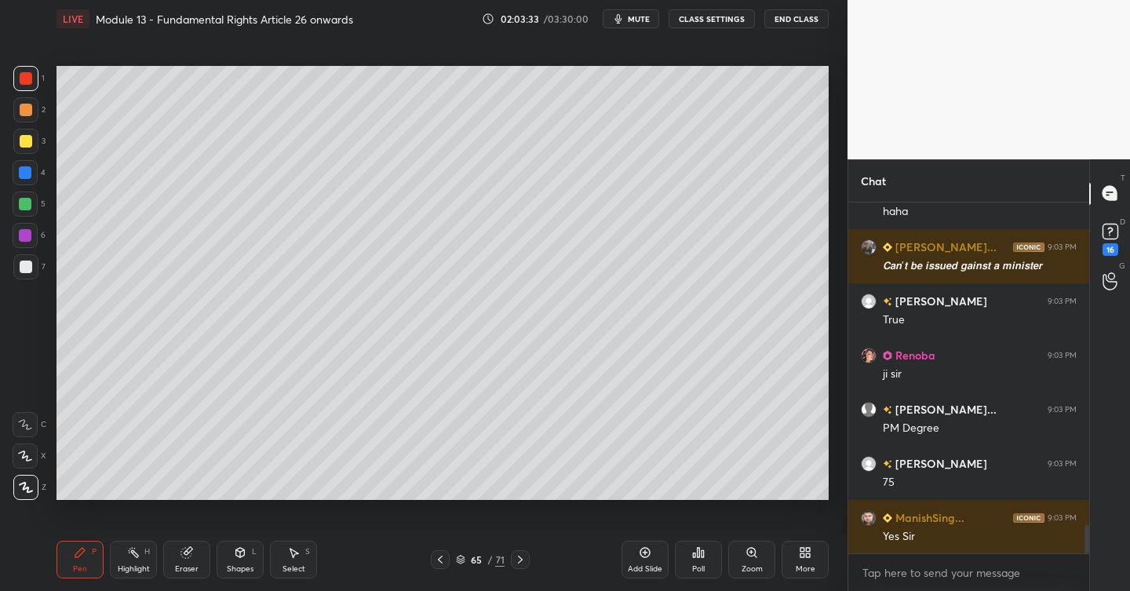
scroll to position [4060, 0]
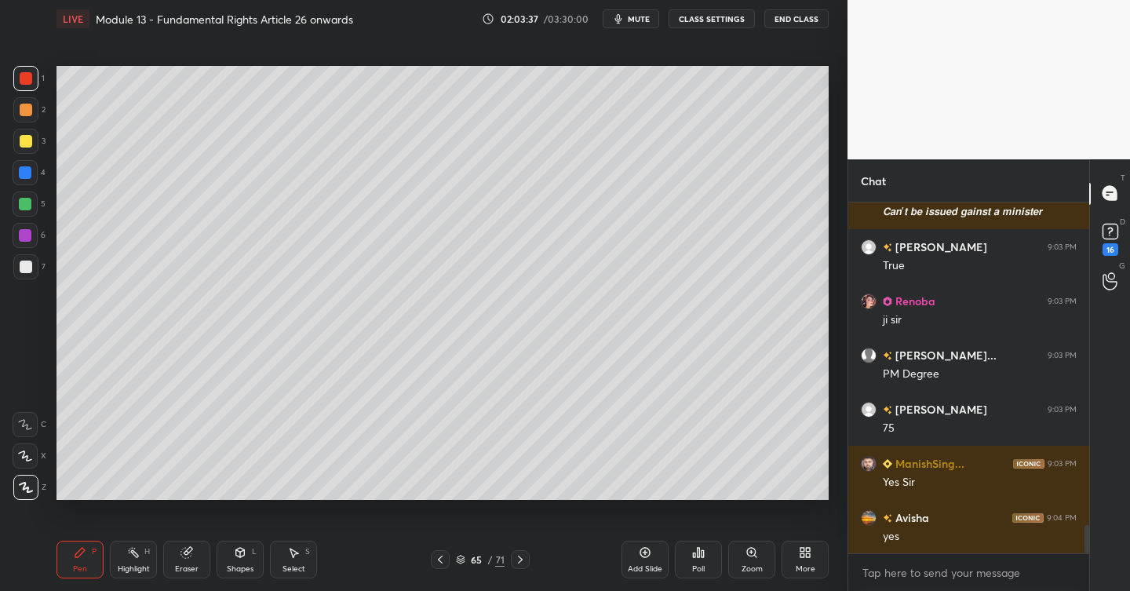
drag, startPoint x: 652, startPoint y: 557, endPoint x: 642, endPoint y: 550, distance: 12.4
click at [652, 557] on div "Add Slide" at bounding box center [645, 560] width 47 height 38
drag, startPoint x: 28, startPoint y: 265, endPoint x: 45, endPoint y: 259, distance: 17.4
click at [29, 265] on div at bounding box center [26, 267] width 13 height 13
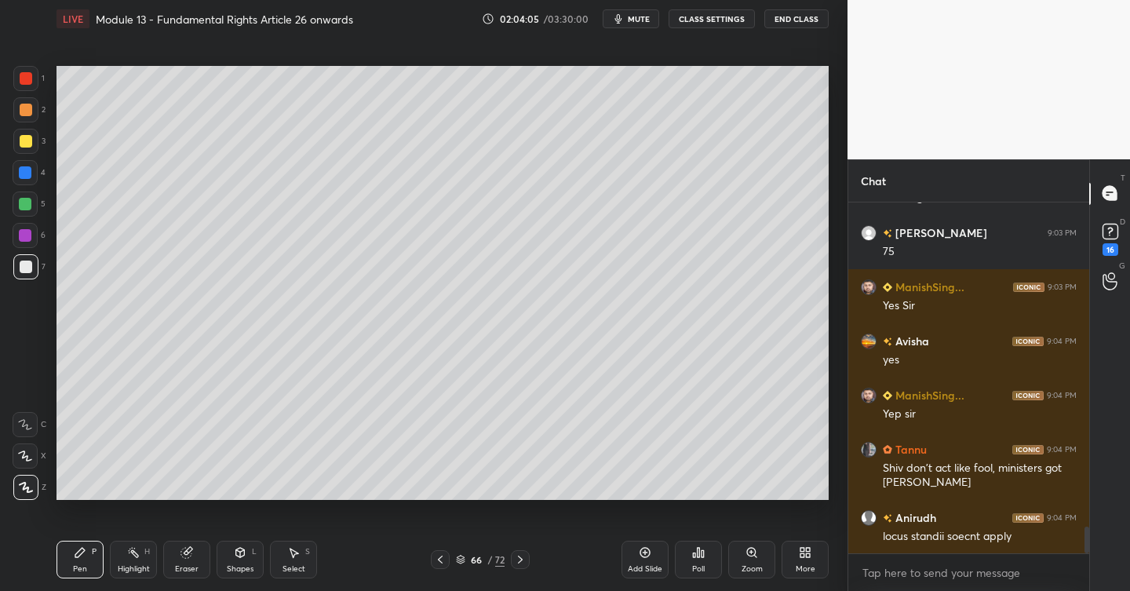
scroll to position [4231, 0]
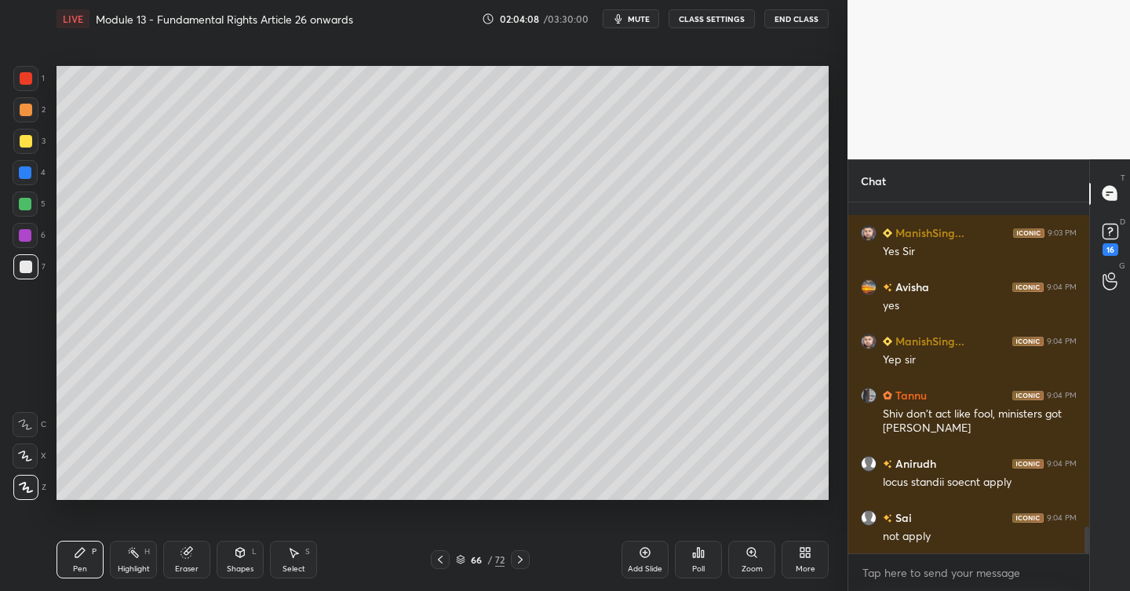
click at [31, 138] on div at bounding box center [26, 141] width 13 height 13
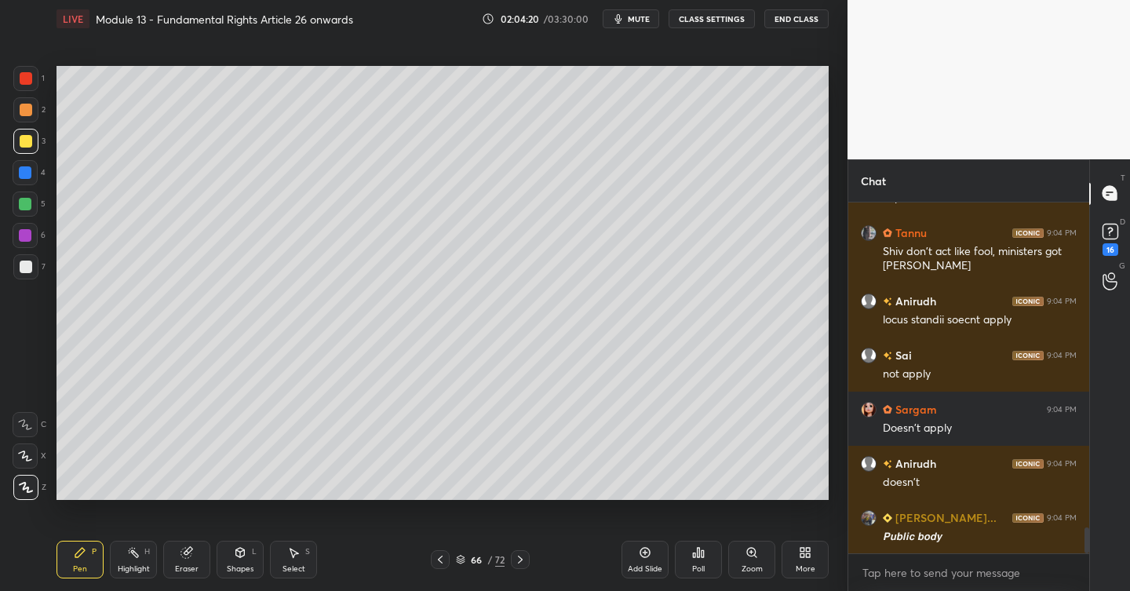
scroll to position [4447, 0]
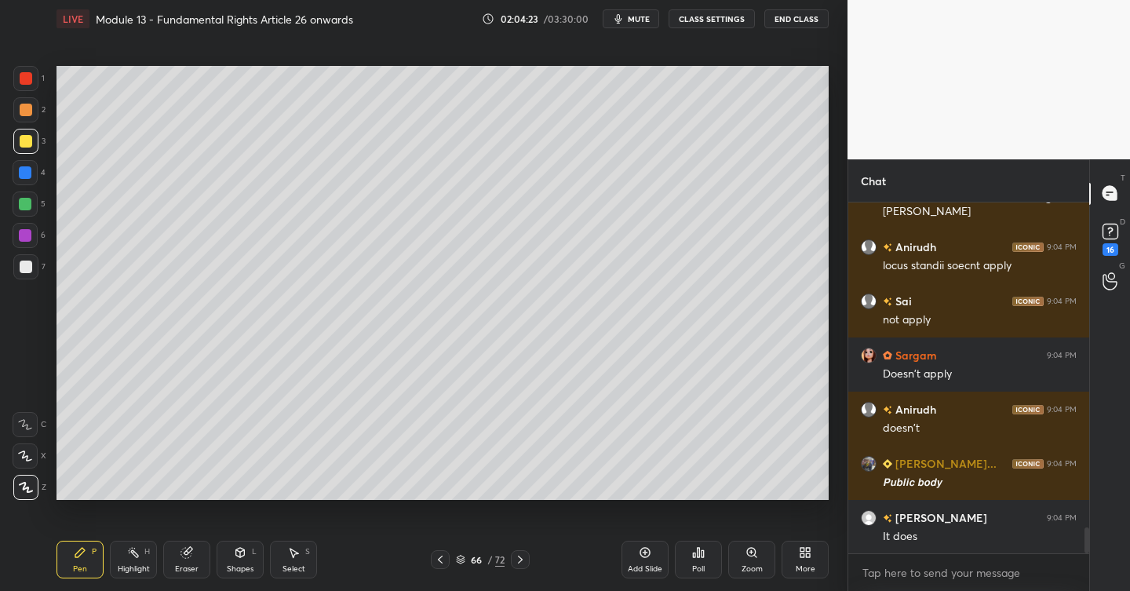
drag, startPoint x: 31, startPoint y: 240, endPoint x: 50, endPoint y: 243, distance: 19.8
click at [32, 240] on div at bounding box center [25, 235] width 25 height 25
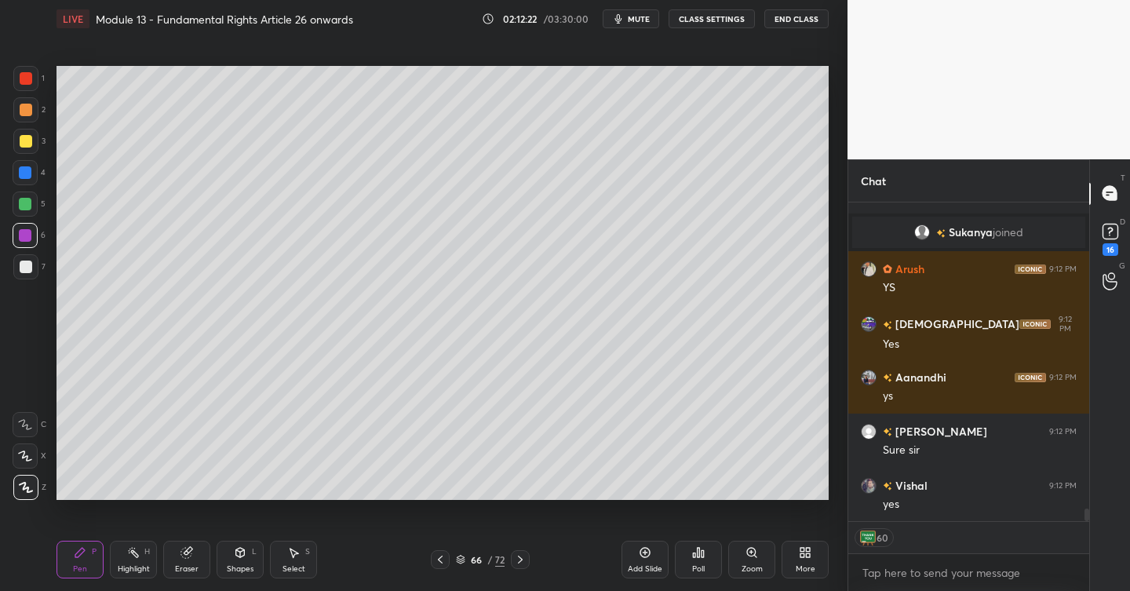
scroll to position [7721, 0]
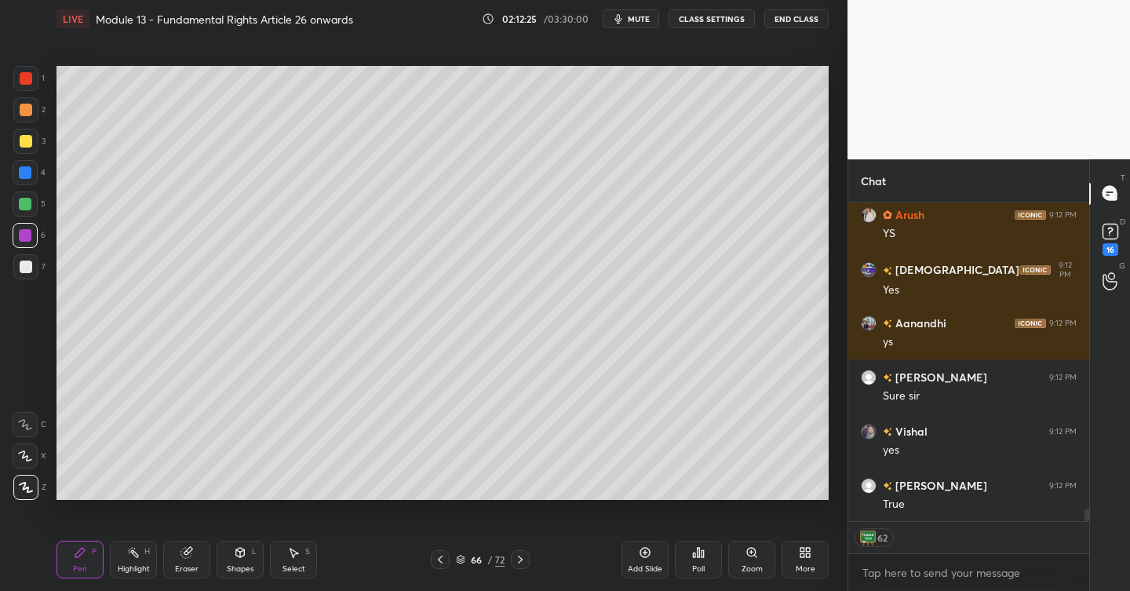
click at [519, 558] on icon at bounding box center [520, 559] width 13 height 13
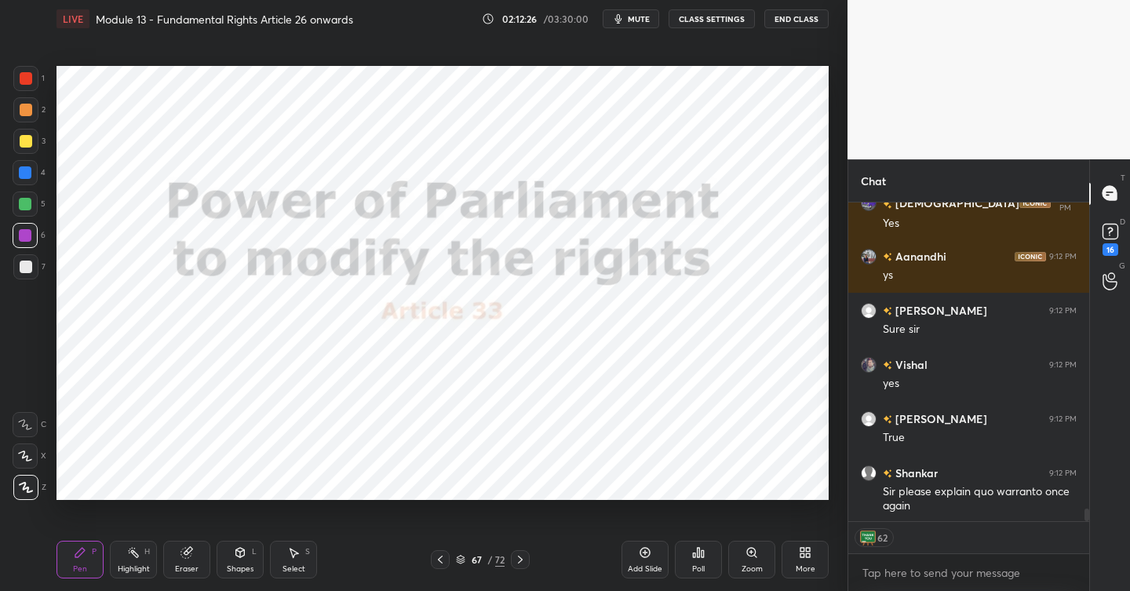
scroll to position [7756, 0]
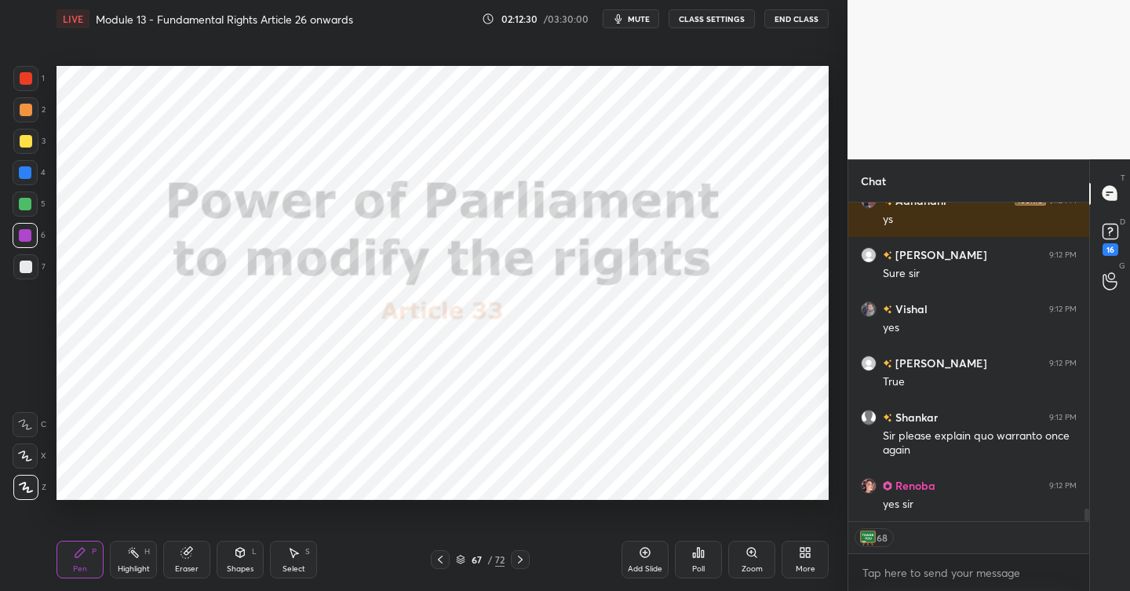
click at [705, 553] on div "Poll" at bounding box center [698, 560] width 47 height 38
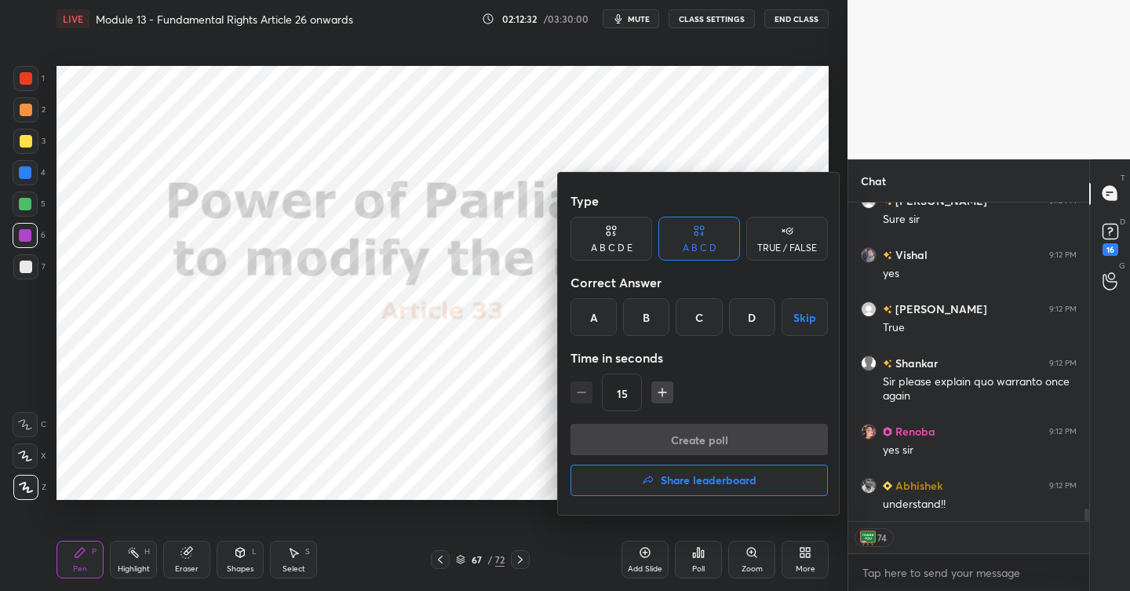
scroll to position [7850, 0]
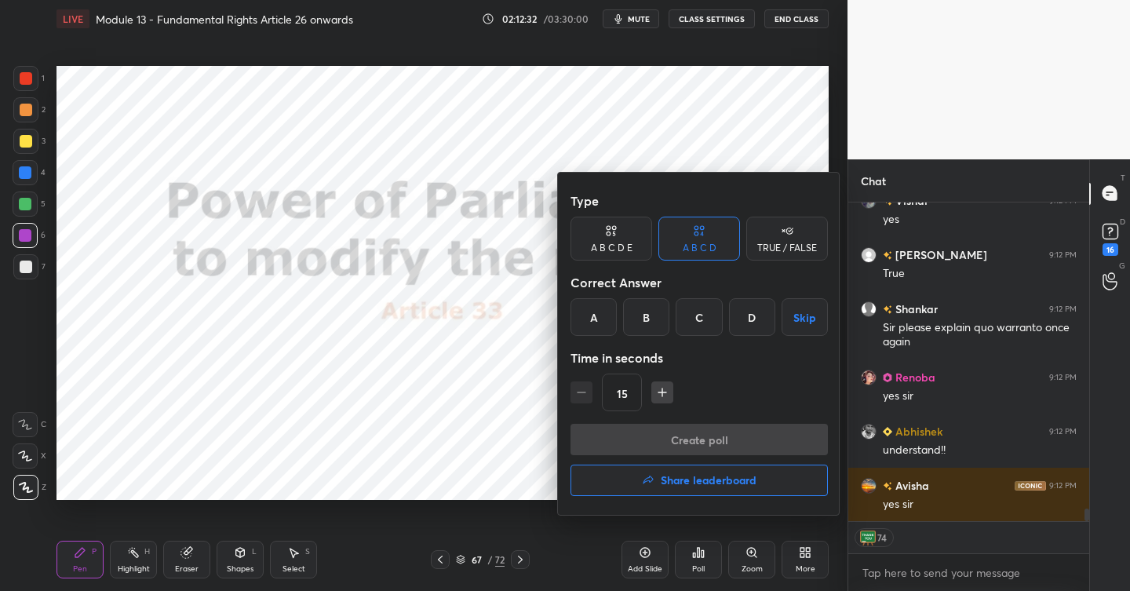
click at [495, 505] on div at bounding box center [565, 295] width 1130 height 591
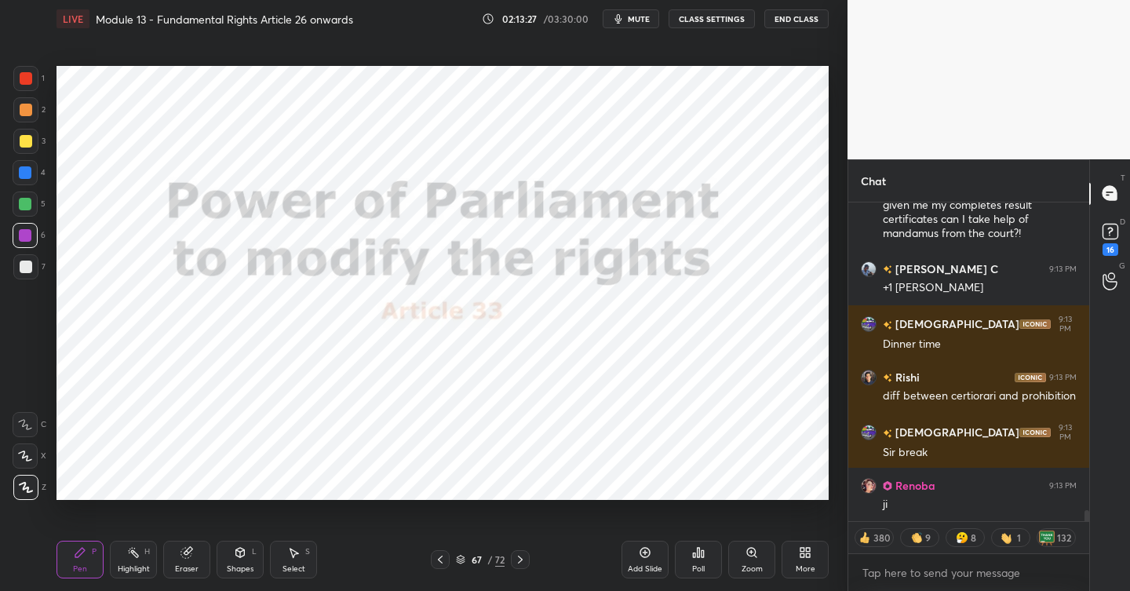
scroll to position [8775, 0]
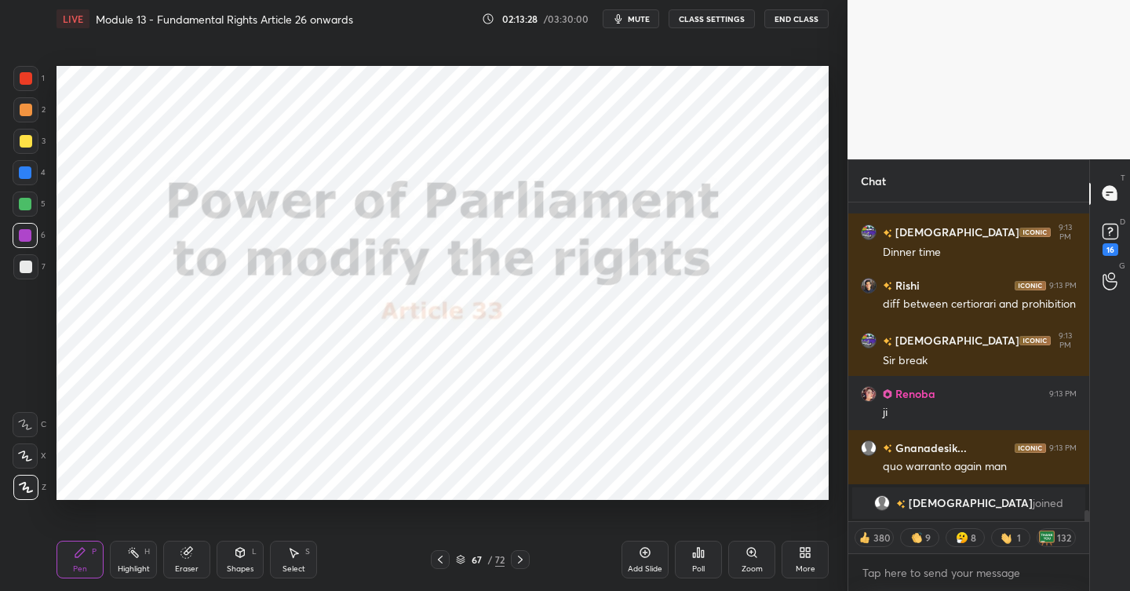
click at [29, 83] on div at bounding box center [26, 78] width 13 height 13
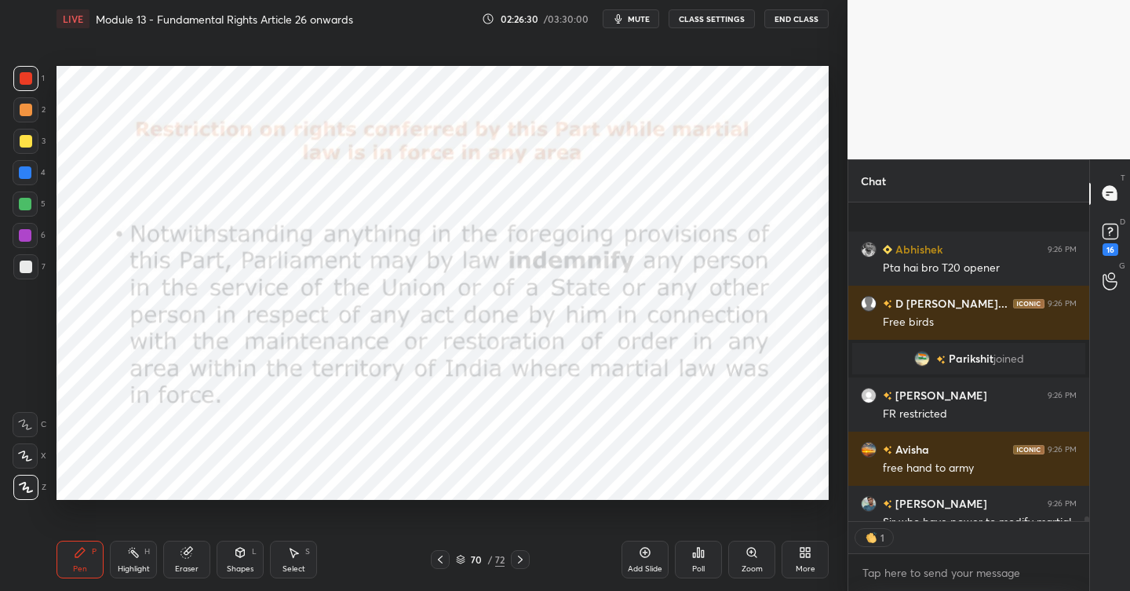
scroll to position [22665, 0]
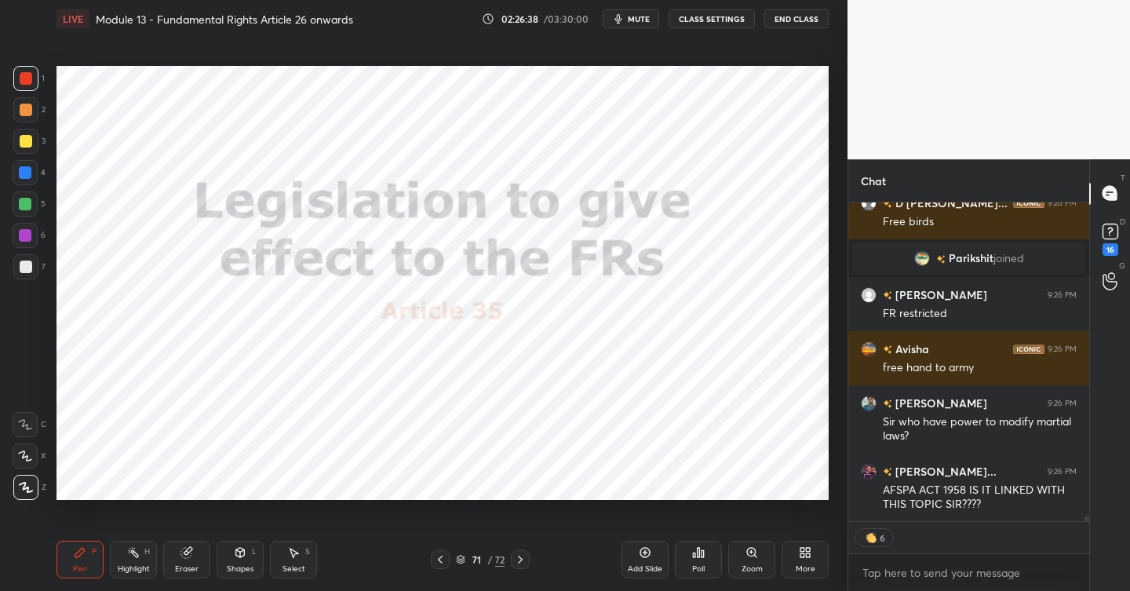
drag, startPoint x: 650, startPoint y: 550, endPoint x: 637, endPoint y: 553, distance: 12.9
click at [650, 552] on icon at bounding box center [645, 552] width 13 height 13
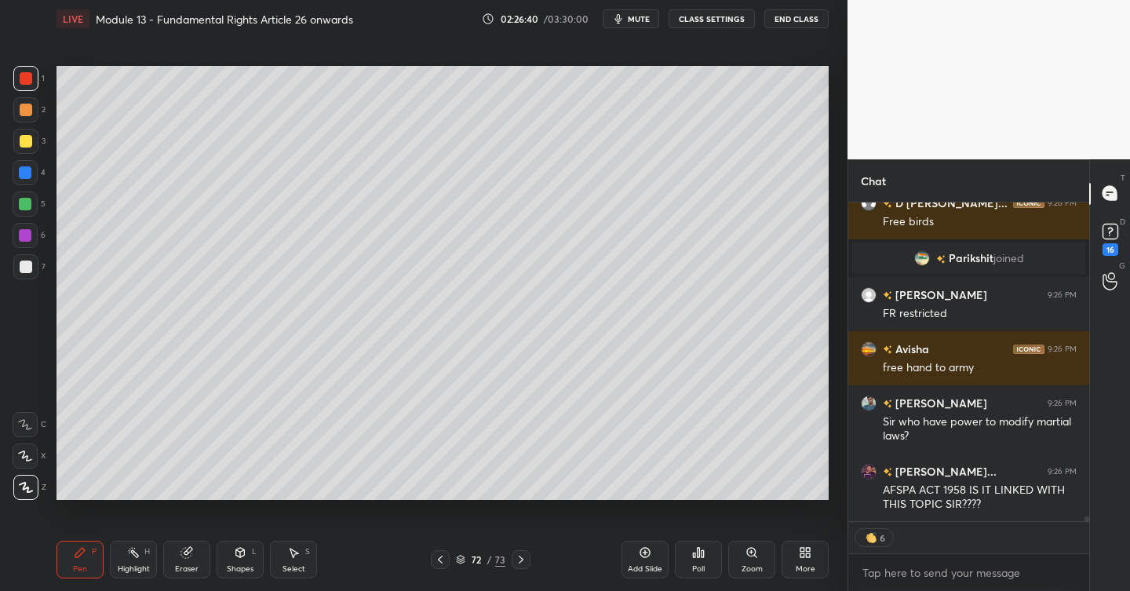
click at [31, 140] on div at bounding box center [25, 141] width 25 height 25
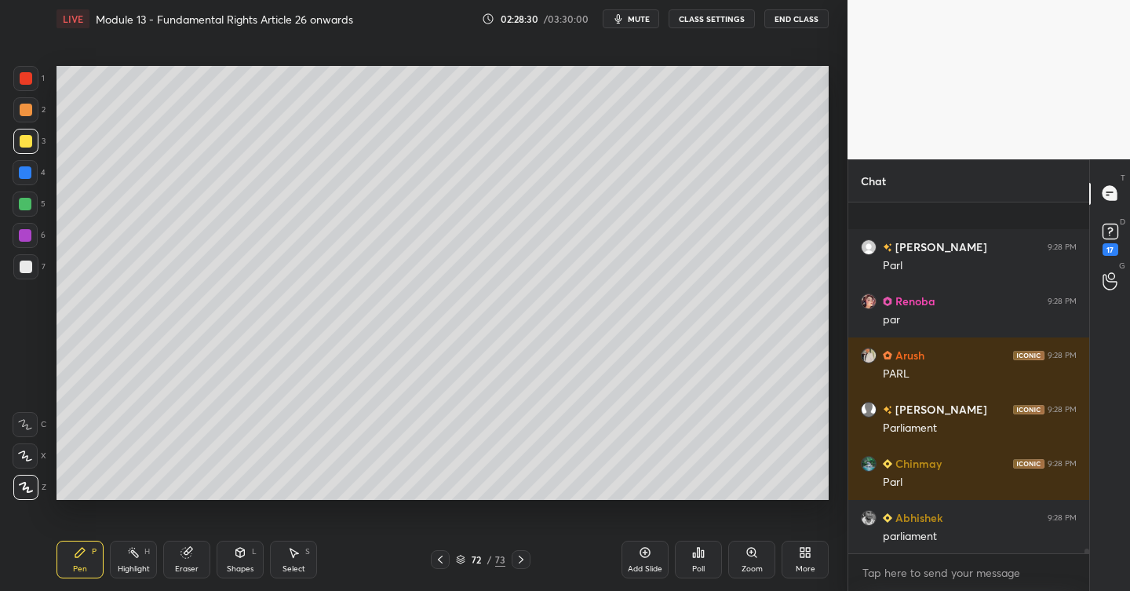
scroll to position [24661, 0]
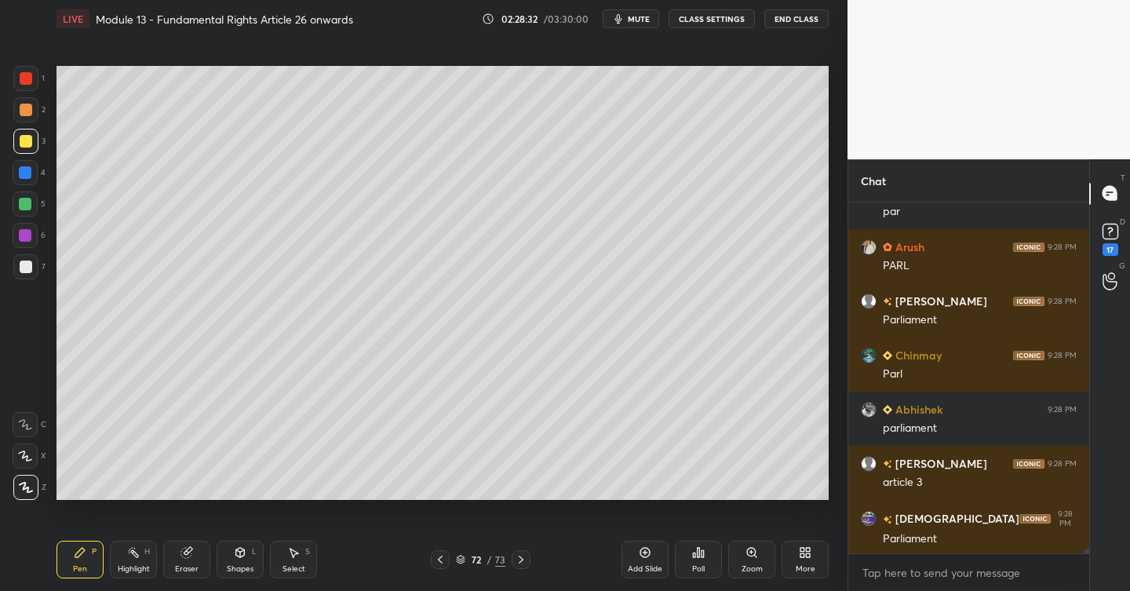
click at [656, 565] on div "Add Slide" at bounding box center [645, 569] width 35 height 8
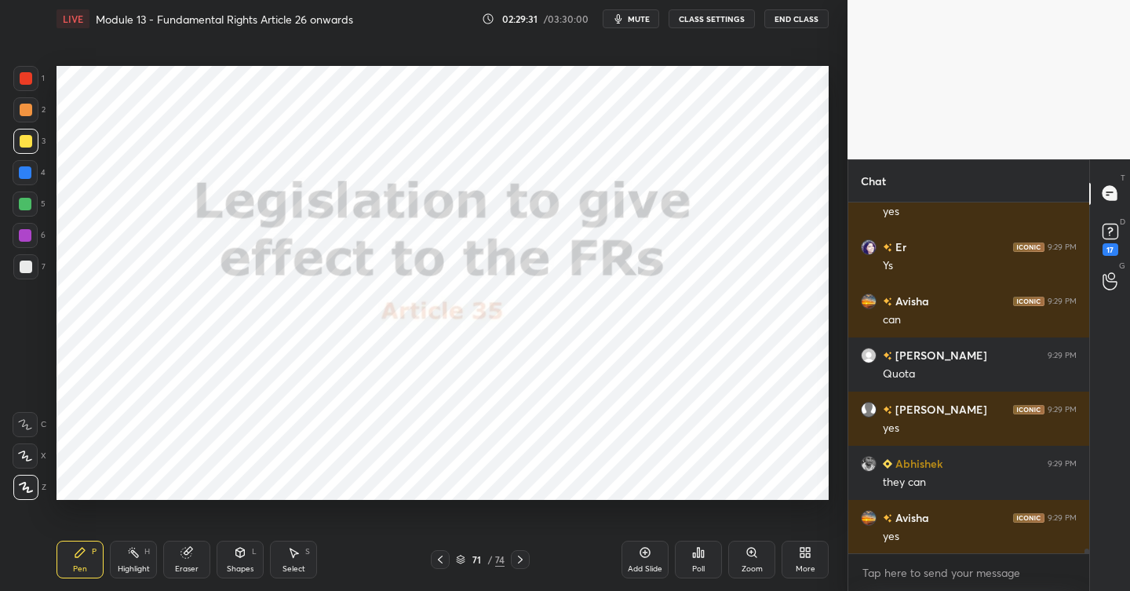
scroll to position [25977, 0]
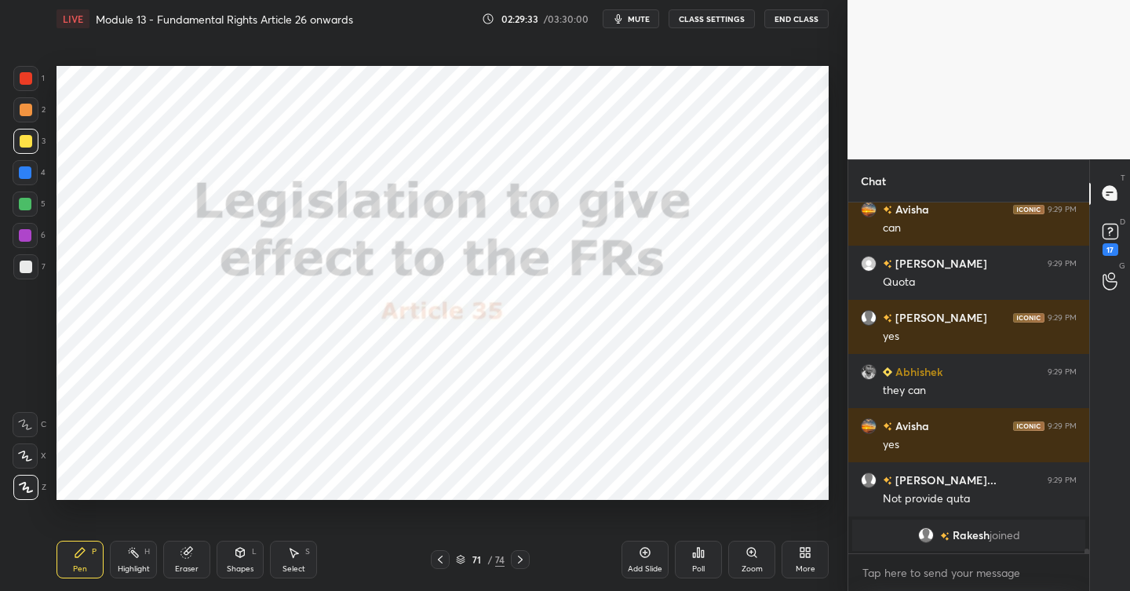
click at [27, 77] on div at bounding box center [26, 78] width 13 height 13
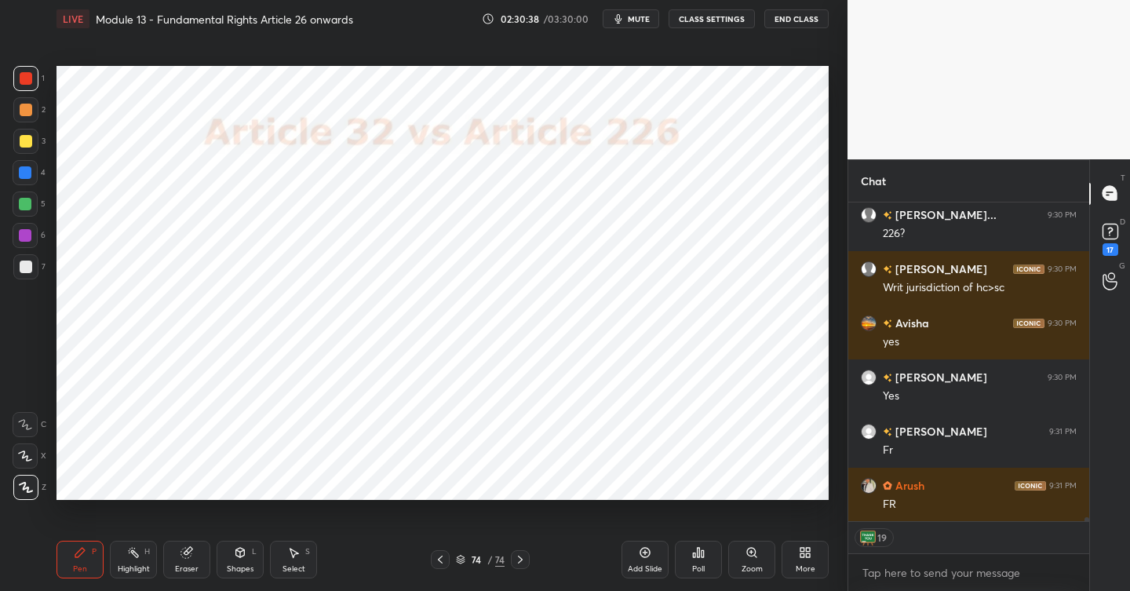
scroll to position [26855, 0]
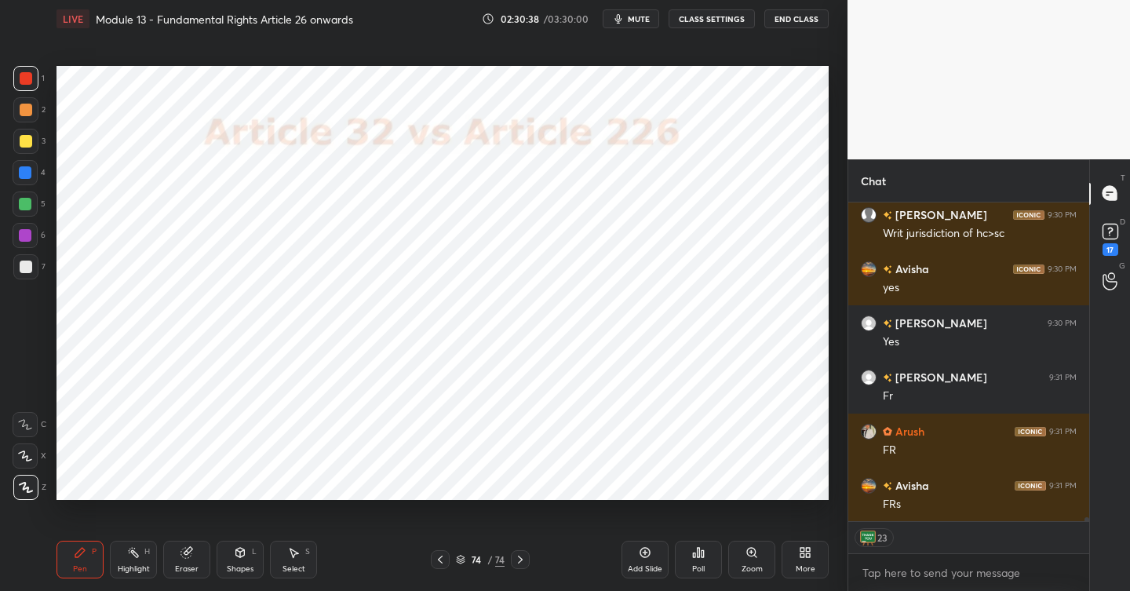
click at [38, 265] on div "7" at bounding box center [29, 266] width 32 height 25
drag, startPoint x: 40, startPoint y: 261, endPoint x: 31, endPoint y: 272, distance: 14.6
click at [35, 261] on div "7" at bounding box center [29, 266] width 32 height 25
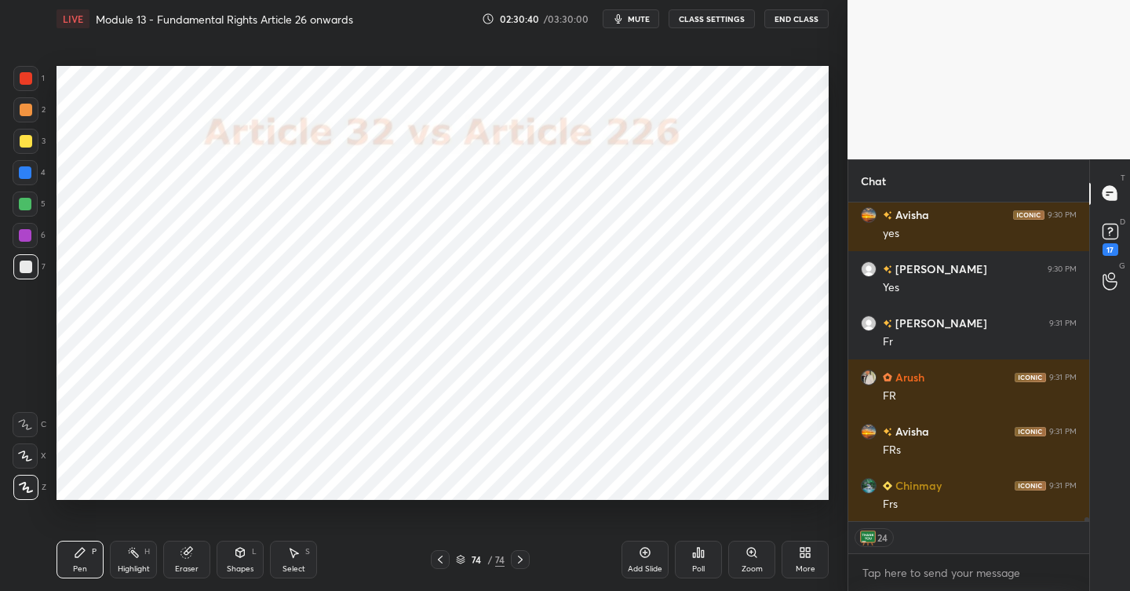
drag, startPoint x: 651, startPoint y: 553, endPoint x: 586, endPoint y: 513, distance: 76.5
click at [647, 553] on icon at bounding box center [645, 552] width 13 height 13
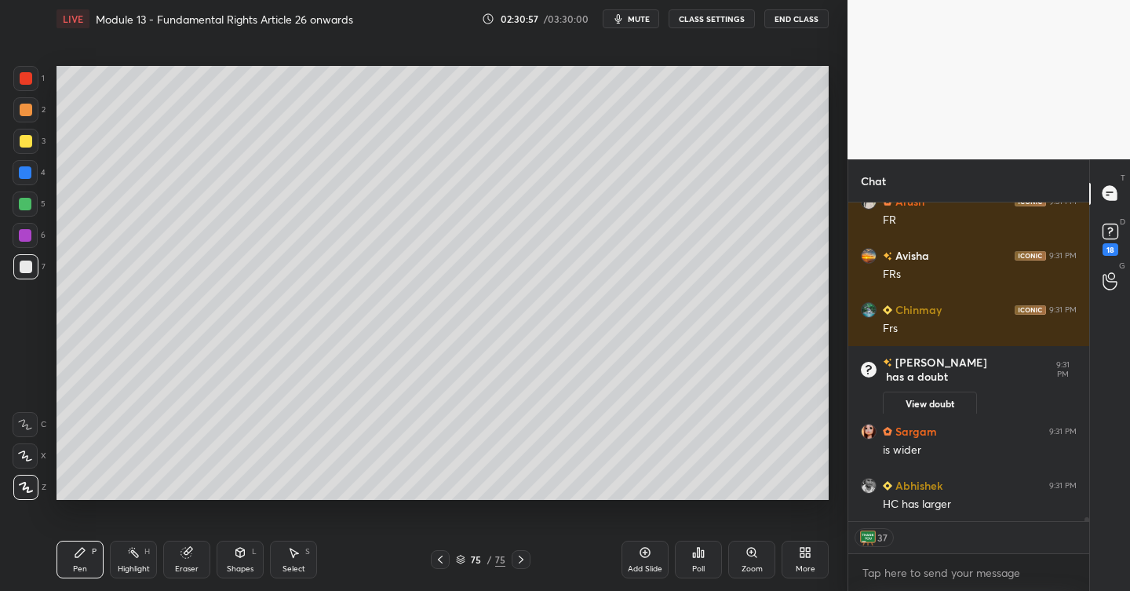
scroll to position [26739, 0]
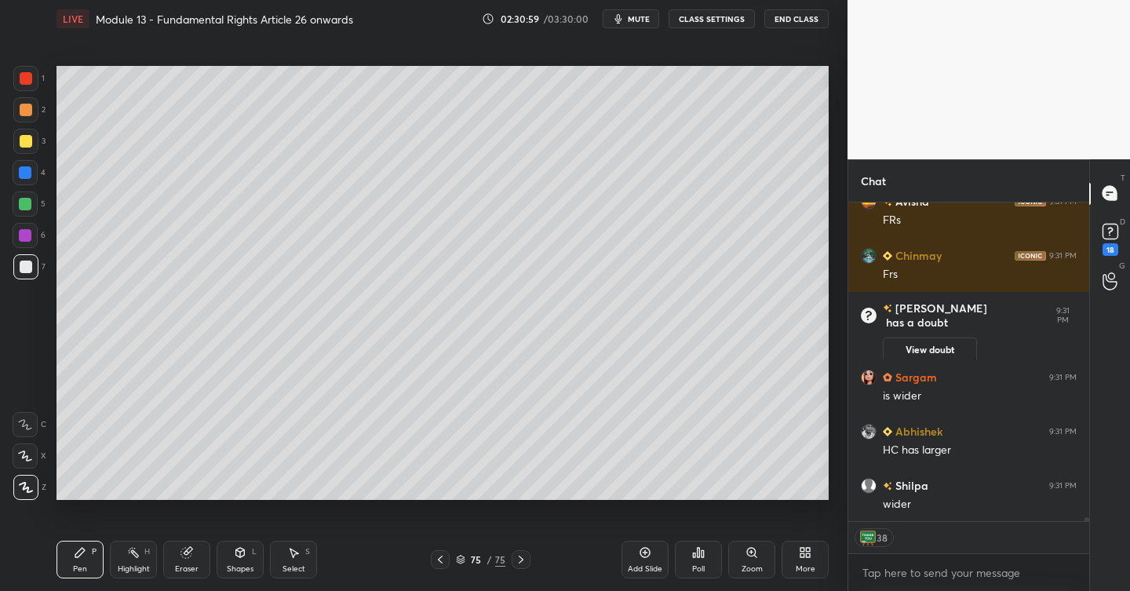
drag, startPoint x: 185, startPoint y: 546, endPoint x: 221, endPoint y: 515, distance: 46.7
click at [185, 546] on icon at bounding box center [187, 552] width 13 height 13
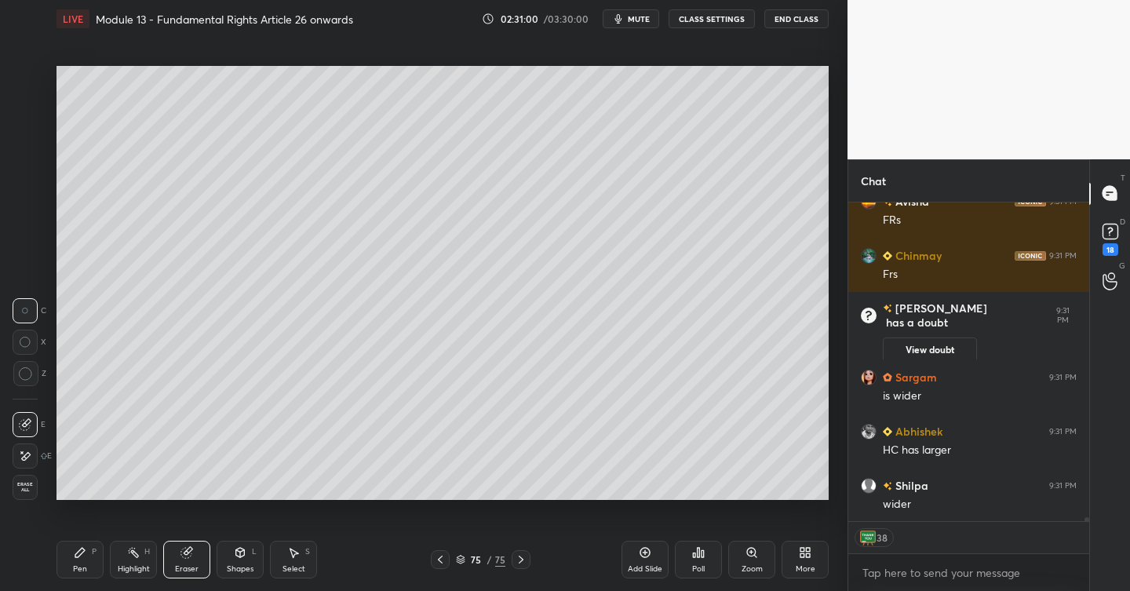
scroll to position [26793, 0]
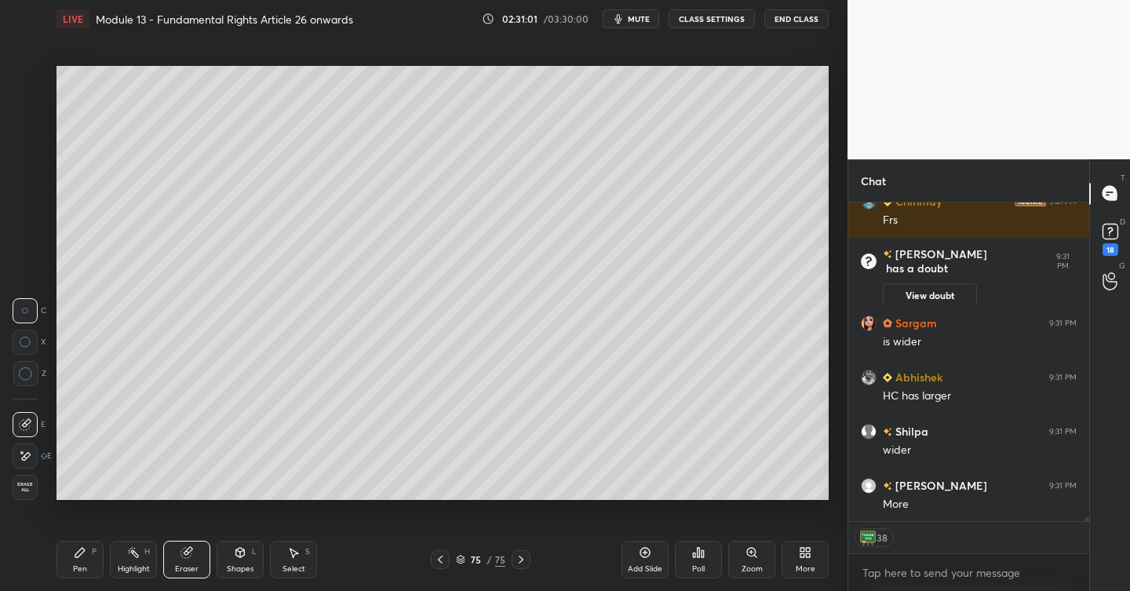
drag, startPoint x: 87, startPoint y: 550, endPoint x: 128, endPoint y: 513, distance: 55.6
click at [89, 547] on div "Pen P" at bounding box center [80, 560] width 47 height 38
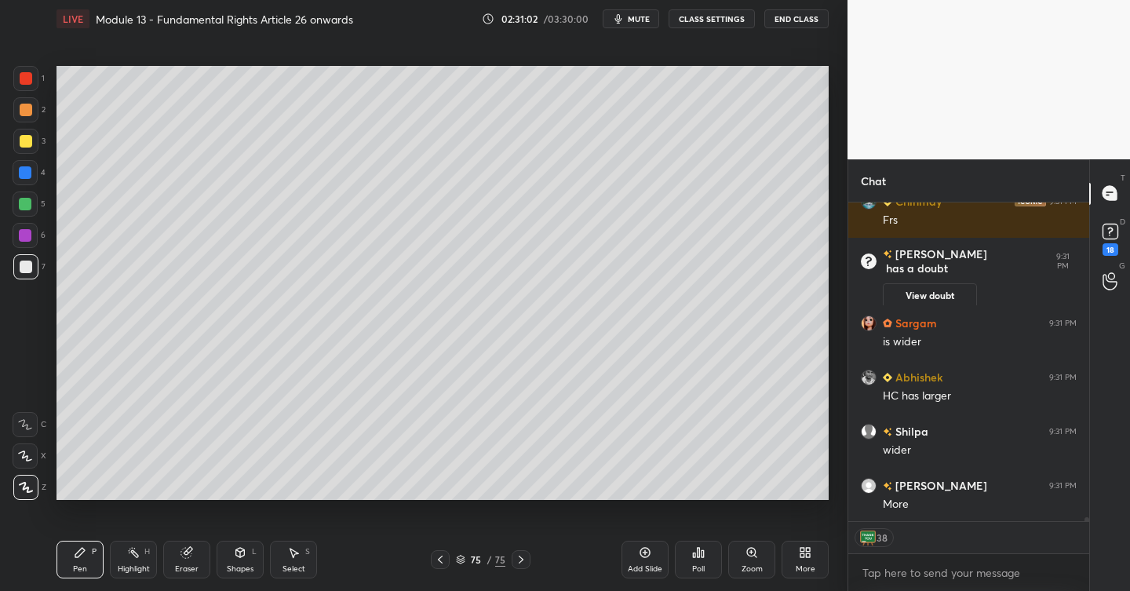
scroll to position [26847, 0]
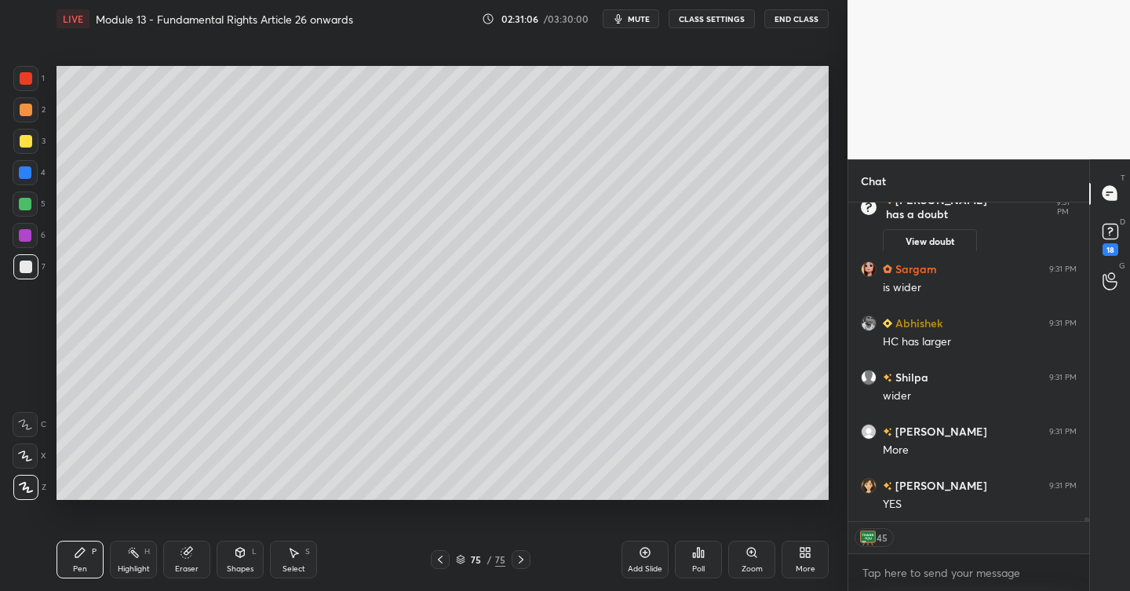
click at [646, 551] on icon at bounding box center [645, 552] width 13 height 13
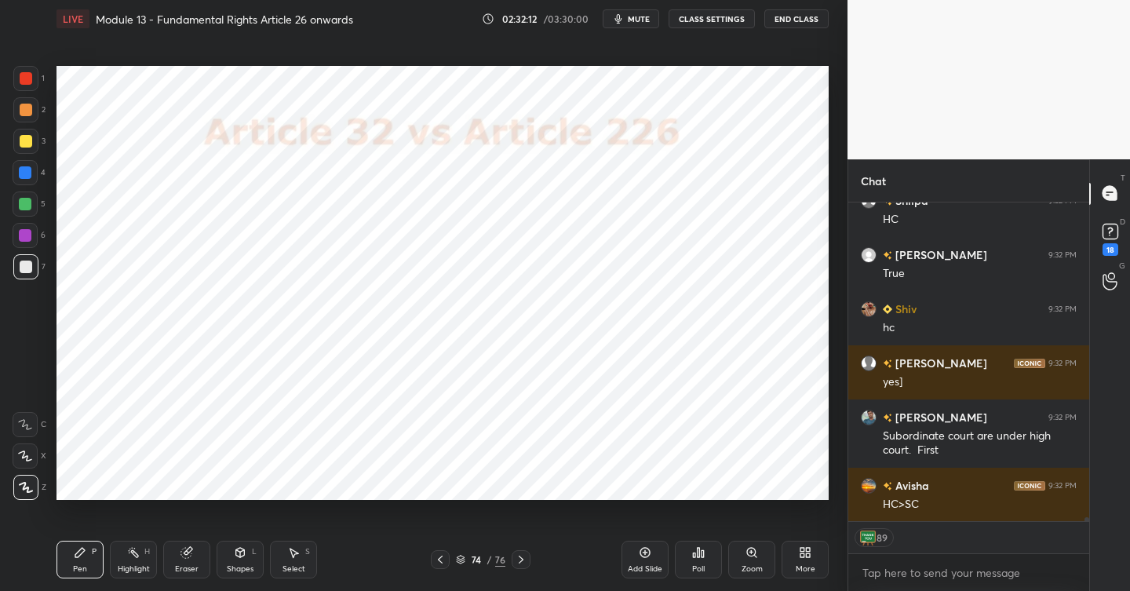
scroll to position [27743, 0]
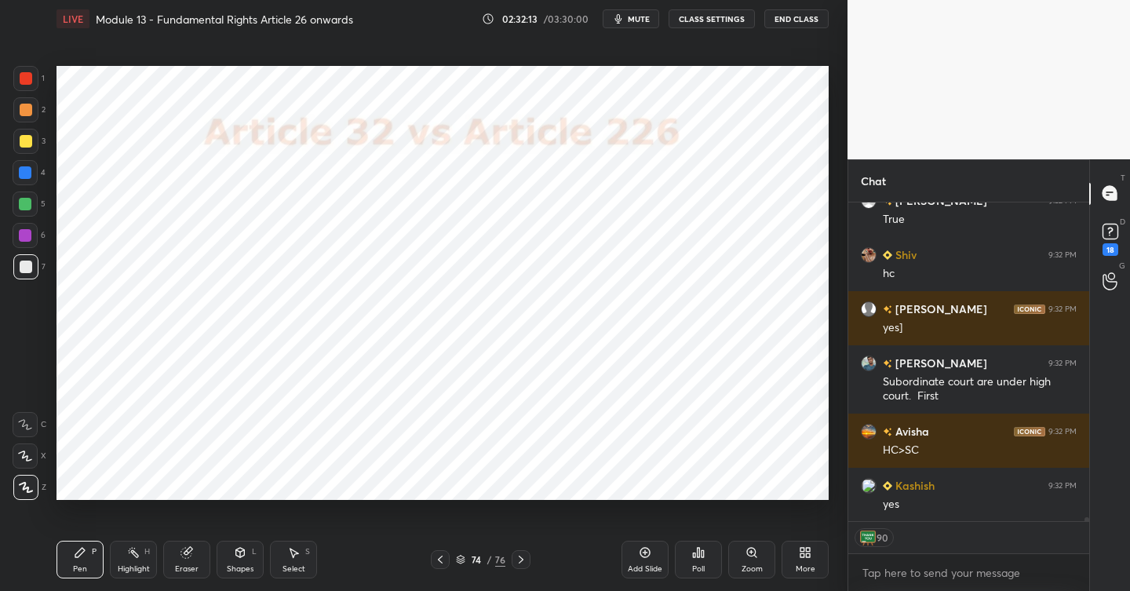
drag, startPoint x: 38, startPoint y: 184, endPoint x: 44, endPoint y: 191, distance: 9.0
click at [38, 184] on div "4" at bounding box center [29, 172] width 33 height 25
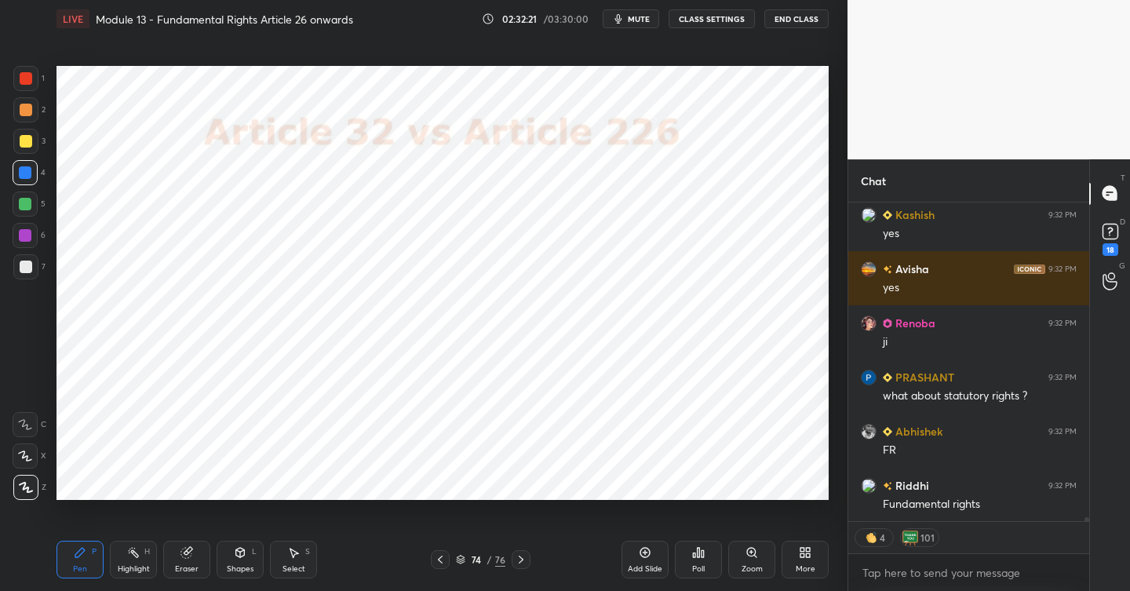
scroll to position [28083, 0]
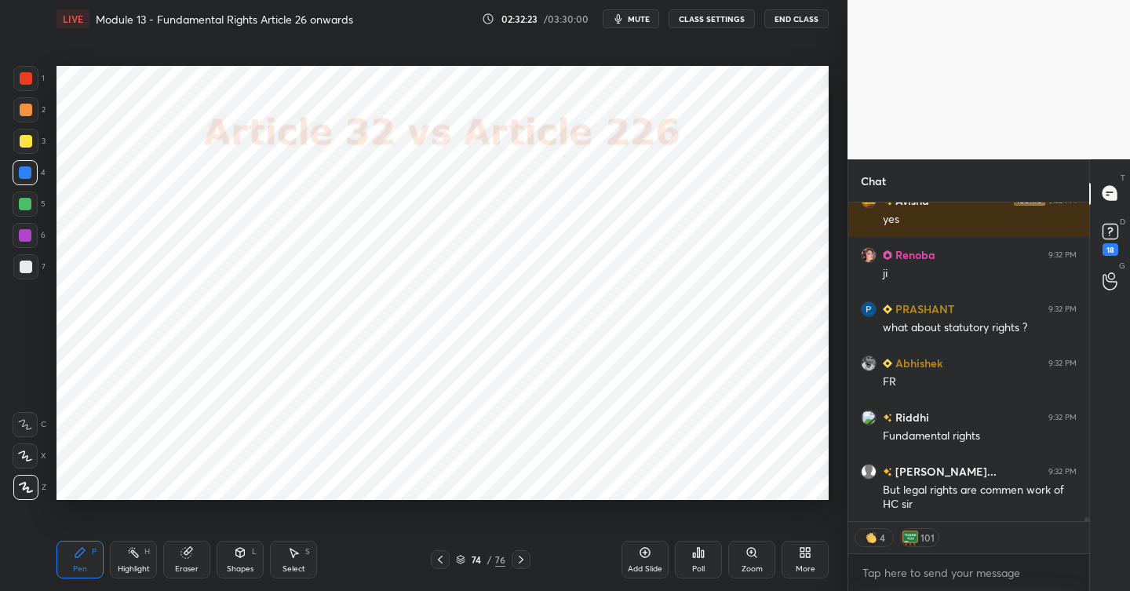
click at [524, 555] on icon at bounding box center [521, 559] width 13 height 13
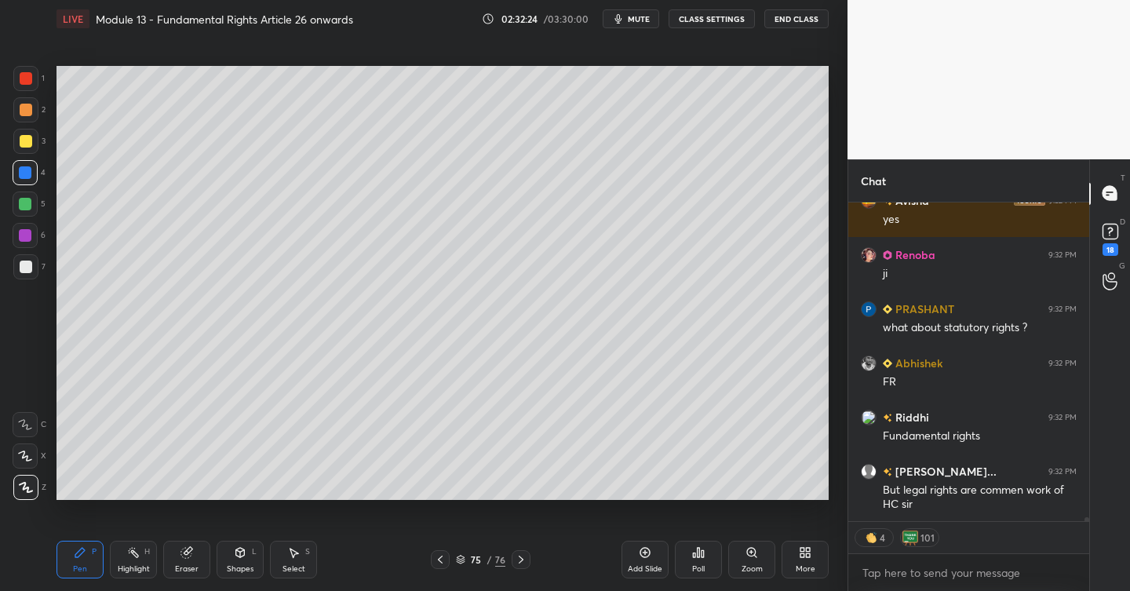
click at [525, 553] on icon at bounding box center [521, 559] width 13 height 13
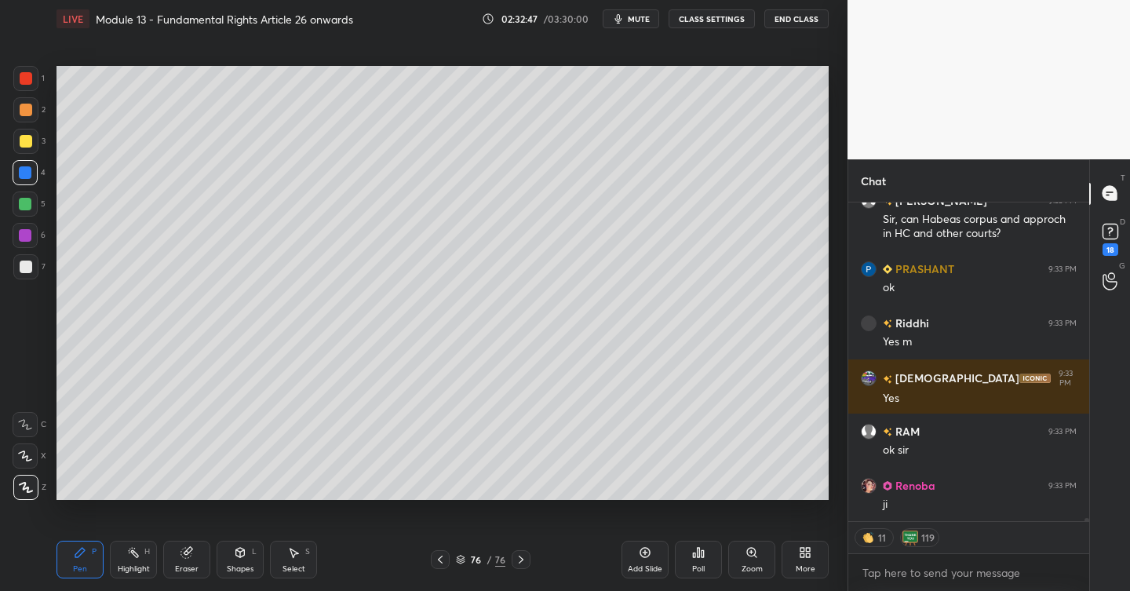
scroll to position [28638, 0]
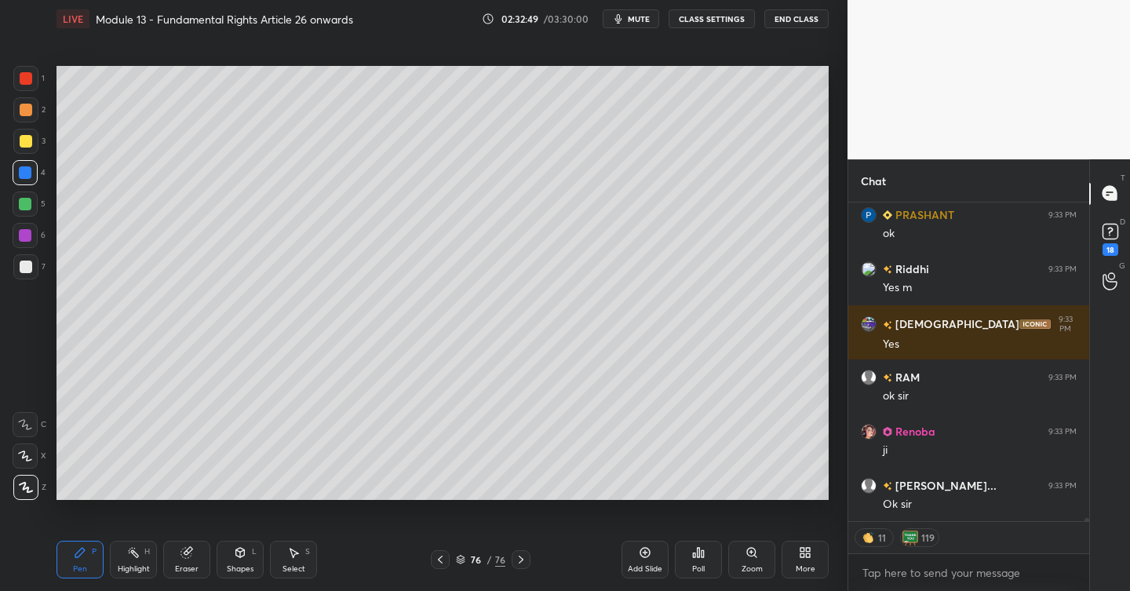
click at [519, 559] on icon at bounding box center [521, 559] width 13 height 13
click at [521, 557] on icon at bounding box center [521, 559] width 13 height 13
click at [659, 550] on div "Add Slide" at bounding box center [645, 560] width 47 height 38
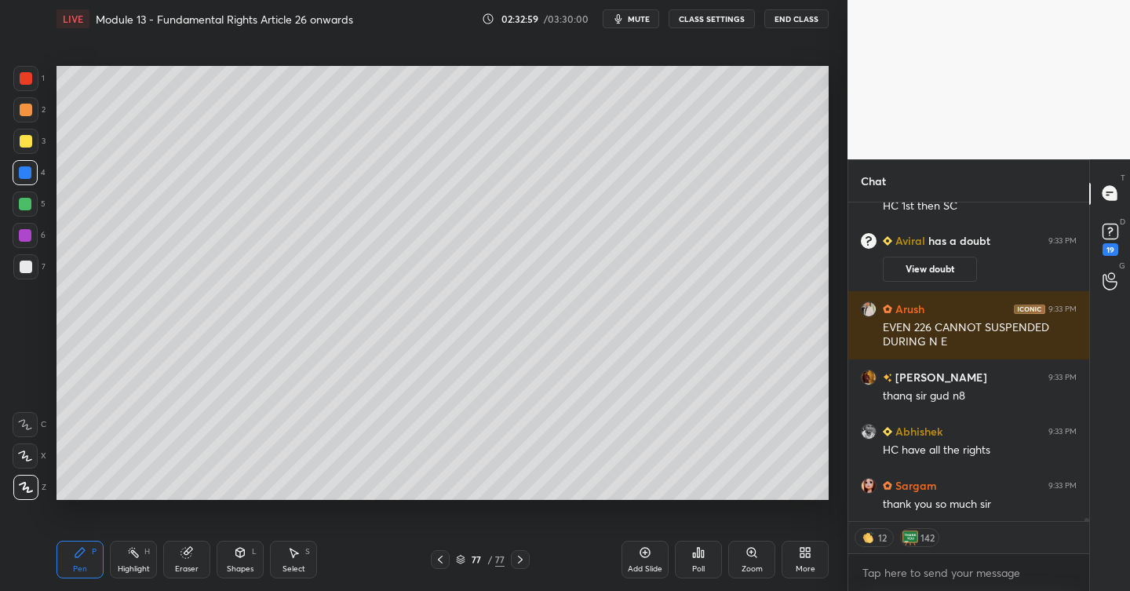
scroll to position [28695, 0]
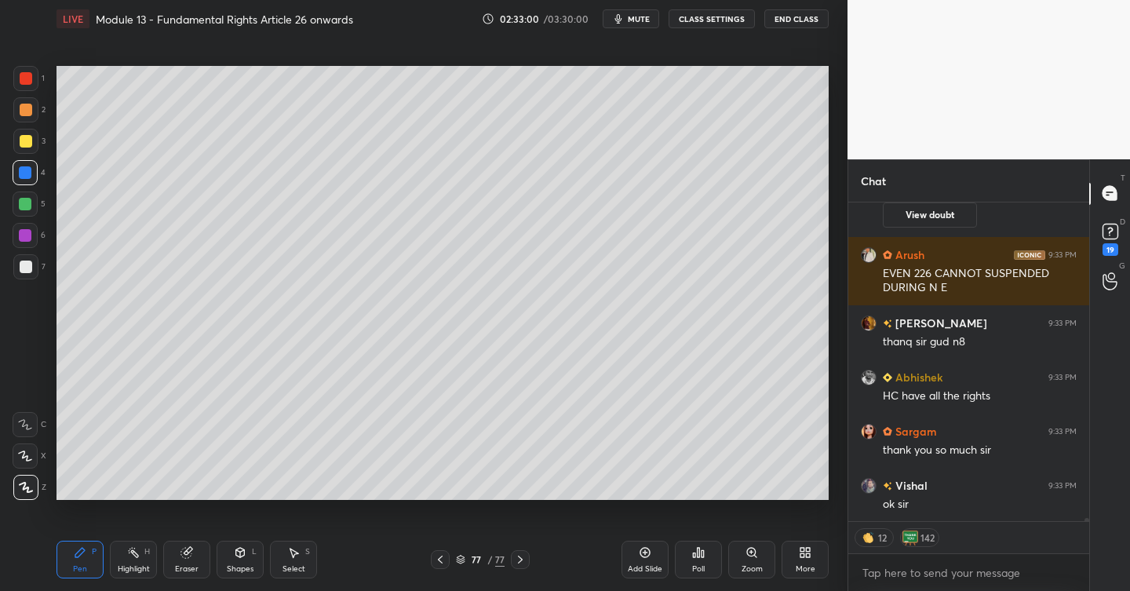
click at [689, 554] on div "Poll" at bounding box center [698, 560] width 47 height 38
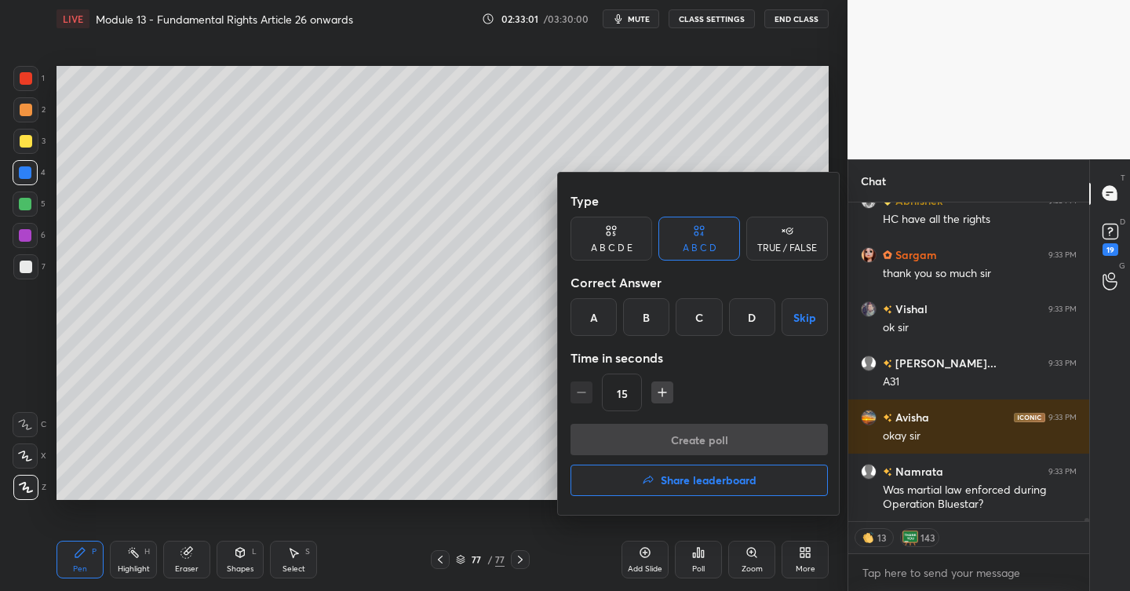
scroll to position [28926, 0]
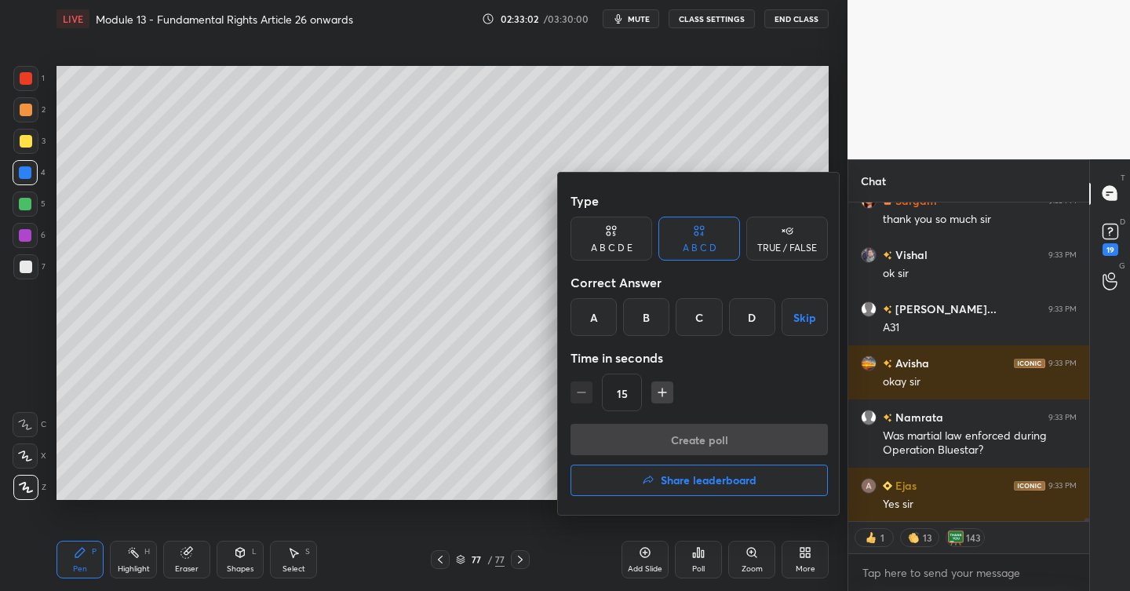
click at [770, 241] on div "TRUE / FALSE" at bounding box center [788, 239] width 82 height 44
click at [696, 319] on div "False" at bounding box center [700, 317] width 82 height 38
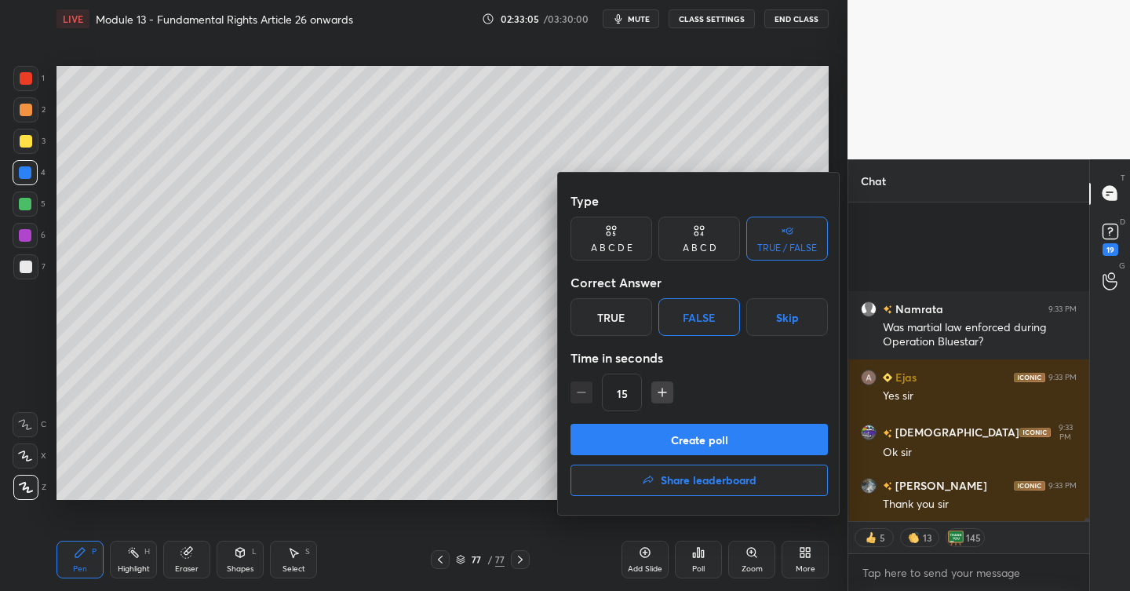
scroll to position [29197, 0]
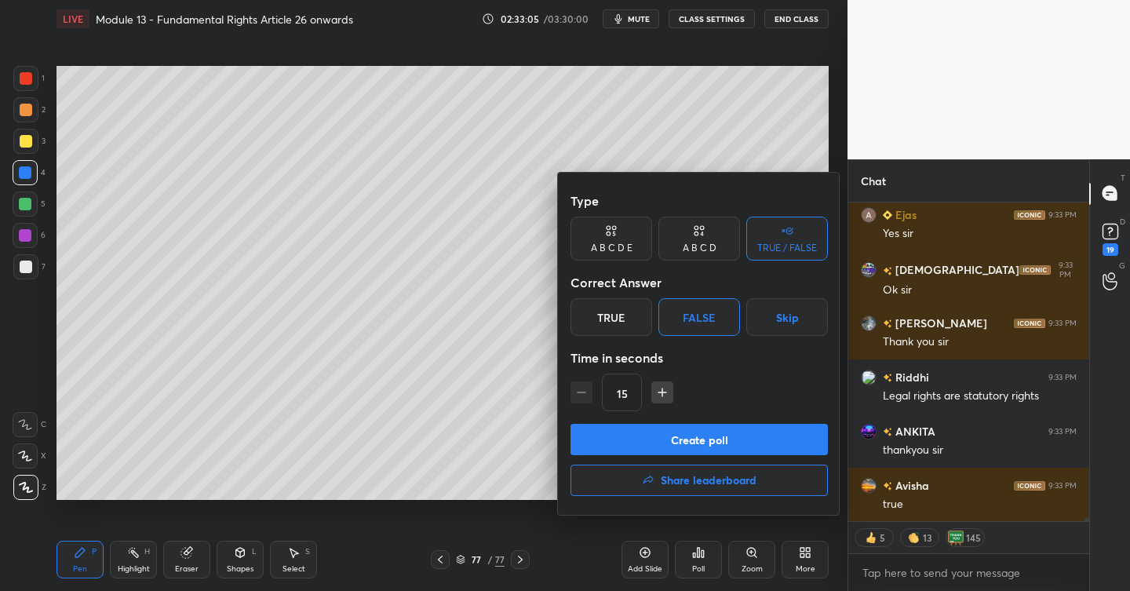
click at [635, 313] on div "True" at bounding box center [612, 317] width 82 height 38
click at [696, 432] on button "Create poll" at bounding box center [700, 439] width 258 height 31
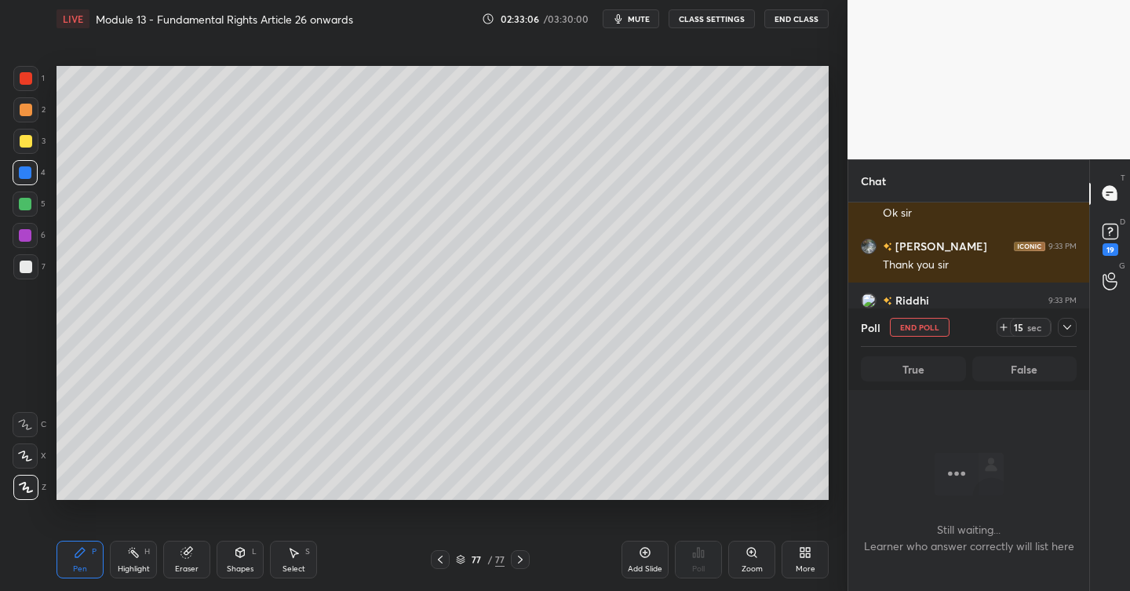
scroll to position [237, 236]
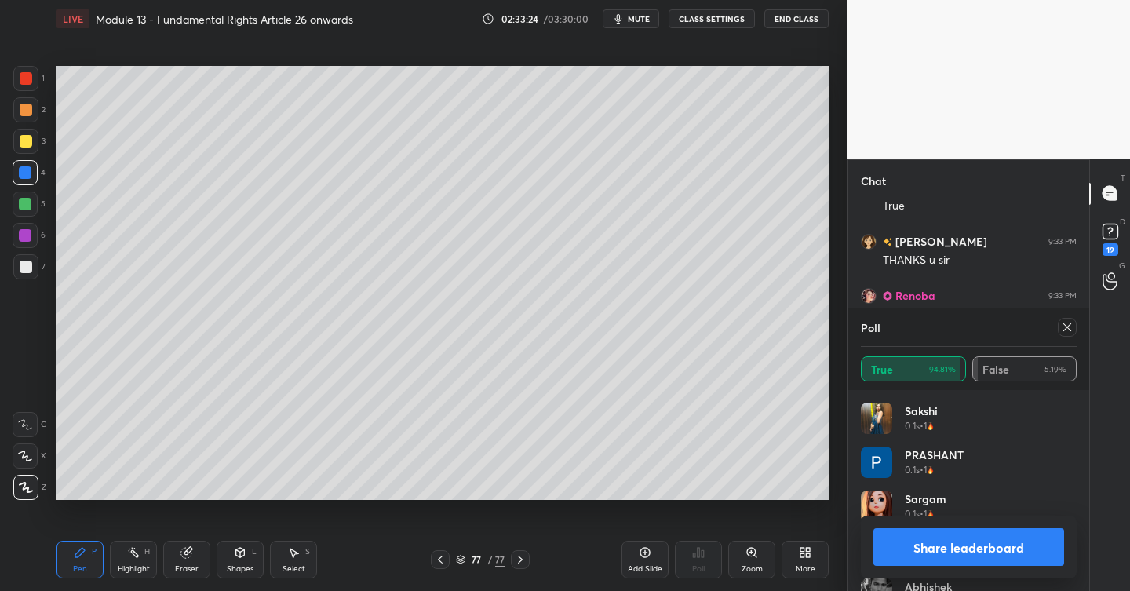
click at [1069, 327] on icon at bounding box center [1067, 327] width 13 height 13
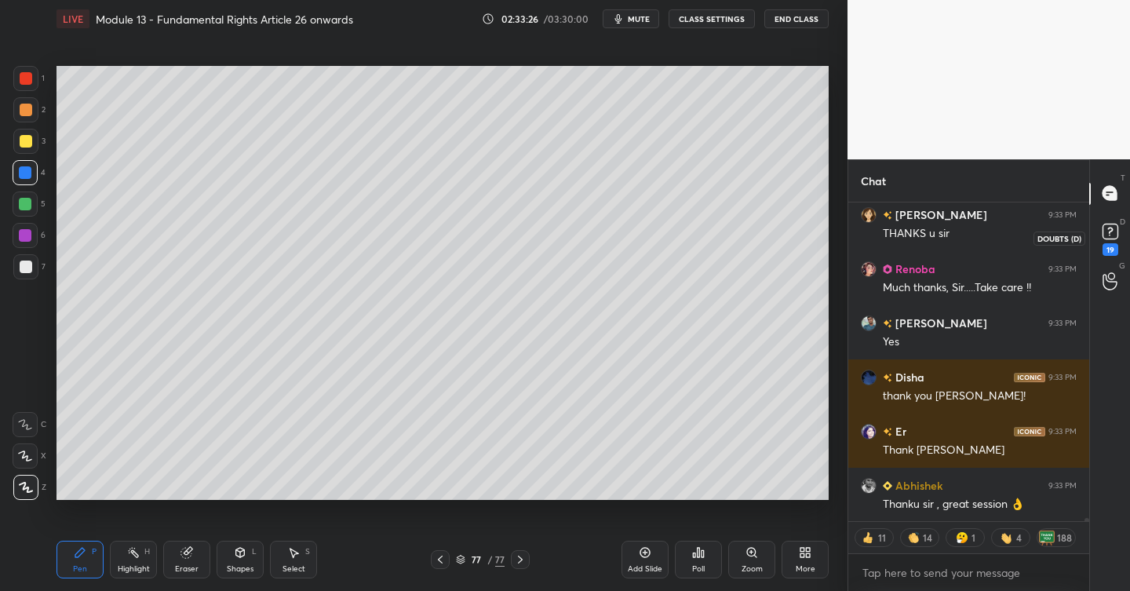
click at [1108, 223] on icon at bounding box center [1111, 232] width 24 height 24
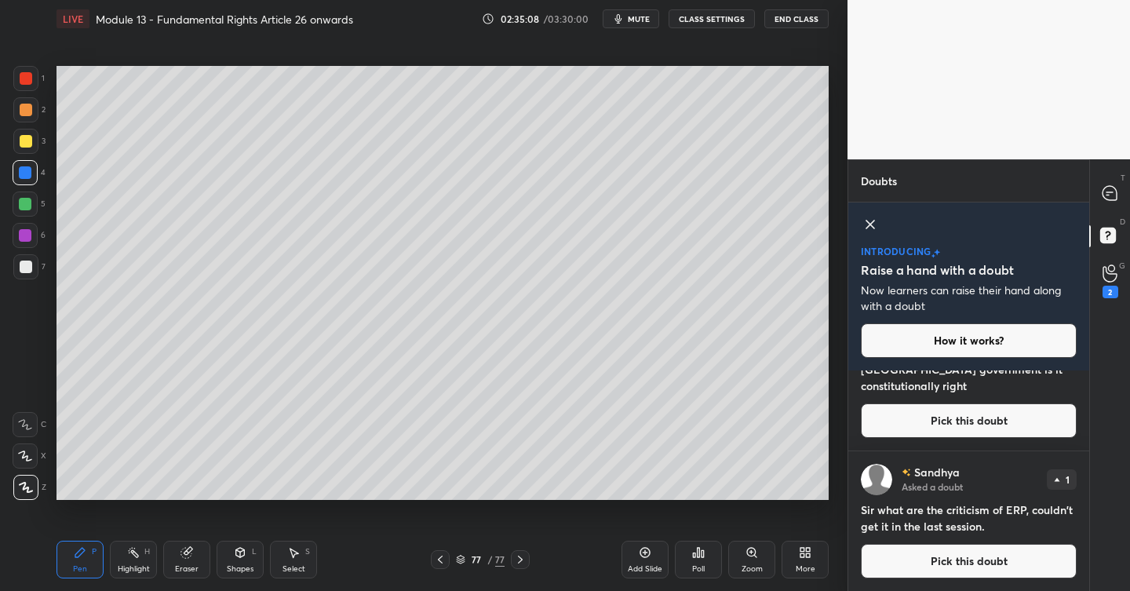
scroll to position [3078, 0]
click at [1120, 276] on div "2" at bounding box center [1110, 282] width 31 height 28
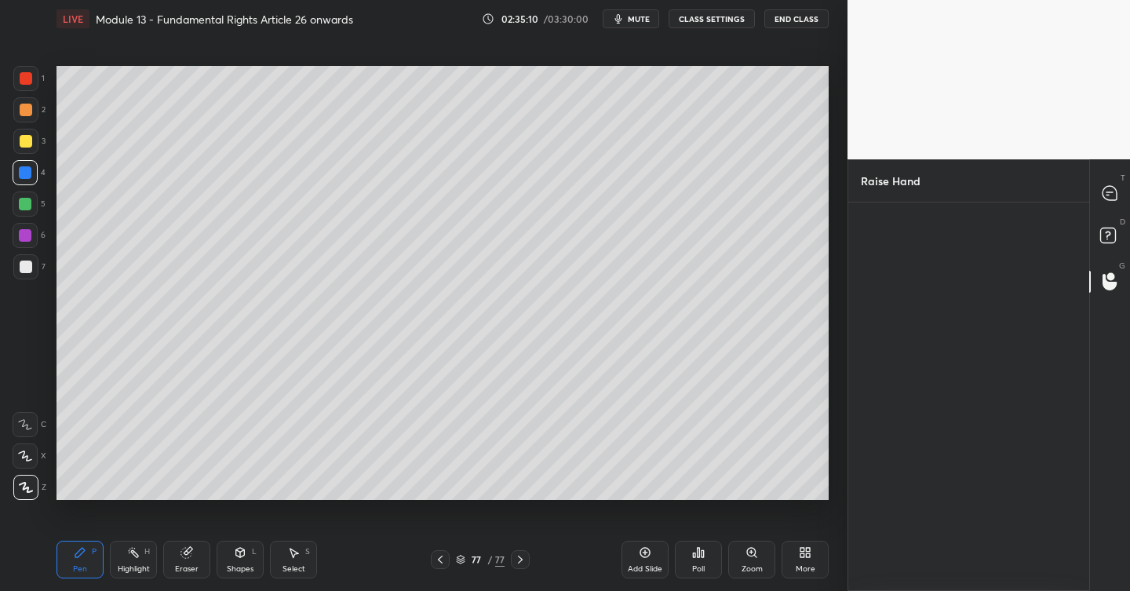
scroll to position [5, 5]
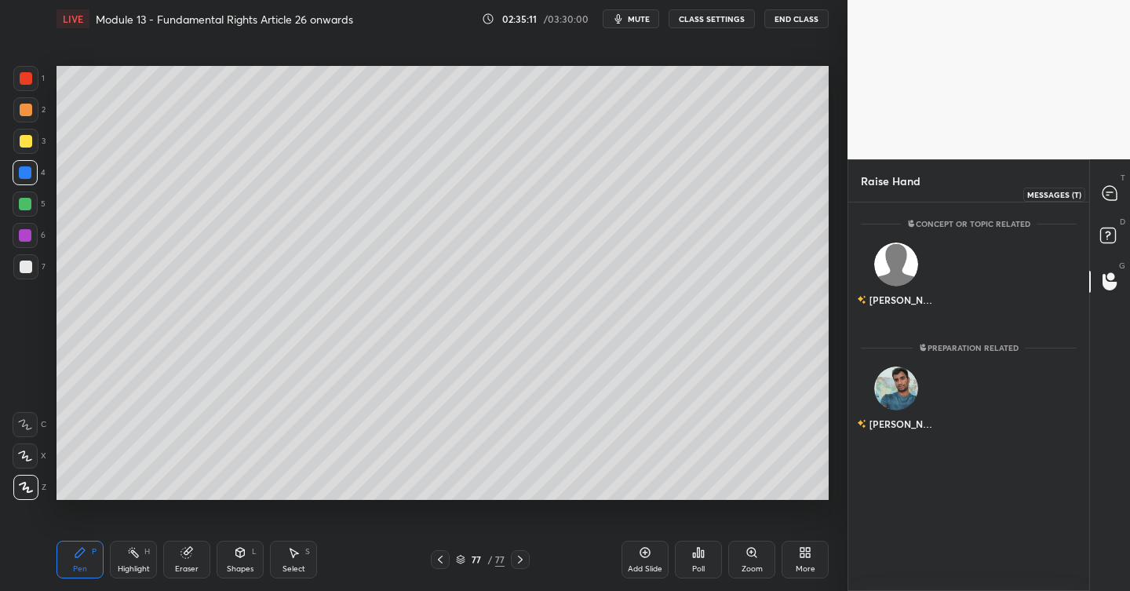
click at [1108, 196] on icon at bounding box center [1110, 193] width 14 height 14
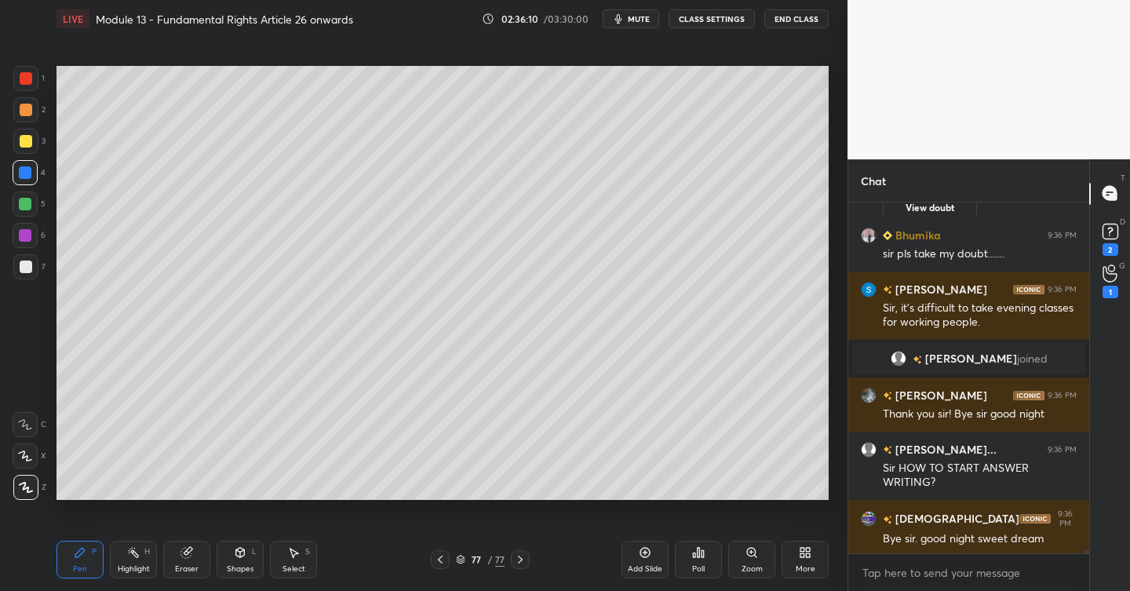
scroll to position [32531, 0]
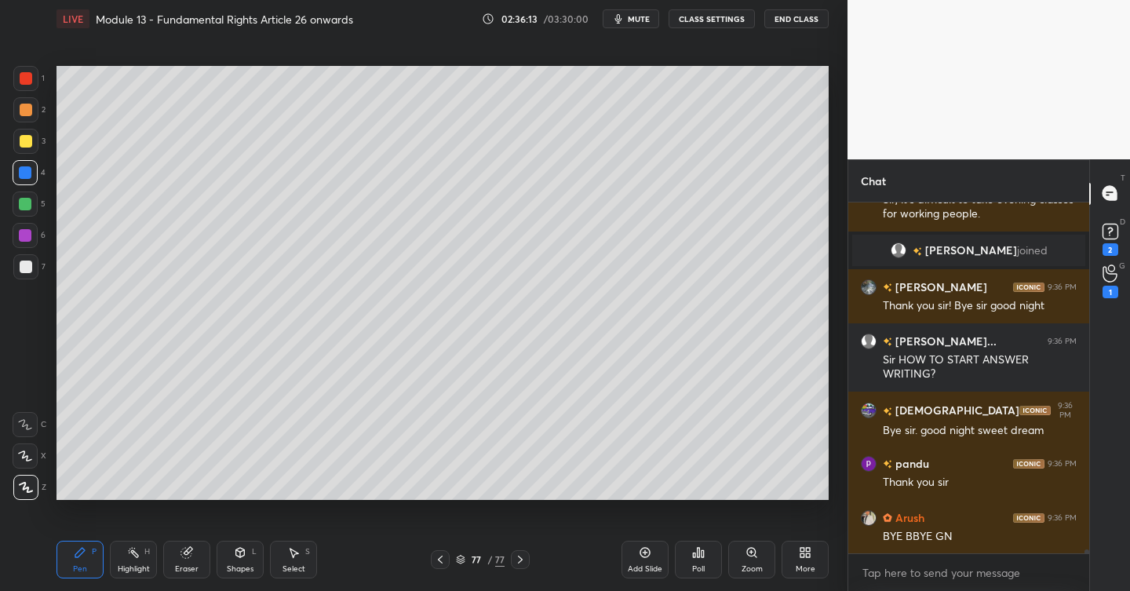
click at [793, 19] on button "End Class" at bounding box center [797, 18] width 64 height 19
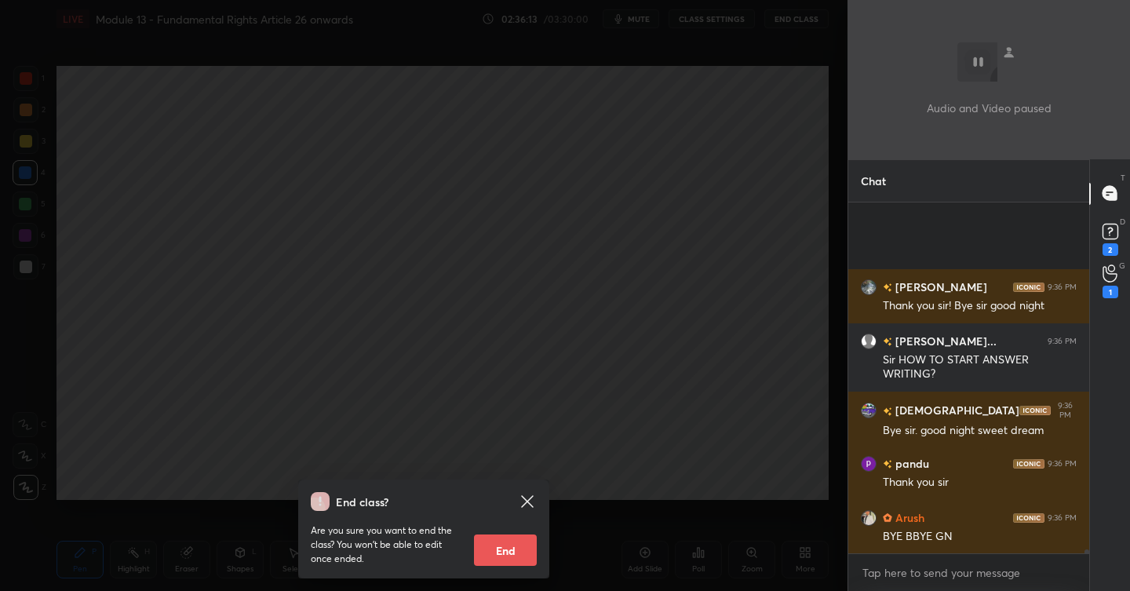
scroll to position [32747, 0]
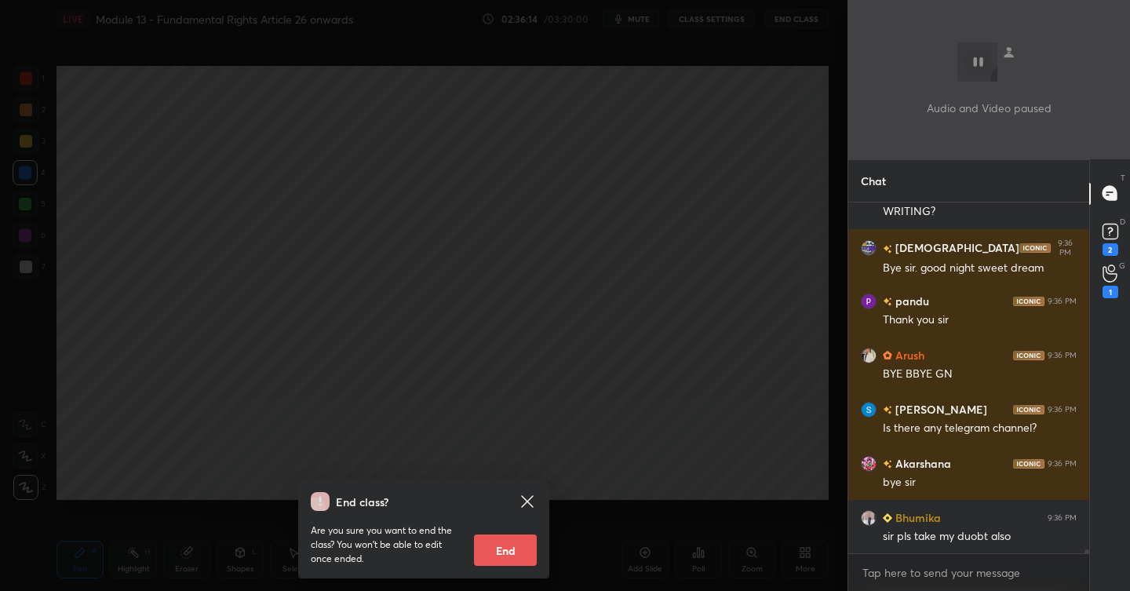
click at [502, 535] on button "End" at bounding box center [505, 550] width 63 height 31
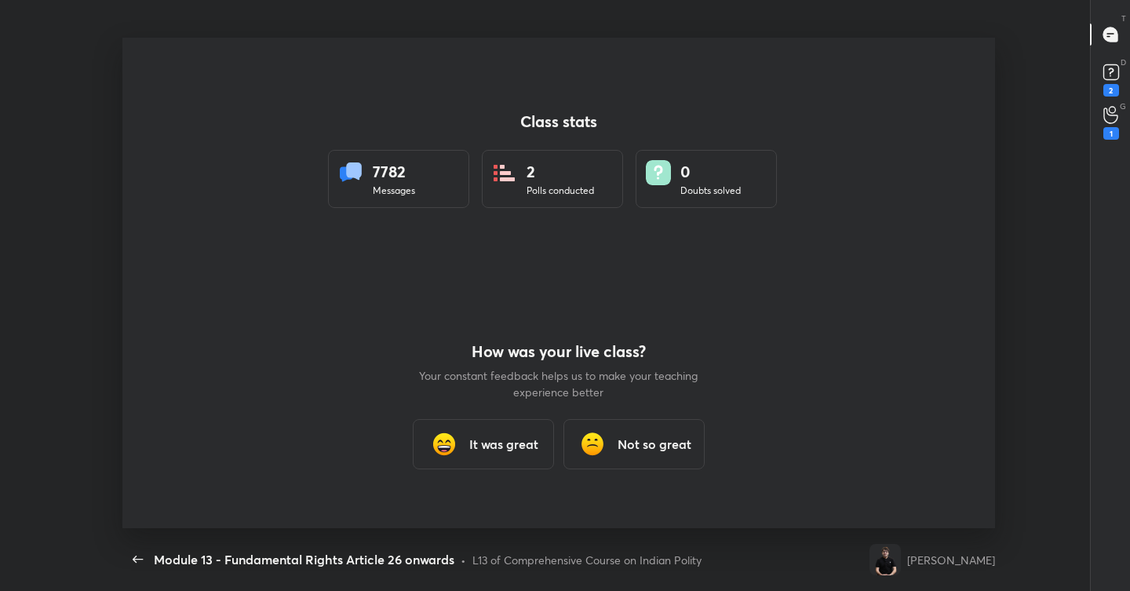
scroll to position [0, 0]
type textarea "x"
